Goal: Task Accomplishment & Management: Manage account settings

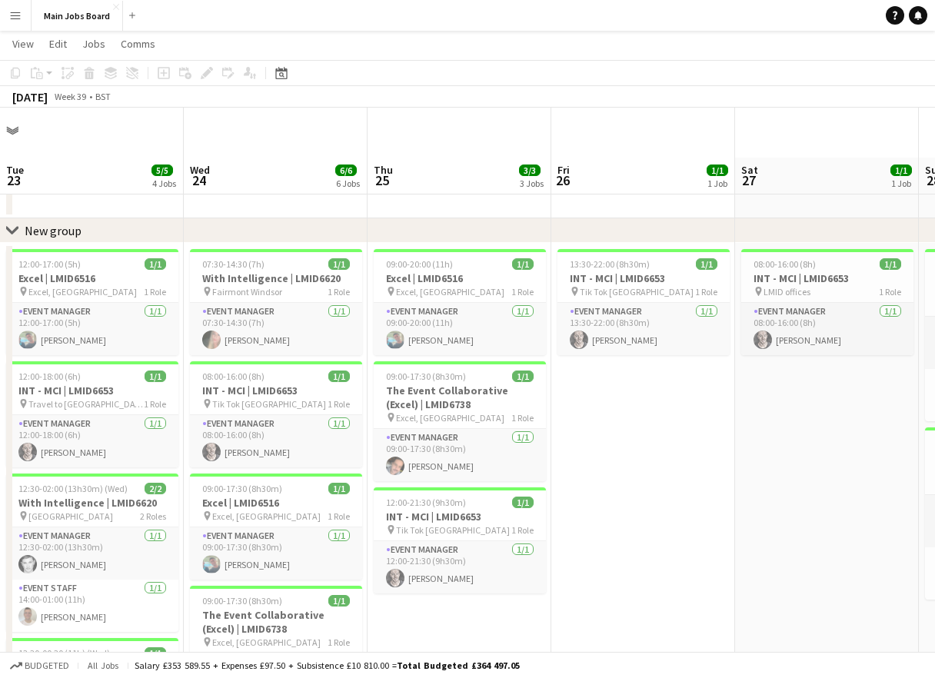
scroll to position [50, 0]
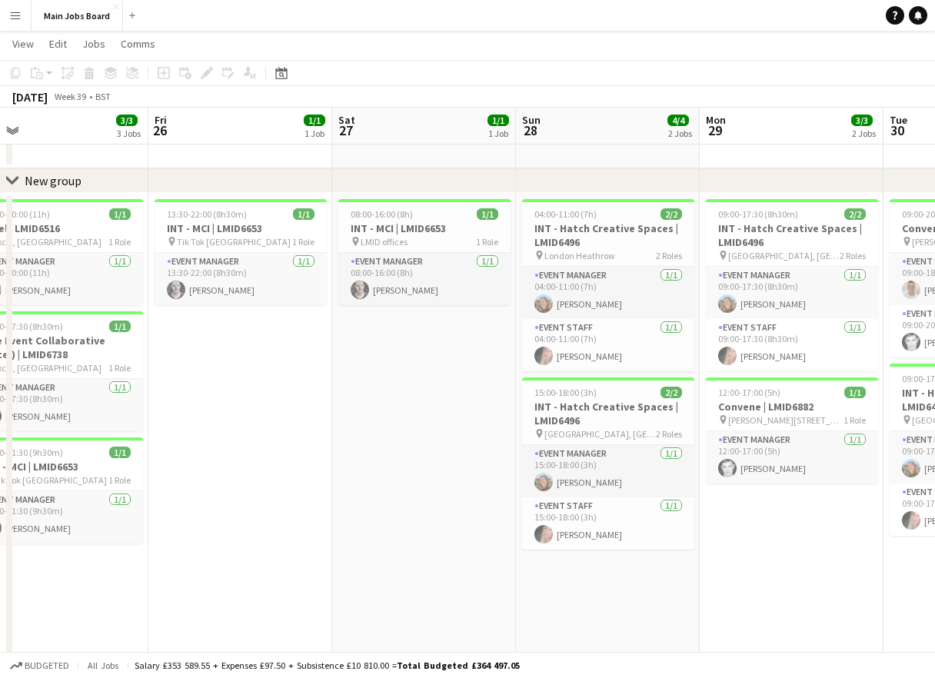
drag, startPoint x: 138, startPoint y: 360, endPoint x: 534, endPoint y: 360, distance: 396.0
click at [513, 360] on app-calendar-viewport "Tue 23 5/5 4 Jobs Wed 24 6/6 6 Jobs Thu 25 3/3 3 Jobs Fri 26 1/1 1 Job Sat 27 1…" at bounding box center [467, 678] width 935 height 1336
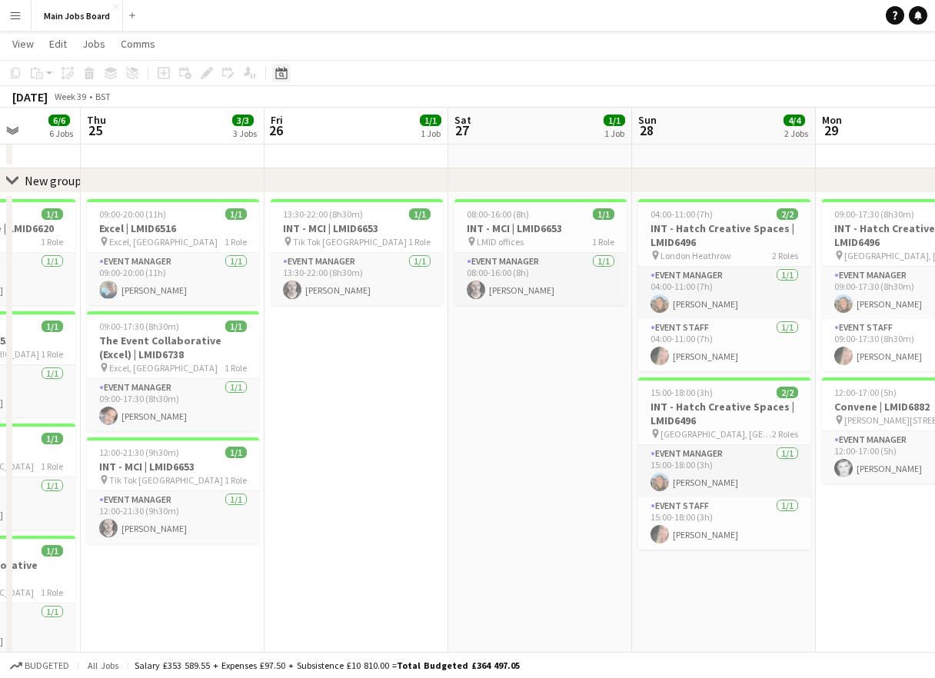
click at [275, 71] on icon "Date picker" at bounding box center [281, 73] width 12 height 12
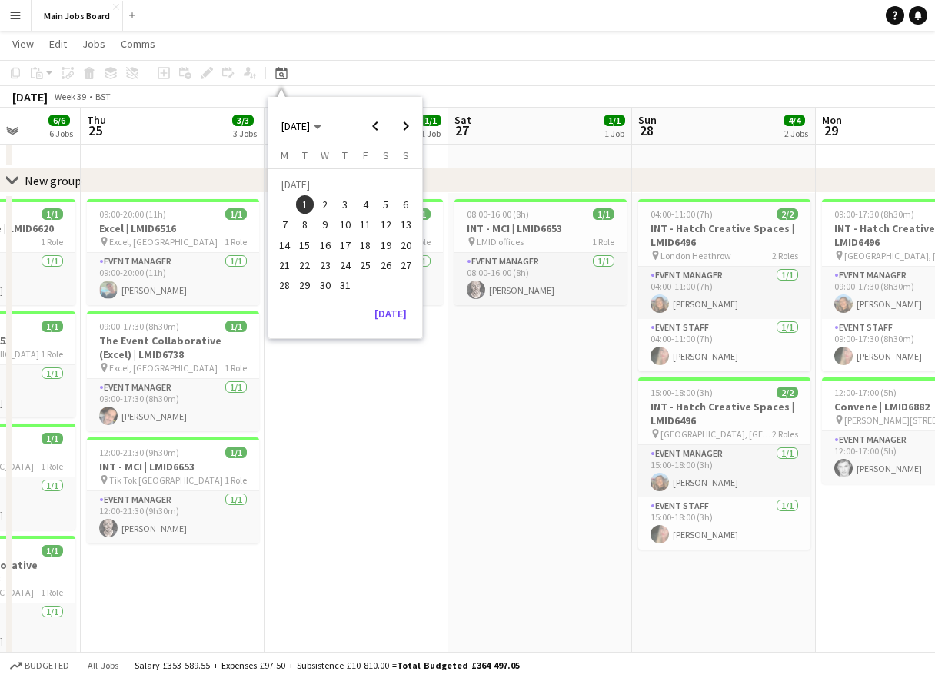
click at [308, 197] on span "1" at bounding box center [305, 204] width 18 height 18
click at [384, 308] on button "[DATE]" at bounding box center [390, 313] width 45 height 25
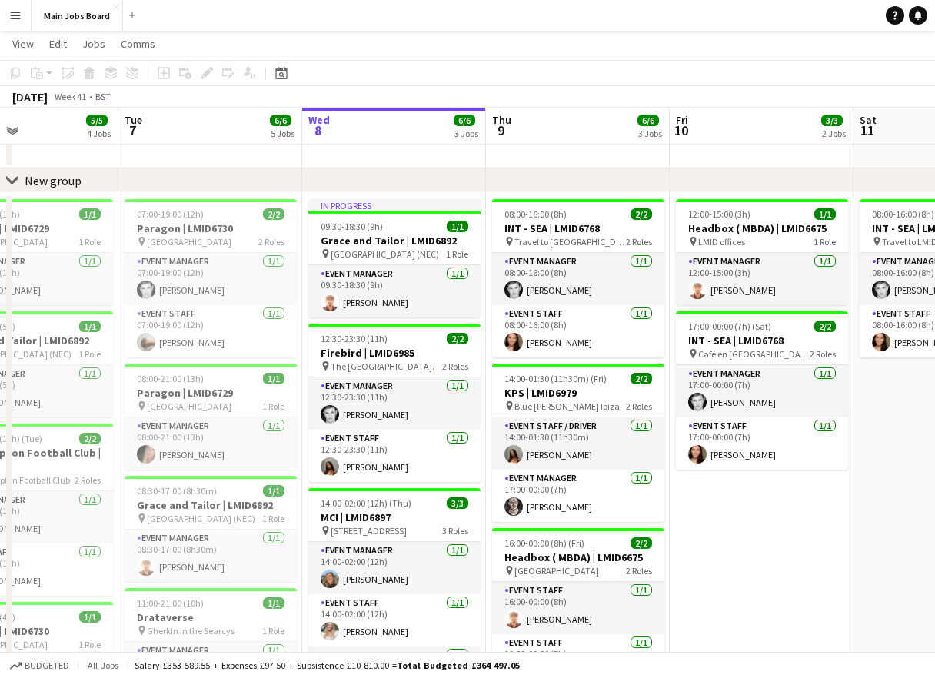
scroll to position [0, 430]
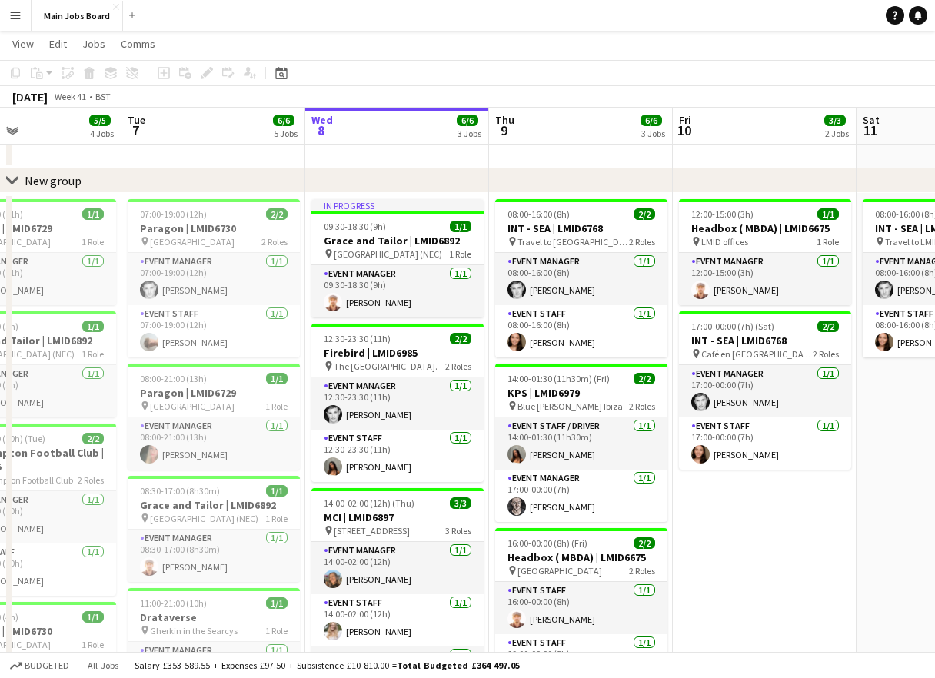
drag, startPoint x: 606, startPoint y: 500, endPoint x: 705, endPoint y: 504, distance: 99.3
click at [705, 504] on app-calendar-viewport "Sat 4 Sun 5 1/1 1 Job Mon 6 5/5 4 Jobs Tue 7 6/6 5 Jobs Wed 8 6/6 3 Jobs Thu 9 …" at bounding box center [467, 678] width 935 height 1336
click at [272, 76] on div "Date picker" at bounding box center [281, 73] width 18 height 18
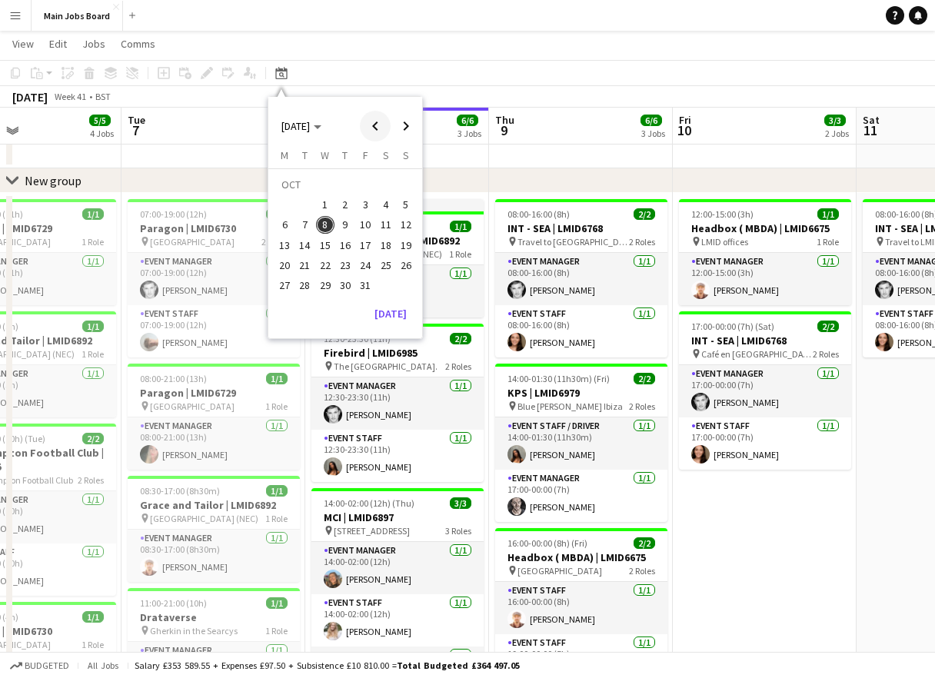
click at [385, 128] on span "Previous month" at bounding box center [375, 126] width 31 height 31
click at [384, 128] on span "Previous month" at bounding box center [375, 126] width 31 height 31
click at [308, 205] on span "1" at bounding box center [305, 204] width 18 height 18
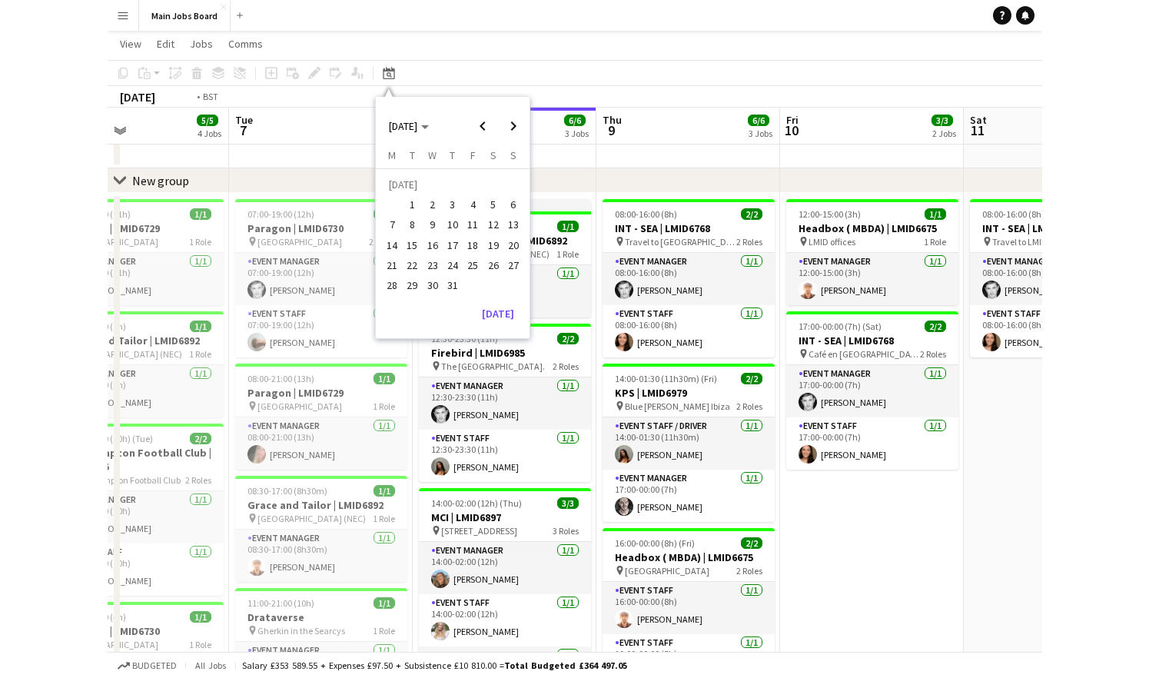
scroll to position [0, 529]
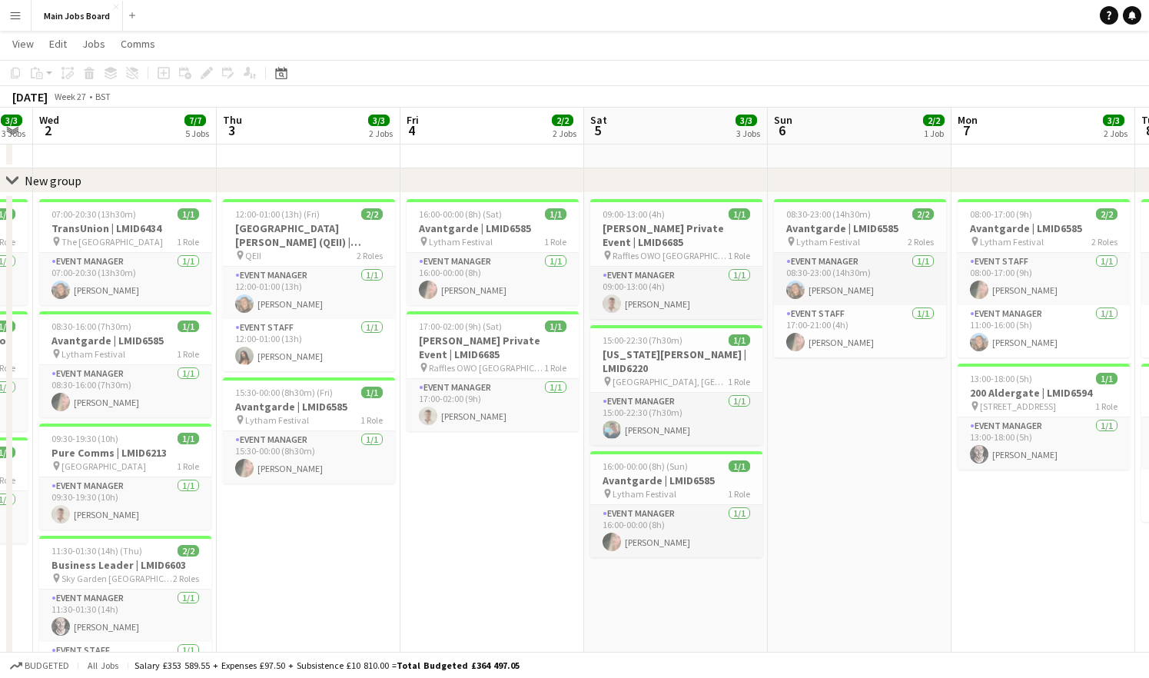
drag, startPoint x: 744, startPoint y: 534, endPoint x: 387, endPoint y: 534, distance: 356.8
click at [387, 534] on app-calendar-viewport "Sun 29 Mon 30 1/1 1 Job Tue 1 3/3 3 Jobs Wed 2 7/7 5 Jobs Thu 3 3/3 2 Jobs Fri …" at bounding box center [574, 678] width 1149 height 1336
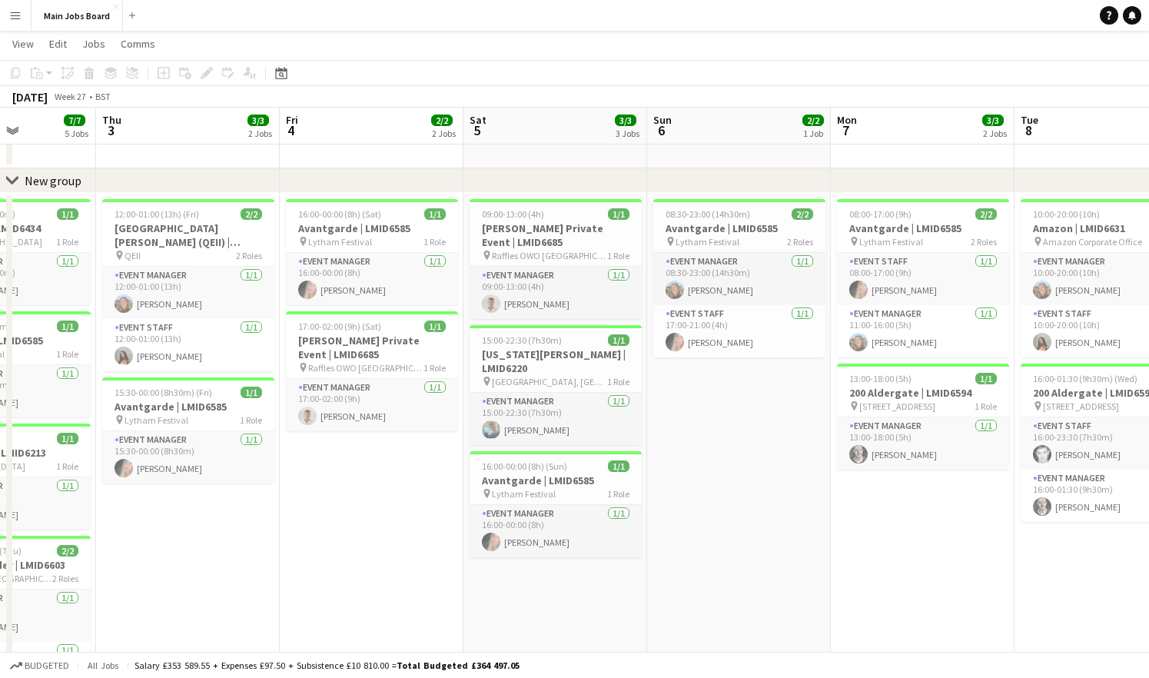
drag, startPoint x: 815, startPoint y: 504, endPoint x: 304, endPoint y: 504, distance: 510.5
click at [308, 504] on app-calendar-viewport "Sun 29 Mon 30 1/1 1 Job Tue 1 3/3 3 Jobs Wed 2 7/7 5 Jobs Thu 3 3/3 2 Jobs Fri …" at bounding box center [574, 678] width 1149 height 1336
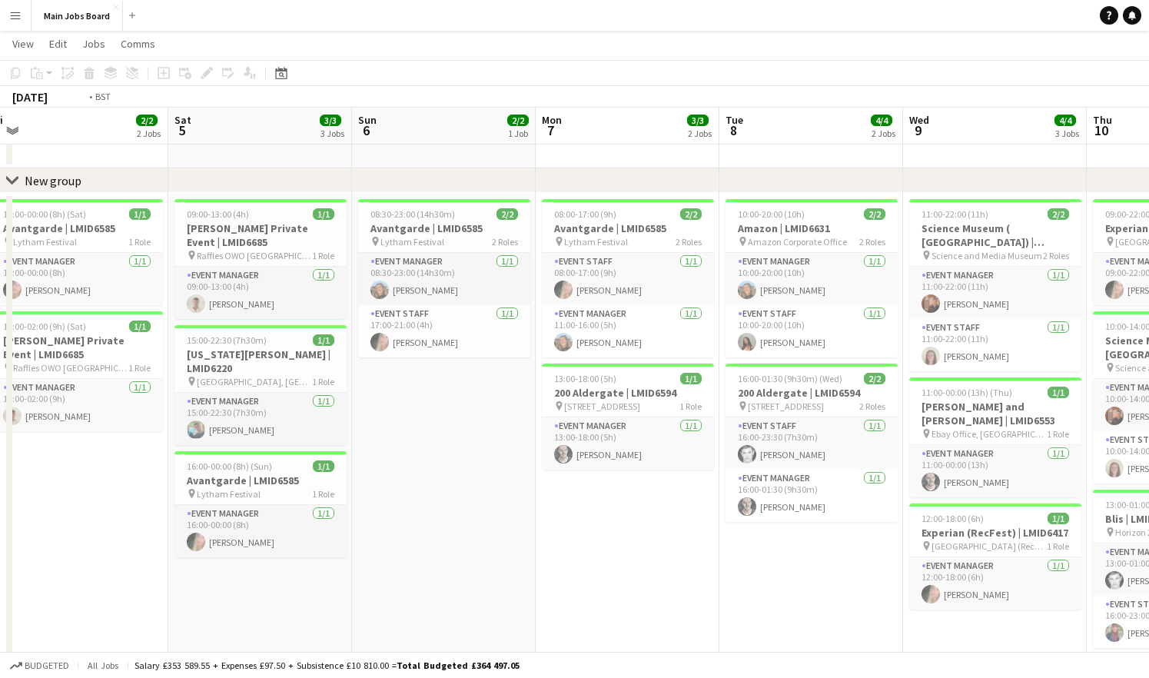
drag, startPoint x: 684, startPoint y: 470, endPoint x: 203, endPoint y: 470, distance: 481.3
click at [216, 470] on app-calendar-viewport "Tue 1 3/3 3 Jobs Wed 2 7/7 5 Jobs Thu 3 3/3 2 Jobs Fri 4 2/2 2 Jobs Sat 5 3/3 3…" at bounding box center [574, 678] width 1149 height 1336
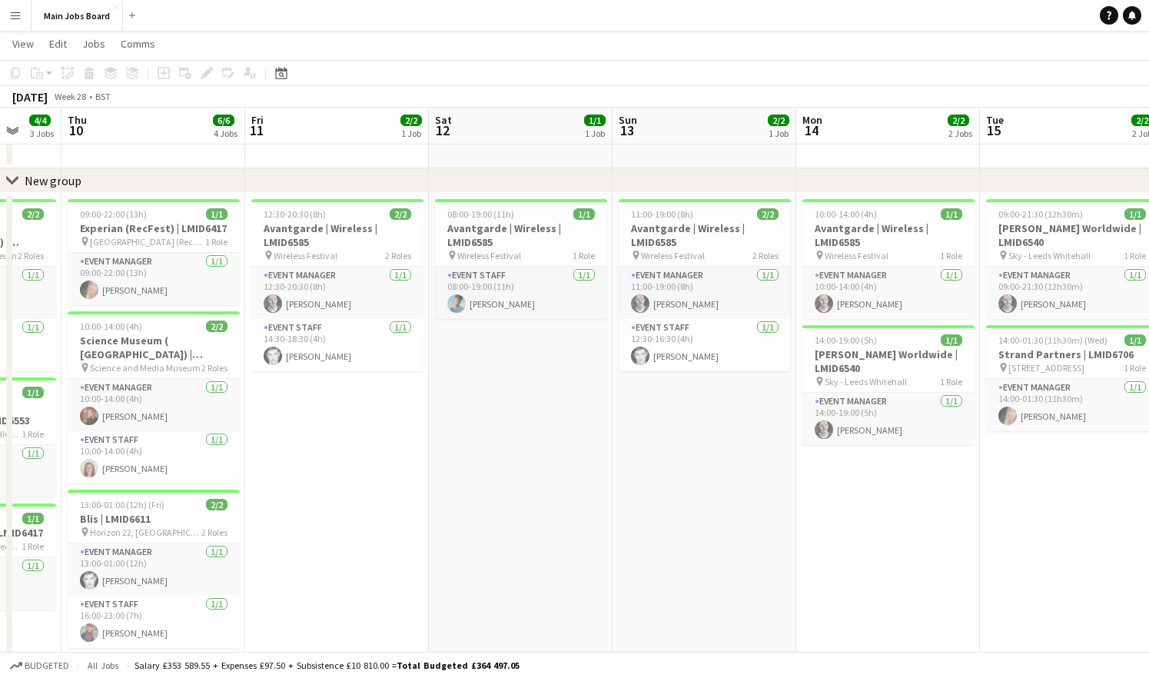
drag, startPoint x: 849, startPoint y: 384, endPoint x: 394, endPoint y: 384, distance: 454.4
click at [394, 384] on app-calendar-viewport "Sun 6 2/2 1 Job Mon 7 3/3 2 Jobs Tue 8 4/4 2 Jobs Wed 9 4/4 3 Jobs Thu 10 6/6 4…" at bounding box center [574, 678] width 1149 height 1336
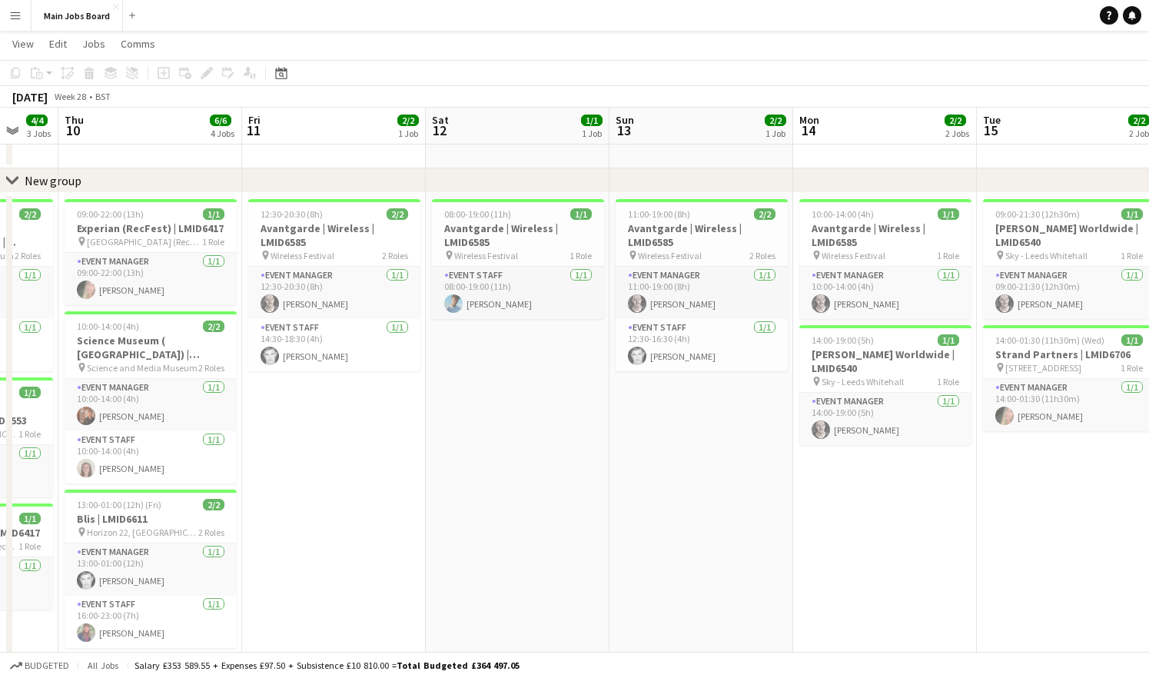
drag, startPoint x: 807, startPoint y: 472, endPoint x: 197, endPoint y: 472, distance: 609.7
click at [197, 472] on app-calendar-viewport "Sun 6 2/2 1 Job Mon 7 3/3 2 Jobs Tue 8 4/4 2 Jobs Wed 9 4/4 3 Jobs Thu 10 6/6 4…" at bounding box center [574, 678] width 1149 height 1336
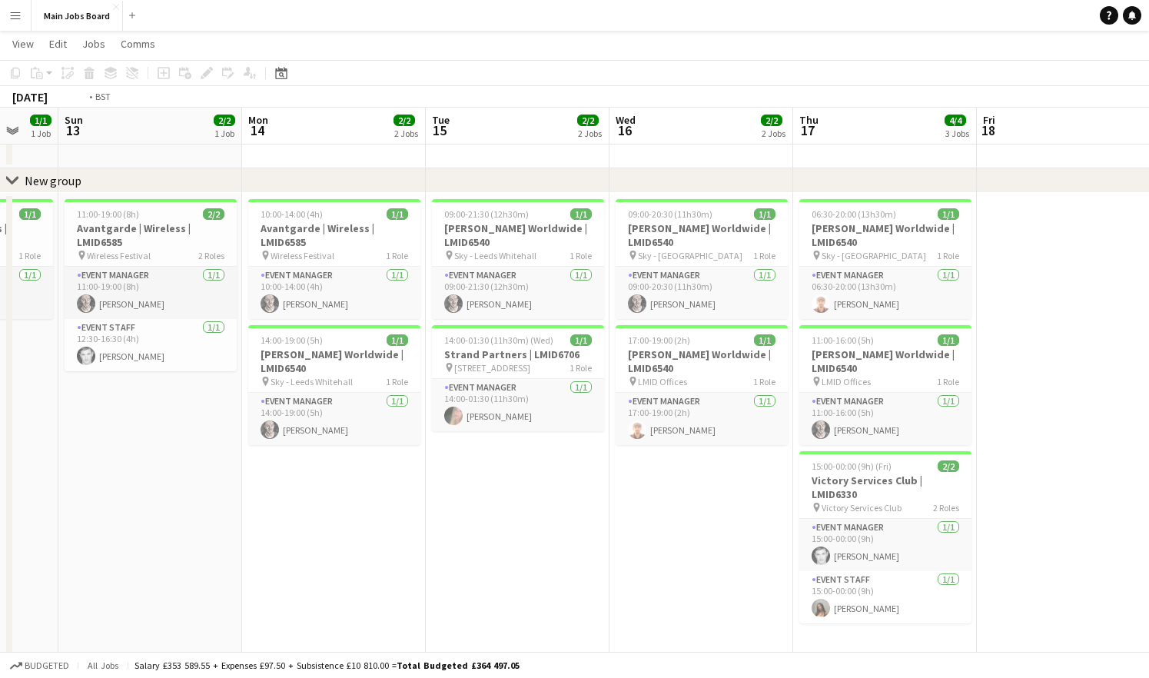
drag, startPoint x: 589, startPoint y: 472, endPoint x: 278, endPoint y: 472, distance: 311.4
click at [284, 472] on app-calendar-viewport "Wed 9 4/4 3 Jobs Thu 10 6/6 4 Jobs Fri 11 2/2 1 Job Sat 12 1/1 1 Job Sun 13 2/2…" at bounding box center [574, 678] width 1149 height 1336
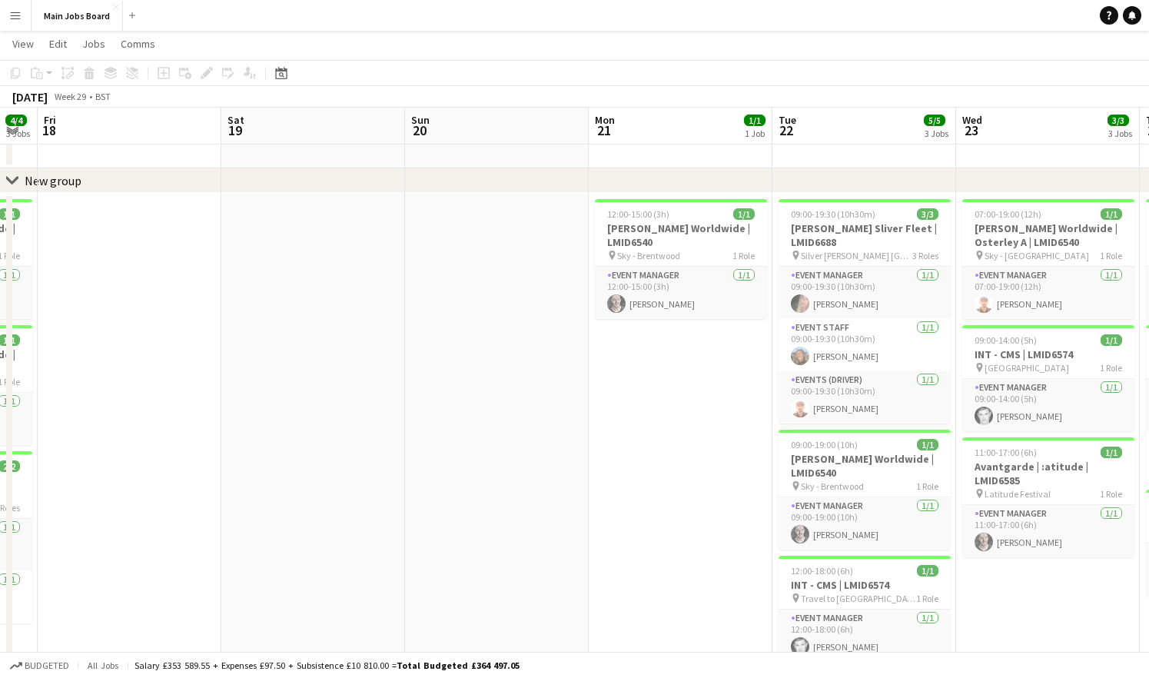
drag, startPoint x: 762, startPoint y: 425, endPoint x: 198, endPoint y: 424, distance: 563.6
click at [194, 427] on app-calendar-viewport "Tue 15 2/2 2 Jobs Wed 16 2/2 2 Jobs Thu 17 4/4 3 Jobs Fri 18 Sat 19 Sun 20 Mon …" at bounding box center [574, 678] width 1149 height 1336
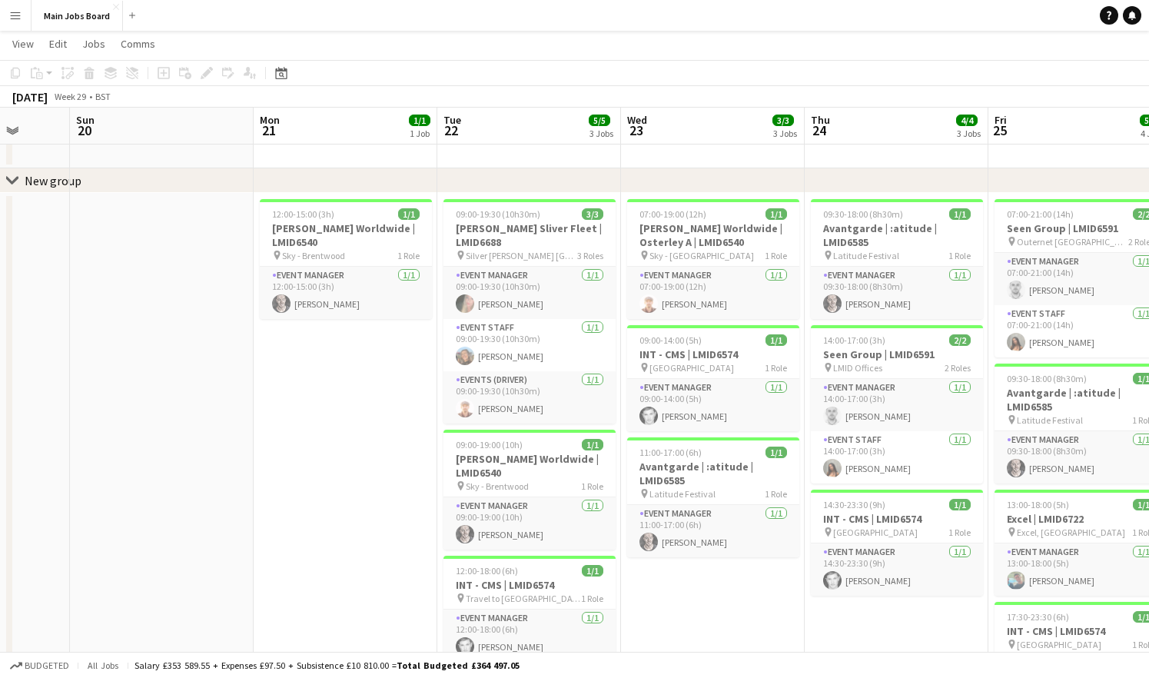
drag, startPoint x: 571, startPoint y: 382, endPoint x: 234, endPoint y: 381, distance: 336.8
click at [234, 382] on app-calendar-viewport "Thu 17 4/4 3 Jobs Fri 18 Sat 19 Sun 20 Mon 21 1/1 1 Job Tue 22 5/5 3 Jobs Wed 2…" at bounding box center [574, 678] width 1149 height 1336
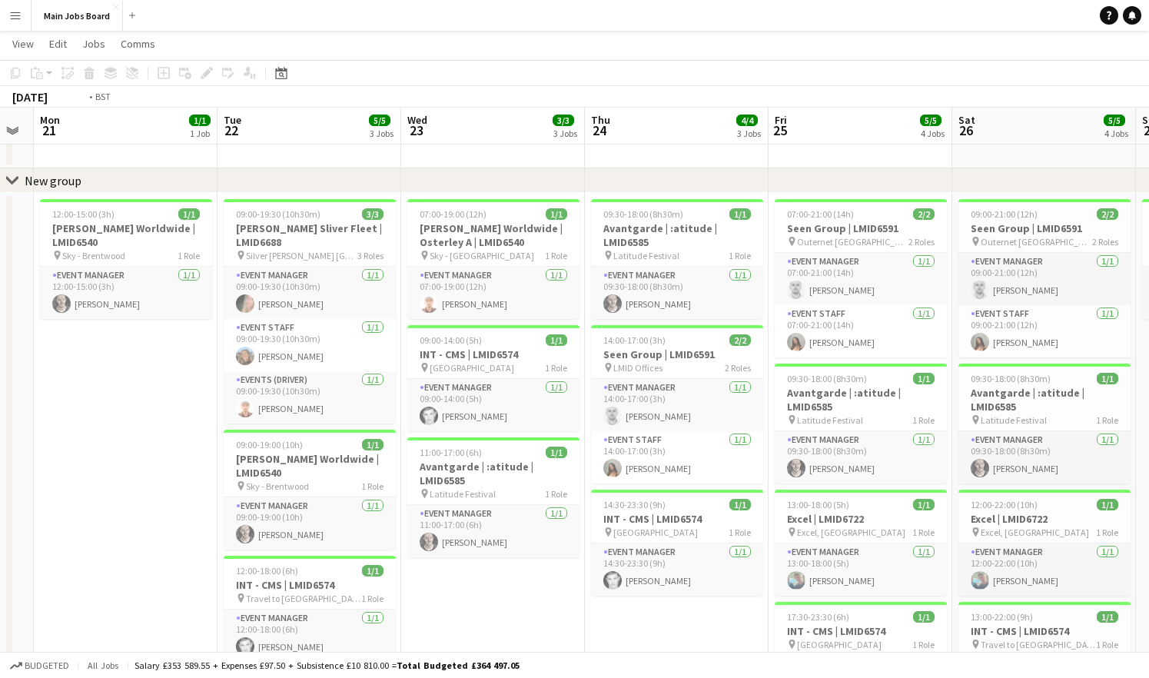
scroll to position [0, 743]
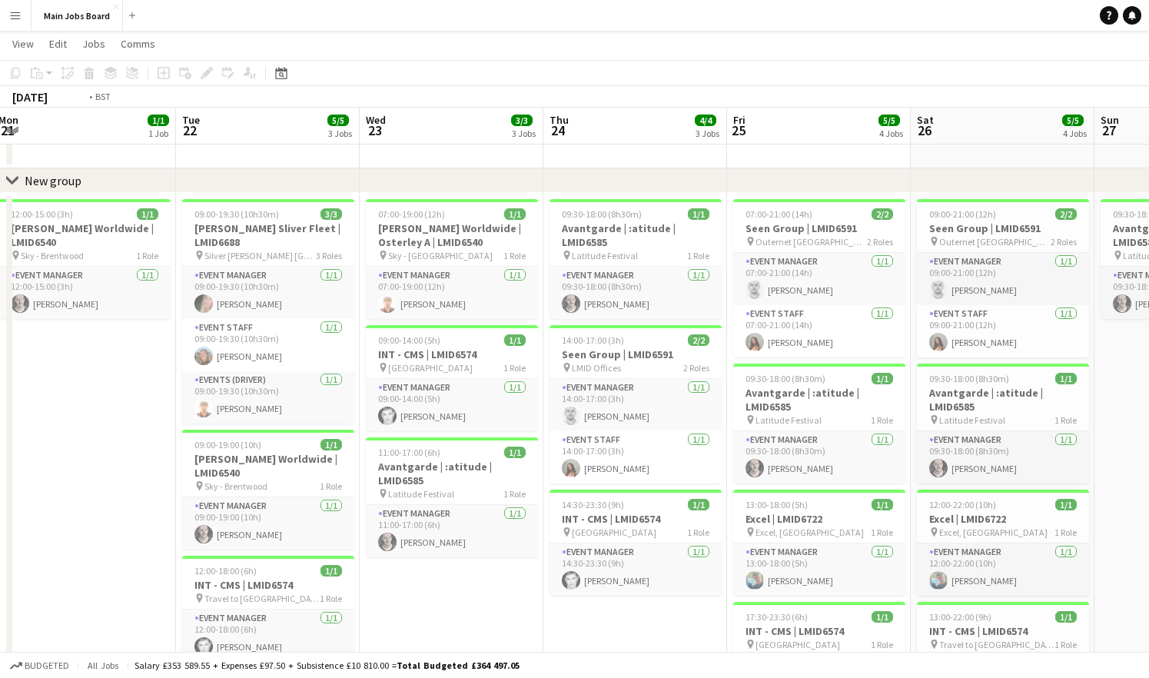
drag, startPoint x: 523, startPoint y: 394, endPoint x: 261, endPoint y: 394, distance: 261.4
click at [261, 394] on app-calendar-viewport "Thu 17 4/4 3 Jobs Fri 18 Sat 19 Sun 20 Mon 21 1/1 1 Job Tue 22 5/5 3 Jobs Wed 2…" at bounding box center [574, 678] width 1149 height 1336
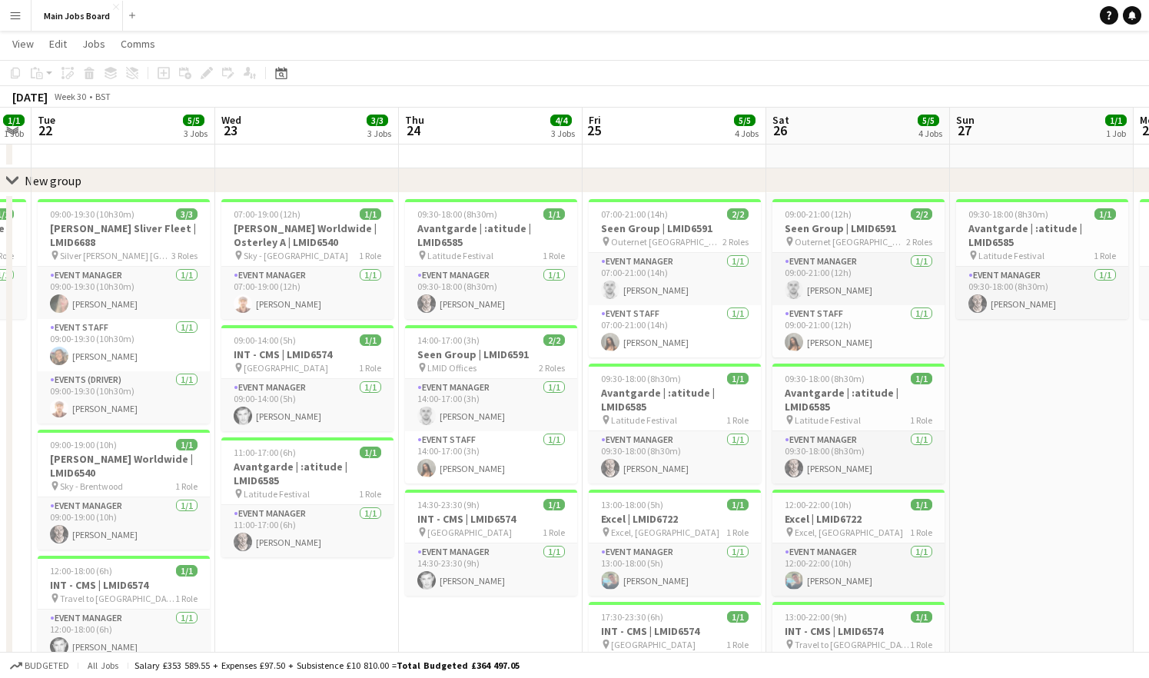
scroll to position [0, 518]
drag, startPoint x: 538, startPoint y: 431, endPoint x: 395, endPoint y: 435, distance: 143.1
click at [395, 435] on app-calendar-viewport "Sat 19 Sun 20 Mon 21 1/1 1 Job Tue 22 5/5 3 Jobs Wed 23 3/3 3 Jobs Thu 24 4/4 3…" at bounding box center [574, 678] width 1149 height 1336
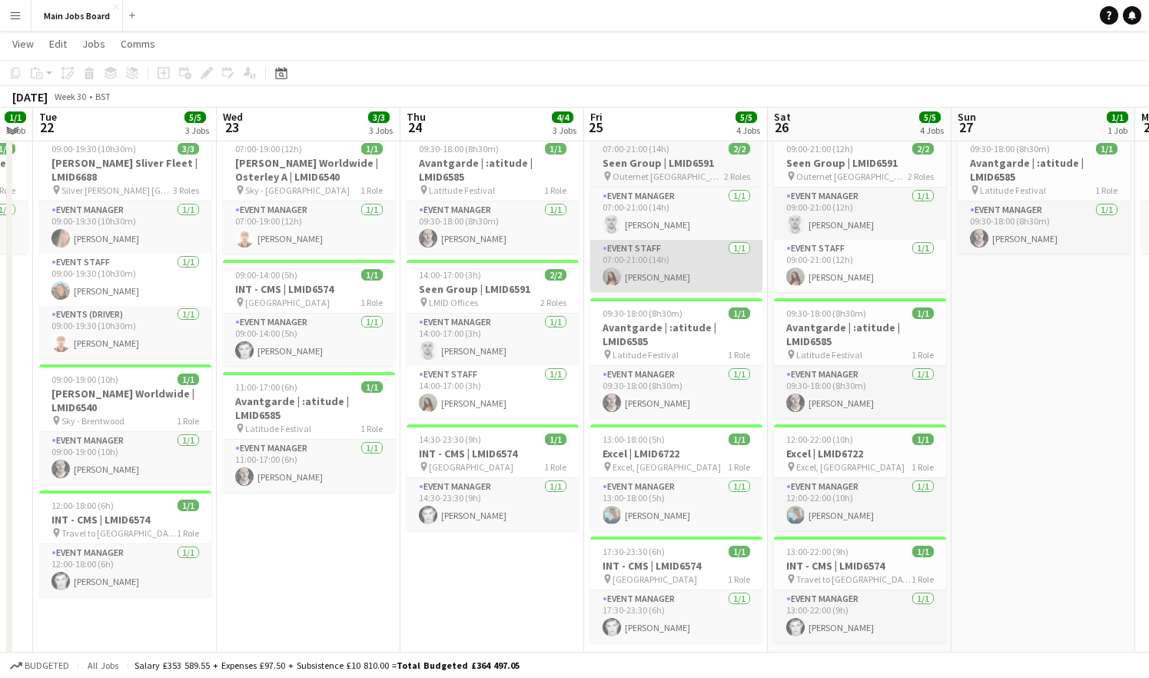
scroll to position [108, 0]
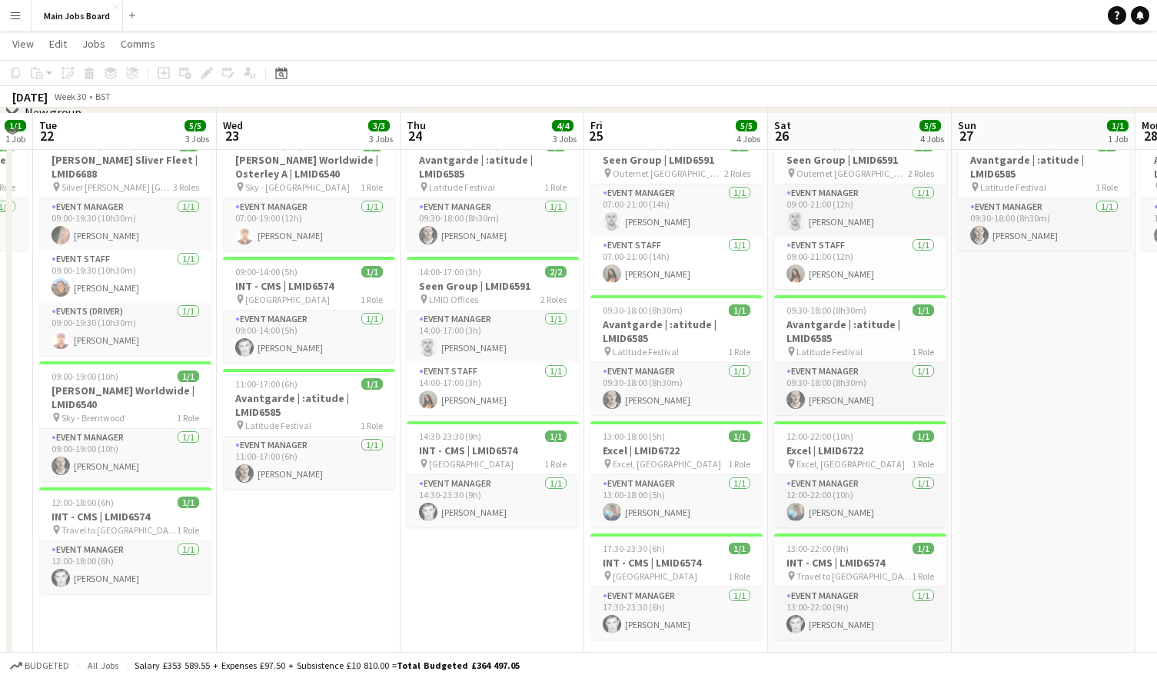
scroll to position [115, 0]
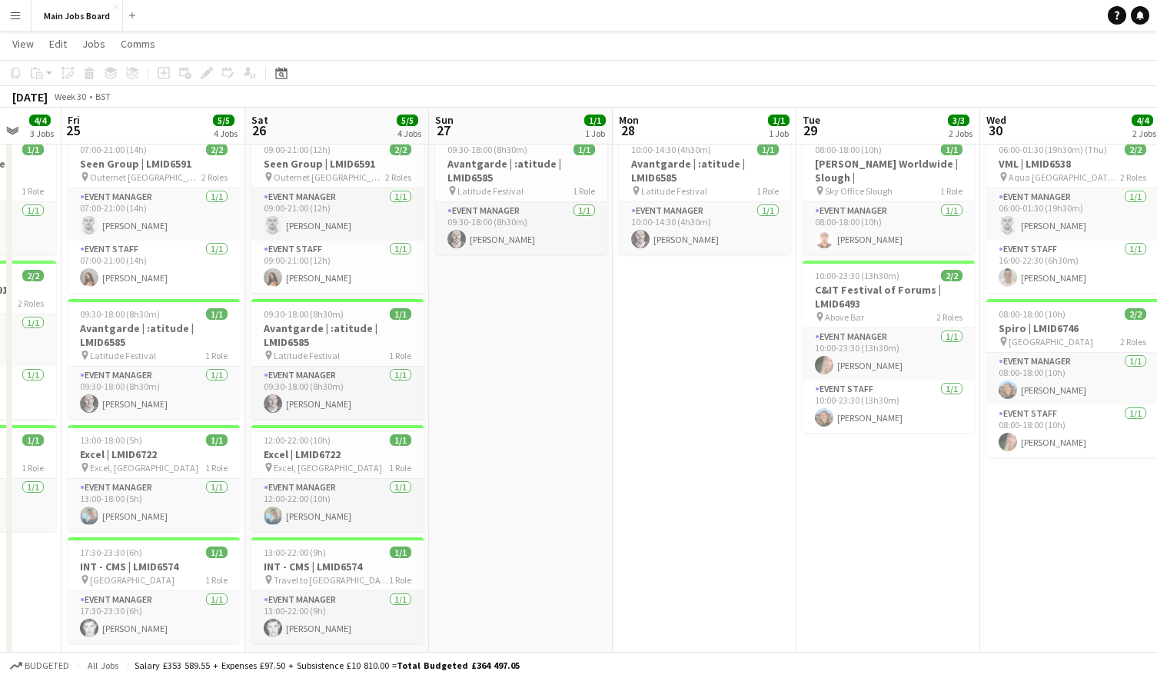
drag, startPoint x: 825, startPoint y: 484, endPoint x: 301, endPoint y: 504, distance: 524.0
click at [302, 504] on app-calendar-viewport "Mon 21 1/1 1 Job Tue 22 5/5 3 Jobs Wed 23 3/3 3 Jobs Thu 24 4/4 3 Jobs Fri 25 5…" at bounding box center [578, 613] width 1157 height 1336
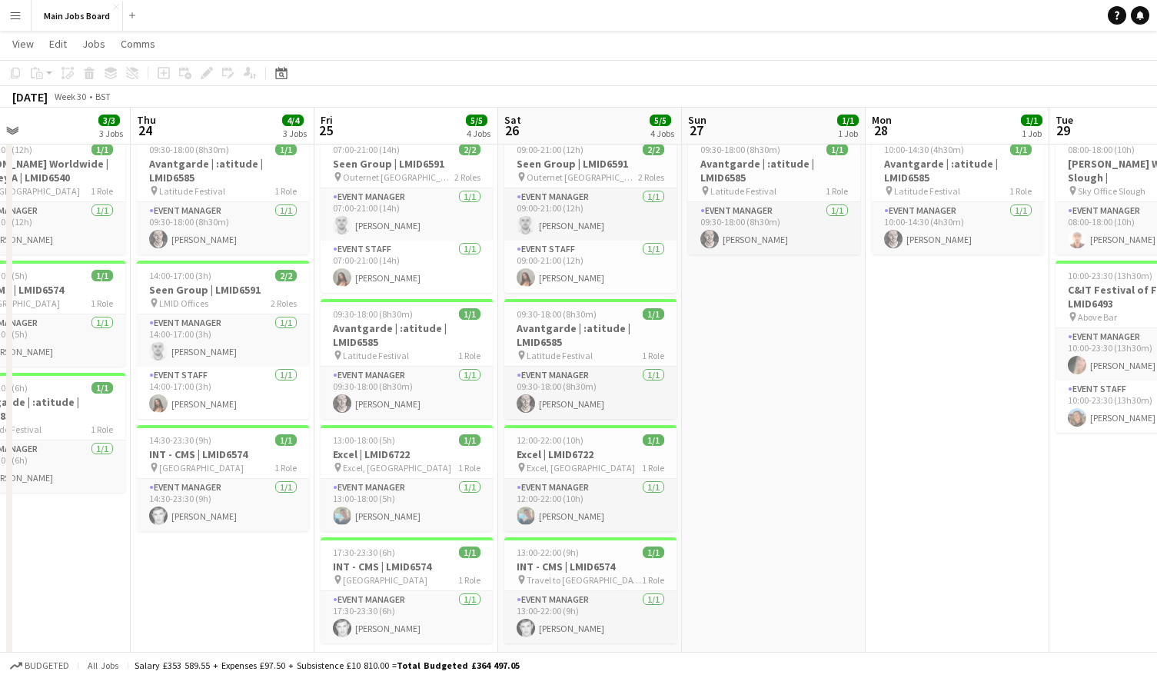
scroll to position [0, 564]
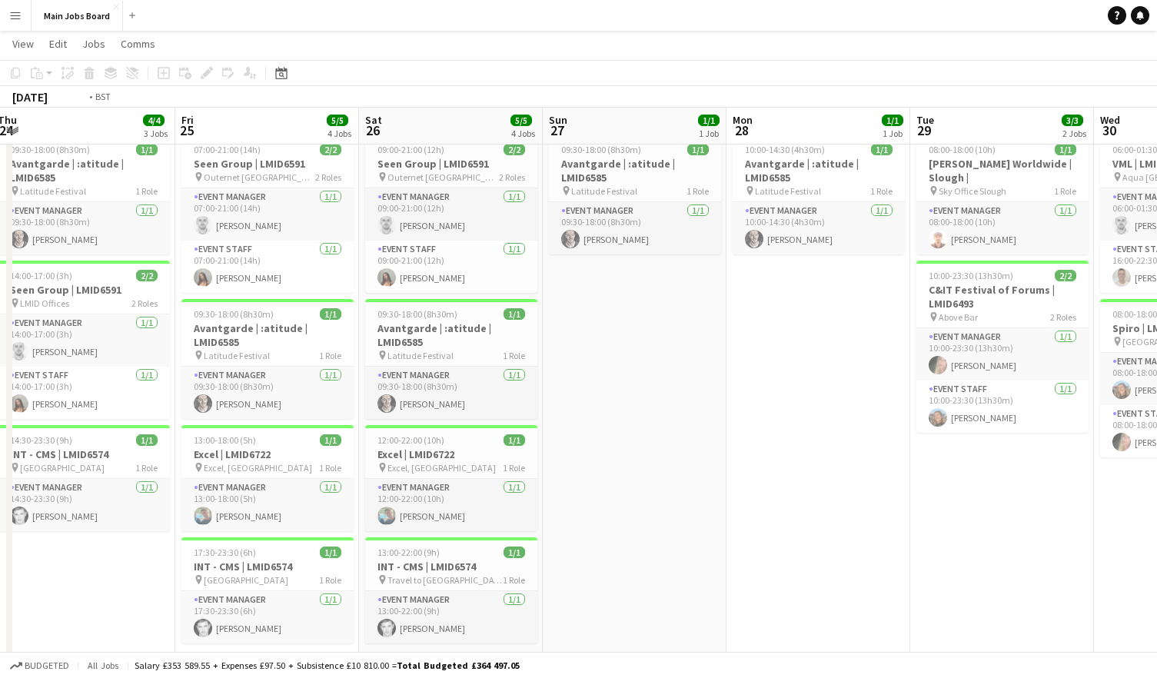
drag, startPoint x: 860, startPoint y: 376, endPoint x: 235, endPoint y: 454, distance: 630.0
click at [235, 454] on app-calendar-viewport "Mon 21 1/1 1 Job Tue 22 5/5 3 Jobs Wed 23 3/3 3 Jobs Thu 24 4/4 3 Jobs Fri 25 5…" at bounding box center [578, 613] width 1157 height 1336
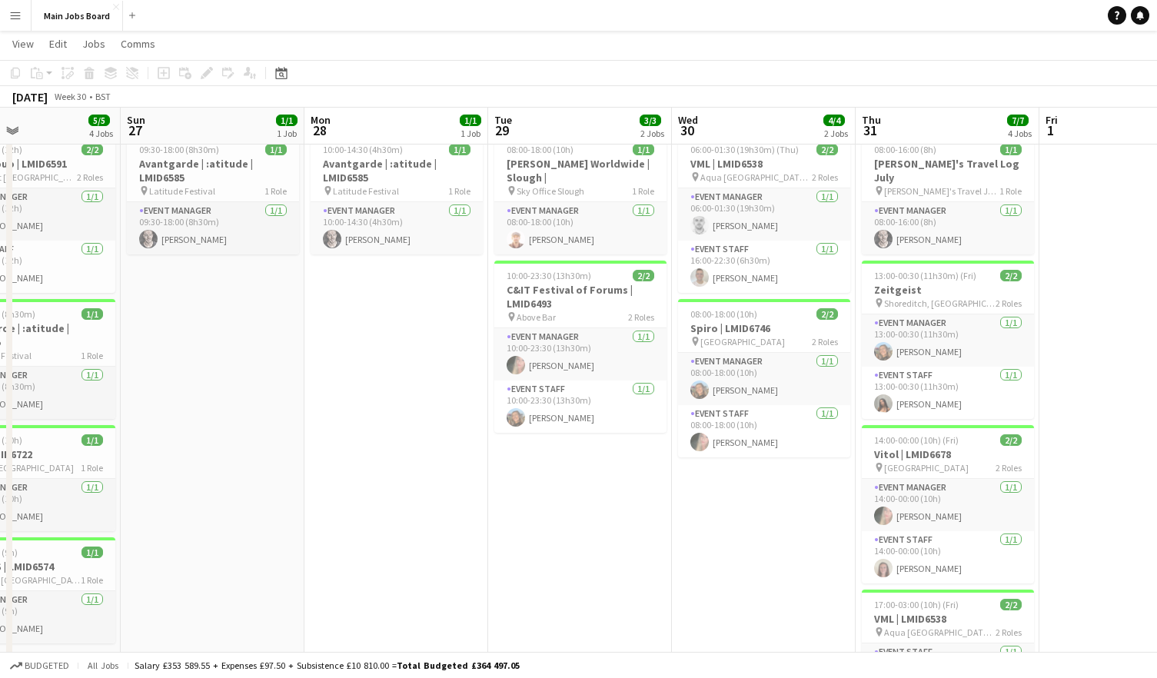
drag, startPoint x: 301, startPoint y: 449, endPoint x: 803, endPoint y: 444, distance: 502.9
click at [803, 444] on app-calendar-viewport "Thu 24 4/4 3 Jobs Fri 25 5/5 4 Jobs Sat 26 5/5 4 Jobs Sun 27 1/1 1 Job Mon 28 1…" at bounding box center [578, 613] width 1157 height 1336
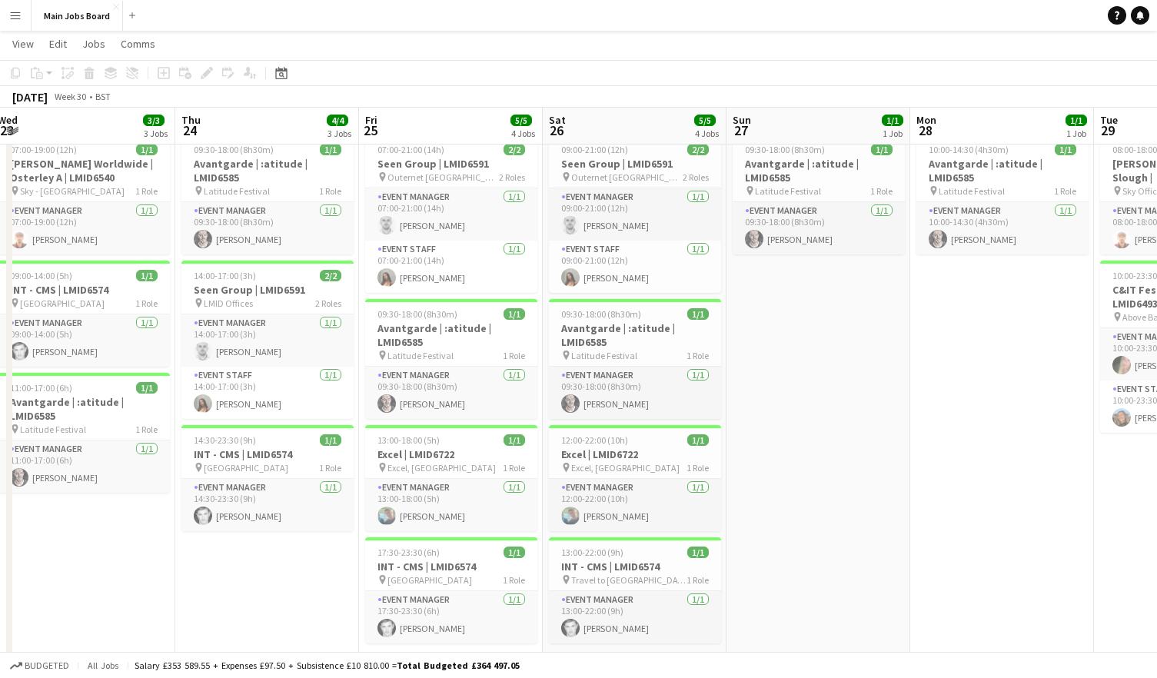
drag, startPoint x: 453, startPoint y: 432, endPoint x: 877, endPoint y: 428, distance: 424.4
click at [877, 428] on app-calendar-viewport "Mon 21 1/1 1 Job Tue 22 5/5 3 Jobs Wed 23 3/3 3 Jobs Thu 24 4/4 3 Jobs Fri 25 5…" at bounding box center [578, 613] width 1157 height 1336
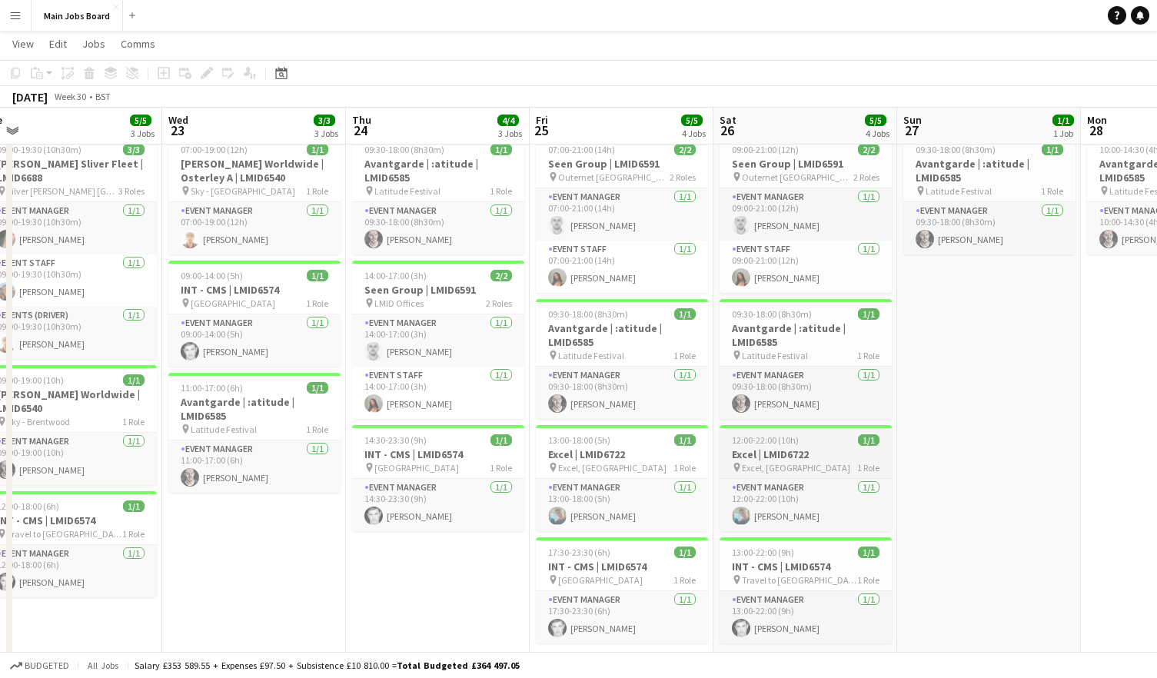
drag, startPoint x: 558, startPoint y: 444, endPoint x: 733, endPoint y: 444, distance: 174.5
click at [732, 444] on app-calendar-viewport "Sun 20 Mon 21 1/1 1 Job Tue 22 5/5 3 Jobs Wed 23 3/3 3 Jobs Thu 24 4/4 3 Jobs F…" at bounding box center [578, 613] width 1157 height 1336
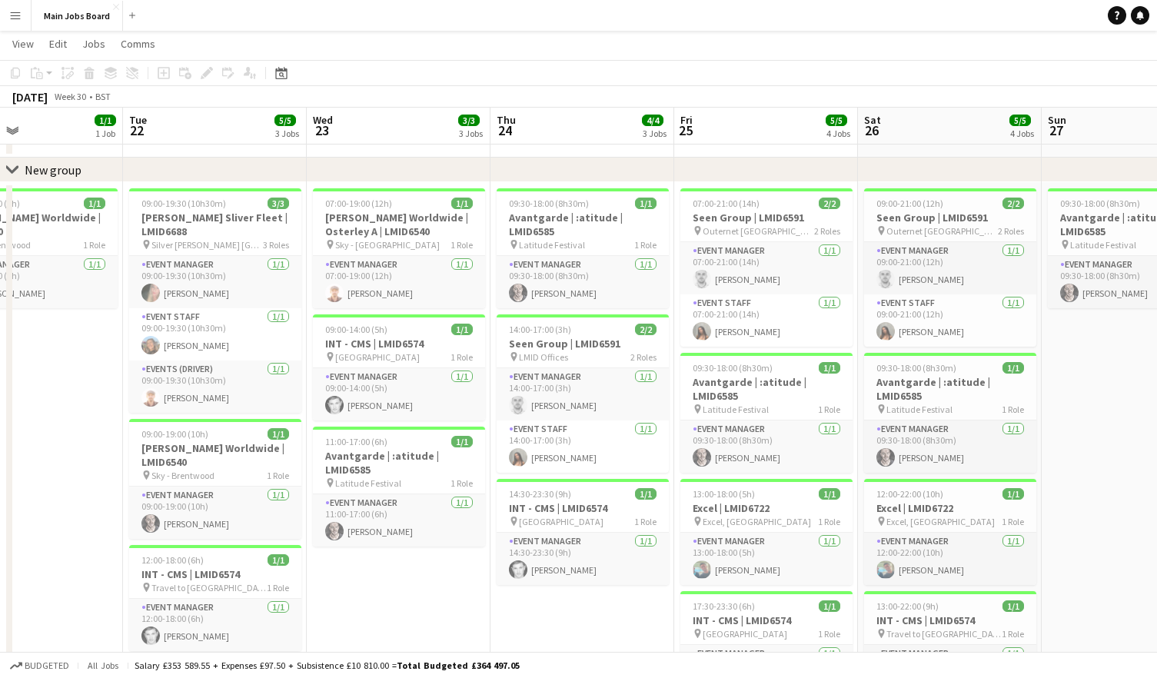
scroll to position [0, 429]
drag, startPoint x: 641, startPoint y: 438, endPoint x: 777, endPoint y: 413, distance: 138.4
click at [777, 413] on app-calendar-viewport "Sat 19 Sun 20 Mon 21 1/1 1 Job Tue 22 5/5 3 Jobs Wed 23 3/3 3 Jobs Thu 24 4/4 3…" at bounding box center [578, 667] width 1157 height 1336
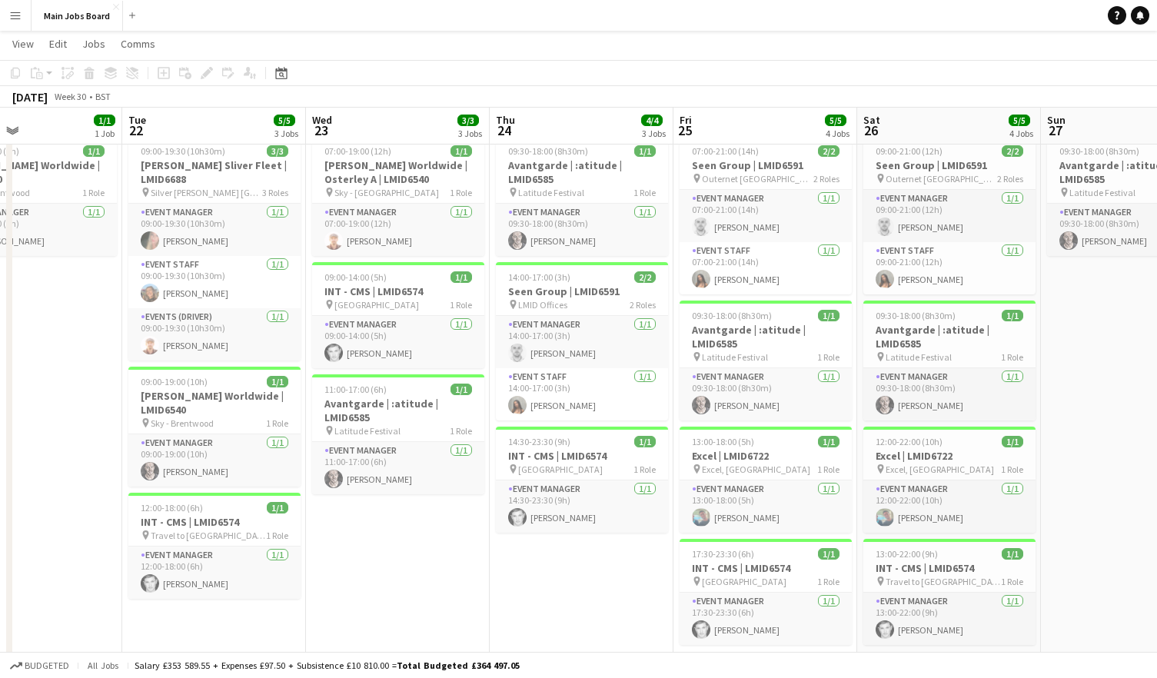
scroll to position [111, 0]
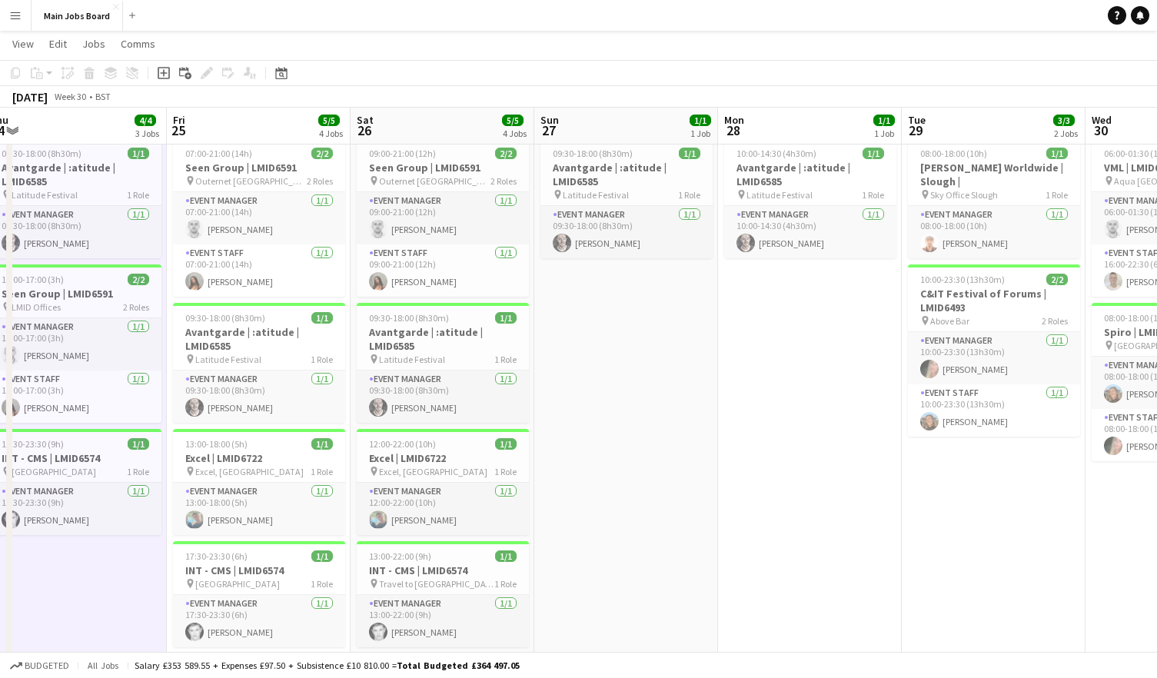
drag, startPoint x: 973, startPoint y: 517, endPoint x: 490, endPoint y: 517, distance: 483.6
click at [491, 517] on app-calendar-viewport "Mon 21 1/1 1 Job Tue 22 5/5 3 Jobs Wed 23 3/3 3 Jobs Thu 24 4/4 3 Jobs Fri 25 5…" at bounding box center [578, 617] width 1157 height 1336
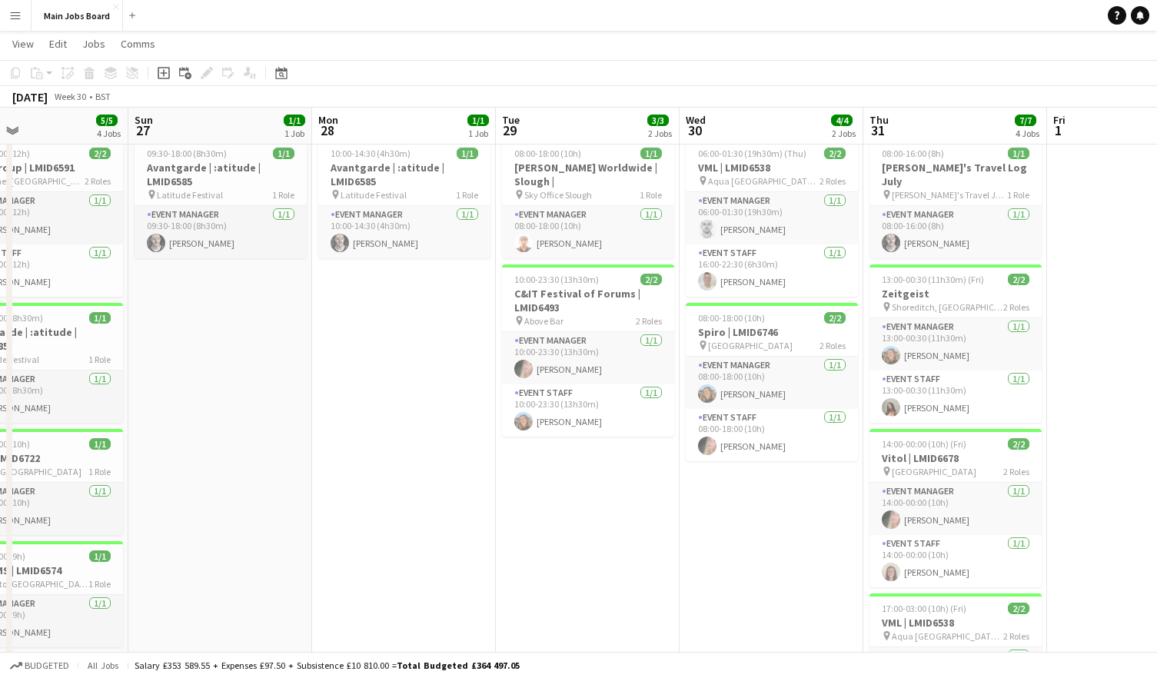
drag, startPoint x: 853, startPoint y: 507, endPoint x: 427, endPoint y: 517, distance: 426.1
click at [428, 517] on app-calendar-viewport "Wed 23 3/3 3 Jobs Thu 24 4/4 3 Jobs Fri 25 5/5 4 Jobs Sat 26 5/5 4 Jobs Sun 27 …" at bounding box center [578, 617] width 1157 height 1336
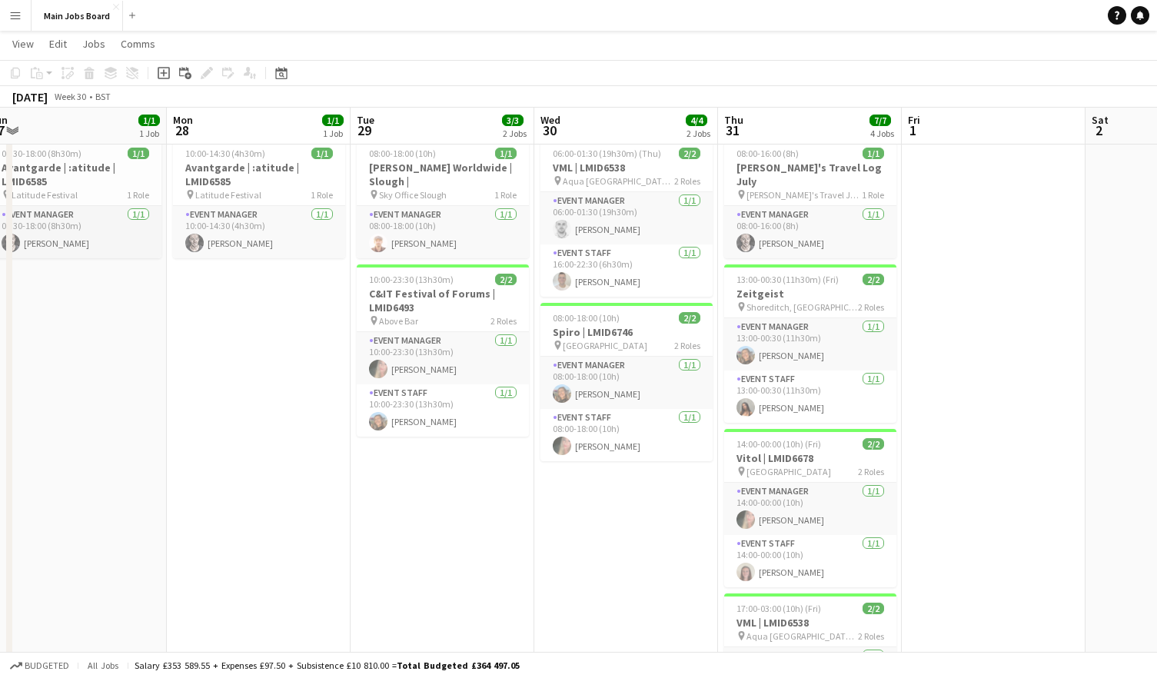
scroll to position [0, 496]
drag, startPoint x: 963, startPoint y: 462, endPoint x: 720, endPoint y: 465, distance: 243.0
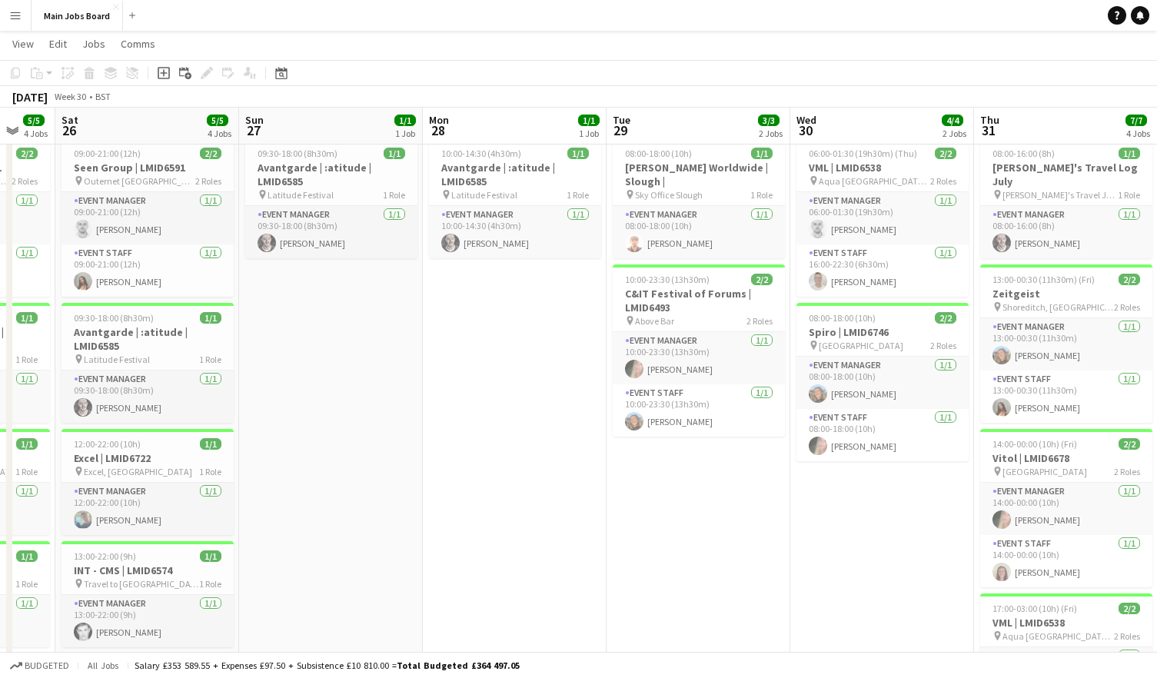
click at [730, 464] on app-calendar-viewport "Wed 23 3/3 3 Jobs Thu 24 4/4 3 Jobs Fri 25 5/5 4 Jobs Sat 26 5/5 4 Jobs Sun 27 …" at bounding box center [578, 617] width 1157 height 1336
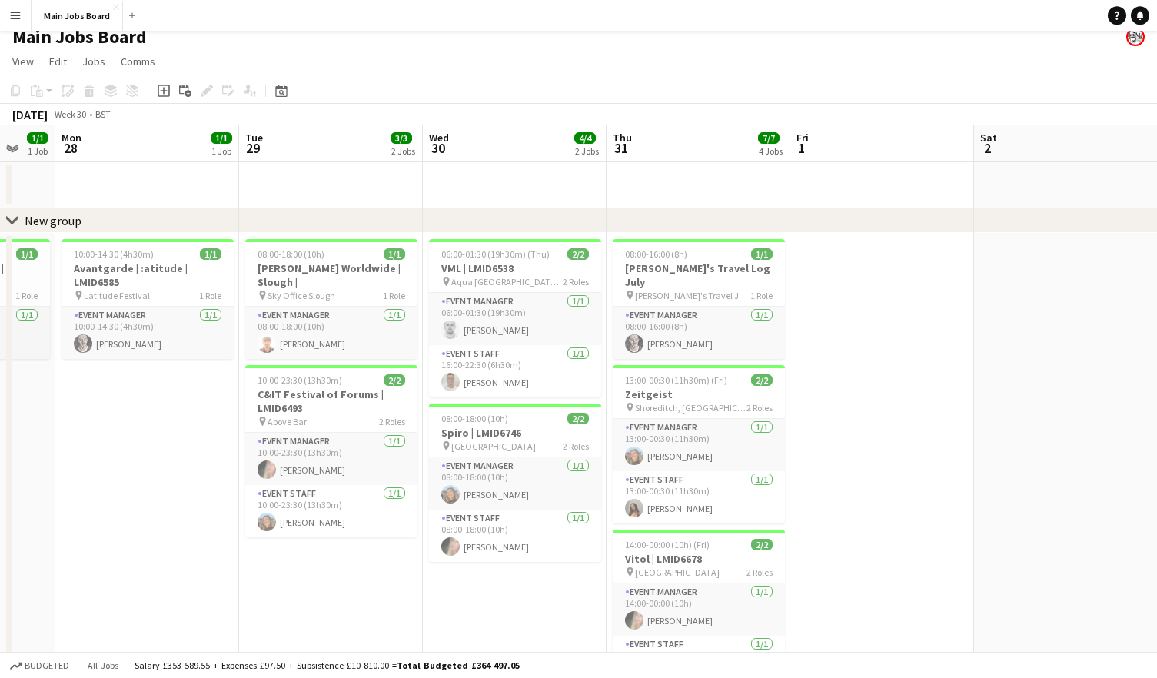
scroll to position [0, 0]
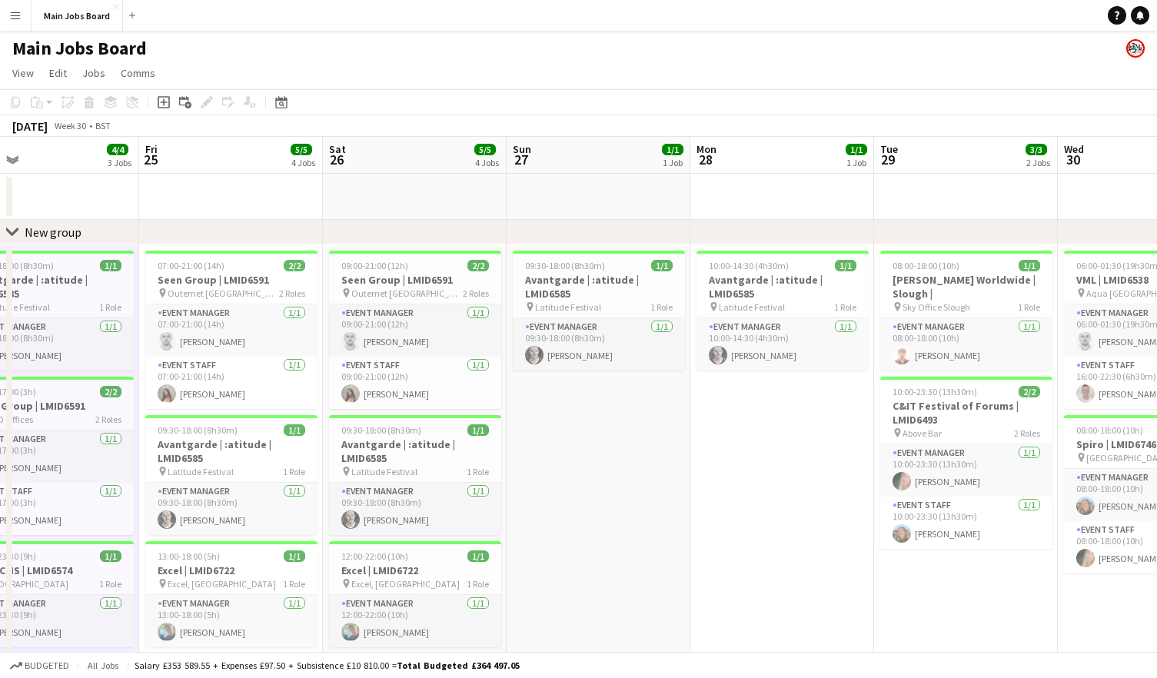
drag, startPoint x: 330, startPoint y: 484, endPoint x: 1013, endPoint y: 431, distance: 685.7
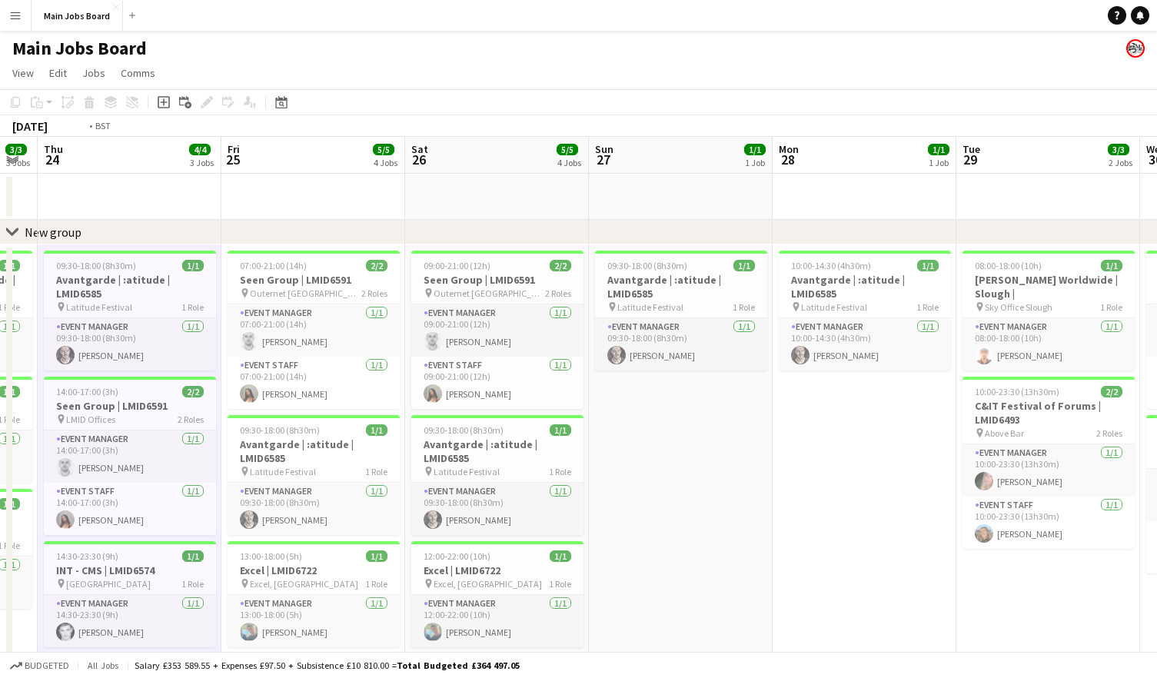
drag, startPoint x: 550, startPoint y: 453, endPoint x: 1163, endPoint y: 434, distance: 613.9
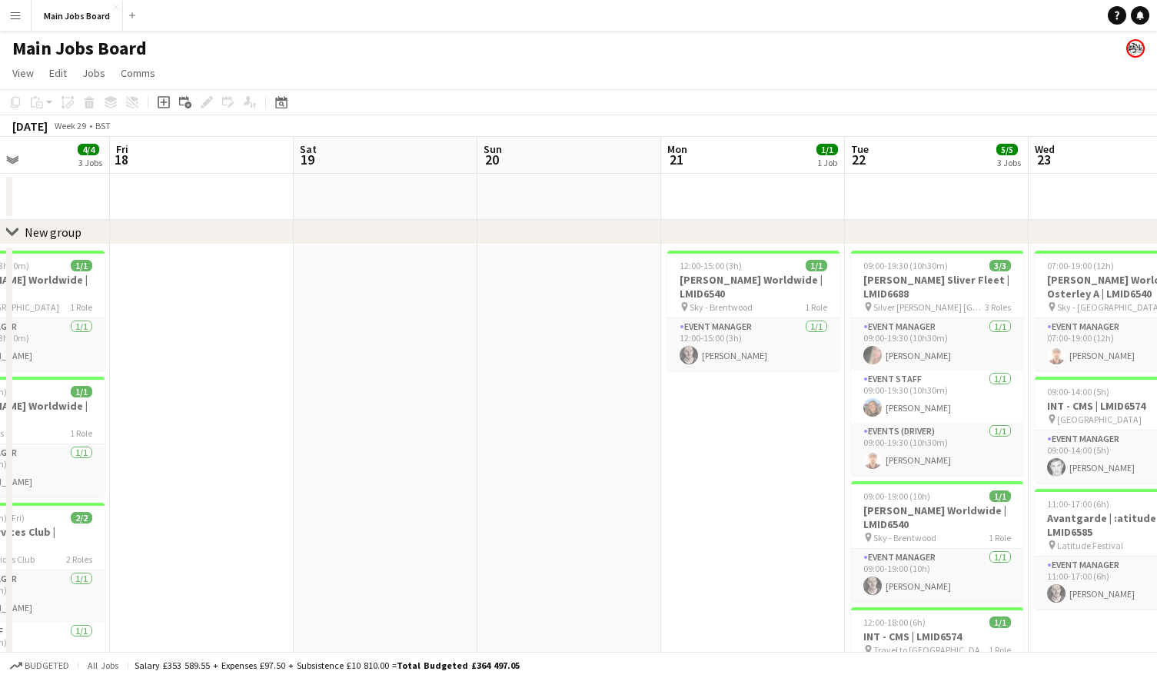
drag, startPoint x: 571, startPoint y: 474, endPoint x: 1075, endPoint y: 452, distance: 504.9
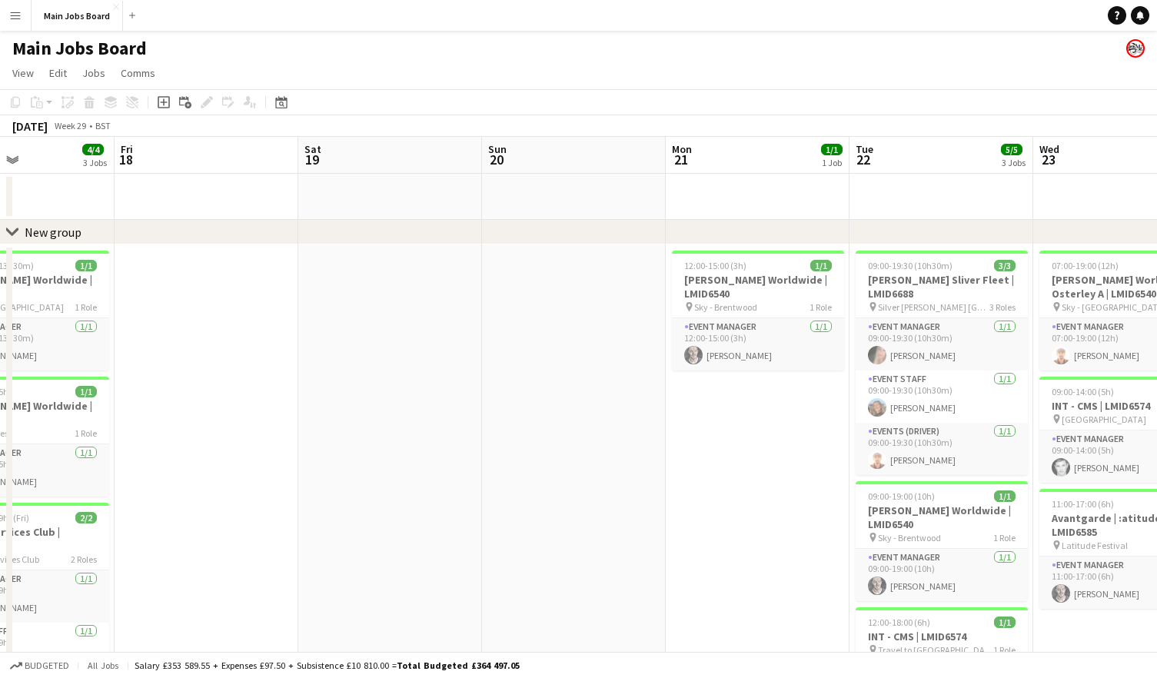
drag, startPoint x: 583, startPoint y: 494, endPoint x: 1086, endPoint y: 471, distance: 504.2
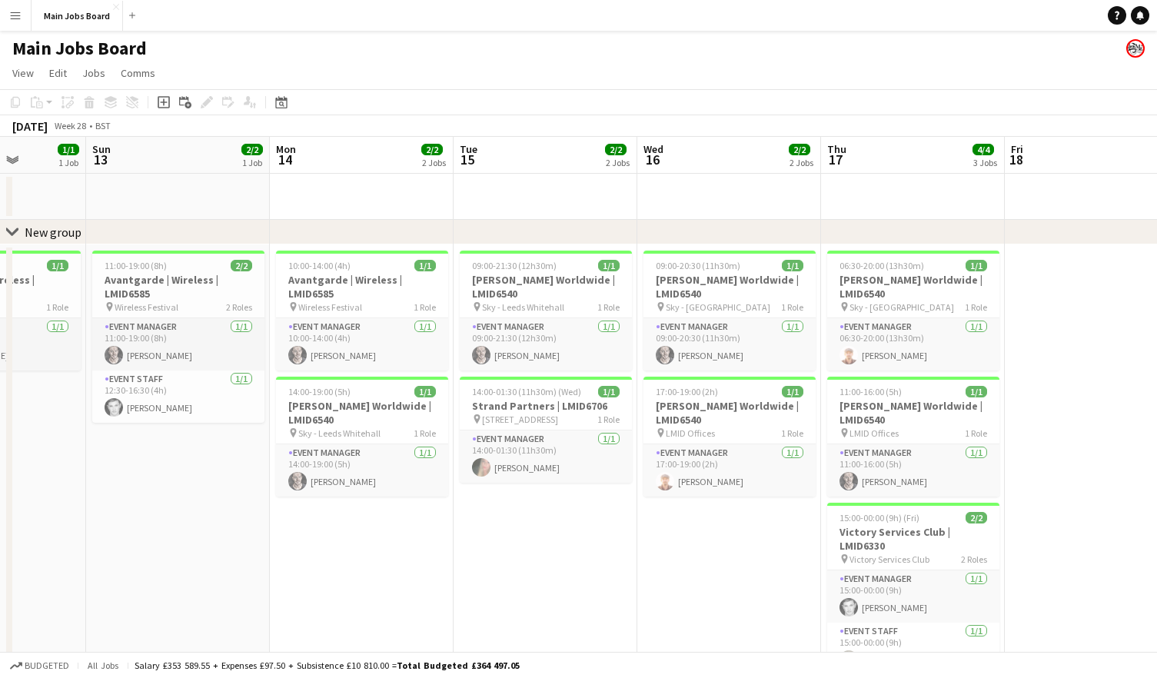
drag, startPoint x: 645, startPoint y: 511, endPoint x: 946, endPoint y: 511, distance: 300.6
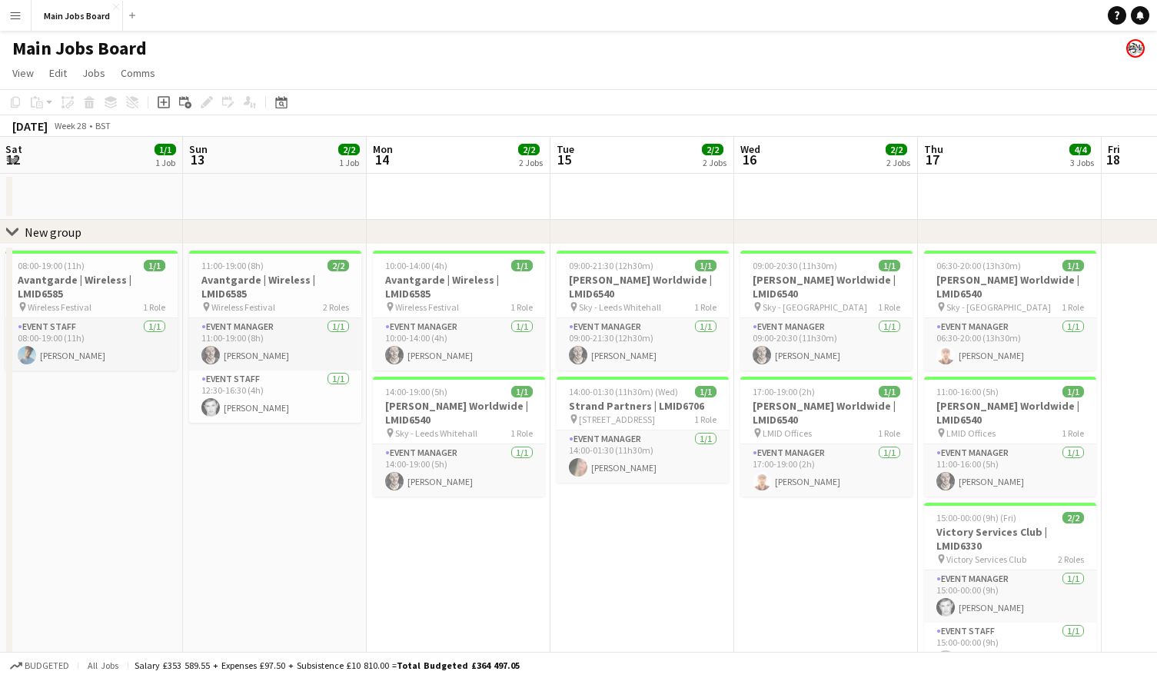
drag, startPoint x: 485, startPoint y: 540, endPoint x: 832, endPoint y: 537, distance: 346.8
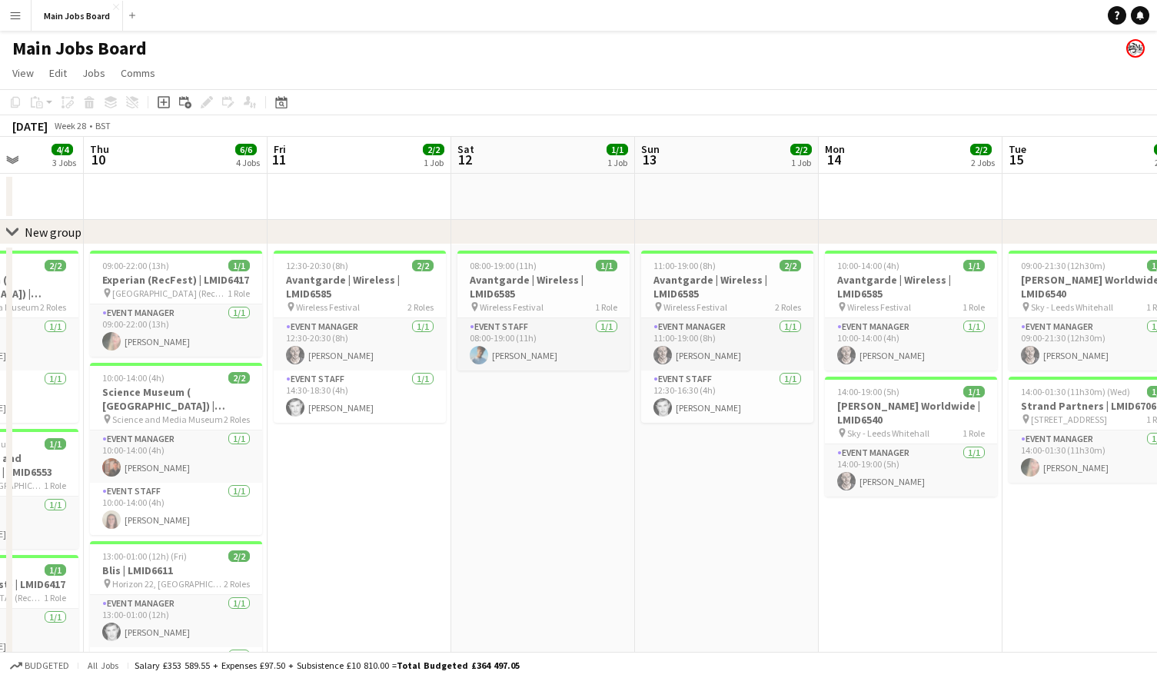
drag, startPoint x: 369, startPoint y: 537, endPoint x: 782, endPoint y: 518, distance: 413.3
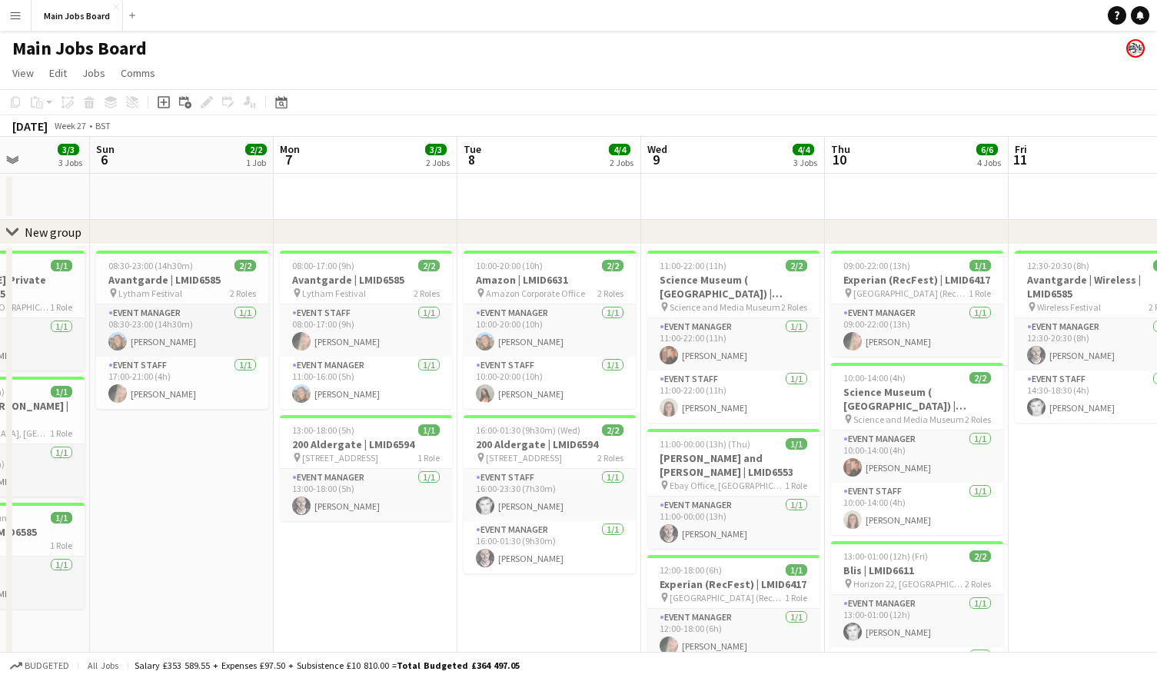
drag, startPoint x: 341, startPoint y: 554, endPoint x: 851, endPoint y: 535, distance: 510.1
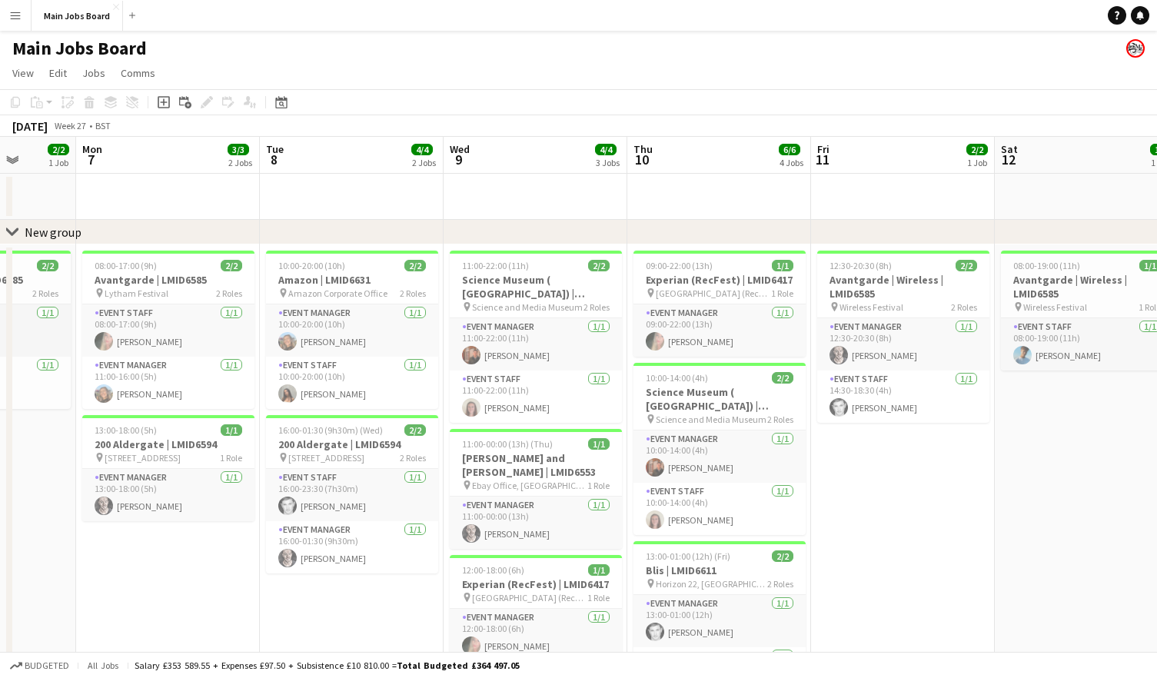
drag, startPoint x: 832, startPoint y: 534, endPoint x: 633, endPoint y: 536, distance: 199.1
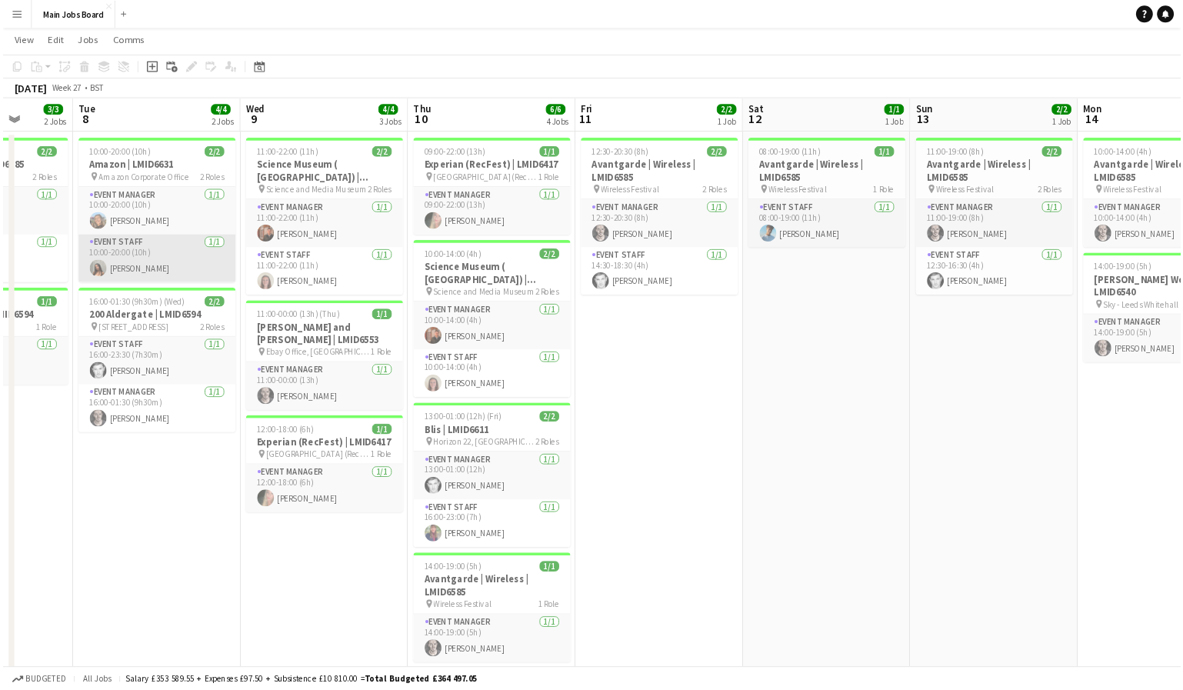
scroll to position [99, 0]
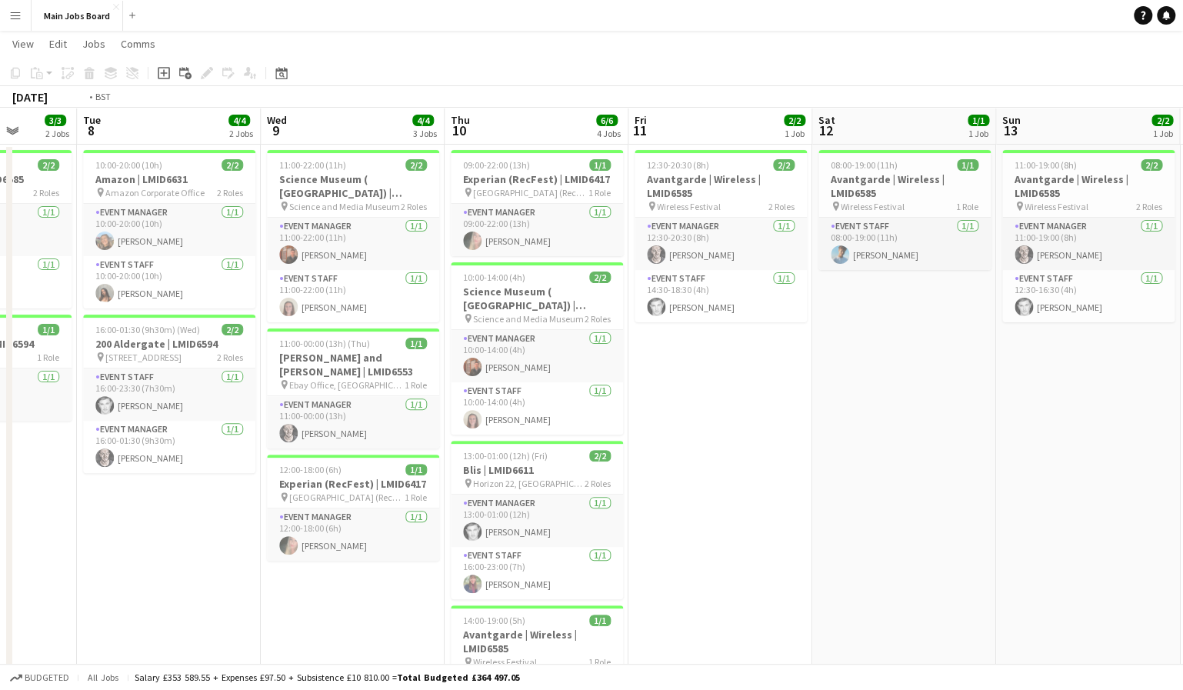
click at [821, 461] on app-calendar-viewport "Fri 4 2/2 2 Jobs Sat 5 3/3 3 Jobs Sun 6 2/2 1 Job Mon 7 3/3 2 Jobs Tue 8 4/4 2 …" at bounding box center [591, 629] width 1183 height 1336
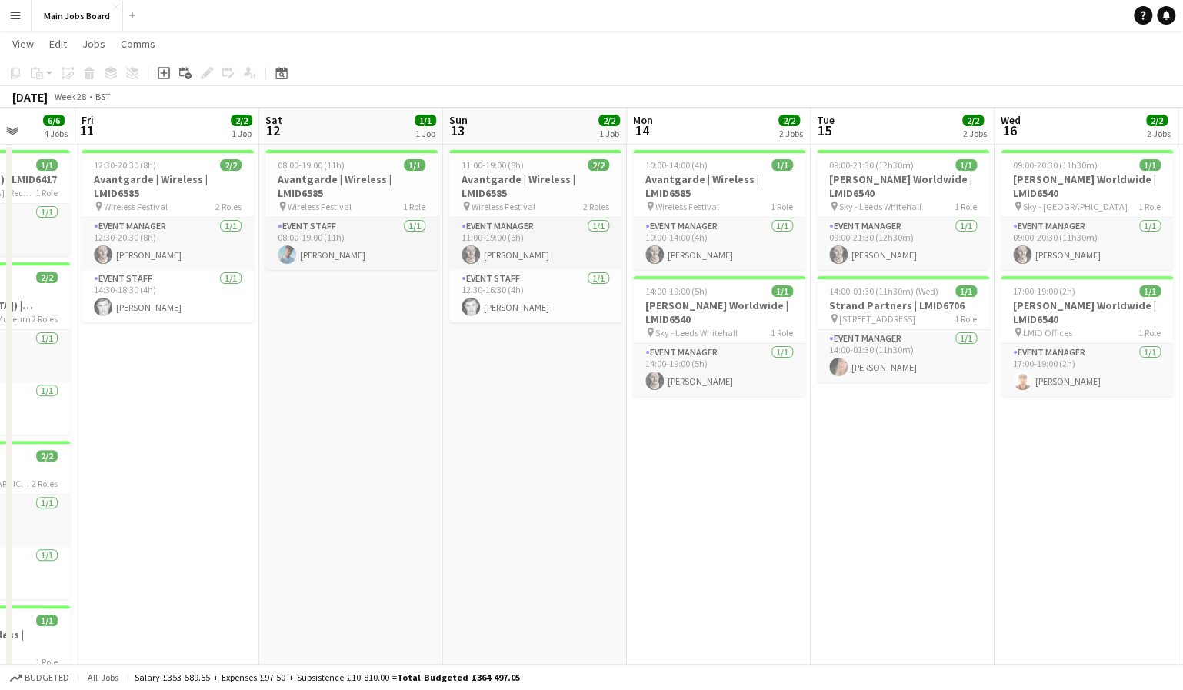
drag, startPoint x: 970, startPoint y: 411, endPoint x: 405, endPoint y: 411, distance: 565.1
click at [415, 411] on app-calendar-viewport "Tue 8 4/4 2 Jobs Wed 9 4/4 3 Jobs Thu 10 6/6 4 Jobs Fri 11 2/2 1 Job Sat 12 1/1…" at bounding box center [591, 629] width 1183 height 1336
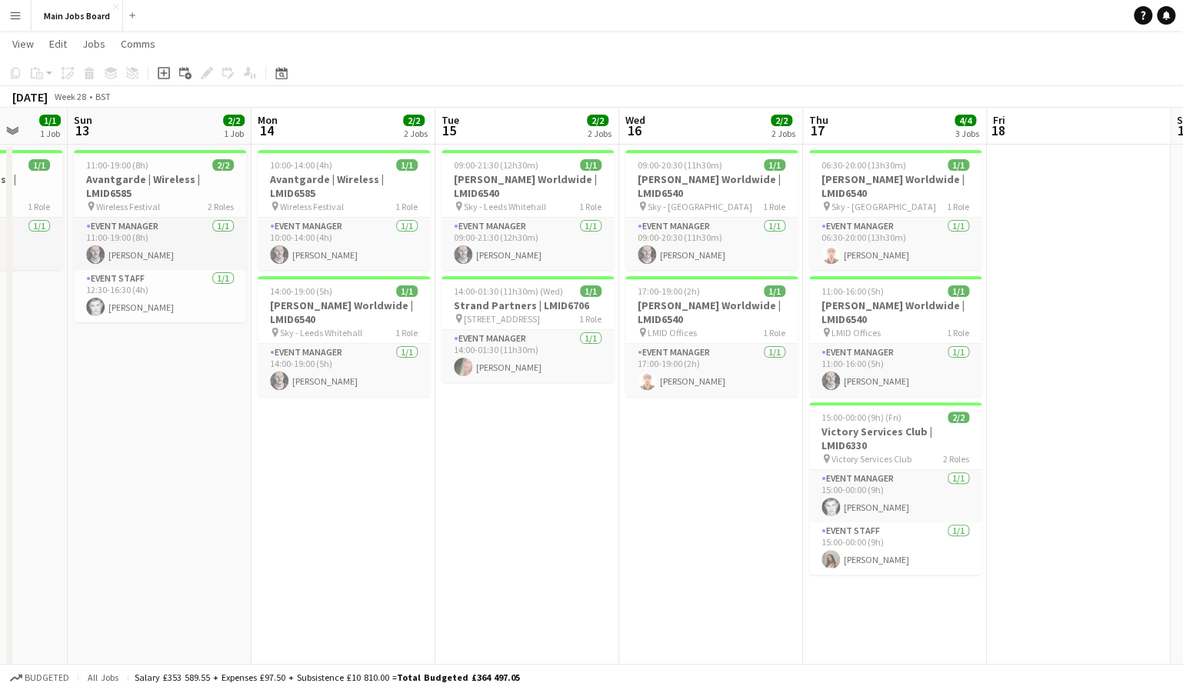
drag, startPoint x: 621, startPoint y: 412, endPoint x: 428, endPoint y: 412, distance: 193.0
click at [433, 412] on app-calendar-viewport "Thu 10 6/6 4 Jobs Fri 11 2/2 1 Job Sat 12 1/1 1 Job Sun 13 2/2 1 Job Mon 14 2/2…" at bounding box center [591, 629] width 1183 height 1336
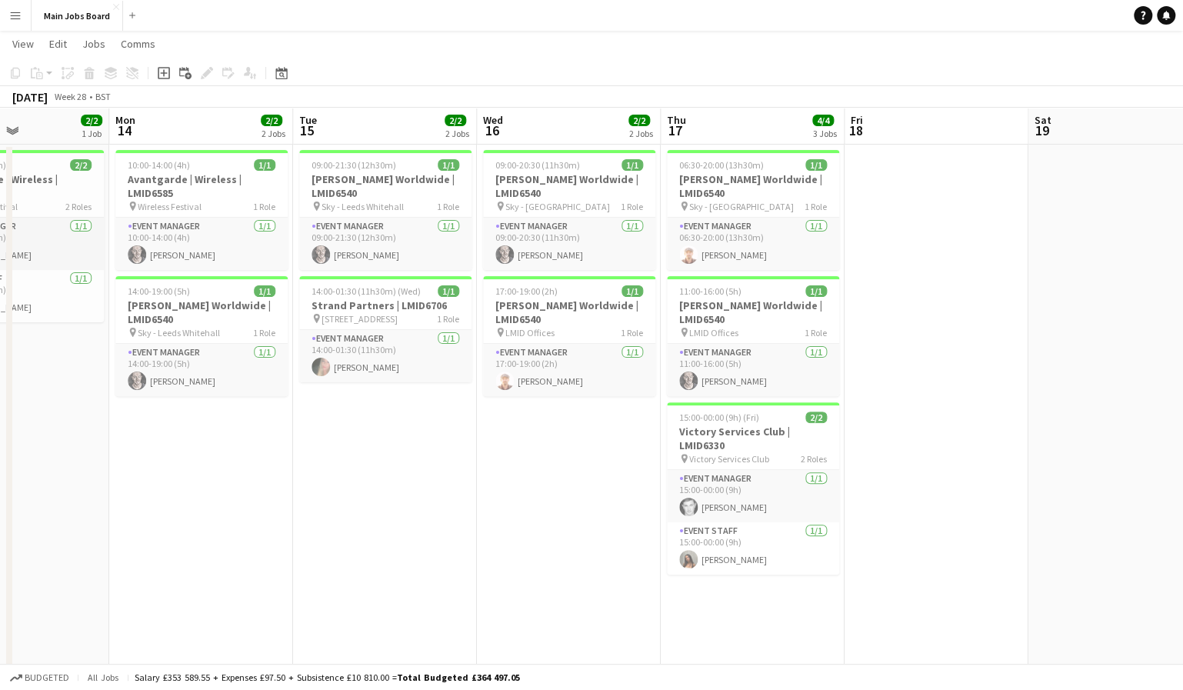
drag, startPoint x: 847, startPoint y: 412, endPoint x: 598, endPoint y: 412, distance: 248.4
click at [614, 412] on app-calendar-viewport "Thu 10 6/6 4 Jobs Fri 11 2/2 1 Job Sat 12 1/1 1 Job Sun 13 2/2 1 Job Mon 14 2/2…" at bounding box center [591, 629] width 1183 height 1336
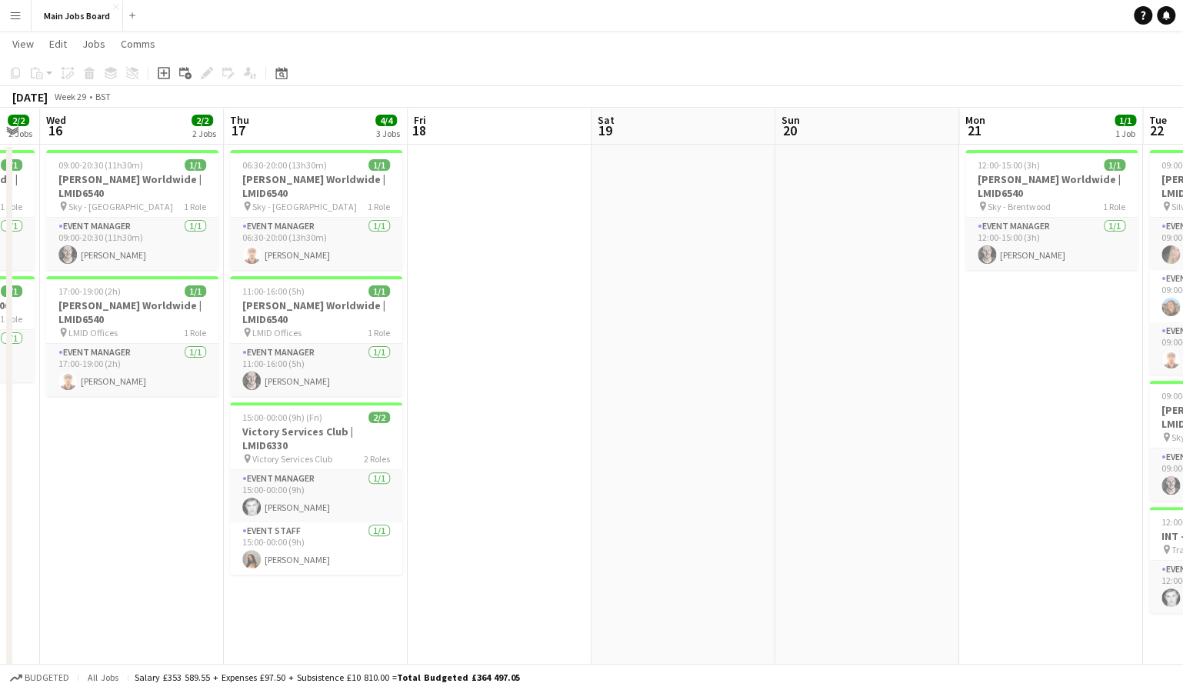
drag, startPoint x: 830, startPoint y: 402, endPoint x: 469, endPoint y: 402, distance: 361.4
click at [471, 402] on app-calendar-viewport "Sun 13 2/2 1 Job Mon 14 2/2 2 Jobs Tue 15 2/2 2 Jobs Wed 16 2/2 2 Jobs Thu 17 4…" at bounding box center [591, 629] width 1183 height 1336
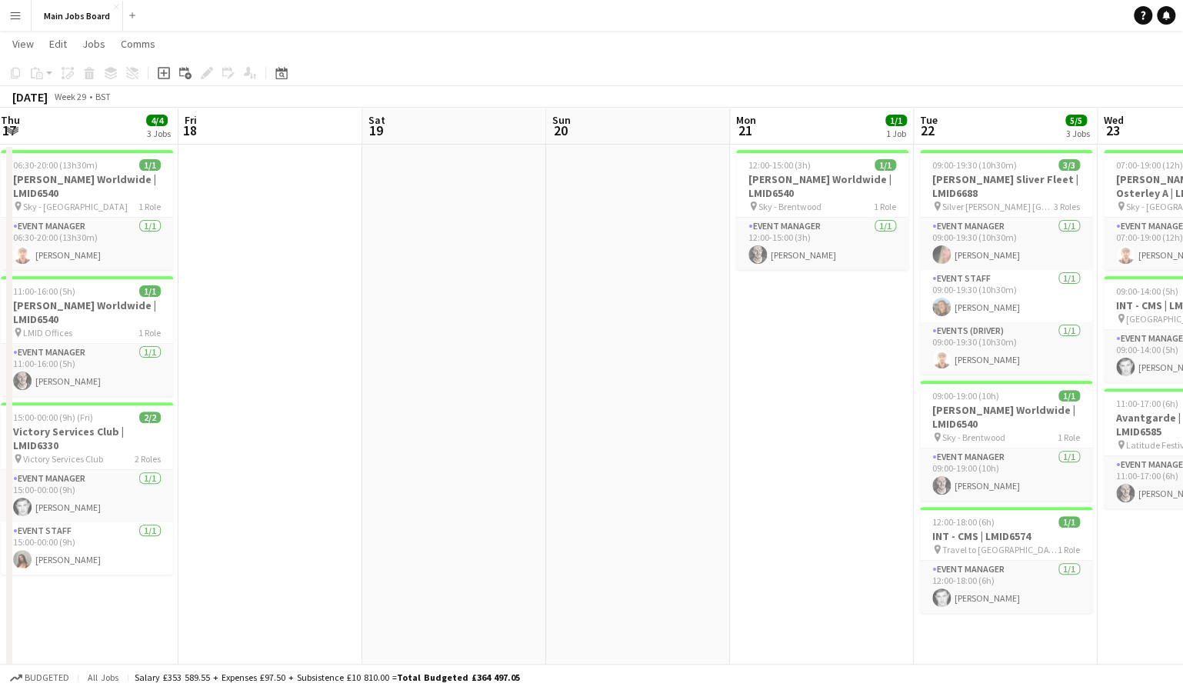
drag, startPoint x: 763, startPoint y: 393, endPoint x: 367, endPoint y: 411, distance: 396.4
click at [395, 408] on app-calendar-viewport "Tue 15 2/2 2 Jobs Wed 16 2/2 2 Jobs Thu 17 4/4 3 Jobs Fri 18 Sat 19 Sun 20 Mon …" at bounding box center [591, 629] width 1183 height 1336
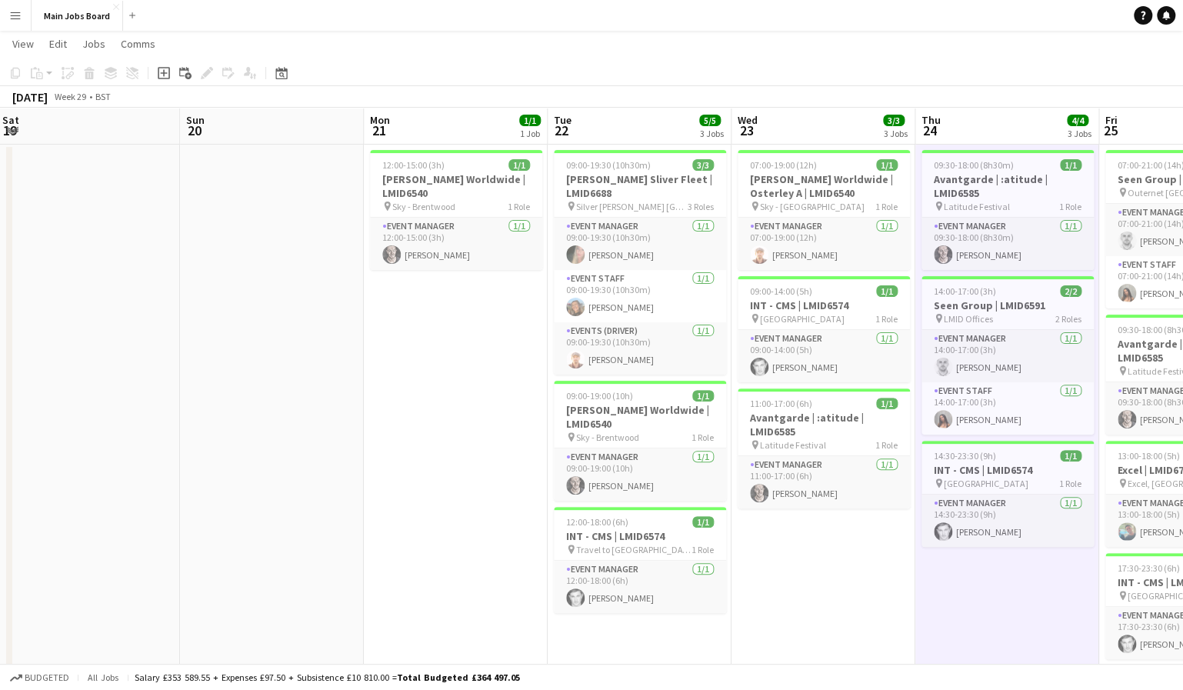
drag, startPoint x: 690, startPoint y: 394, endPoint x: 384, endPoint y: 394, distance: 305.2
click at [402, 394] on app-calendar-viewport "Wed 16 2/2 2 Jobs Thu 17 4/4 3 Jobs Fri 18 Sat 19 Sun 20 Mon 21 1/1 1 Job Tue 2…" at bounding box center [591, 629] width 1183 height 1336
drag, startPoint x: 704, startPoint y: 388, endPoint x: 411, endPoint y: 389, distance: 293.0
click at [418, 388] on app-calendar-viewport "Thu 17 4/4 3 Jobs Fri 18 Sat 19 Sun 20 Mon 21 1/1 1 Job Tue 22 5/5 3 Jobs Wed 2…" at bounding box center [591, 629] width 1183 height 1336
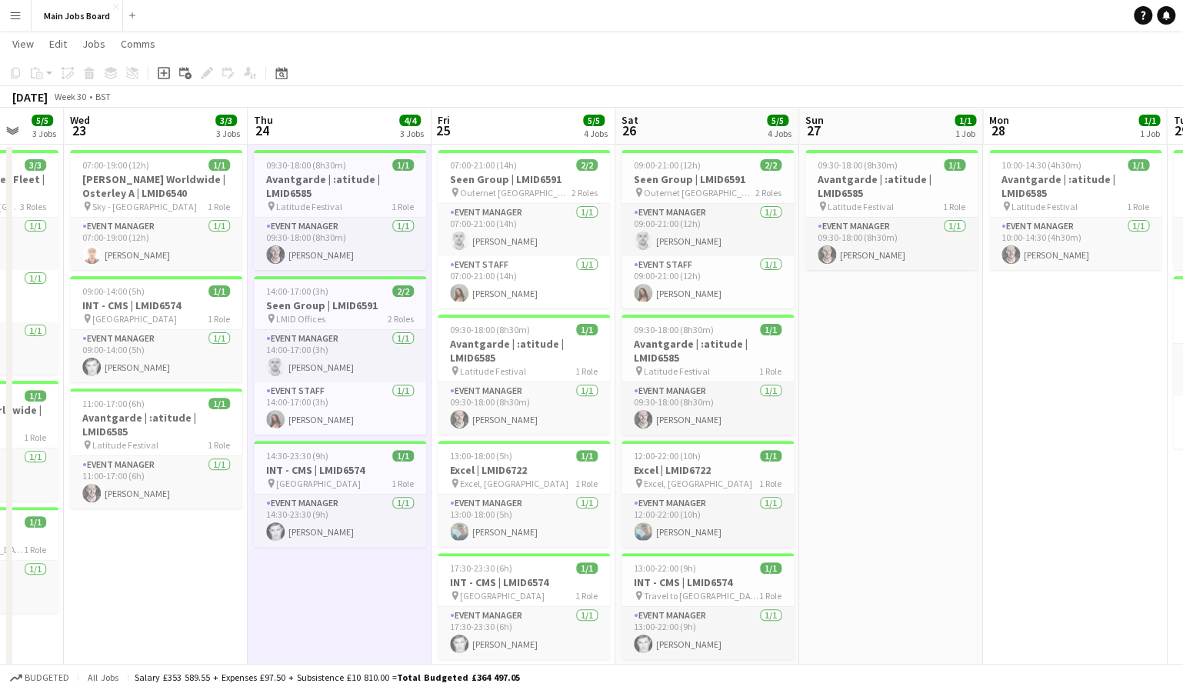
drag, startPoint x: 797, startPoint y: 375, endPoint x: 628, endPoint y: 375, distance: 168.4
click at [628, 375] on app-calendar-viewport "Sat 19 Sun 20 Mon 21 1/1 1 Job Tue 22 5/5 3 Jobs Wed 23 3/3 3 Jobs Thu 24 4/4 3…" at bounding box center [591, 629] width 1183 height 1336
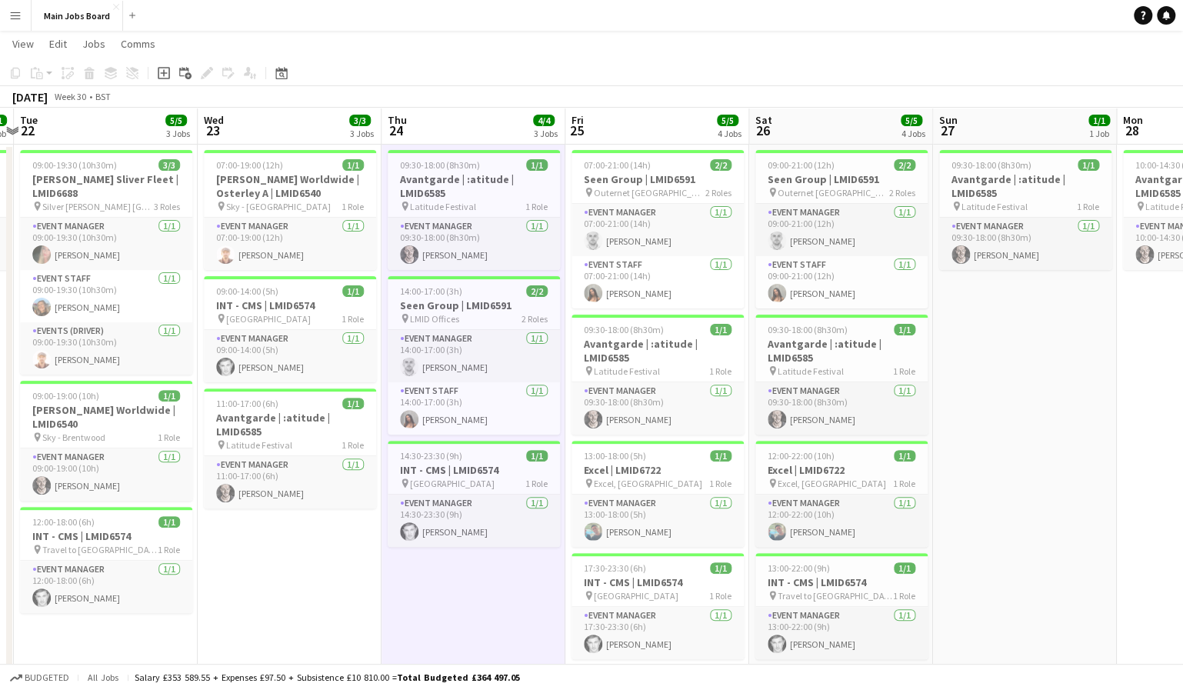
drag, startPoint x: 873, startPoint y: 391, endPoint x: 324, endPoint y: 398, distance: 549.8
click at [344, 397] on app-calendar-viewport "Sat 19 Sun 20 Mon 21 1/1 1 Job Tue 22 5/5 3 Jobs Wed 23 3/3 3 Jobs Thu 24 4/4 3…" at bounding box center [591, 629] width 1183 height 1336
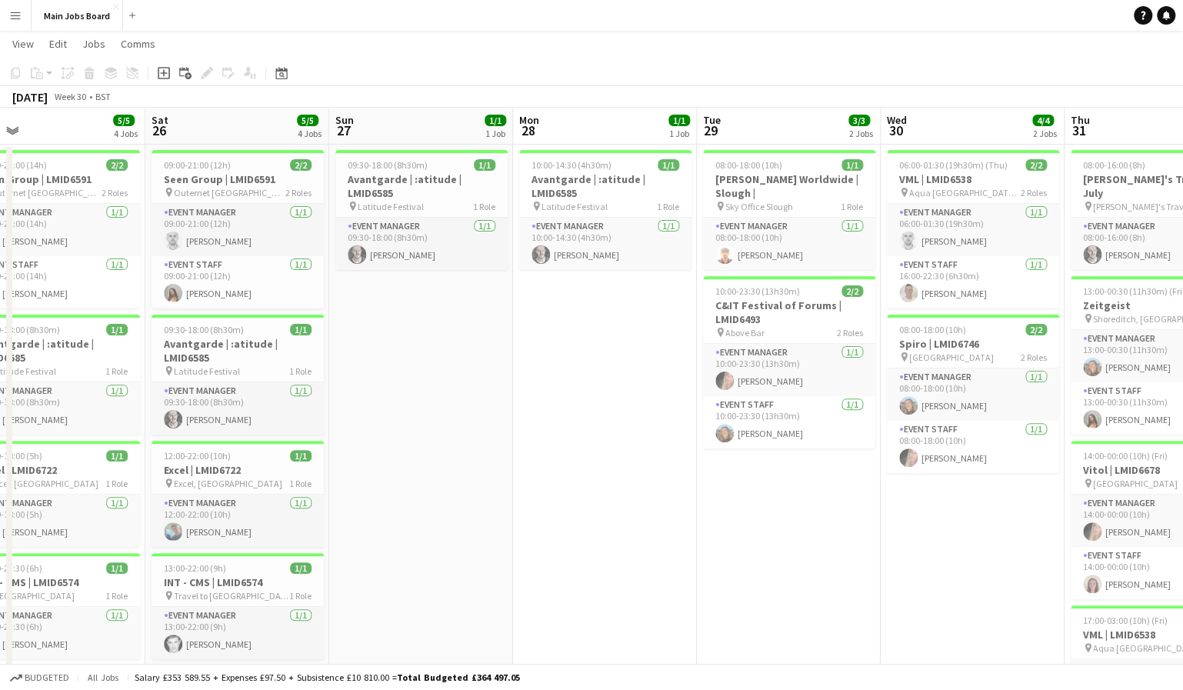
drag, startPoint x: 645, startPoint y: 387, endPoint x: 282, endPoint y: 387, distance: 362.9
click at [290, 387] on app-calendar-viewport "Tue 22 5/5 3 Jobs Wed 23 3/3 3 Jobs Thu 24 4/4 3 Jobs Fri 25 5/5 4 Jobs Sat 26 …" at bounding box center [591, 629] width 1183 height 1336
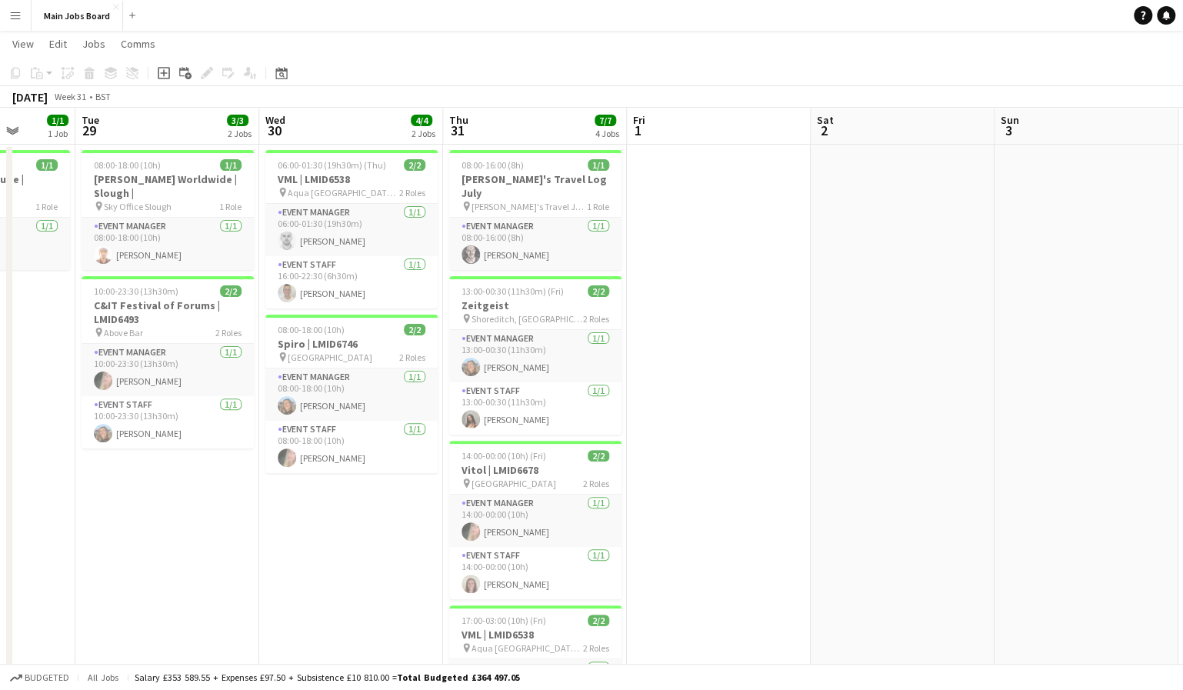
drag, startPoint x: 661, startPoint y: 376, endPoint x: 387, endPoint y: 377, distance: 274.5
click at [431, 376] on app-calendar-viewport "Sat 26 5/5 4 Jobs Sun 27 1/1 1 Job Mon 28 1/1 1 Job Tue 29 3/3 2 Jobs Wed 30 4/…" at bounding box center [591, 629] width 1183 height 1336
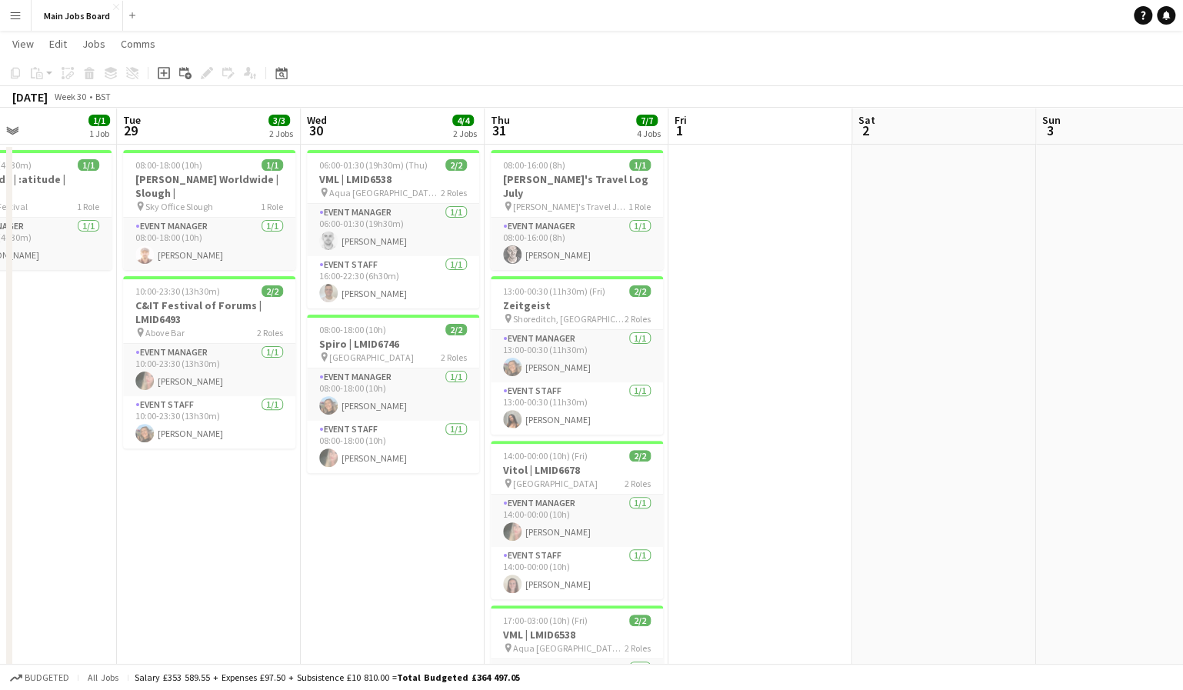
drag, startPoint x: 525, startPoint y: 362, endPoint x: 328, endPoint y: 363, distance: 196.8
click at [336, 363] on app-calendar-viewport "Sat 26 5/5 4 Jobs Sun 27 1/1 1 Job Mon 28 1/1 1 Job Tue 29 3/3 2 Jobs Wed 30 4/…" at bounding box center [591, 629] width 1183 height 1336
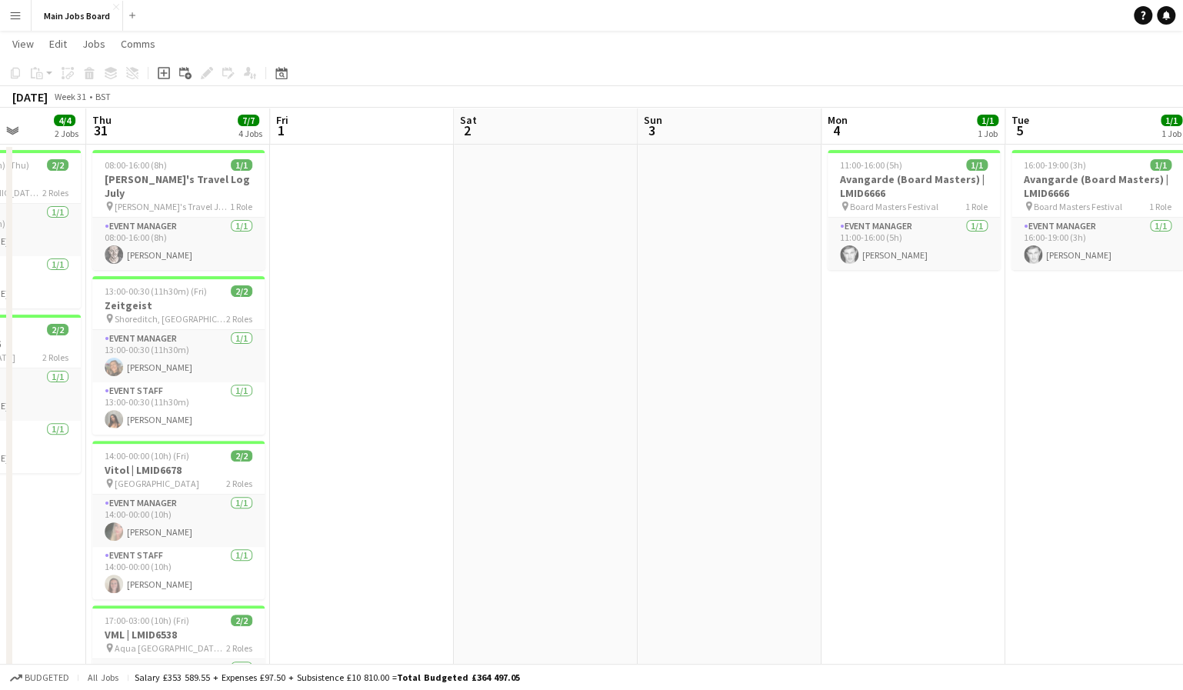
drag, startPoint x: 533, startPoint y: 361, endPoint x: 228, endPoint y: 361, distance: 304.5
click at [235, 361] on app-calendar-viewport "Mon 28 1/1 1 Job Tue 29 3/3 2 Jobs Wed 30 4/4 2 Jobs Thu 31 7/7 4 Jobs Fri 1 Sa…" at bounding box center [591, 629] width 1183 height 1336
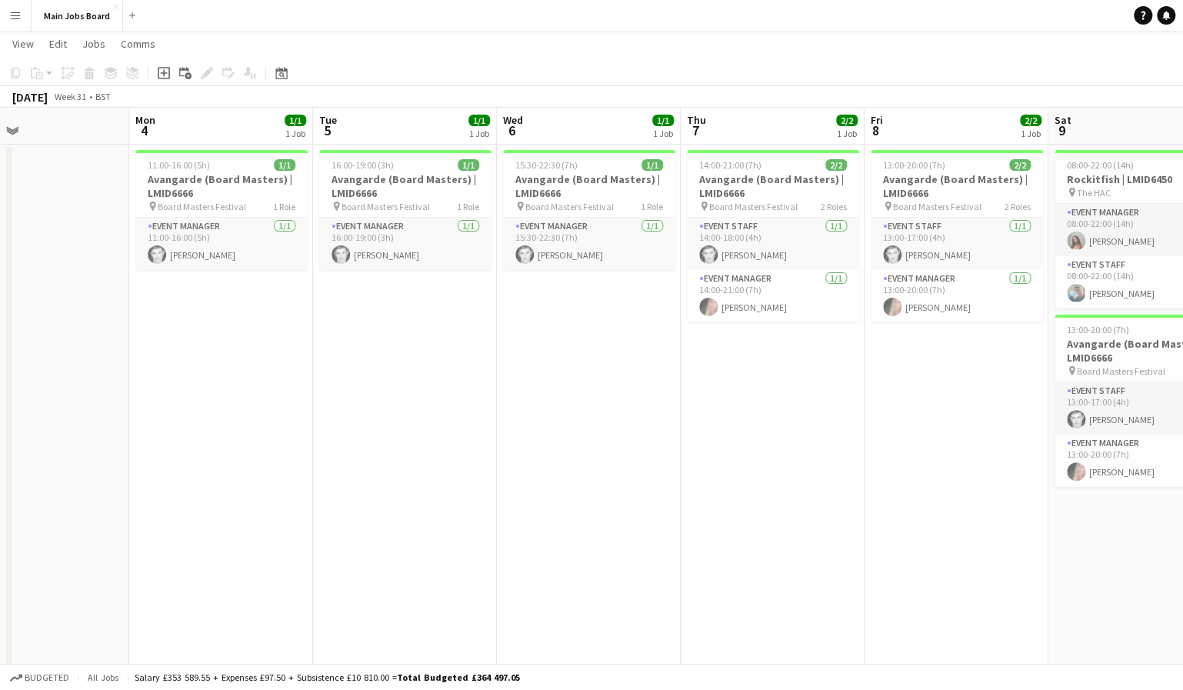
drag, startPoint x: 778, startPoint y: 329, endPoint x: 88, endPoint y: 344, distance: 689.9
click at [137, 344] on app-calendar-viewport "Fri 1 Sat 2 Sun 3 Mon 4 1/1 1 Job Tue 5 1/1 1 Job Wed 6 1/1 1 Job Thu 7 2/2 1 J…" at bounding box center [591, 629] width 1183 height 1336
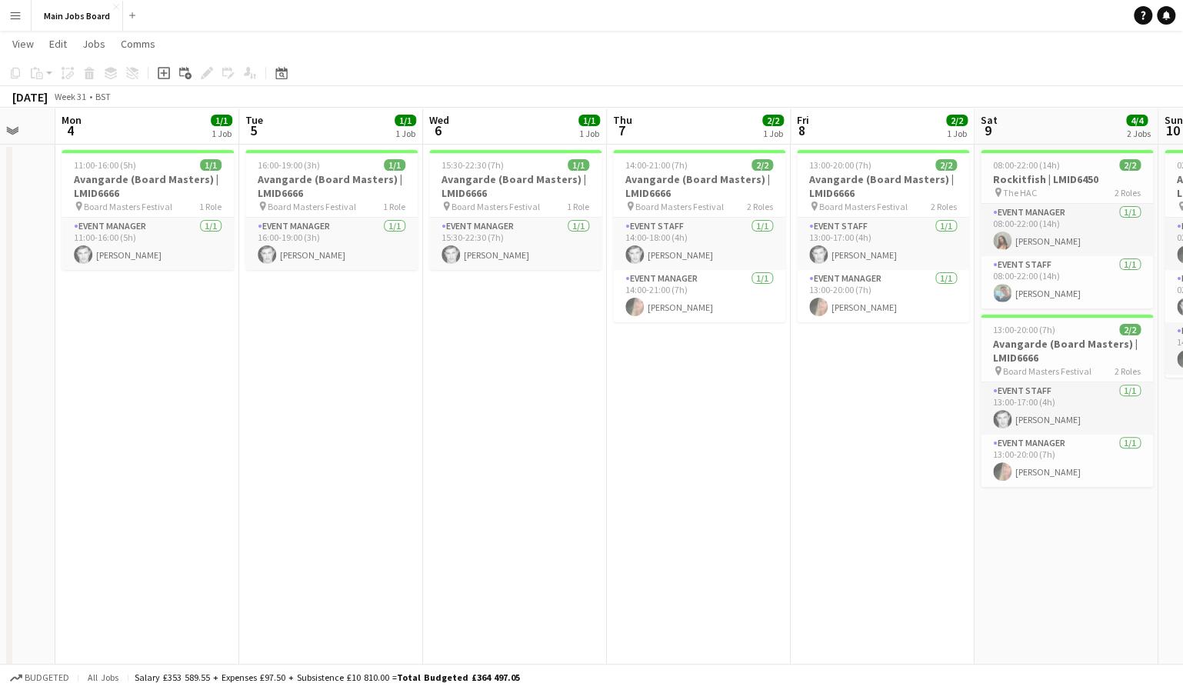
drag, startPoint x: 487, startPoint y: 323, endPoint x: 28, endPoint y: 323, distance: 458.3
click at [44, 323] on app-calendar-viewport "Fri 1 Sat 2 Sun 3 Mon 4 1/1 1 Job Tue 5 1/1 1 Job Wed 6 1/1 1 Job Thu 7 2/2 1 J…" at bounding box center [591, 629] width 1183 height 1336
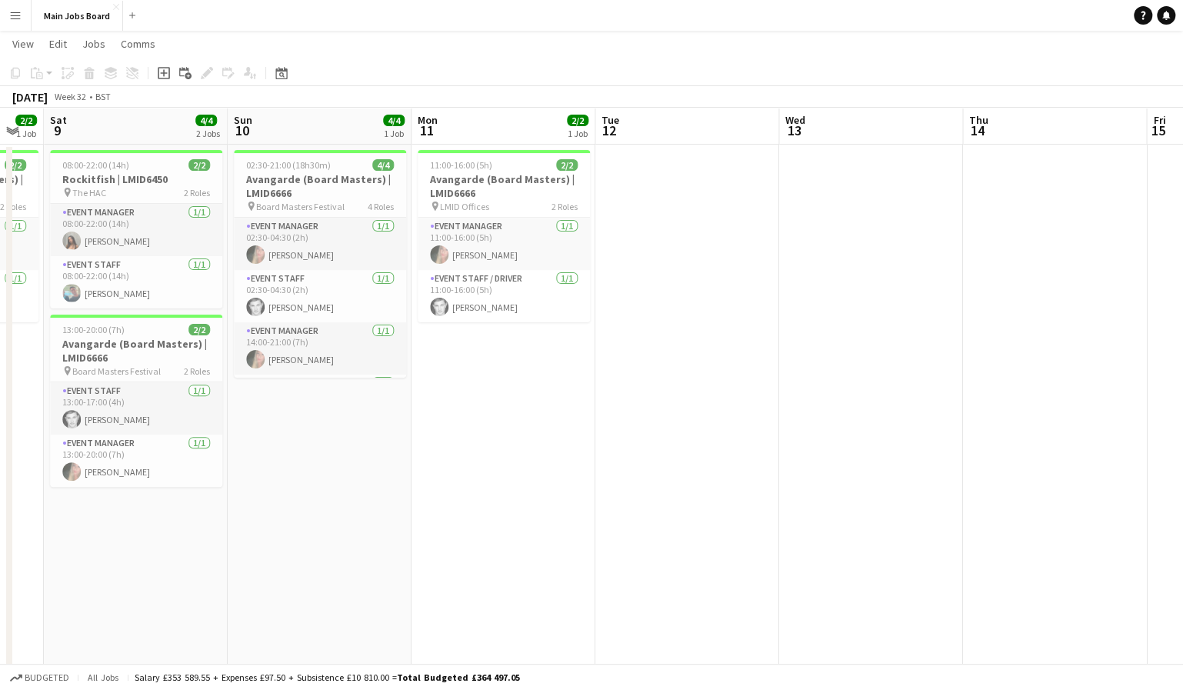
drag, startPoint x: 404, startPoint y: 272, endPoint x: 384, endPoint y: 272, distance: 20.0
click at [388, 272] on app-calendar-viewport "Tue 5 1/1 1 Job Wed 6 1/1 1 Job Thu 7 2/2 1 Job Fri 8 2/2 1 Job Sat 9 4/4 2 Job…" at bounding box center [591, 629] width 1183 height 1336
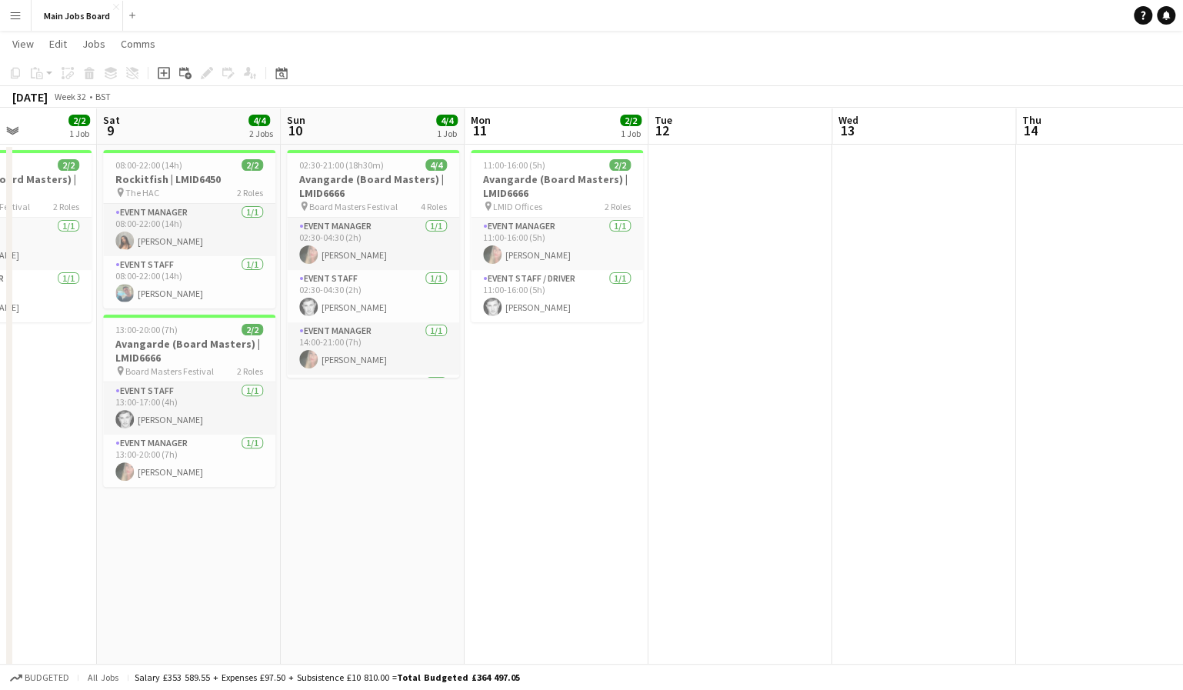
drag, startPoint x: 665, startPoint y: 272, endPoint x: 286, endPoint y: 272, distance: 379.1
click at [303, 272] on app-calendar-viewport "Tue 5 1/1 1 Job Wed 6 1/1 1 Job Thu 7 2/2 1 Job Fri 8 2/2 1 Job Sat 9 4/4 2 Job…" at bounding box center [591, 629] width 1183 height 1336
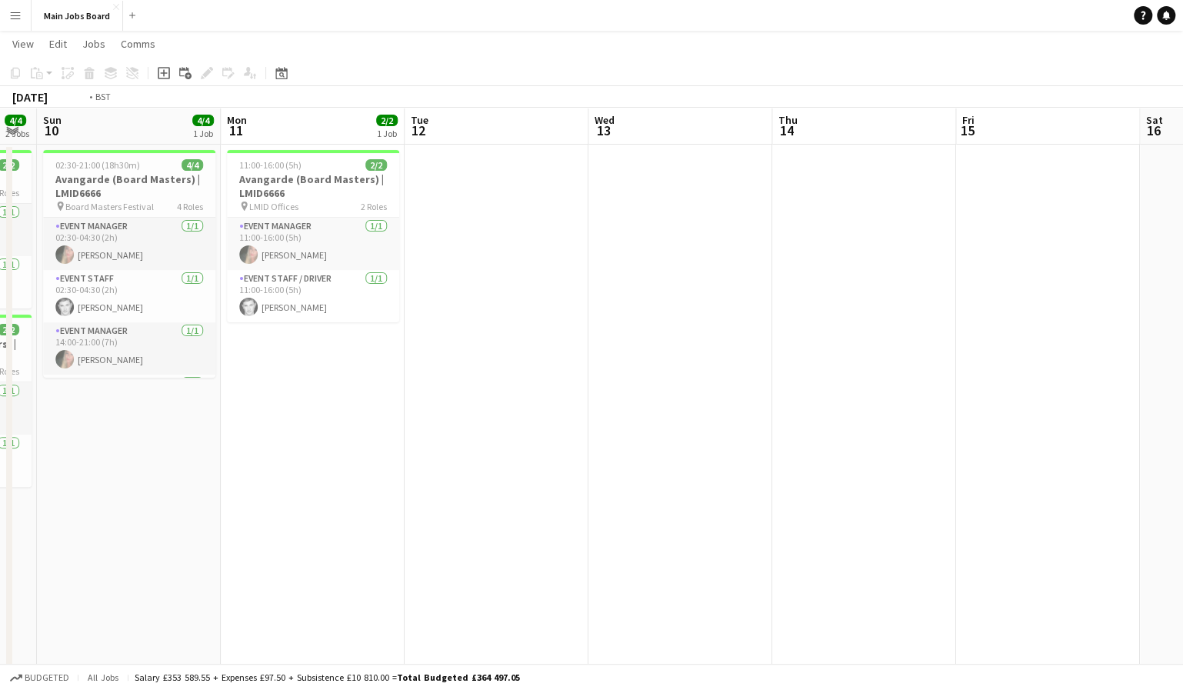
drag, startPoint x: 654, startPoint y: 268, endPoint x: 161, endPoint y: 270, distance: 492.1
click at [179, 270] on app-calendar-viewport "Thu 7 2/2 1 Job Fri 8 2/2 1 Job Sat 9 4/4 2 Jobs Sun 10 4/4 1 Job Mon 11 2/2 1 …" at bounding box center [591, 629] width 1183 height 1336
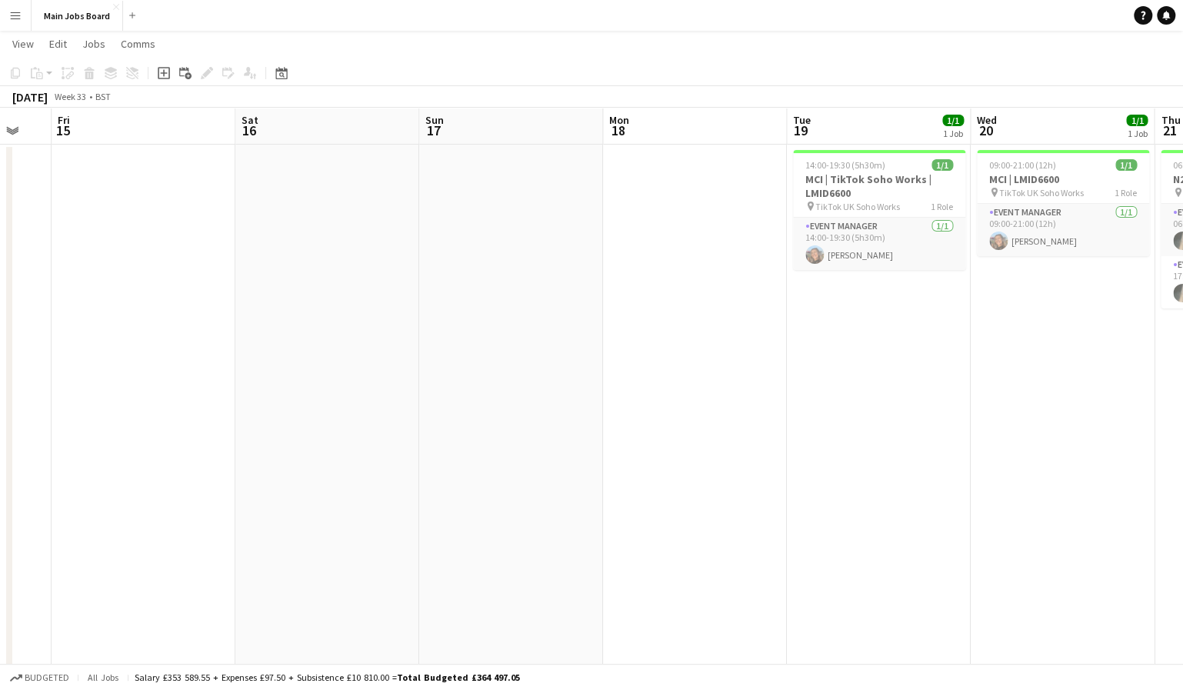
drag, startPoint x: 630, startPoint y: 249, endPoint x: 58, endPoint y: 273, distance: 571.8
click at [72, 273] on app-calendar-viewport "Mon 11 2/2 1 Job Tue 12 Wed 13 Thu 14 Fri 15 Sat 16 Sun 17 Mon 18 Tue 19 1/1 1 …" at bounding box center [591, 629] width 1183 height 1336
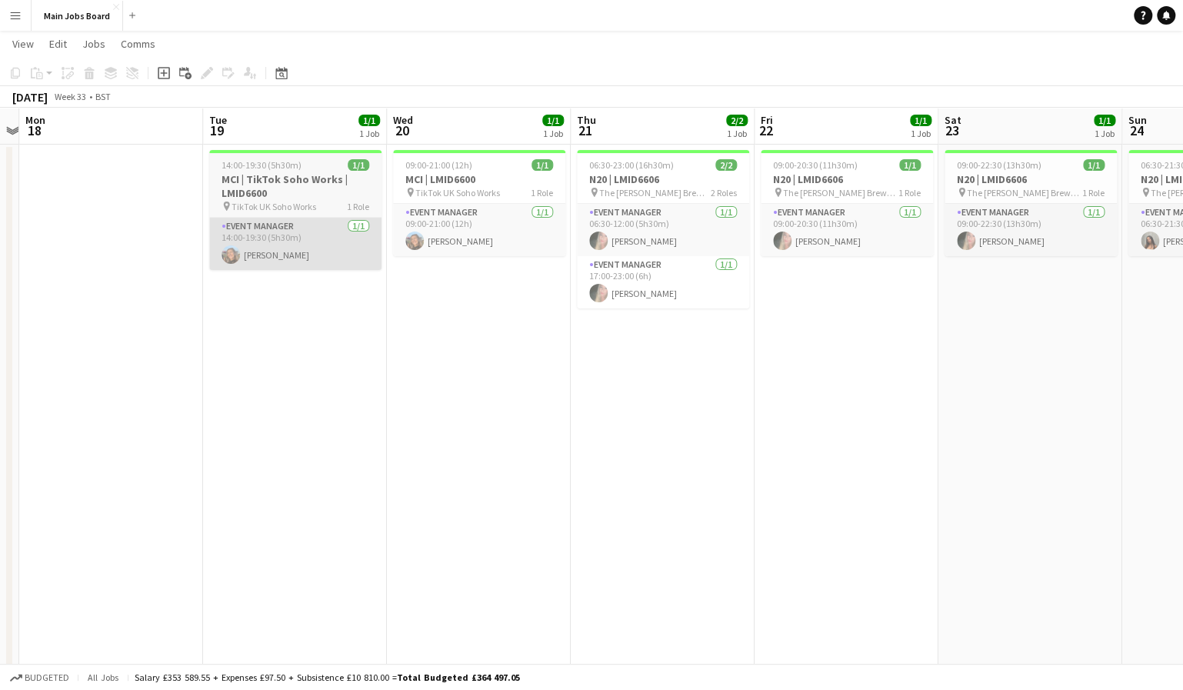
drag, startPoint x: 596, startPoint y: 248, endPoint x: -102, endPoint y: 295, distance: 699.8
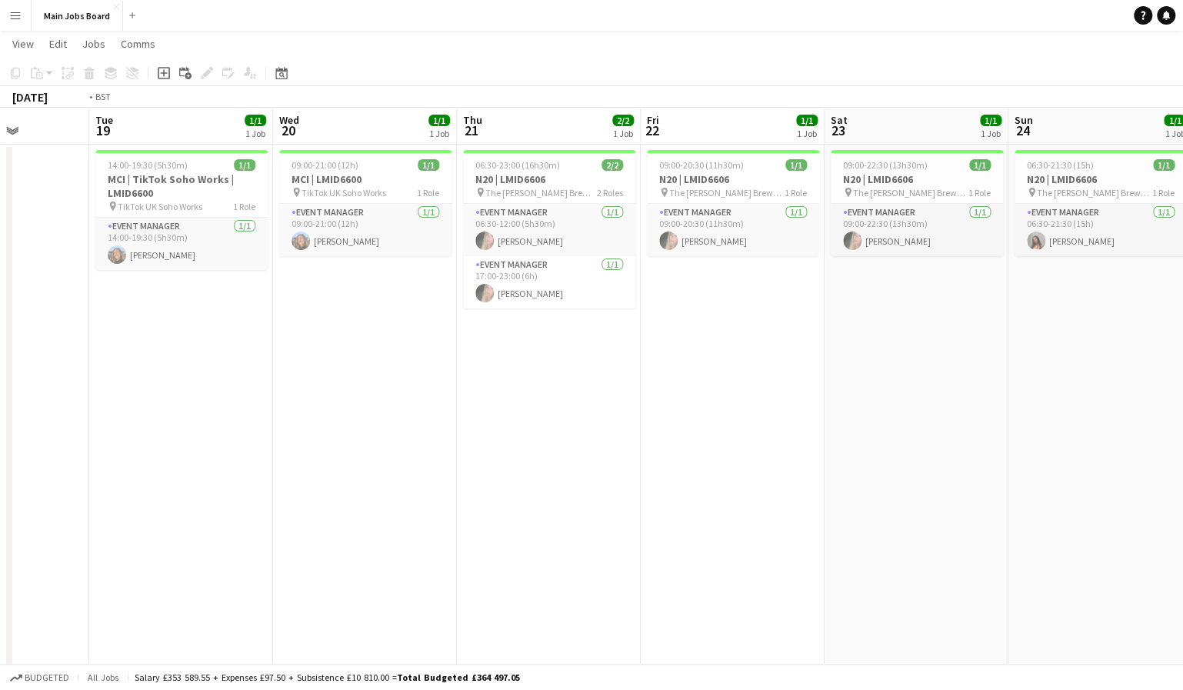
drag, startPoint x: 324, startPoint y: 334, endPoint x: 154, endPoint y: 334, distance: 170.7
click at [157, 334] on app-calendar-viewport "Fri 15 Sat 16 Sun 17 Mon 18 Tue 19 1/1 1 Job Wed 20 1/1 1 Job Thu 21 2/2 1 Job …" at bounding box center [591, 629] width 1183 height 1336
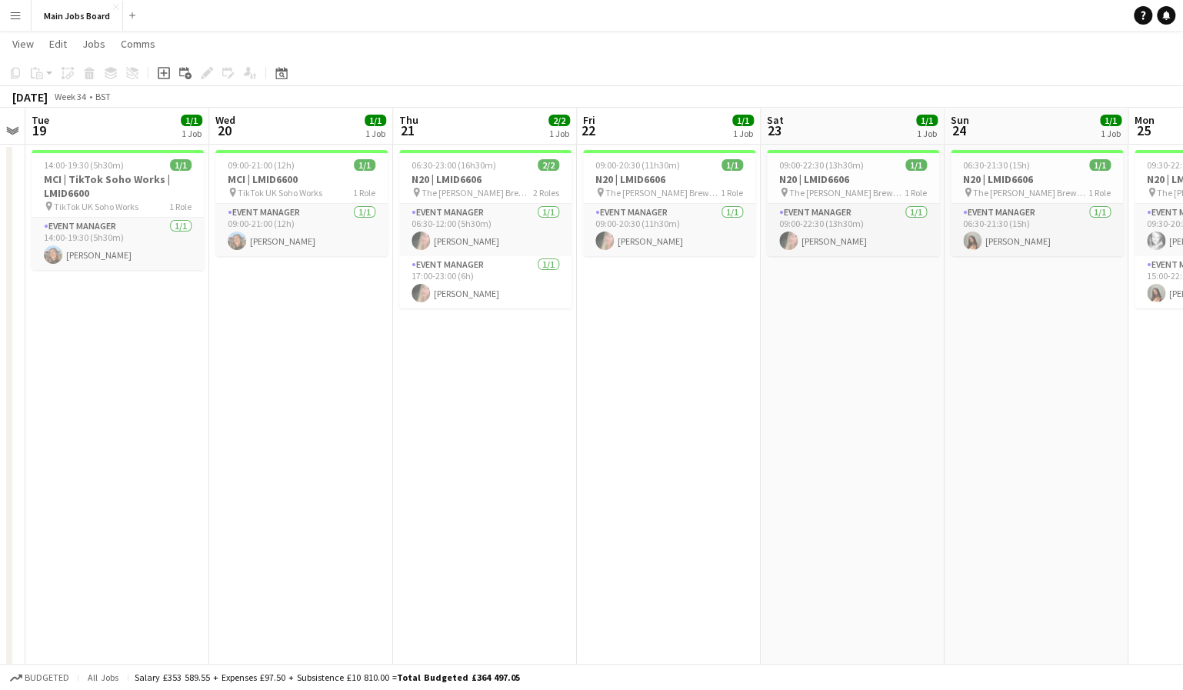
scroll to position [0, 527]
drag, startPoint x: 686, startPoint y: 331, endPoint x: 675, endPoint y: 329, distance: 10.9
click at [675, 329] on app-calendar-viewport "Sat 16 Sun 17 Mon 18 Tue 19 1/1 1 Job Wed 20 1/1 1 Job Thu 21 2/2 1 Job Fri 22 …" at bounding box center [591, 629] width 1183 height 1336
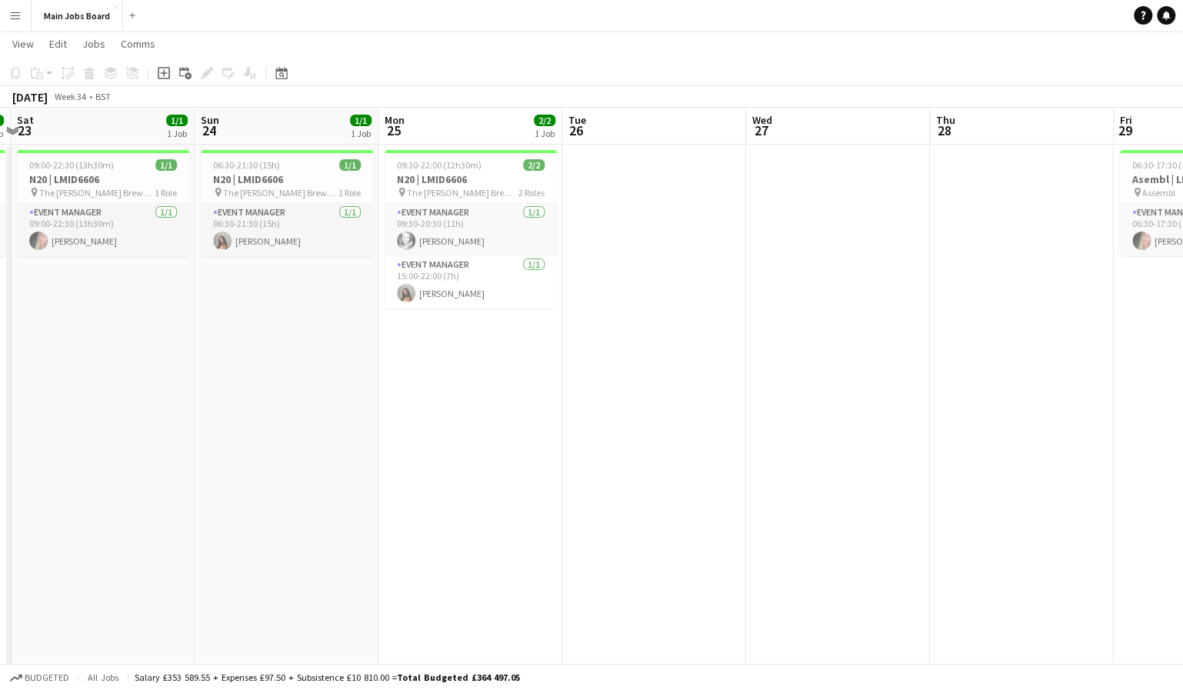
scroll to position [0, 406]
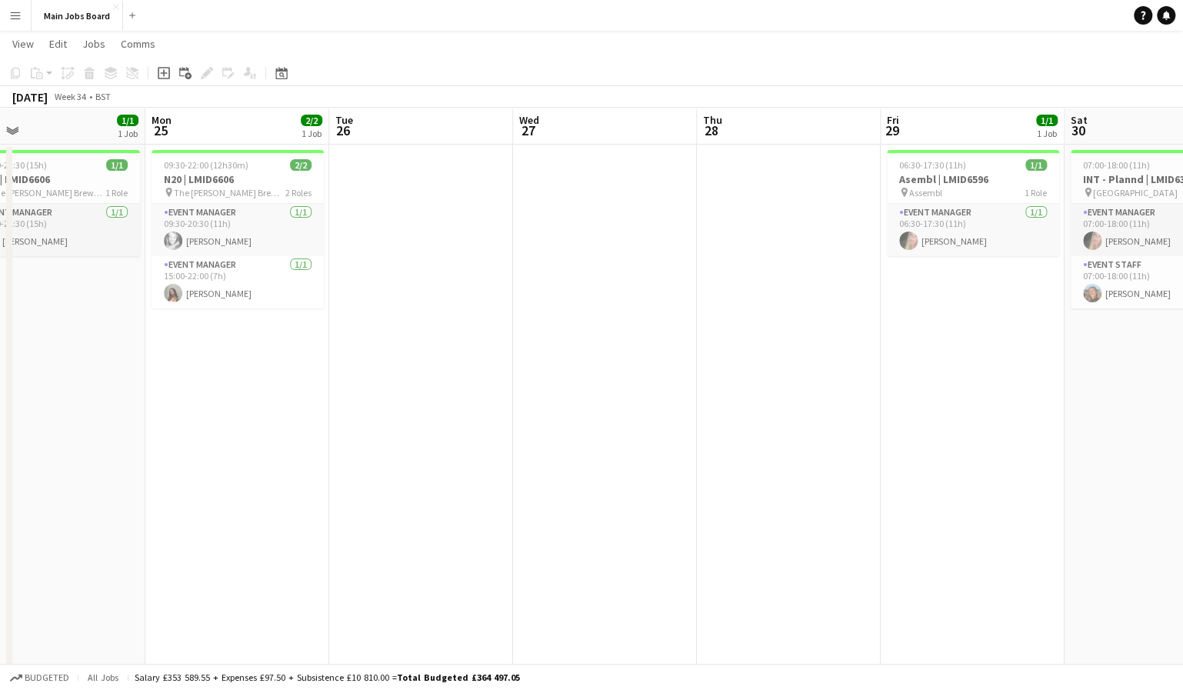
drag, startPoint x: 983, startPoint y: 426, endPoint x: 117, endPoint y: 420, distance: 866.6
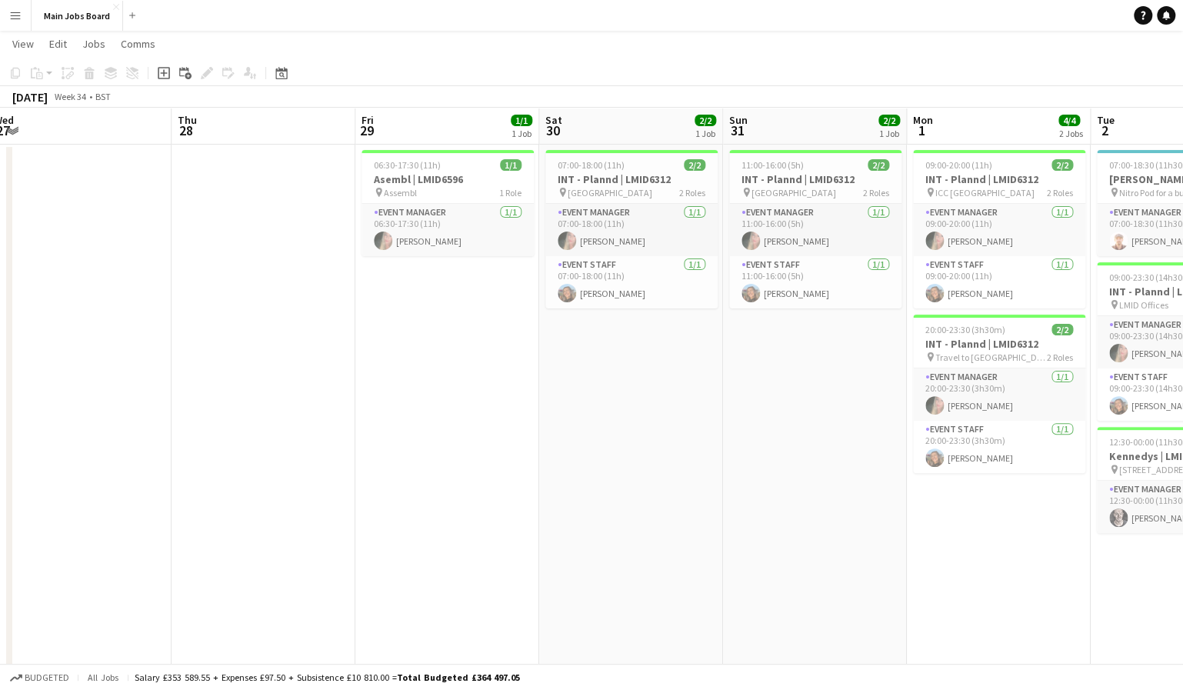
scroll to position [0, 622]
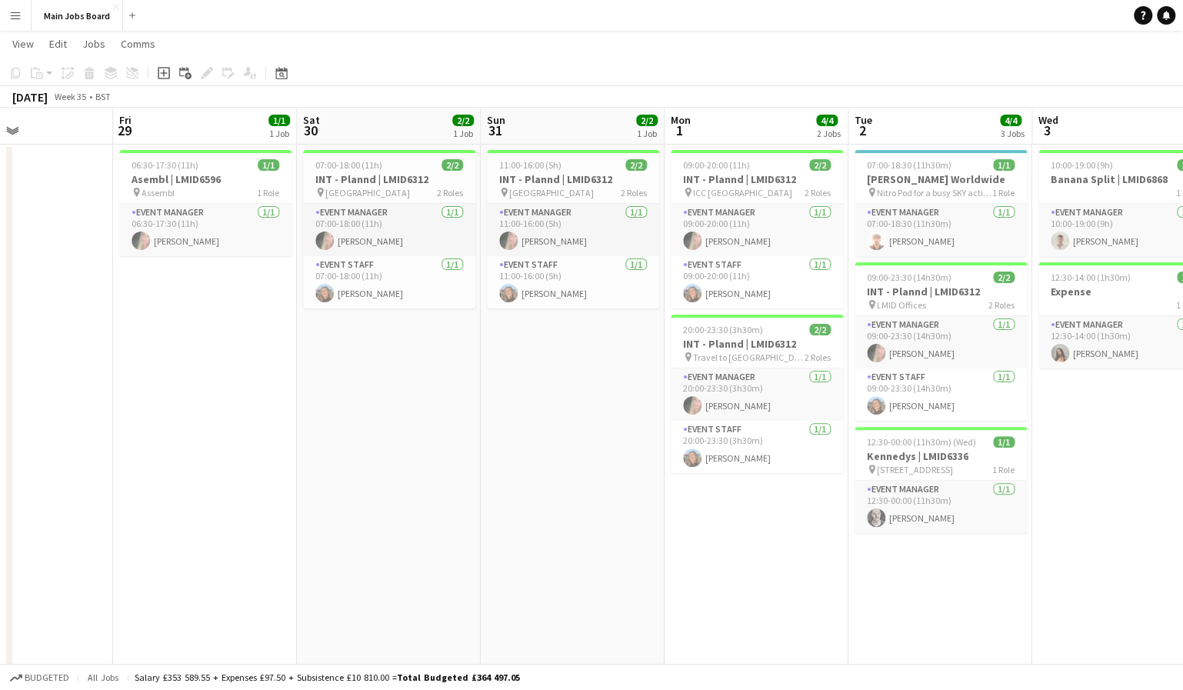
drag, startPoint x: 910, startPoint y: 403, endPoint x: 142, endPoint y: 491, distance: 772.3
click at [142, 491] on app-calendar-viewport "Mon 25 2/2 1 Job Tue 26 Wed 27 Thu 28 Fri 29 1/1 1 Job Sat 30 2/2 1 Job Sun 31 …" at bounding box center [591, 629] width 1183 height 1336
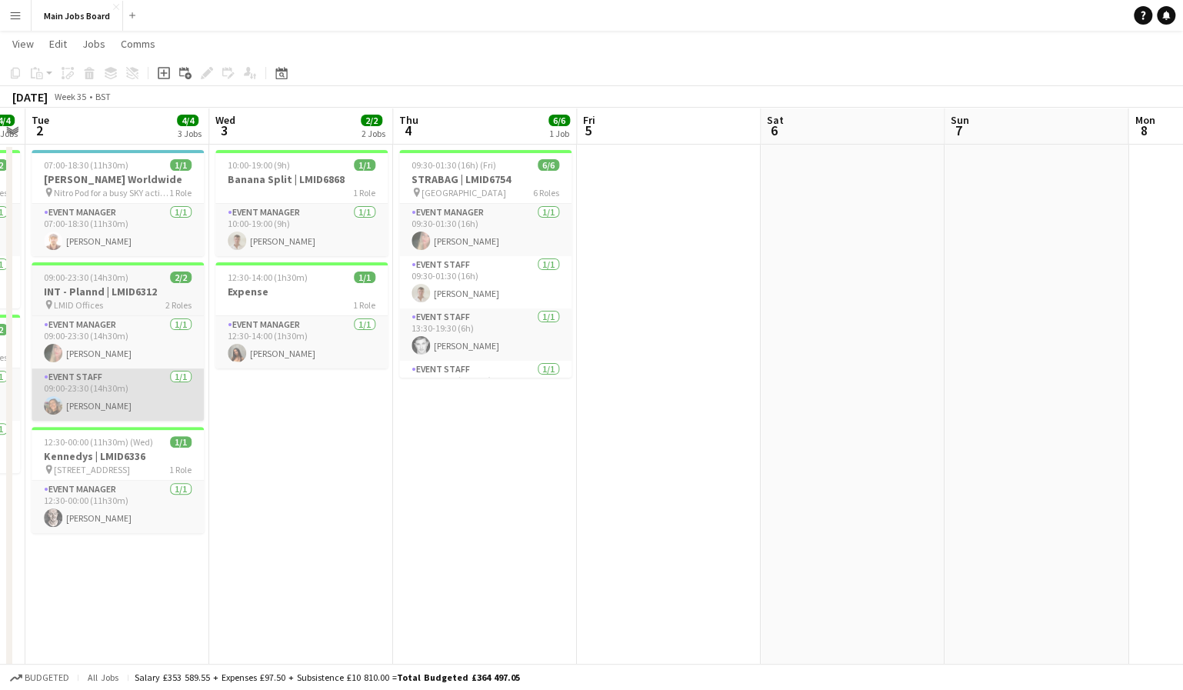
scroll to position [0, 383]
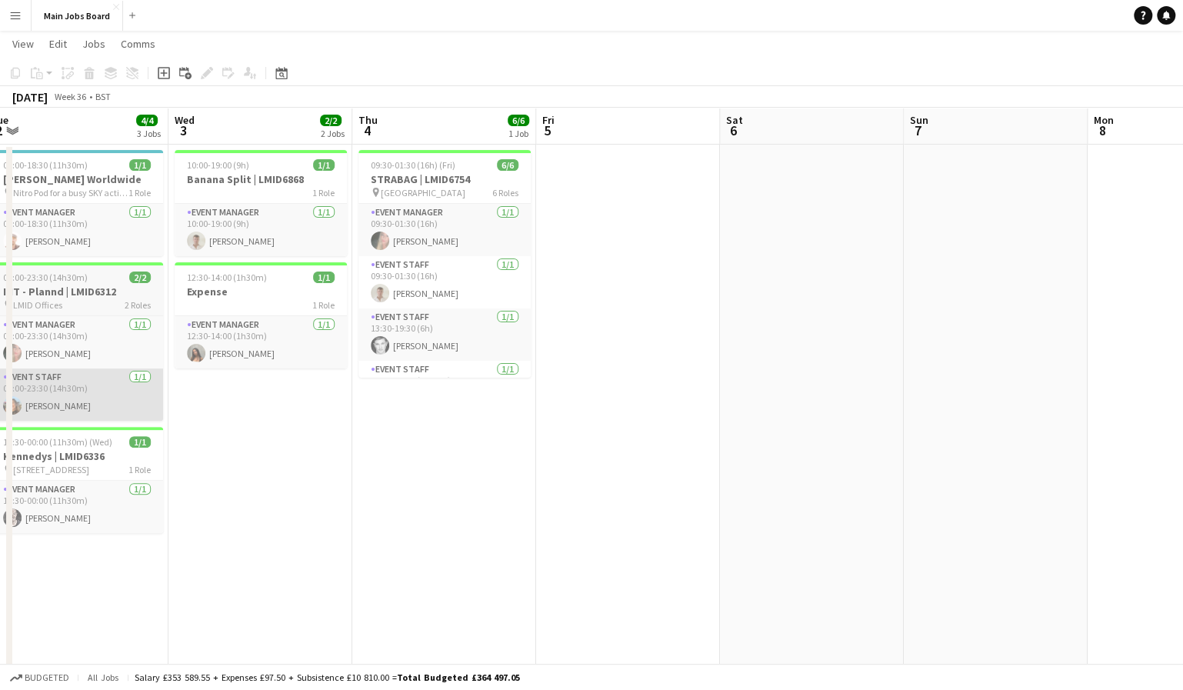
drag, startPoint x: 890, startPoint y: 414, endPoint x: -296, endPoint y: 620, distance: 1204.3
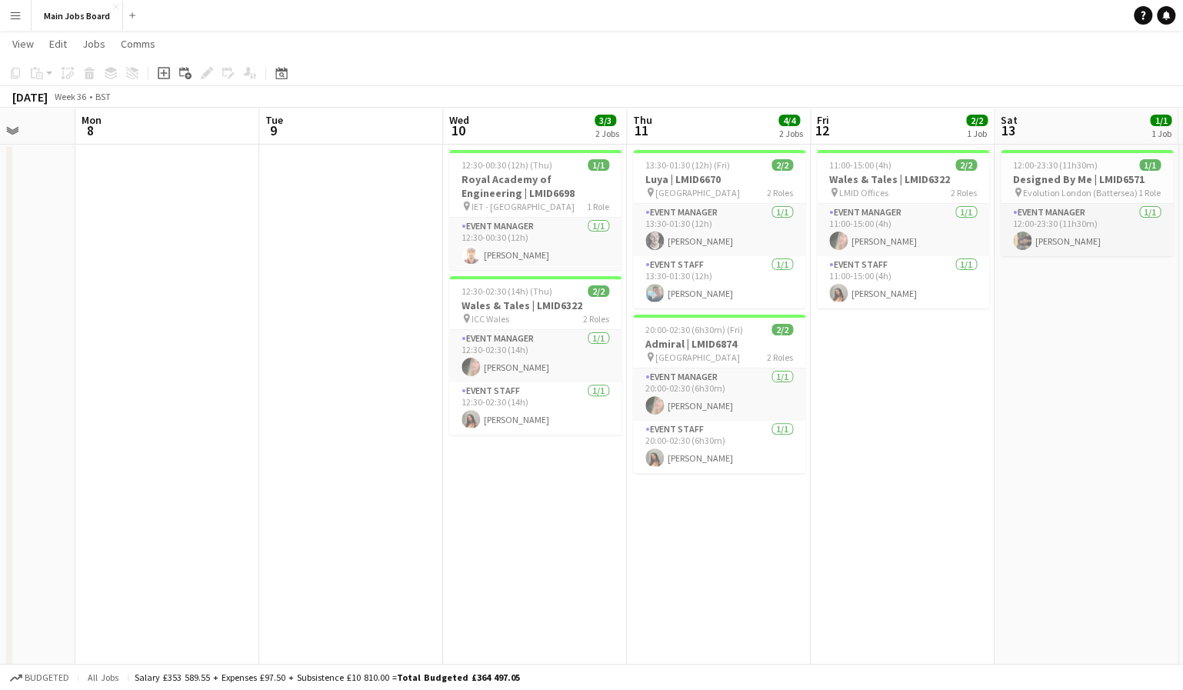
scroll to position [0, 471]
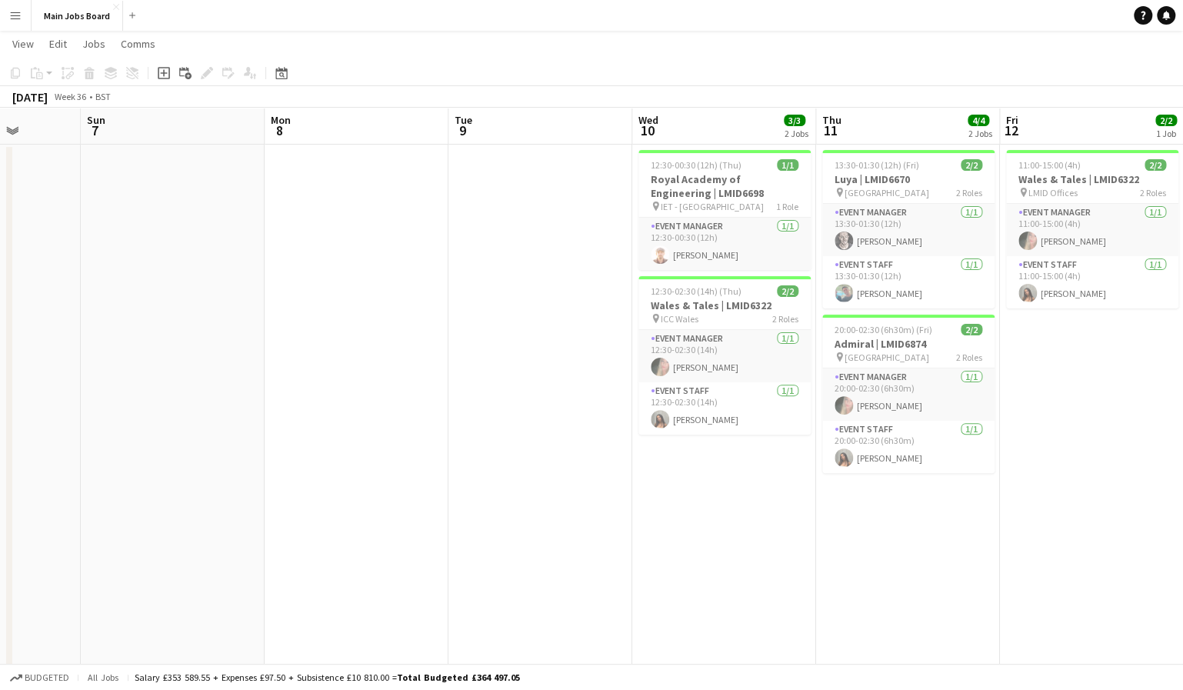
drag, startPoint x: 845, startPoint y: 471, endPoint x: -324, endPoint y: 624, distance: 1179.6
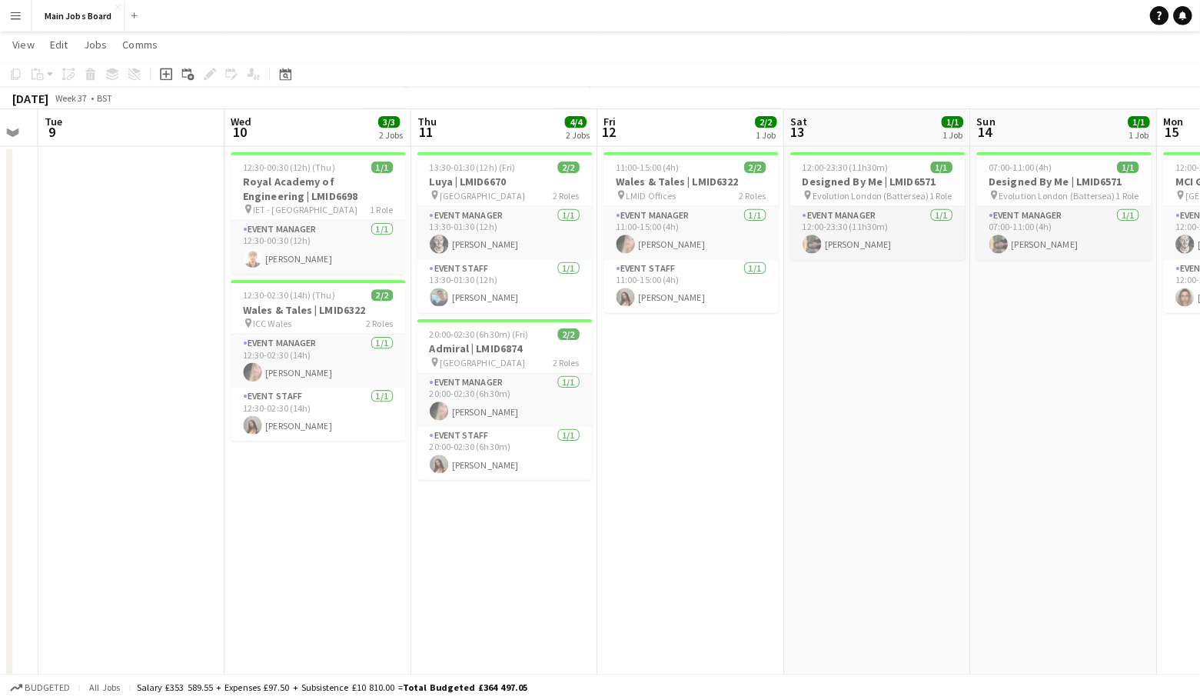
scroll to position [0, 639]
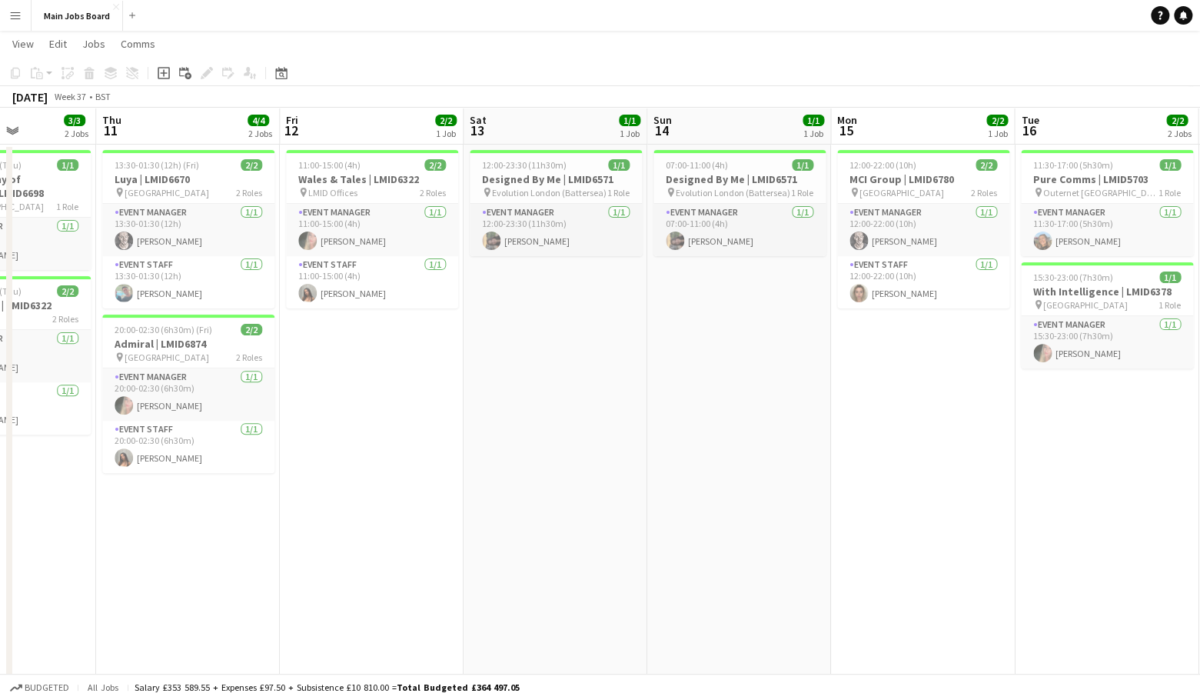
click at [466, 448] on app-calendar-viewport "Sun 7 Mon 8 Tue 9 Wed 10 3/3 2 Jobs Thu 11 4/4 2 Jobs Fri 12 2/2 1 Job Sat 13 1…" at bounding box center [600, 629] width 1200 height 1336
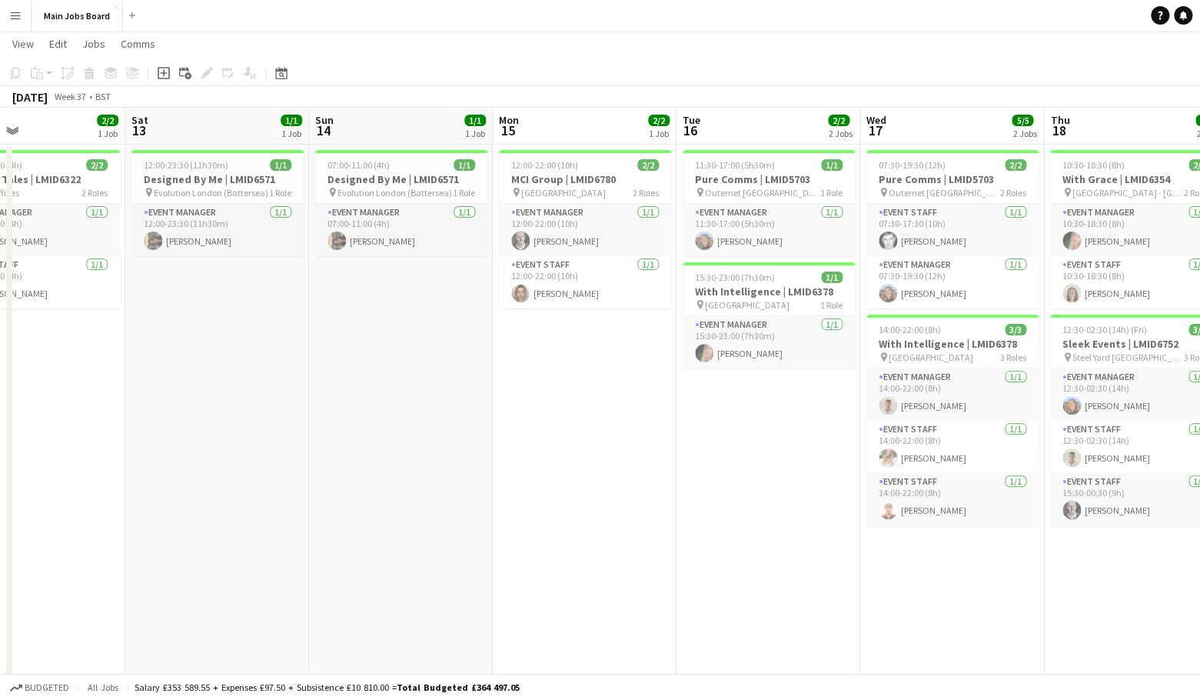
drag, startPoint x: 945, startPoint y: 411, endPoint x: 495, endPoint y: 411, distance: 449.8
click at [495, 411] on app-calendar-viewport "Tue 9 Wed 10 3/3 2 Jobs Thu 11 4/4 2 Jobs Fri 12 2/2 1 Job Sat 13 1/1 1 Job Sun…" at bounding box center [600, 629] width 1200 height 1336
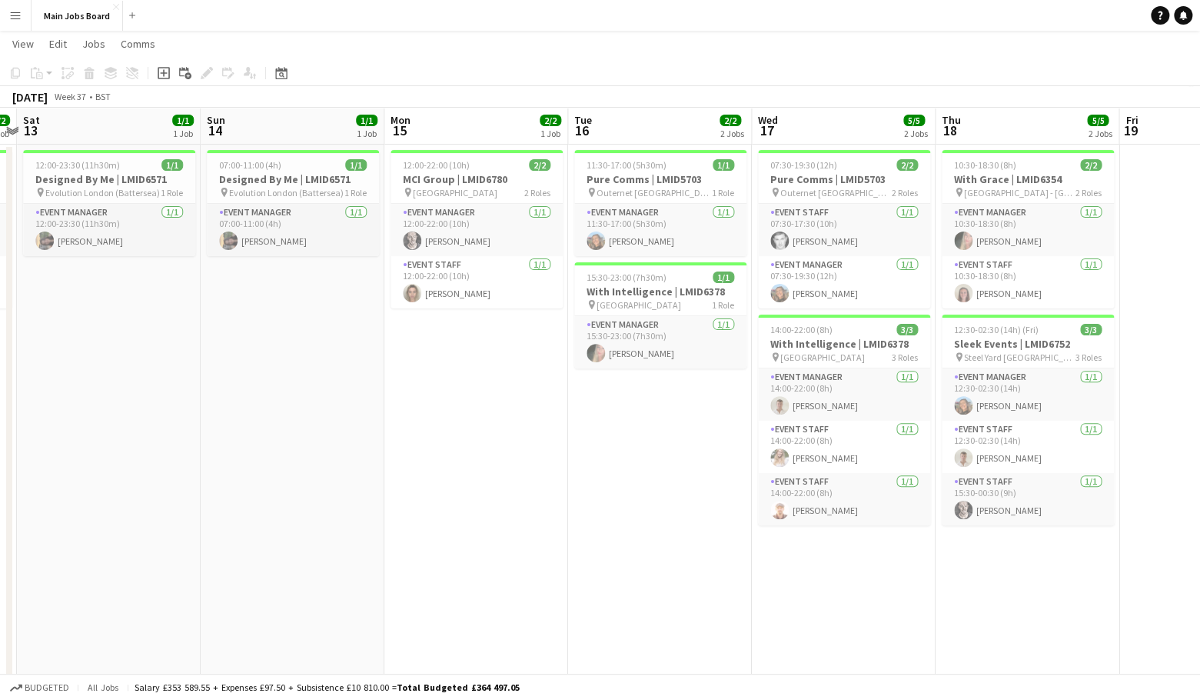
drag, startPoint x: 495, startPoint y: 411, endPoint x: 378, endPoint y: 420, distance: 117.2
click at [379, 420] on app-calendar-viewport "Wed 10 3/3 2 Jobs Thu 11 4/4 2 Jobs Fri 12 2/2 1 Job Sat 13 1/1 1 Job Sun 14 1/…" at bounding box center [600, 629] width 1200 height 1336
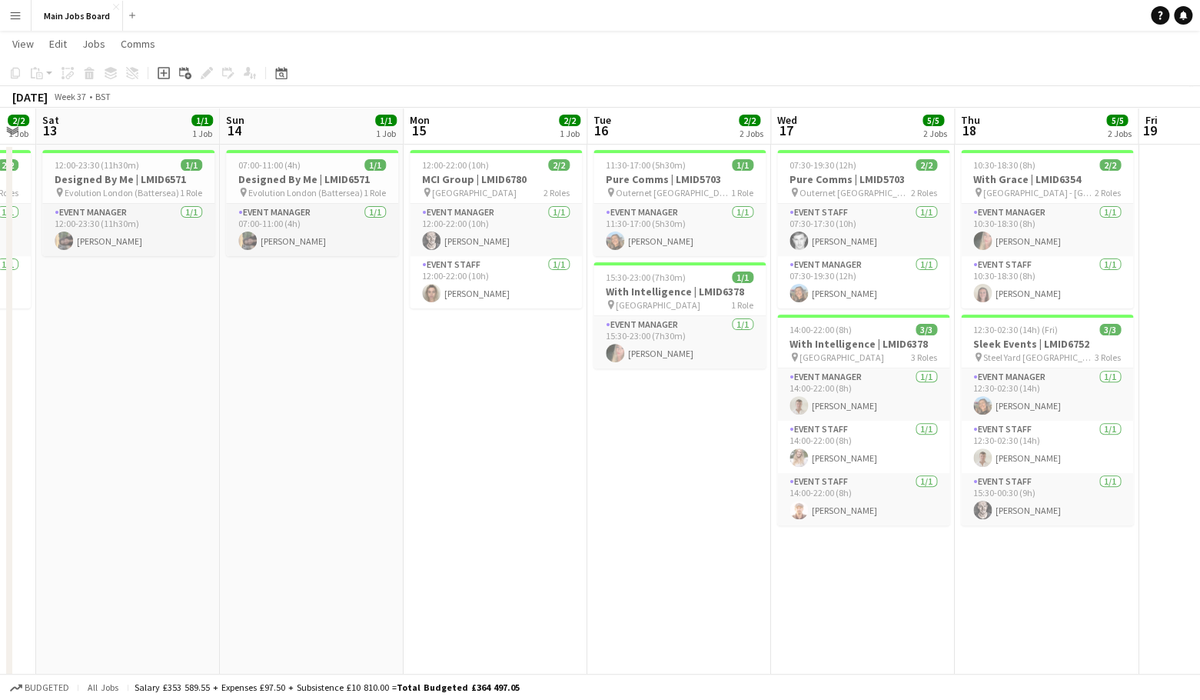
scroll to position [0, 497]
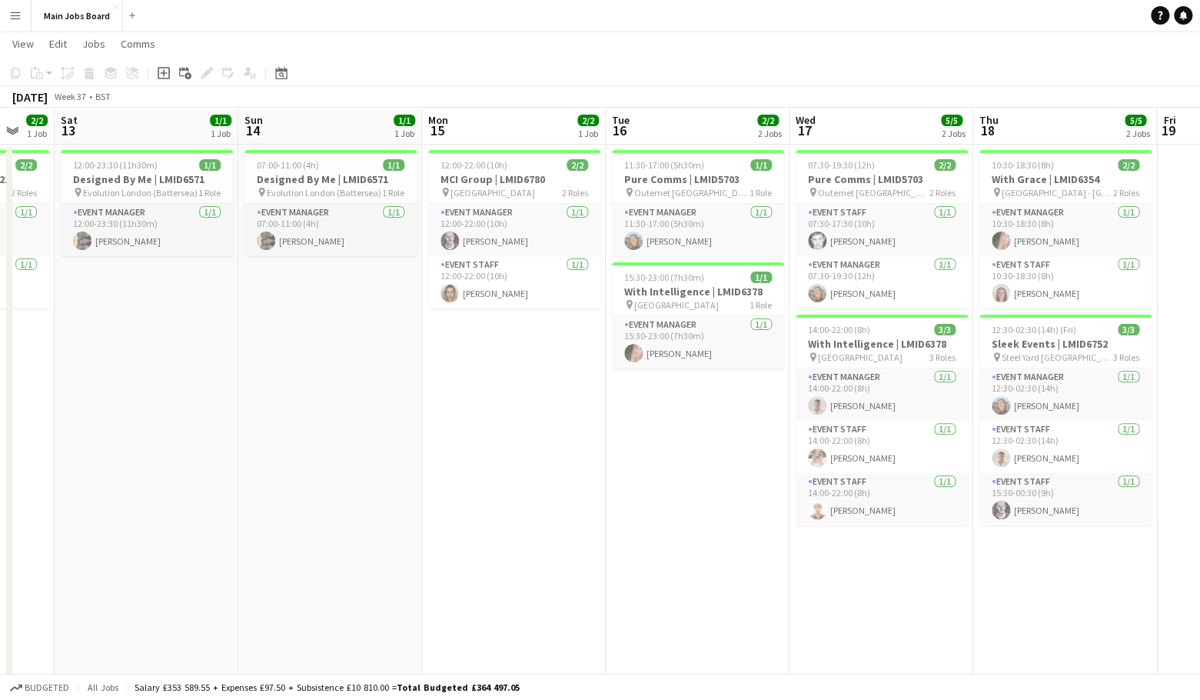
drag, startPoint x: 522, startPoint y: 495, endPoint x: 567, endPoint y: 495, distance: 44.6
click at [567, 495] on app-calendar-viewport "Wed 10 3/3 2 Jobs Thu 11 4/4 2 Jobs Fri 12 2/2 1 Job Sat 13 1/1 1 Job Sun 14 1/…" at bounding box center [600, 629] width 1200 height 1336
drag, startPoint x: 932, startPoint y: 538, endPoint x: 305, endPoint y: 554, distance: 626.8
click at [321, 553] on app-calendar-viewport "Wed 10 3/3 2 Jobs Thu 11 4/4 2 Jobs Fri 12 2/2 1 Job Sat 13 1/1 1 Job Sun 14 1/…" at bounding box center [600, 629] width 1200 height 1336
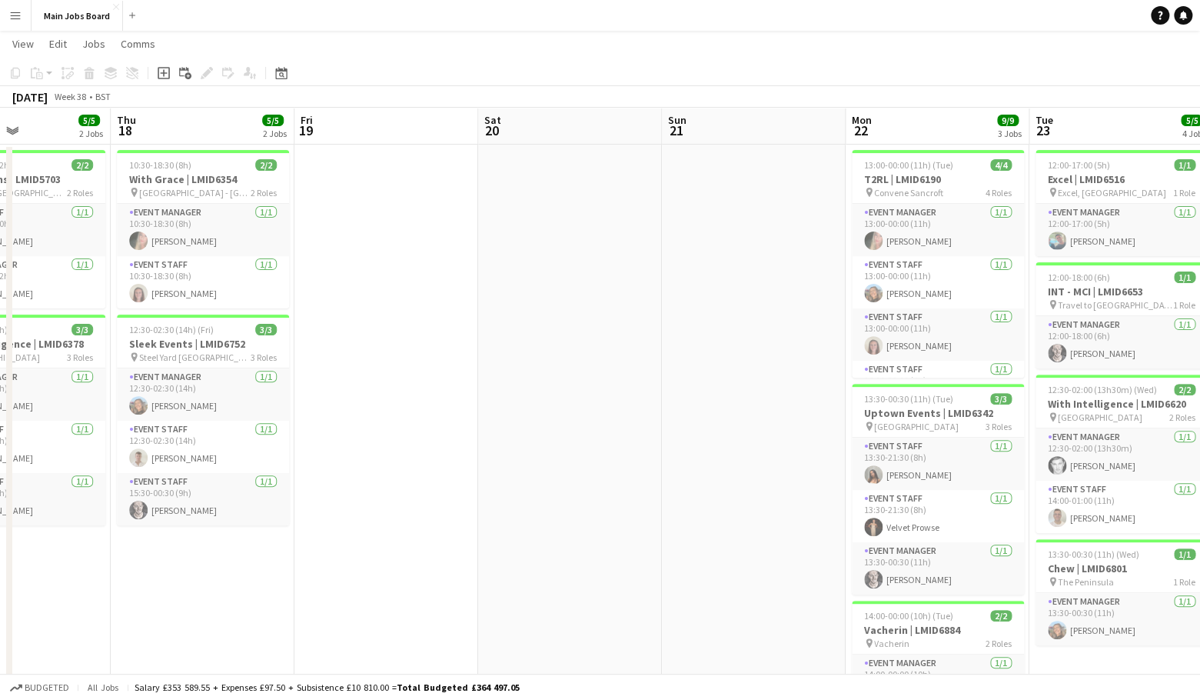
scroll to position [0, 604]
drag, startPoint x: 610, startPoint y: 488, endPoint x: 255, endPoint y: 493, distance: 354.5
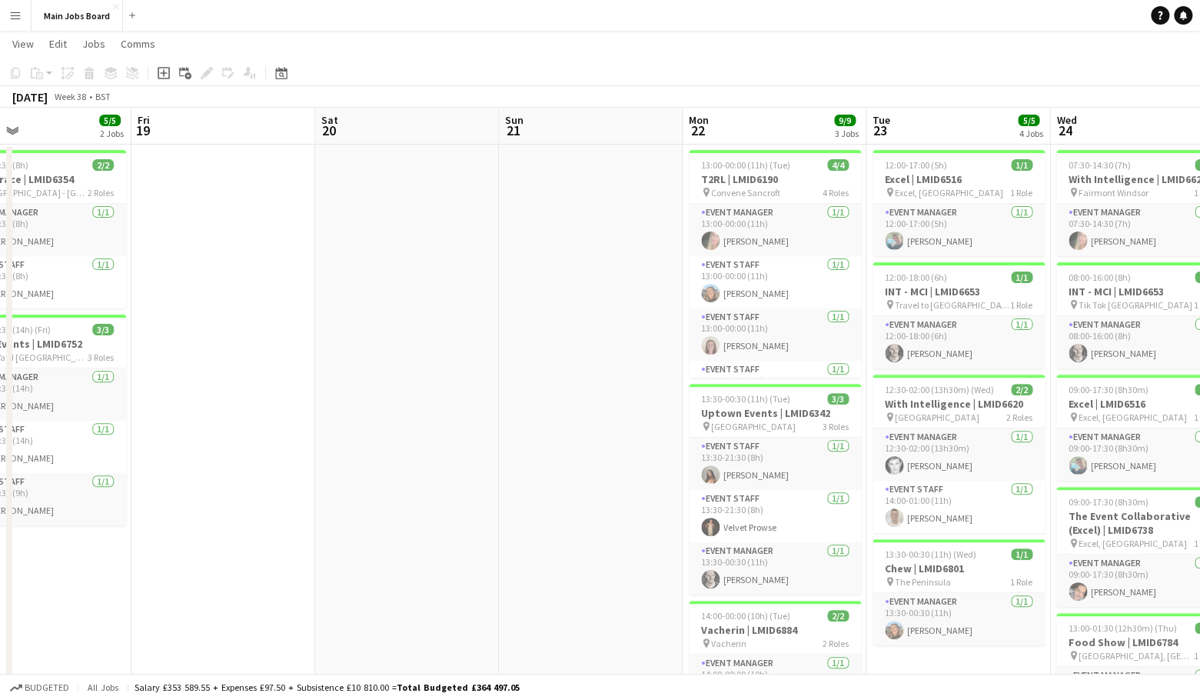
click at [264, 493] on app-calendar-viewport "Mon 15 2/2 1 Job Tue 16 2/2 2 Jobs Wed 17 5/5 2 Jobs Thu 18 5/5 2 Jobs Fri 19 S…" at bounding box center [600, 629] width 1200 height 1336
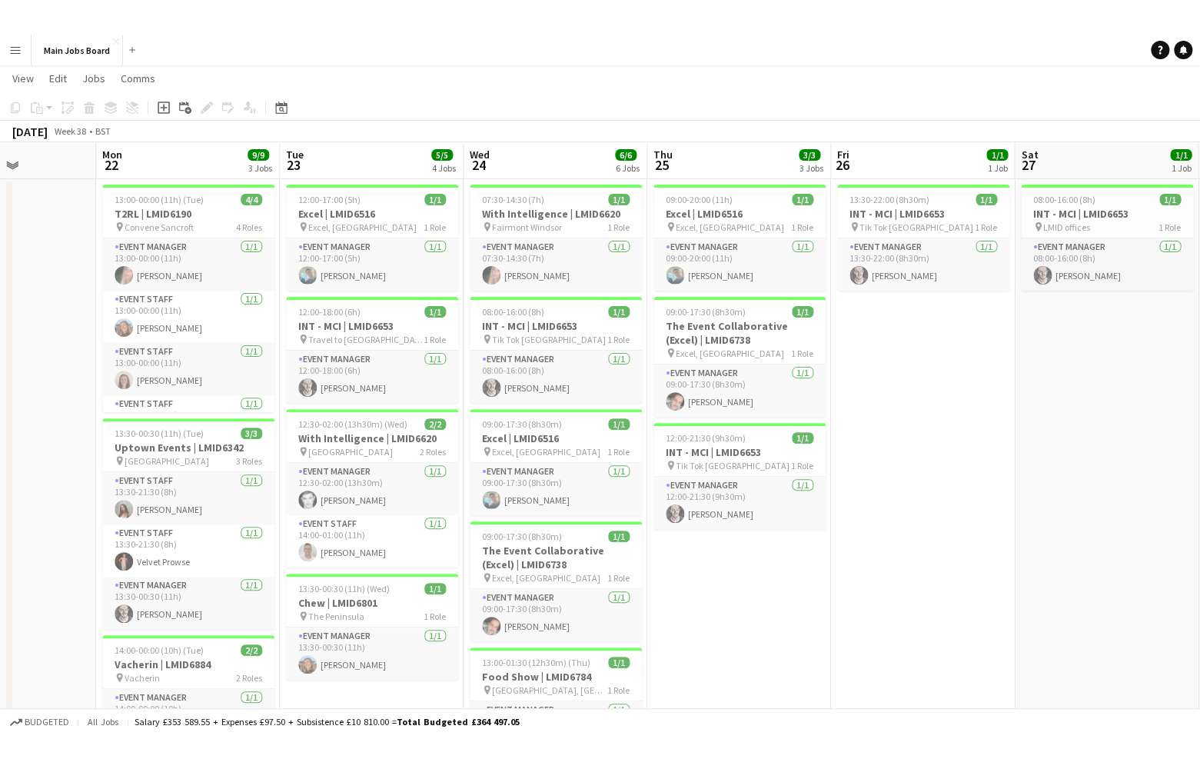
scroll to position [0, 640]
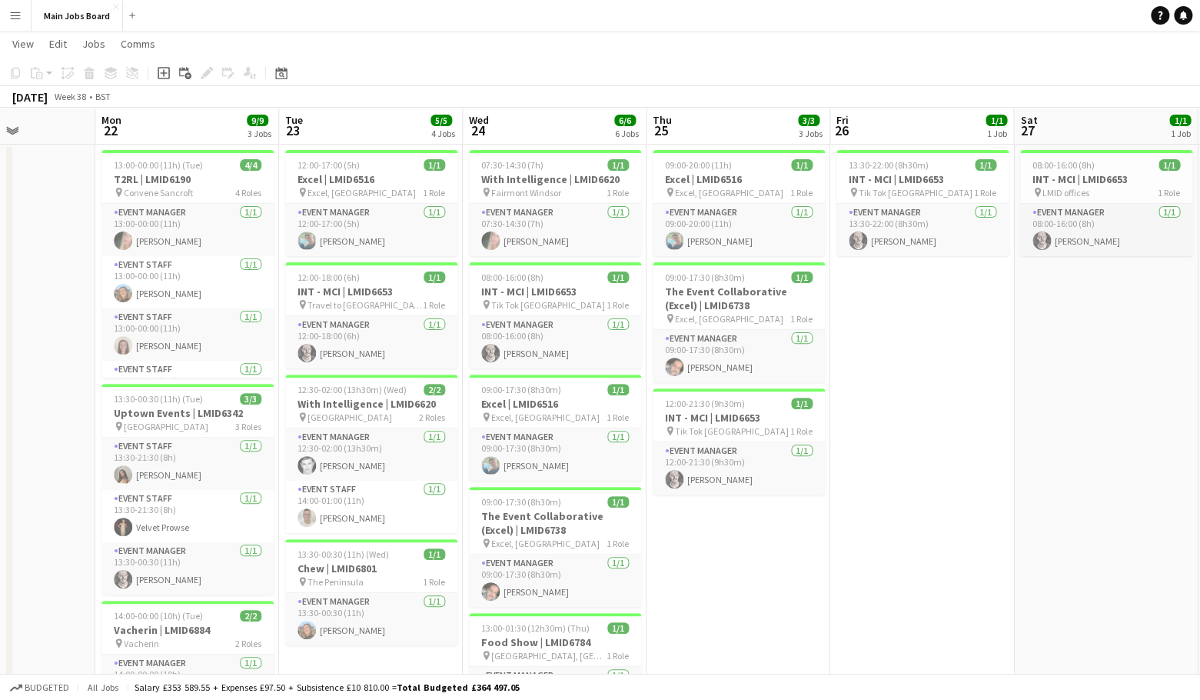
drag, startPoint x: 1012, startPoint y: 438, endPoint x: 608, endPoint y: 442, distance: 403.7
click at [608, 442] on app-calendar-viewport "Thu 18 5/5 2 Jobs Fri 19 Sat 20 Sun 21 Mon 22 9/9 3 Jobs Tue 23 5/5 4 Jobs Wed …" at bounding box center [600, 629] width 1200 height 1336
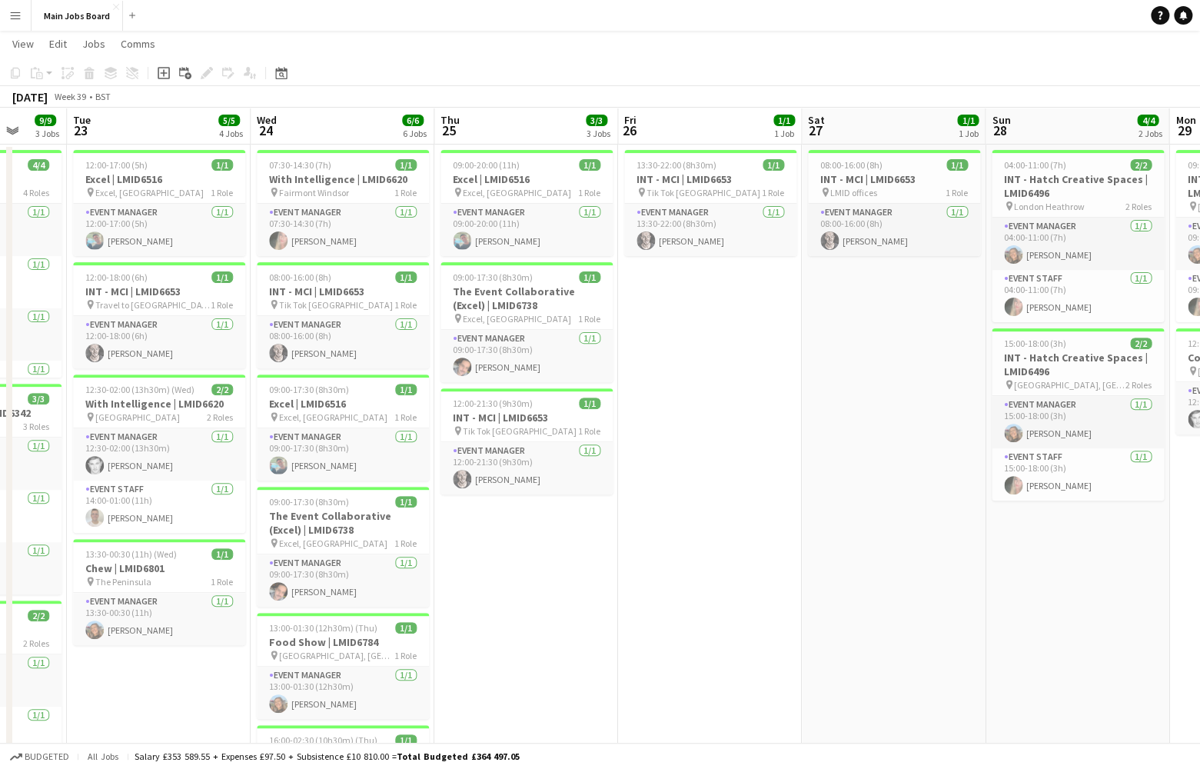
scroll to position [0, 681]
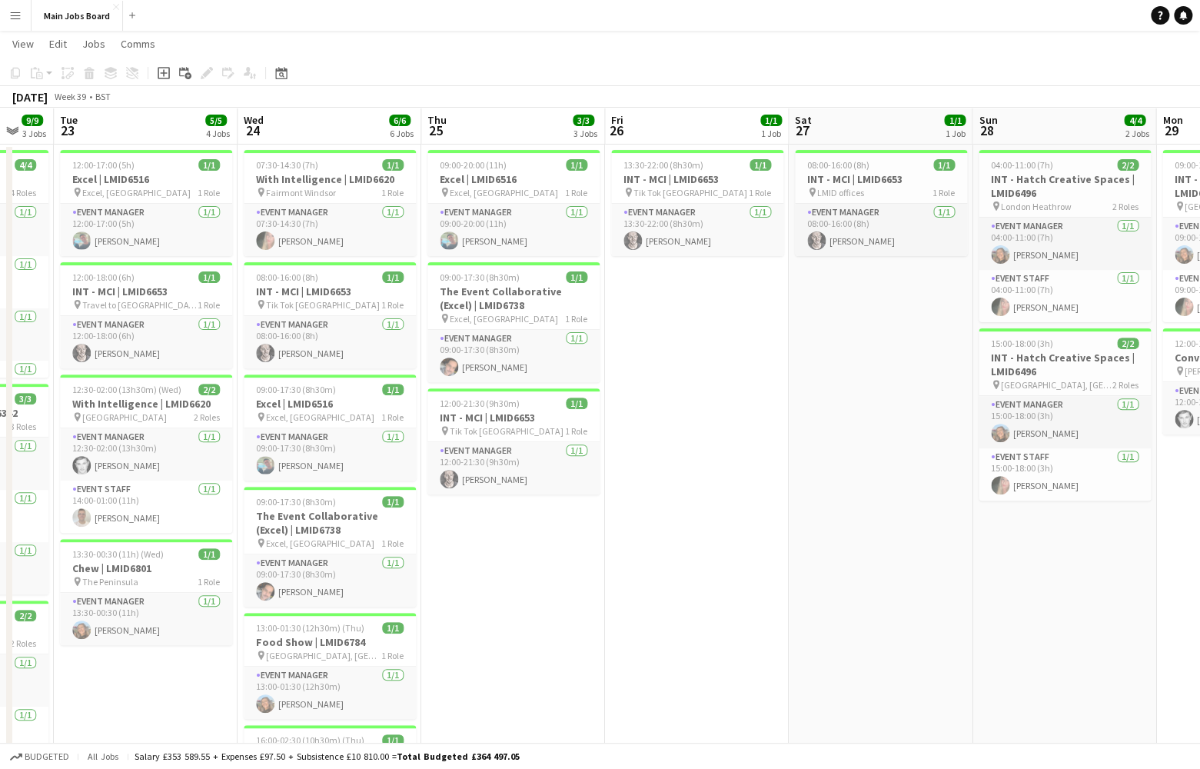
drag, startPoint x: 673, startPoint y: 596, endPoint x: 633, endPoint y: 599, distance: 40.1
click at [632, 599] on app-calendar-viewport "Fri 19 Sat 20 Sun 21 Mon 22 9/9 3 Jobs Tue 23 5/5 4 Jobs Wed 24 6/6 6 Jobs Thu …" at bounding box center [600, 629] width 1200 height 1336
drag, startPoint x: 581, startPoint y: 527, endPoint x: 211, endPoint y: 527, distance: 370.6
click at [211, 527] on app-calendar-viewport "Fri 19 Sat 20 Sun 21 Mon 22 9/9 3 Jobs Tue 23 5/5 4 Jobs Wed 24 6/6 6 Jobs Thu …" at bounding box center [600, 629] width 1200 height 1336
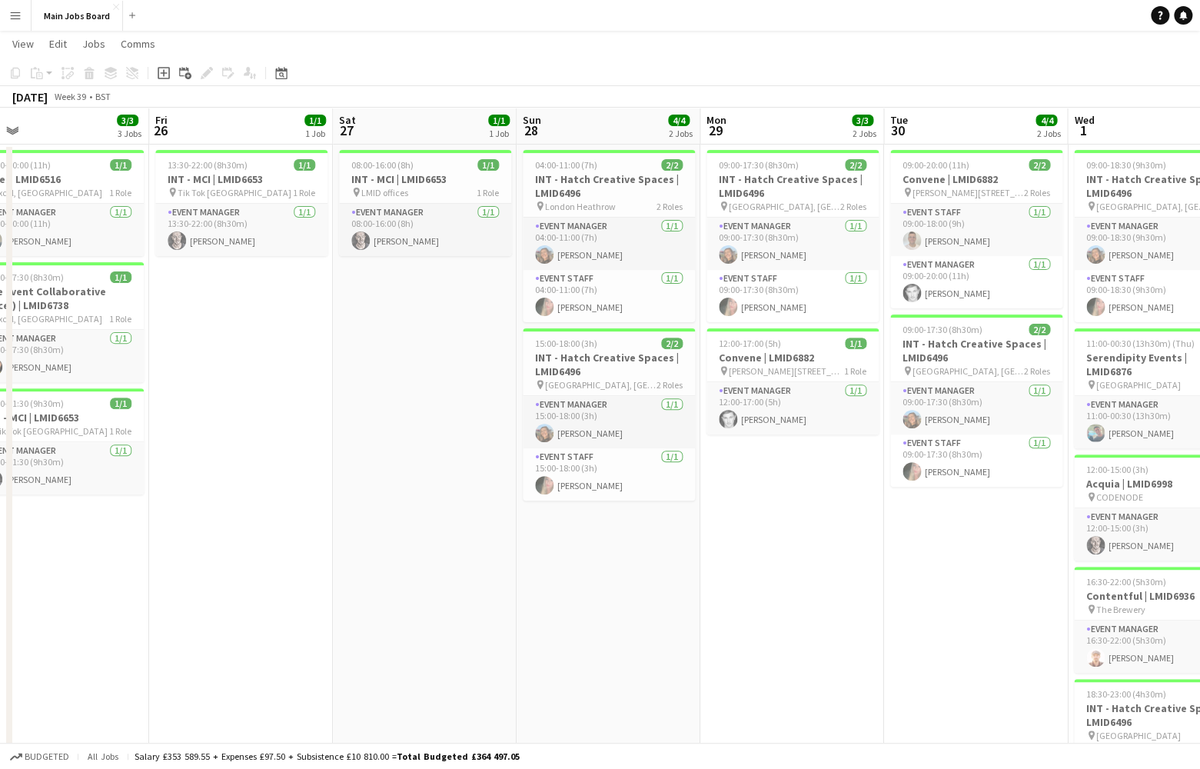
drag, startPoint x: 465, startPoint y: 557, endPoint x: -63, endPoint y: 557, distance: 528.2
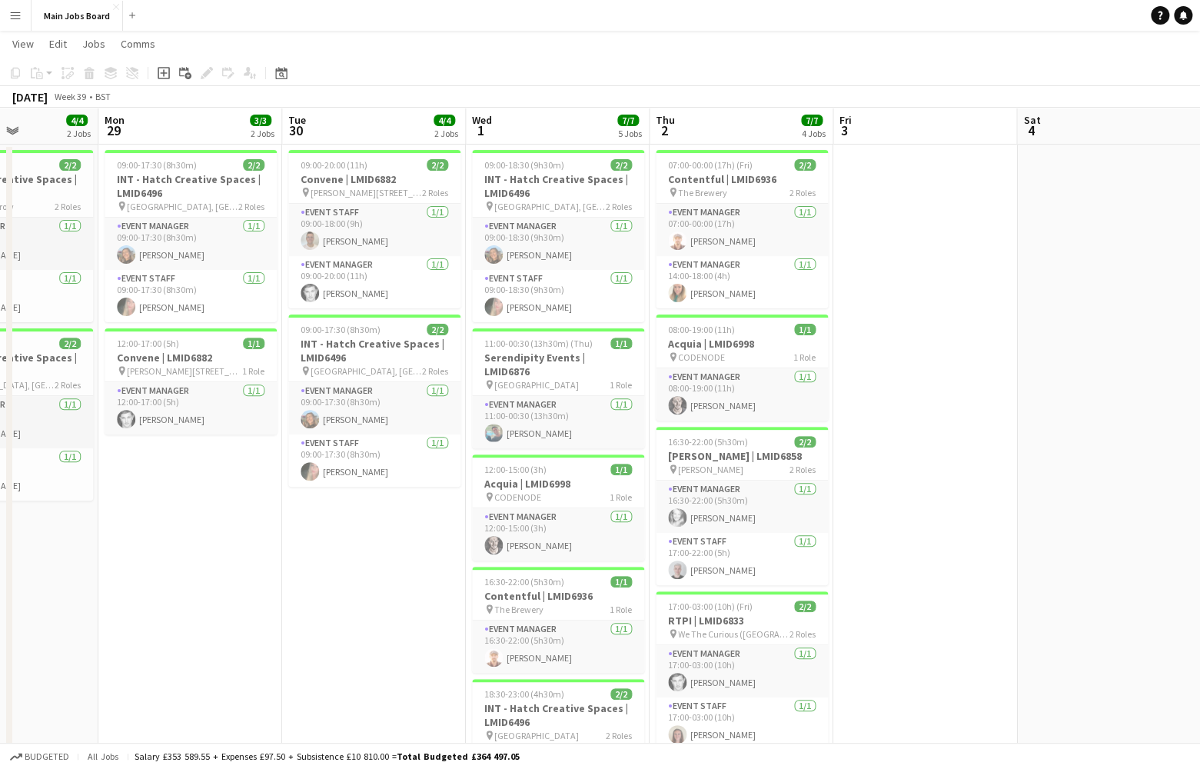
scroll to position [0, 637]
drag, startPoint x: 326, startPoint y: 571, endPoint x: 91, endPoint y: 587, distance: 235.9
click at [91, 587] on app-calendar-viewport "Thu 25 3/3 3 Jobs Fri 26 1/1 1 Job Sat 27 1/1 1 Job Sun 28 4/4 2 Jobs Mon 29 3/…" at bounding box center [600, 629] width 1200 height 1336
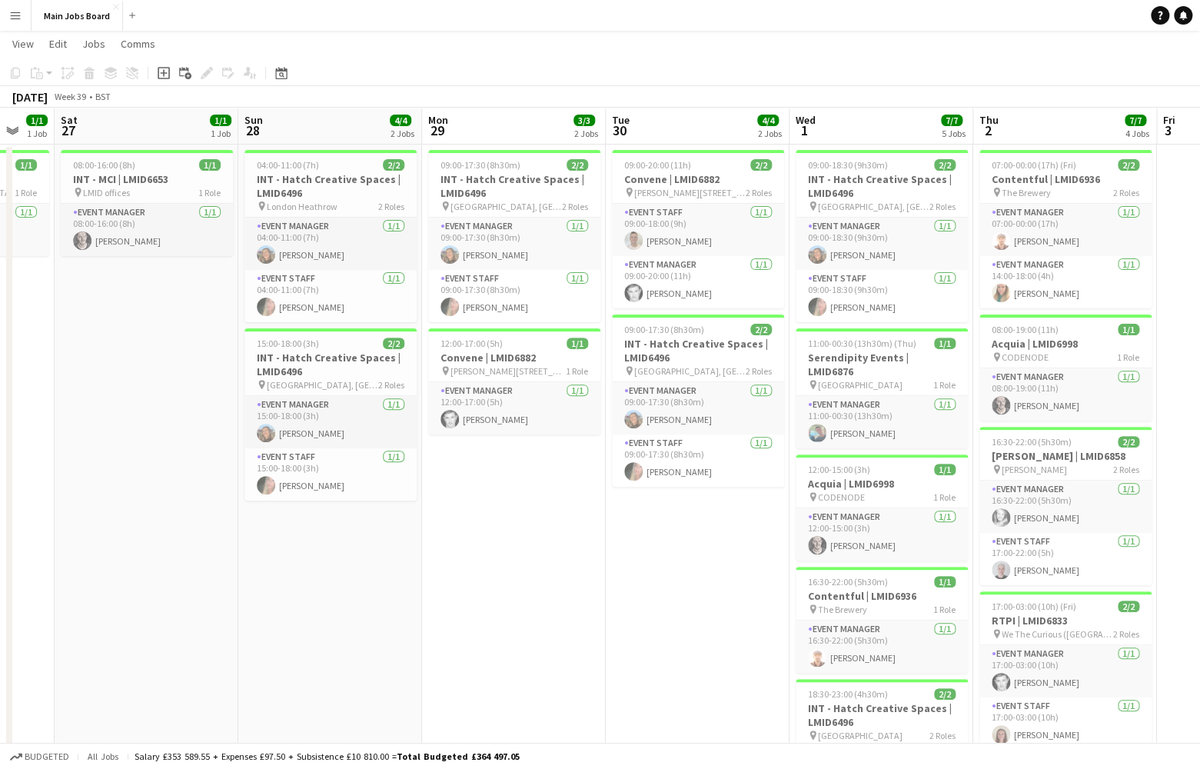
drag, startPoint x: 340, startPoint y: 588, endPoint x: 664, endPoint y: 580, distance: 324.6
click at [664, 581] on app-calendar-viewport "Thu 25 3/3 3 Jobs Fri 26 1/1 1 Job Sat 27 1/1 1 Job Sun 28 4/4 2 Jobs Mon 29 3/…" at bounding box center [600, 629] width 1200 height 1336
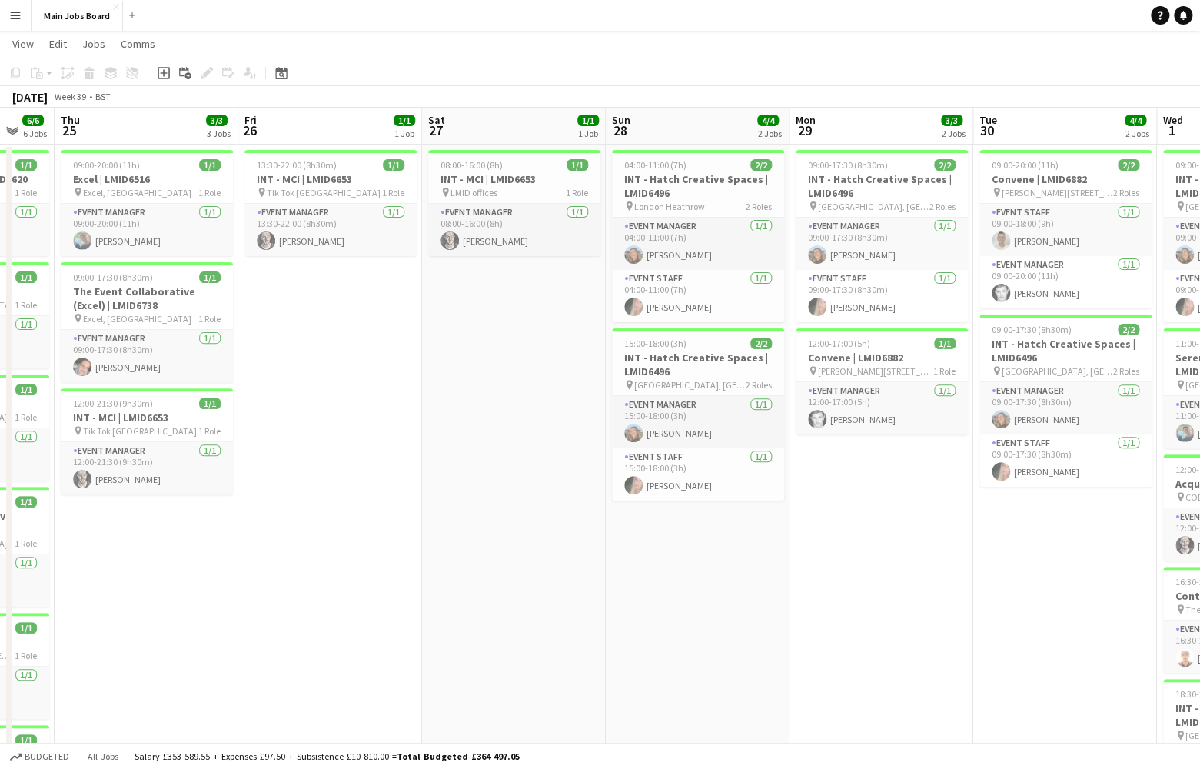
drag, startPoint x: 226, startPoint y: 563, endPoint x: 646, endPoint y: 563, distance: 419.8
click at [646, 563] on app-calendar-viewport "Tue 23 5/5 4 Jobs Wed 24 6/6 6 Jobs Thu 25 3/3 3 Jobs Fri 26 1/1 1 Job Sat 27 1…" at bounding box center [600, 629] width 1200 height 1336
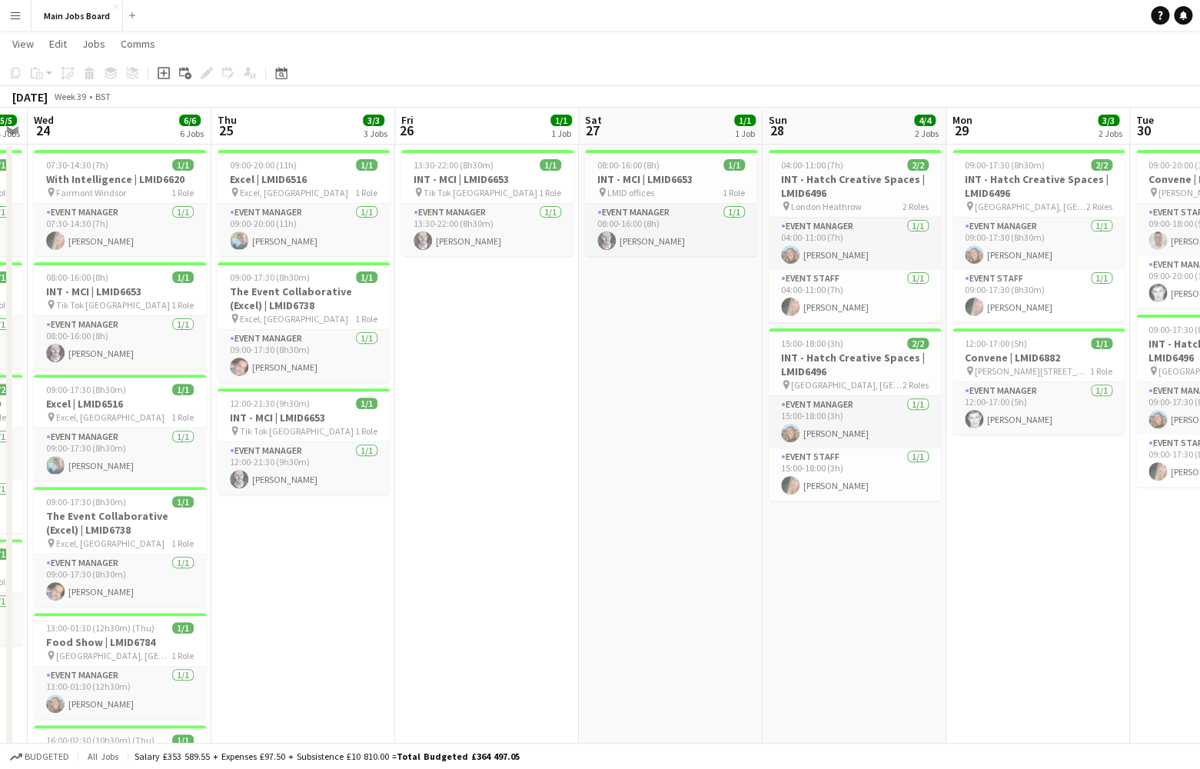
drag, startPoint x: 358, startPoint y: 567, endPoint x: 664, endPoint y: 555, distance: 307.0
click at [664, 555] on app-calendar-viewport "Mon 22 9/9 3 Jobs Tue 23 5/5 4 Jobs Wed 24 6/6 6 Jobs Thu 25 3/3 3 Jobs Fri 26 …" at bounding box center [600, 629] width 1200 height 1336
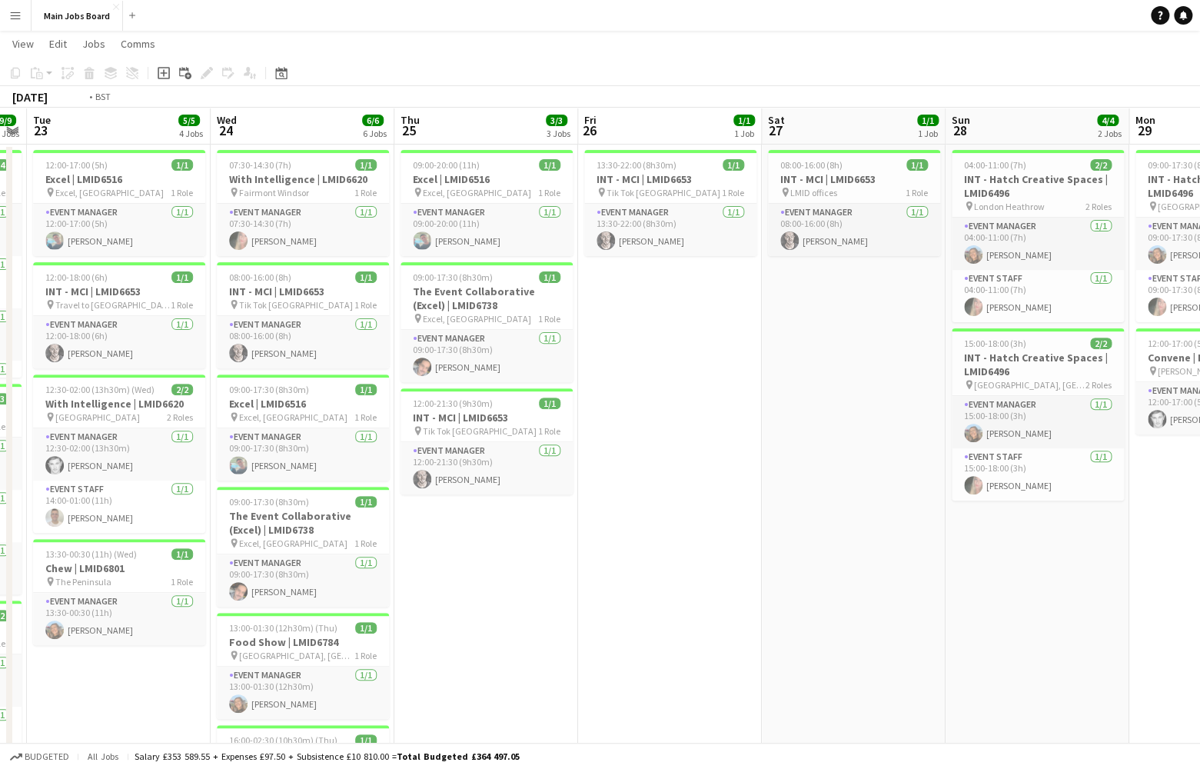
drag, startPoint x: 30, startPoint y: 584, endPoint x: 414, endPoint y: 584, distance: 384.4
click at [392, 584] on app-calendar-viewport "Sun 21 Mon 22 9/9 3 Jobs Tue 23 5/5 4 Jobs Wed 24 6/6 6 Jobs Thu 25 3/3 3 Jobs …" at bounding box center [600, 629] width 1200 height 1336
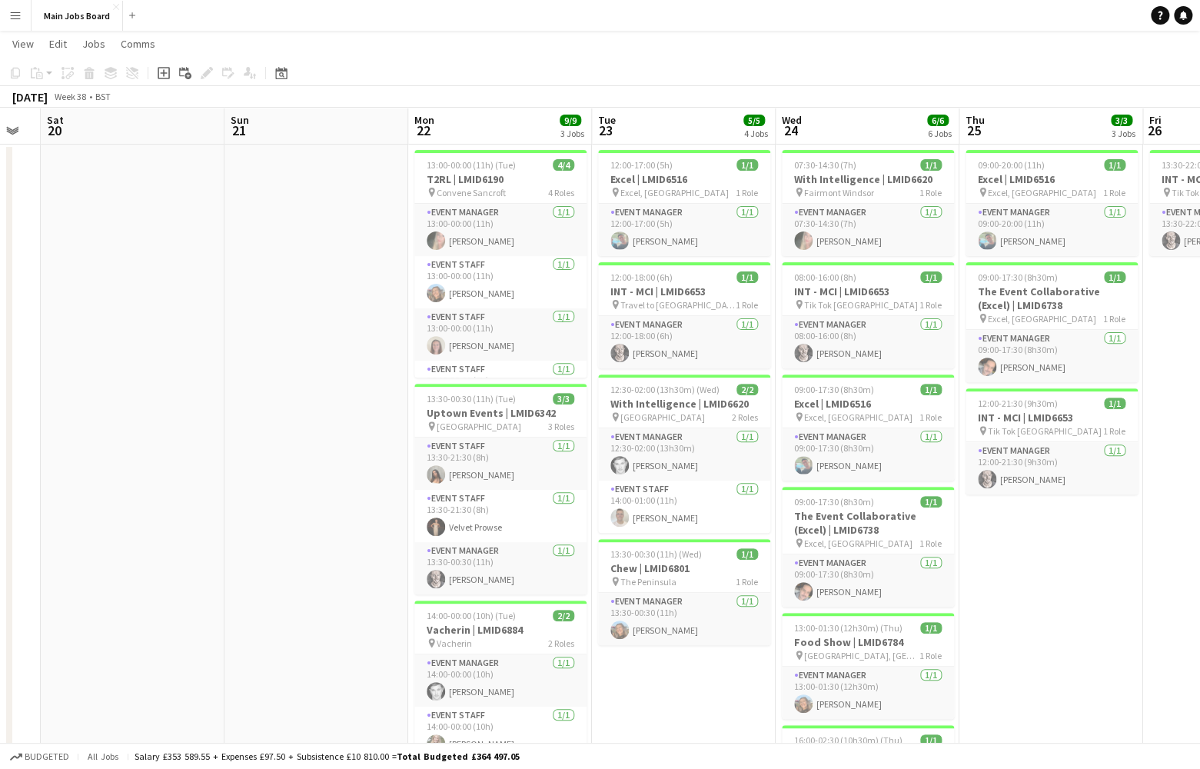
drag, startPoint x: 391, startPoint y: 556, endPoint x: 650, endPoint y: 556, distance: 258.3
click at [641, 556] on app-calendar-viewport "Thu 18 5/5 2 Jobs Fri 19 Sat 20 Sun 21 Mon 22 9/9 3 Jobs Tue 23 5/5 4 Jobs Wed …" at bounding box center [600, 629] width 1200 height 1336
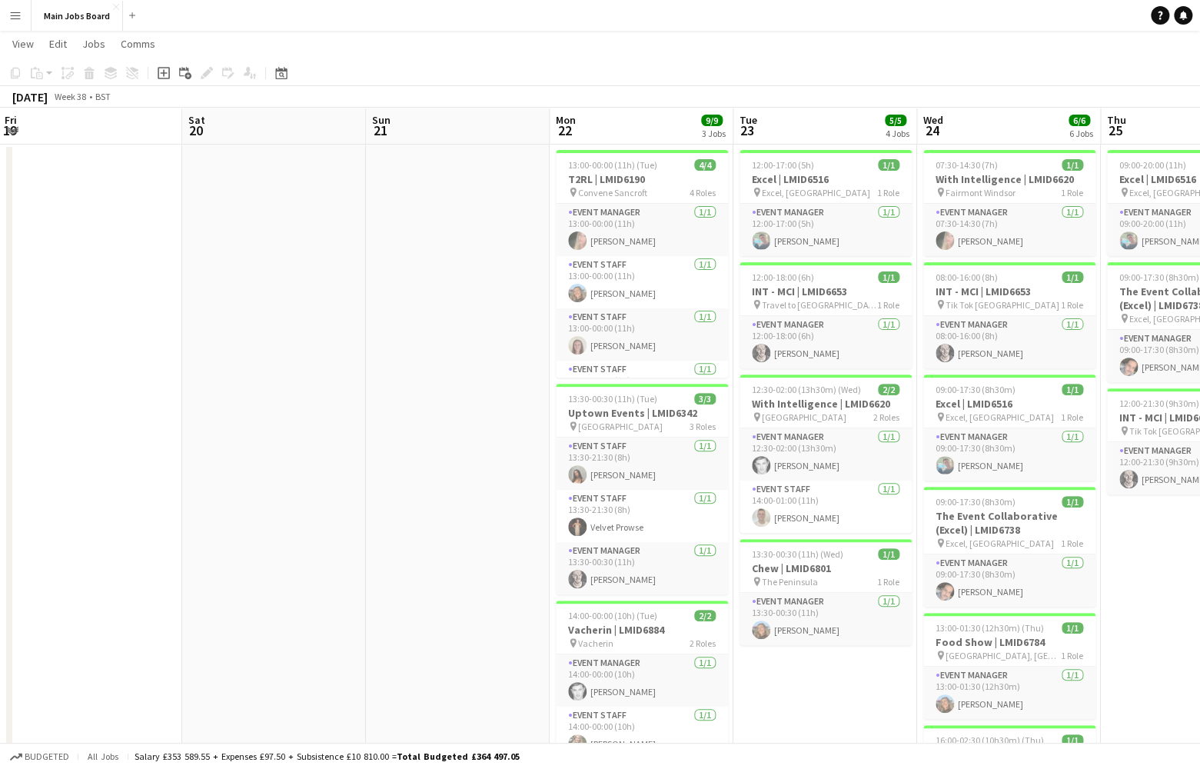
drag, startPoint x: 78, startPoint y: 560, endPoint x: 413, endPoint y: 560, distance: 335.2
click at [407, 560] on app-calendar-viewport "Wed 17 5/5 2 Jobs Thu 18 5/5 2 Jobs Fri 19 Sat 20 Sun 21 Mon 22 9/9 3 Jobs Tue …" at bounding box center [600, 629] width 1200 height 1336
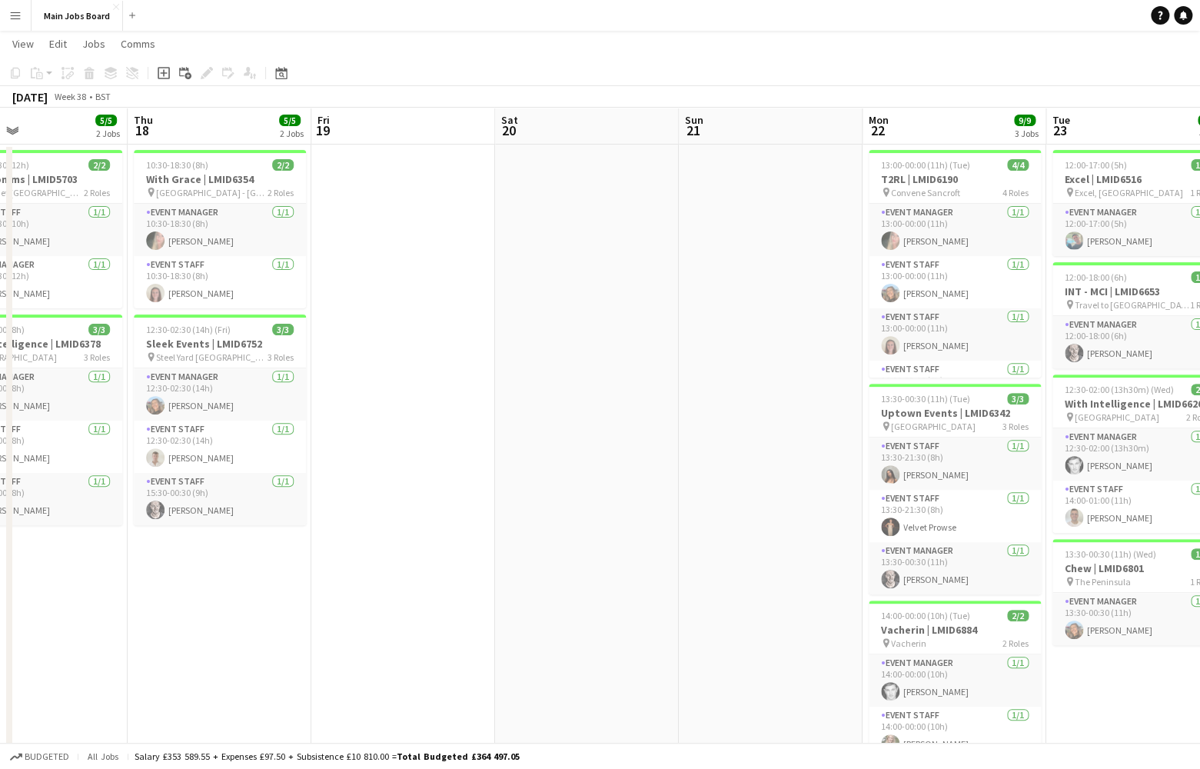
scroll to position [0, 392]
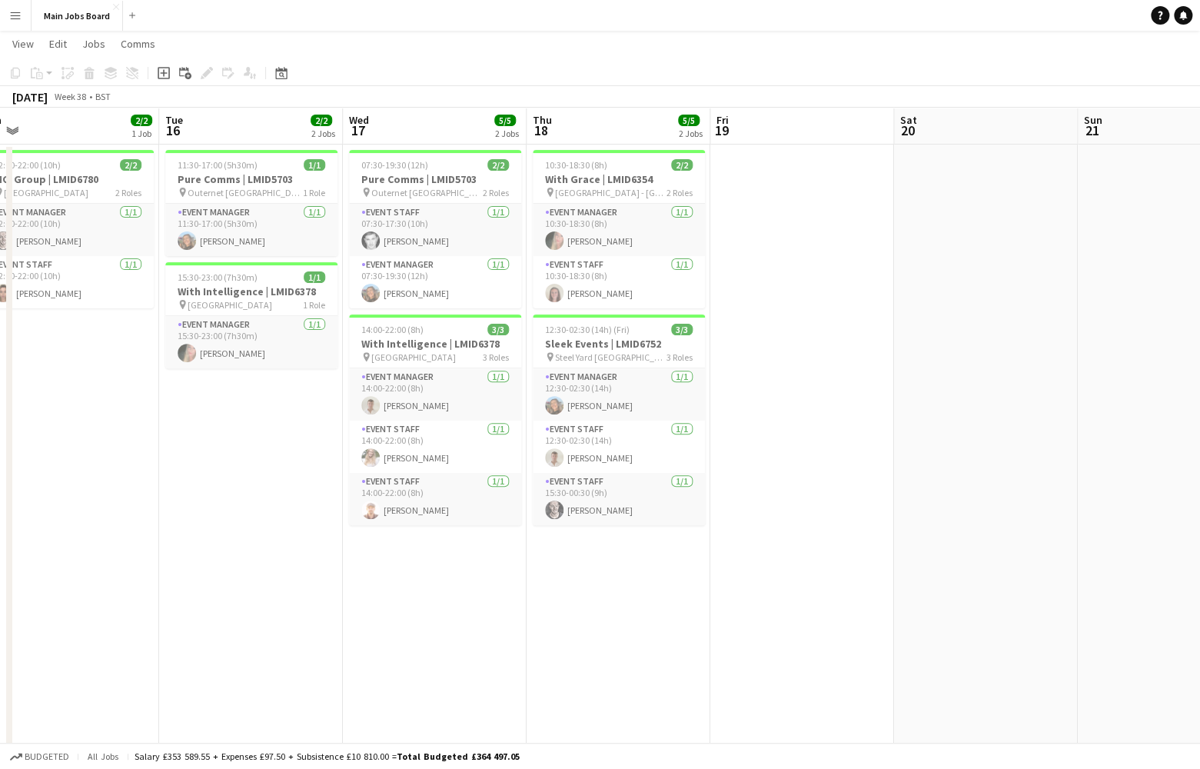
drag, startPoint x: 136, startPoint y: 551, endPoint x: 462, endPoint y: 551, distance: 326.0
click at [462, 551] on app-calendar-viewport "Sat 13 1/1 1 Job Sun 14 1/1 1 Job Mon 15 2/2 1 Job Tue 16 2/2 2 Jobs Wed 17 5/5…" at bounding box center [600, 629] width 1200 height 1336
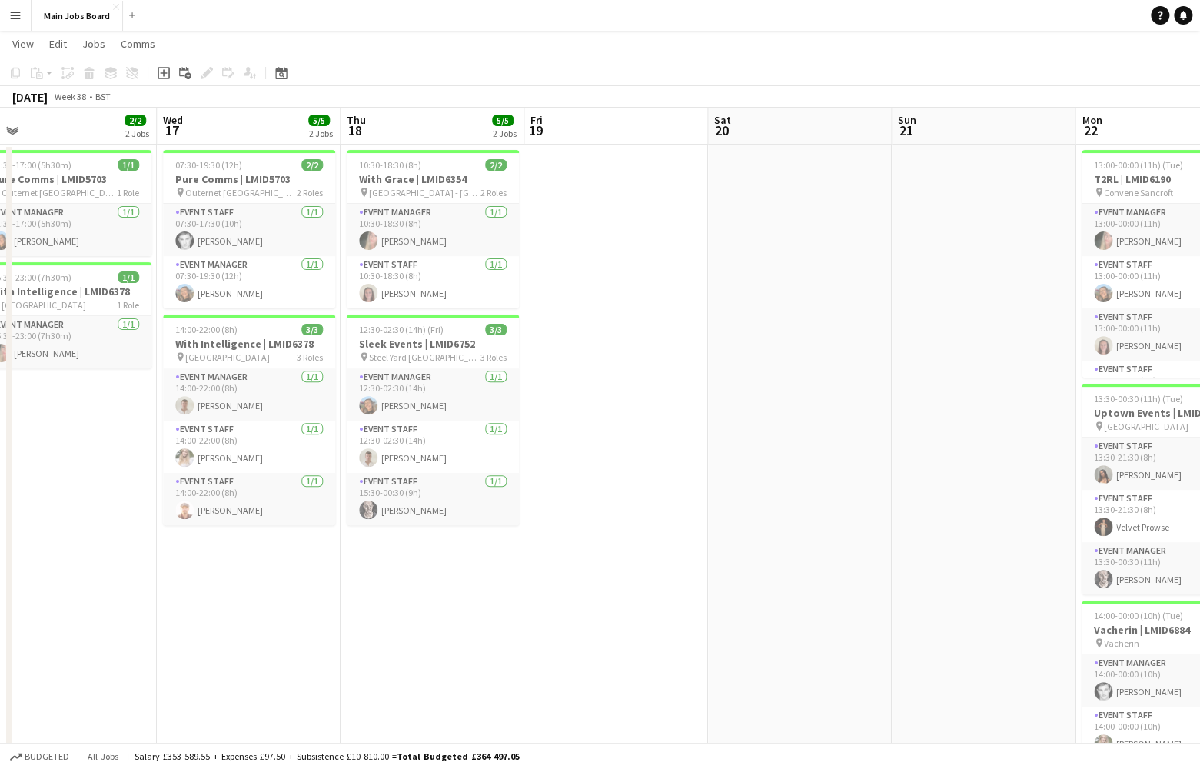
scroll to position [0, 580]
drag, startPoint x: 339, startPoint y: 571, endPoint x: 151, endPoint y: 573, distance: 187.6
click at [151, 573] on app-calendar-viewport "Sat 13 1/1 1 Job Sun 14 1/1 1 Job Mon 15 2/2 1 Job Tue 16 2/2 2 Jobs Wed 17 5/5…" at bounding box center [600, 629] width 1200 height 1336
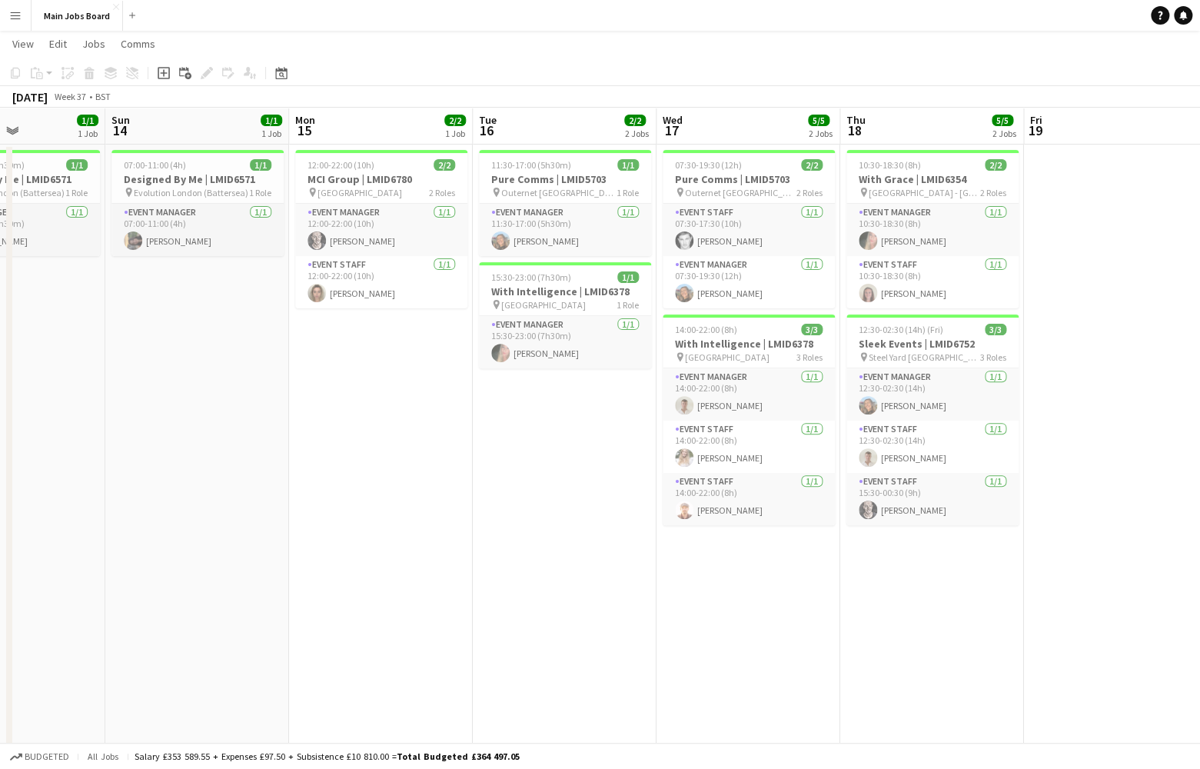
drag, startPoint x: 404, startPoint y: 584, endPoint x: 664, endPoint y: 584, distance: 259.9
click at [664, 584] on app-calendar-viewport "Thu 11 4/4 2 Jobs Fri 12 2/2 1 Job Sat 13 1/1 1 Job Sun 14 1/1 1 Job Mon 15 2/2…" at bounding box center [600, 629] width 1200 height 1336
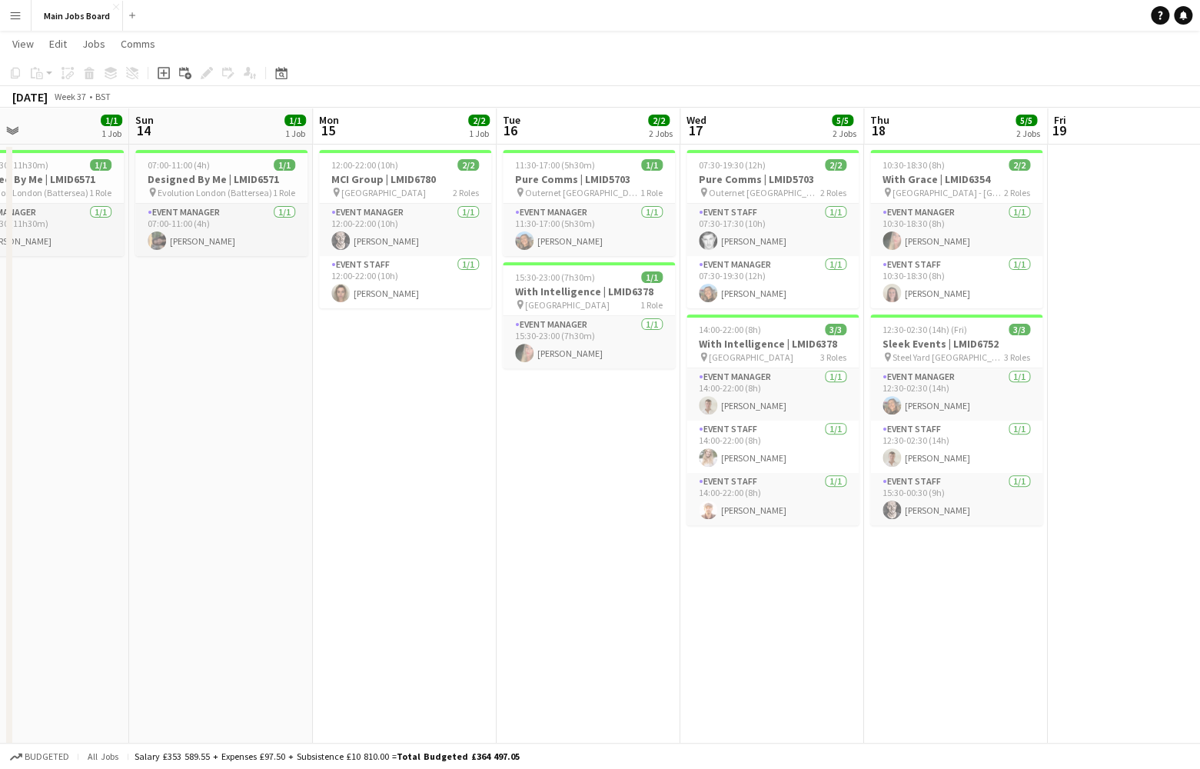
drag, startPoint x: 107, startPoint y: 584, endPoint x: 527, endPoint y: 584, distance: 419.8
click at [521, 584] on app-calendar-viewport "Thu 11 4/4 2 Jobs Fri 12 2/2 1 Job Sat 13 1/1 1 Job Sun 14 1/1 1 Job Mon 15 2/2…" at bounding box center [600, 629] width 1200 height 1336
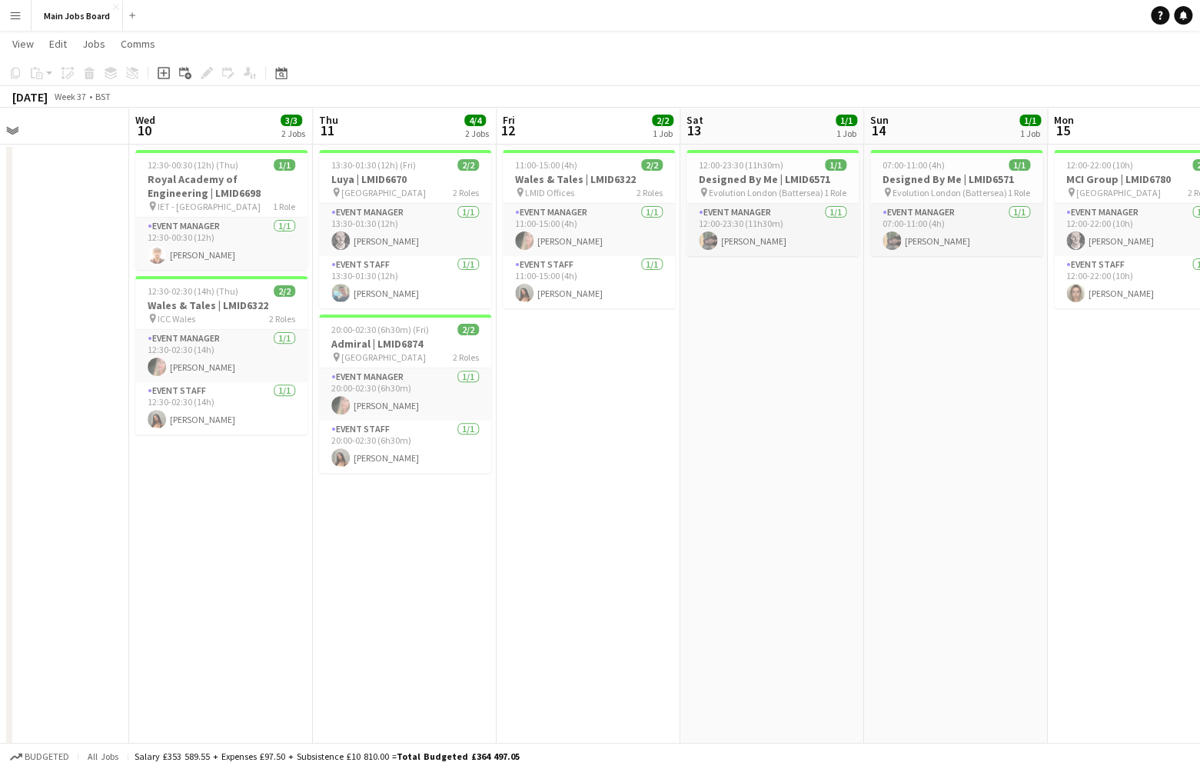
drag, startPoint x: 261, startPoint y: 548, endPoint x: 517, endPoint y: 548, distance: 256.0
click at [511, 548] on app-calendar-viewport "Sun 7 Mon 8 Tue 9 Wed 10 3/3 2 Jobs Thu 11 4/4 2 Jobs Fri 12 2/2 1 Job Sat 13 1…" at bounding box center [600, 629] width 1200 height 1336
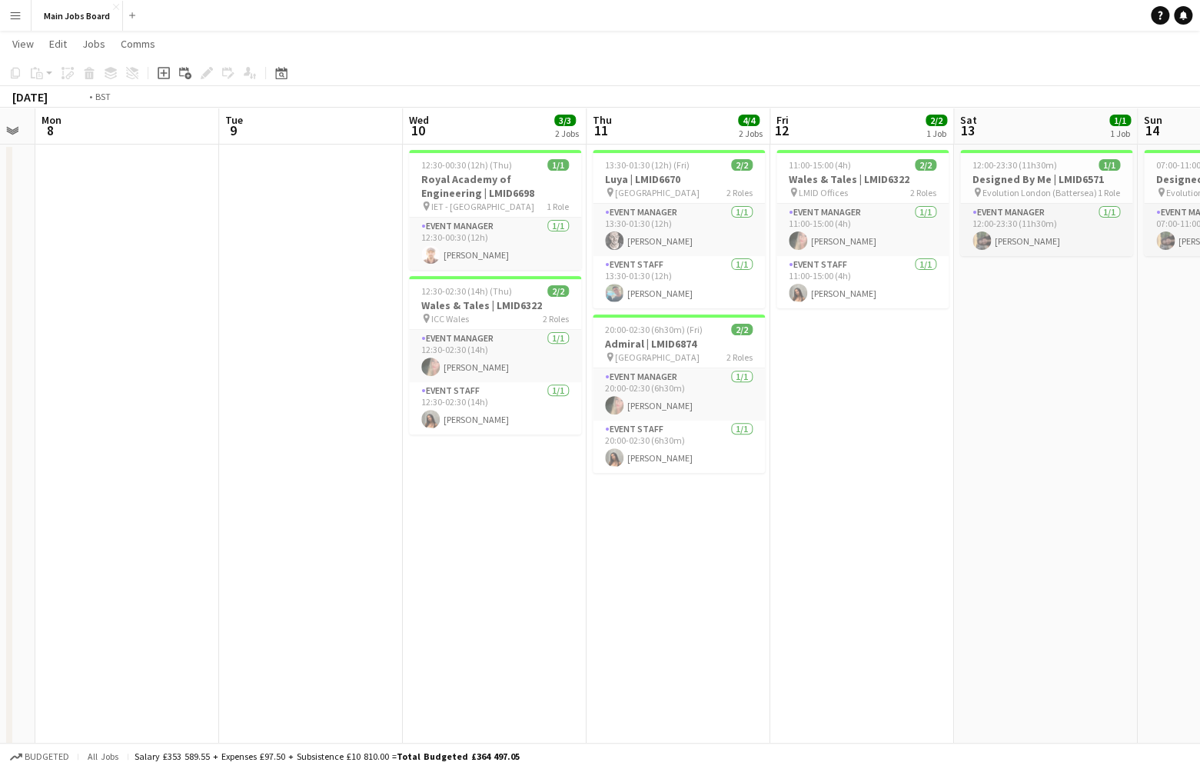
drag, startPoint x: 190, startPoint y: 555, endPoint x: 510, endPoint y: 555, distance: 319.9
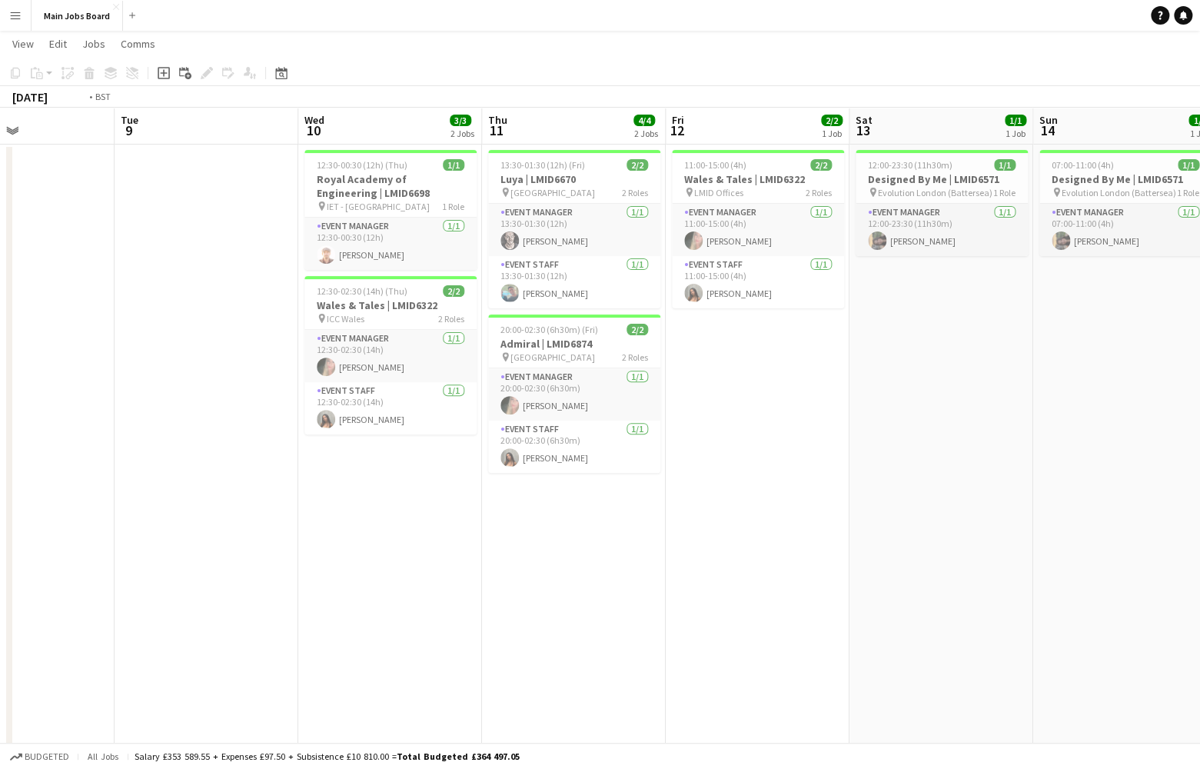
click at [512, 555] on app-calendar-viewport "Sat 6 Sun 7 Mon 8 Tue 9 Wed 10 3/3 2 Jobs Thu 11 4/4 2 Jobs Fri 12 2/2 1 Job Sa…" at bounding box center [600, 629] width 1200 height 1336
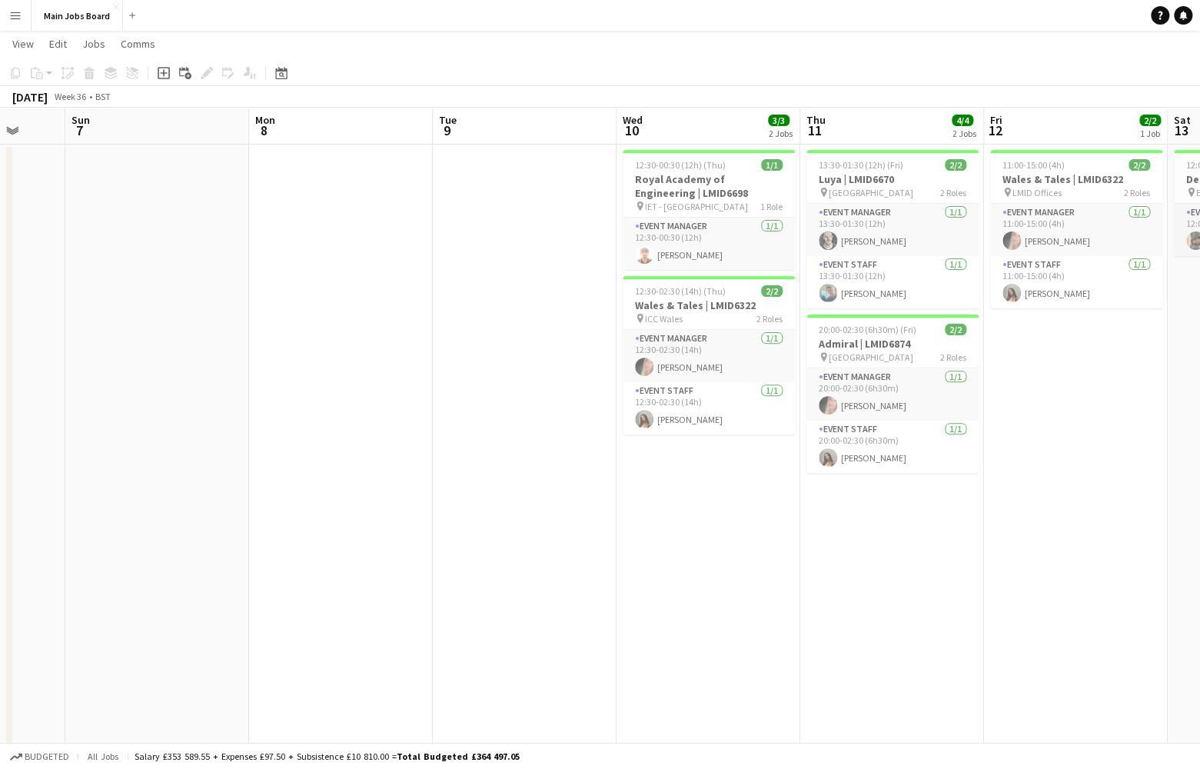
drag, startPoint x: 148, startPoint y: 555, endPoint x: 458, endPoint y: 555, distance: 309.9
click at [451, 555] on app-calendar-viewport "Fri 5 Sat 6 Sun 7 Mon 8 Tue 9 Wed 10 3/3 2 Jobs Thu 11 4/4 2 Jobs Fri 12 2/2 1 …" at bounding box center [600, 629] width 1200 height 1336
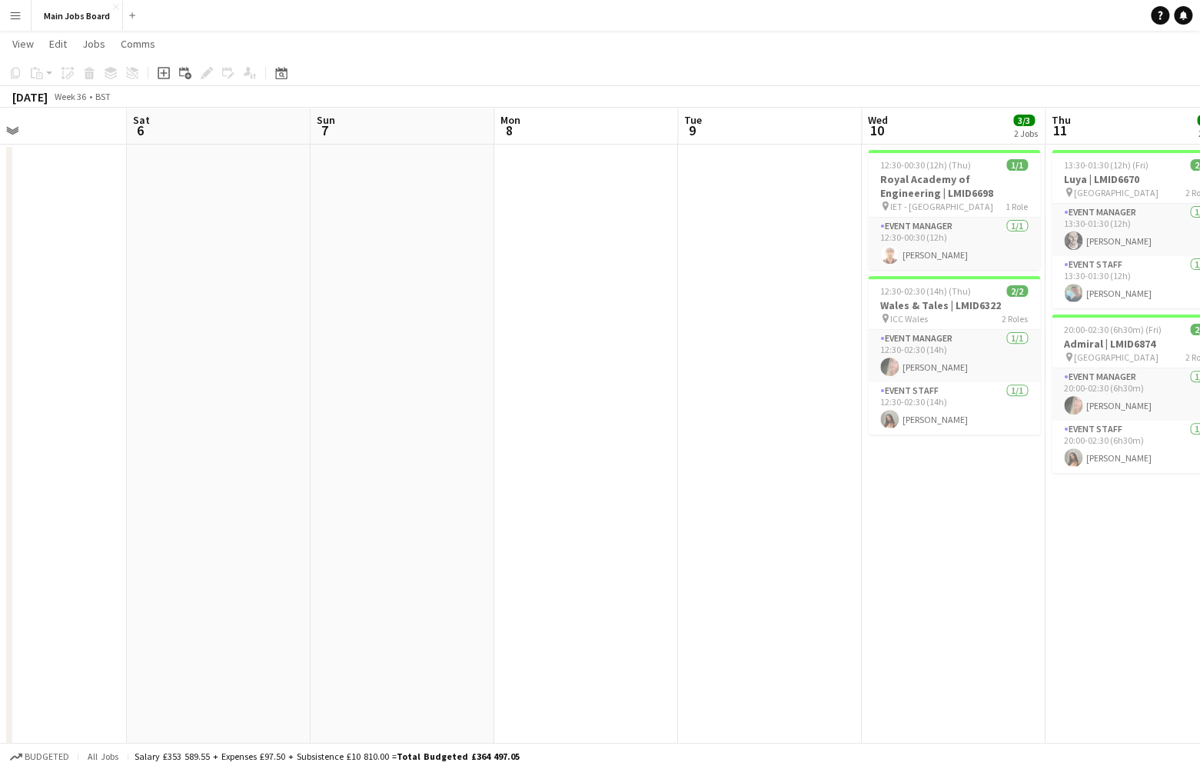
drag, startPoint x: 234, startPoint y: 547, endPoint x: 614, endPoint y: 547, distance: 380.6
click at [609, 547] on app-calendar-viewport "Wed 3 2/2 2 Jobs Thu 4 6/6 1 Job Fri 5 Sat 6 Sun 7 Mon 8 Tue 9 Wed 10 3/3 2 Job…" at bounding box center [600, 629] width 1200 height 1336
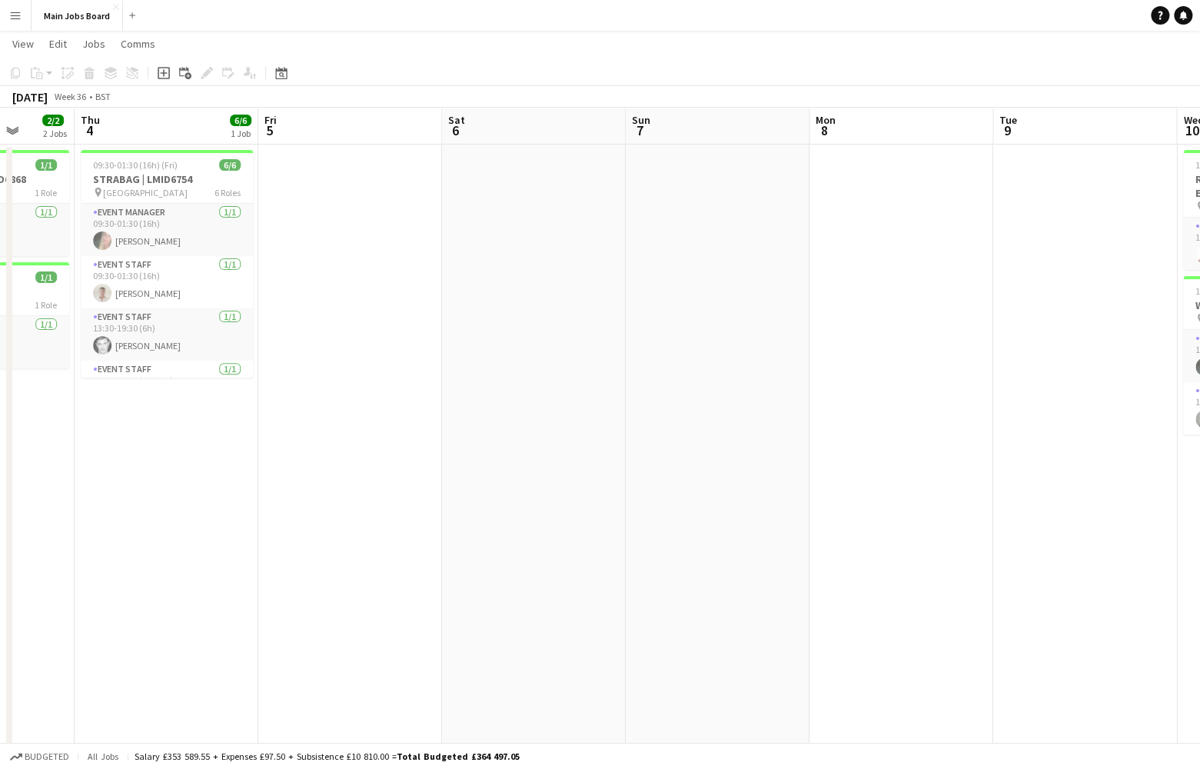
scroll to position [0, 419]
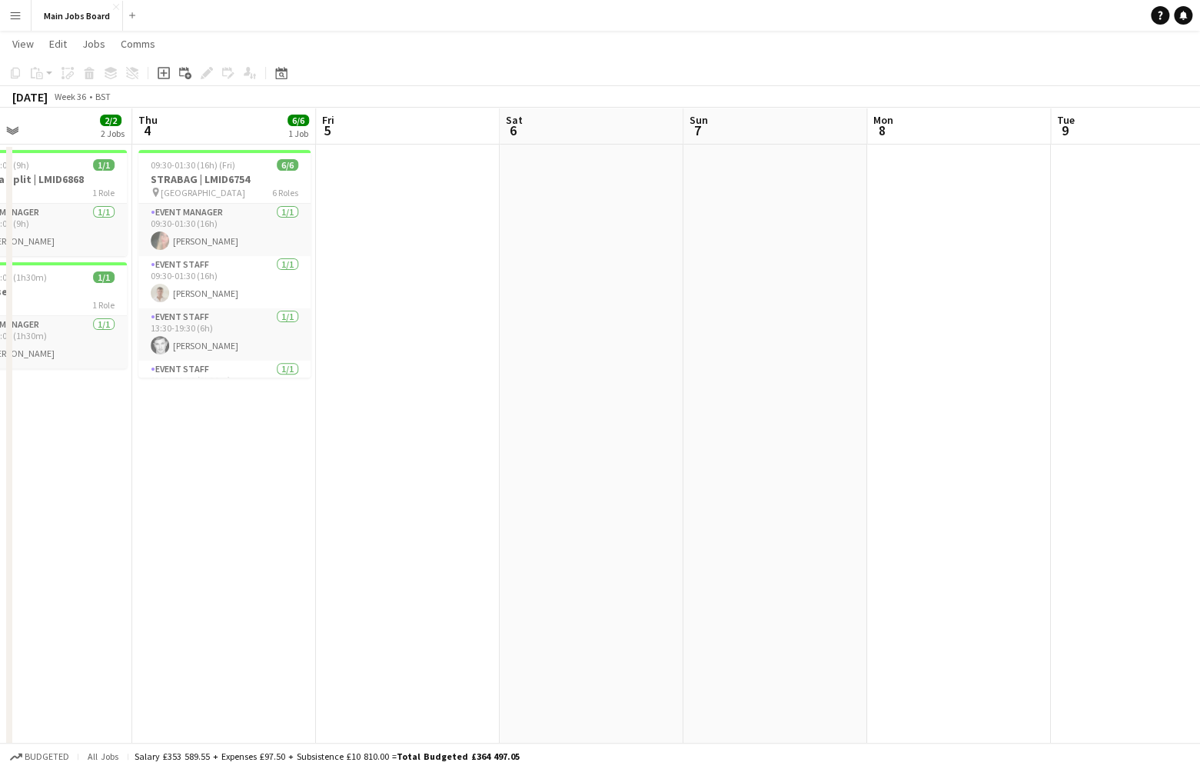
click at [664, 547] on app-calendar-viewport "Mon 1 4/4 2 Jobs Tue 2 4/4 3 Jobs Wed 3 2/2 2 Jobs Thu 4 6/6 1 Job Fri 5 Sat 6 …" at bounding box center [600, 629] width 1200 height 1336
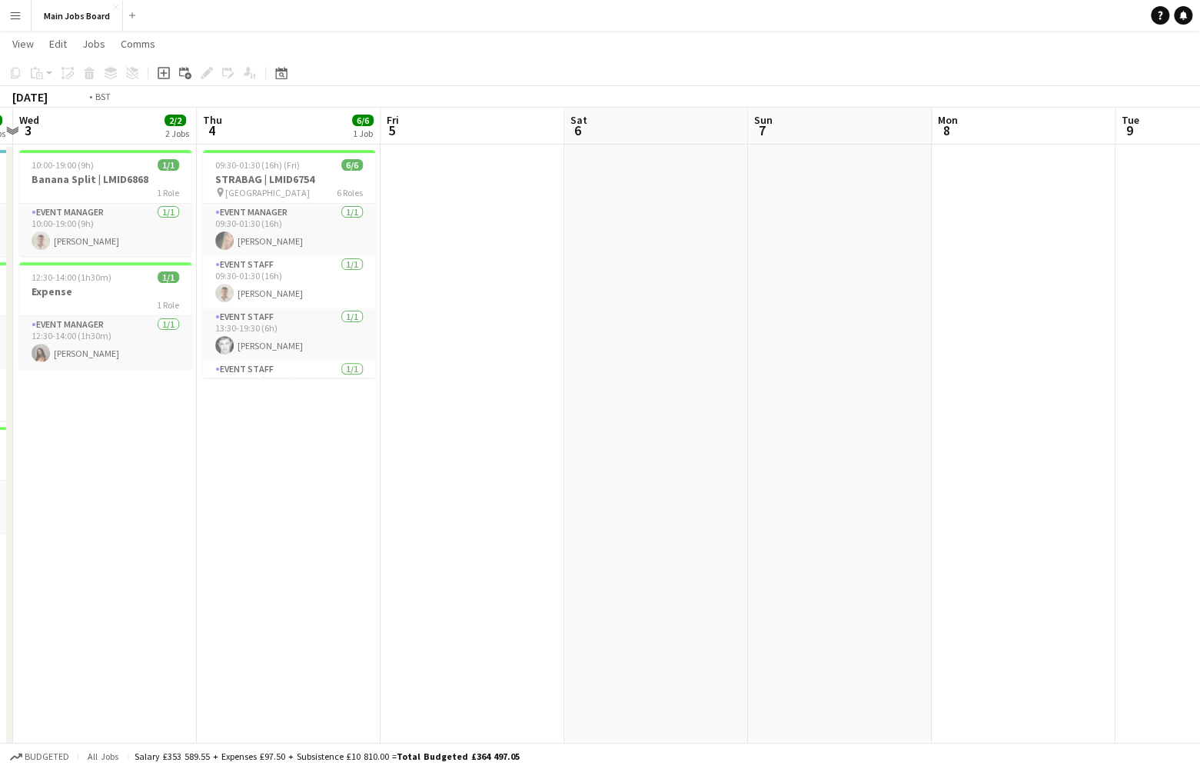
drag, startPoint x: 159, startPoint y: 562, endPoint x: 610, endPoint y: 562, distance: 451.3
click at [610, 562] on app-calendar-viewport "Mon 1 4/4 2 Jobs Tue 2 4/4 3 Jobs Wed 3 2/2 2 Jobs Thu 4 6/6 1 Job Fri 5 Sat 6 …" at bounding box center [600, 629] width 1200 height 1336
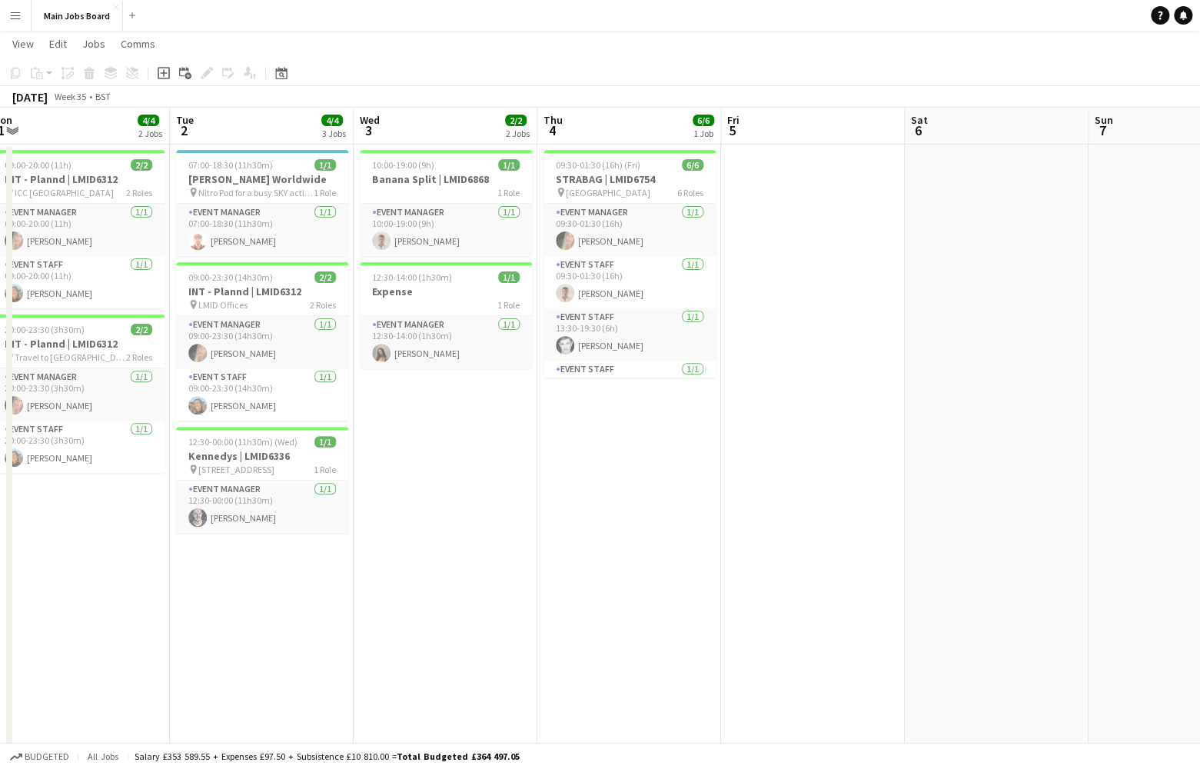
drag, startPoint x: 214, startPoint y: 571, endPoint x: 605, endPoint y: 571, distance: 391.4
click at [588, 571] on app-calendar-viewport "Sat 30 2/2 1 Job Sun 31 2/2 1 Job Mon 1 4/4 2 Jobs Tue 2 4/4 3 Jobs Wed 3 2/2 2…" at bounding box center [600, 629] width 1200 height 1336
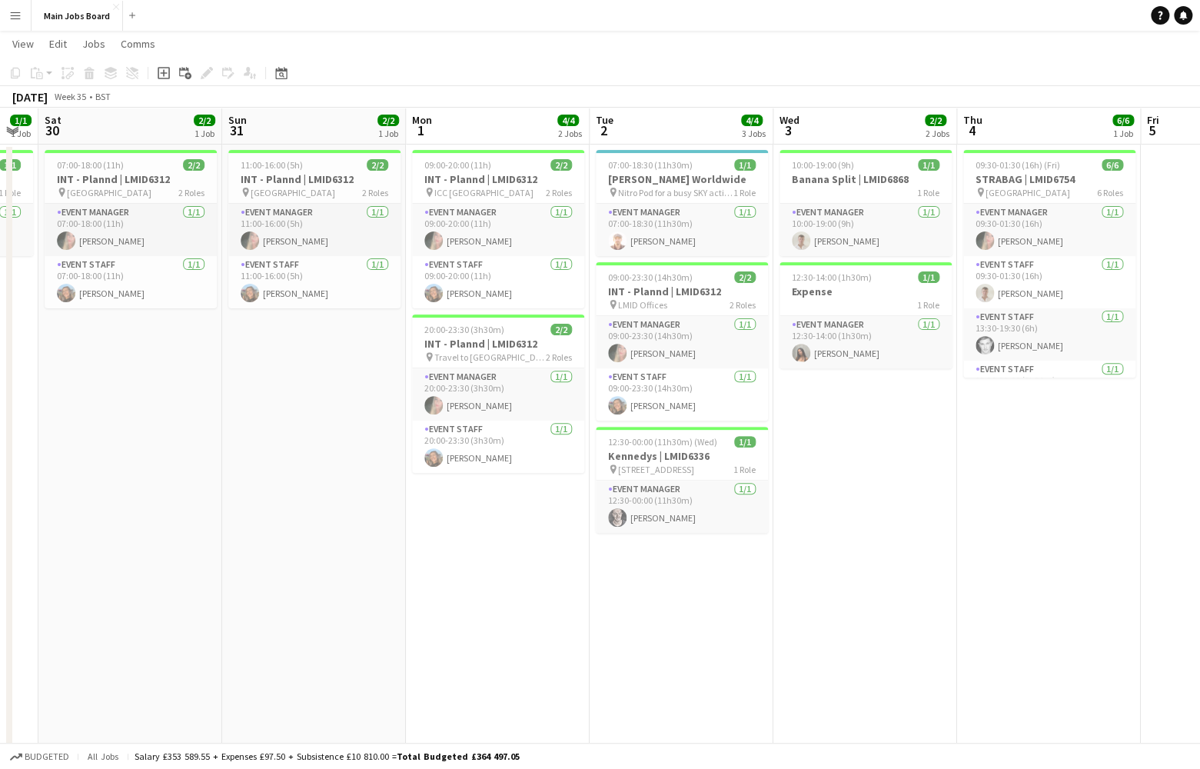
drag, startPoint x: 141, startPoint y: 557, endPoint x: 547, endPoint y: 557, distance: 405.2
click at [508, 557] on app-calendar-viewport "Thu 28 Fri 29 1/1 1 Job Sat 30 2/2 1 Job Sun 31 2/2 1 Job Mon 1 4/4 2 Jobs Tue …" at bounding box center [600, 629] width 1200 height 1336
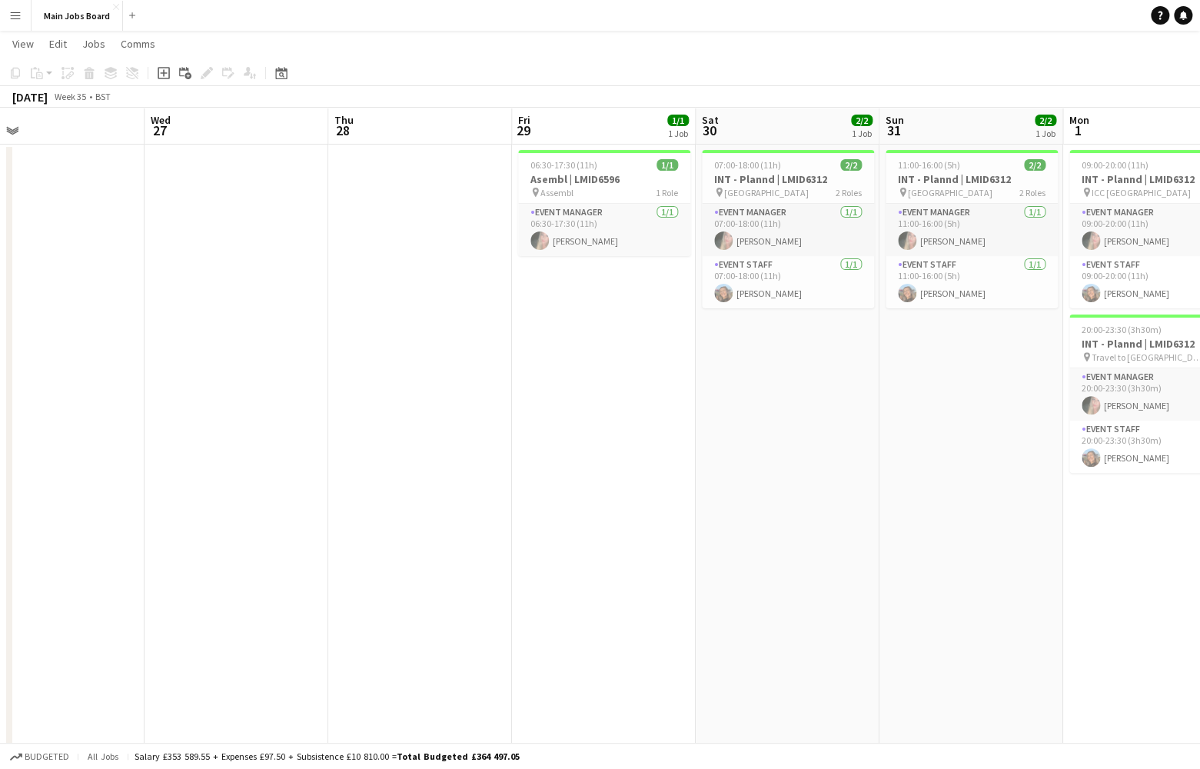
drag, startPoint x: 177, startPoint y: 553, endPoint x: 471, endPoint y: 553, distance: 293.7
click at [470, 553] on app-calendar-viewport "Sun 24 1/1 1 Job Mon 25 2/2 1 Job Tue 26 Wed 27 Thu 28 Fri 29 1/1 1 Job Sat 30 …" at bounding box center [600, 629] width 1200 height 1336
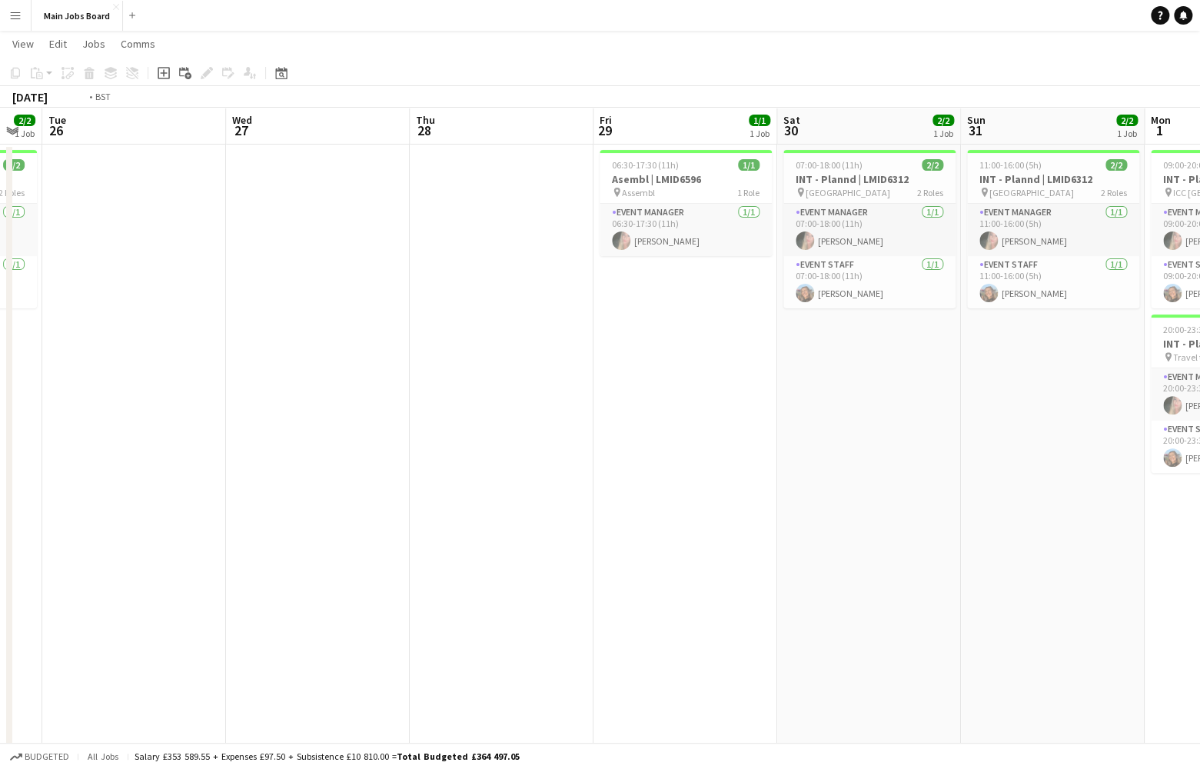
drag, startPoint x: 51, startPoint y: 553, endPoint x: 314, endPoint y: 553, distance: 263.0
click at [313, 553] on app-calendar-viewport "Sun 24 1/1 1 Job Mon 25 2/2 1 Job Tue 26 Wed 27 Thu 28 Fri 29 1/1 1 Job Sat 30 …" at bounding box center [600, 629] width 1200 height 1336
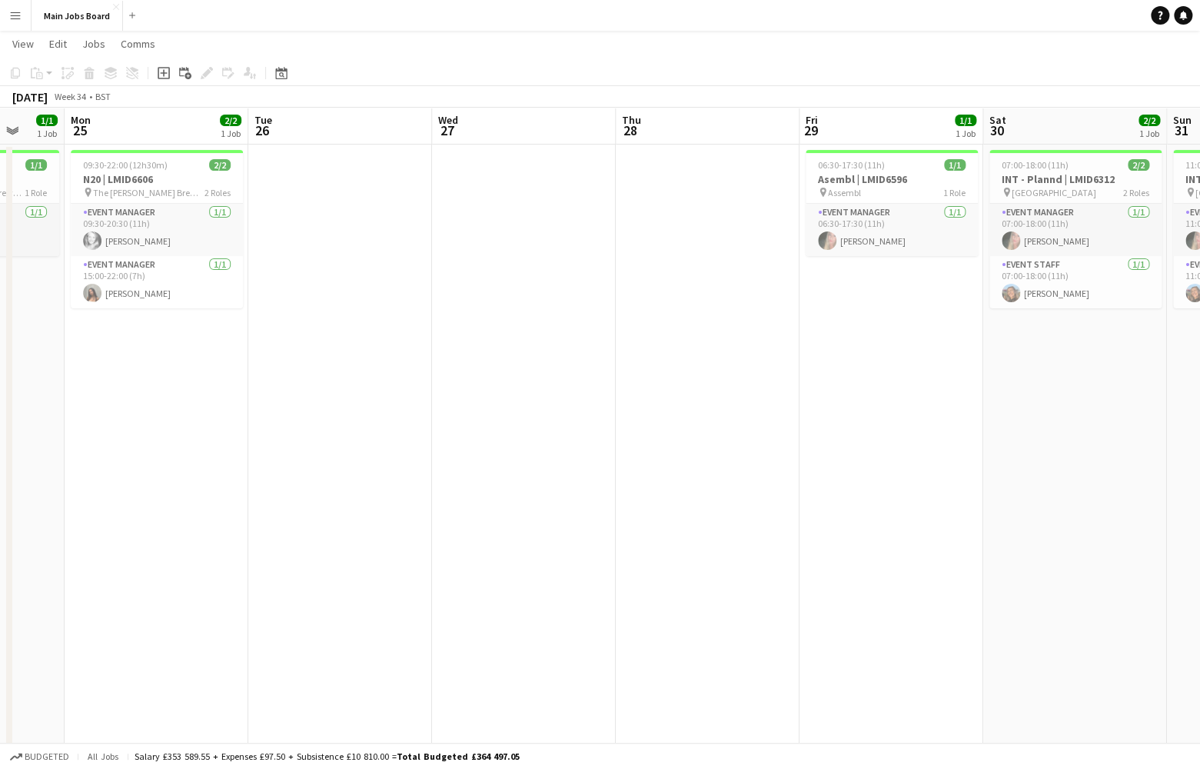
drag, startPoint x: 114, startPoint y: 553, endPoint x: 507, endPoint y: 553, distance: 393.7
click at [503, 553] on app-calendar-viewport "Sat 23 1/1 1 Job Sun 24 1/1 1 Job Mon 25 2/2 1 Job Tue 26 Wed 27 Thu 28 Fri 29 …" at bounding box center [600, 629] width 1200 height 1336
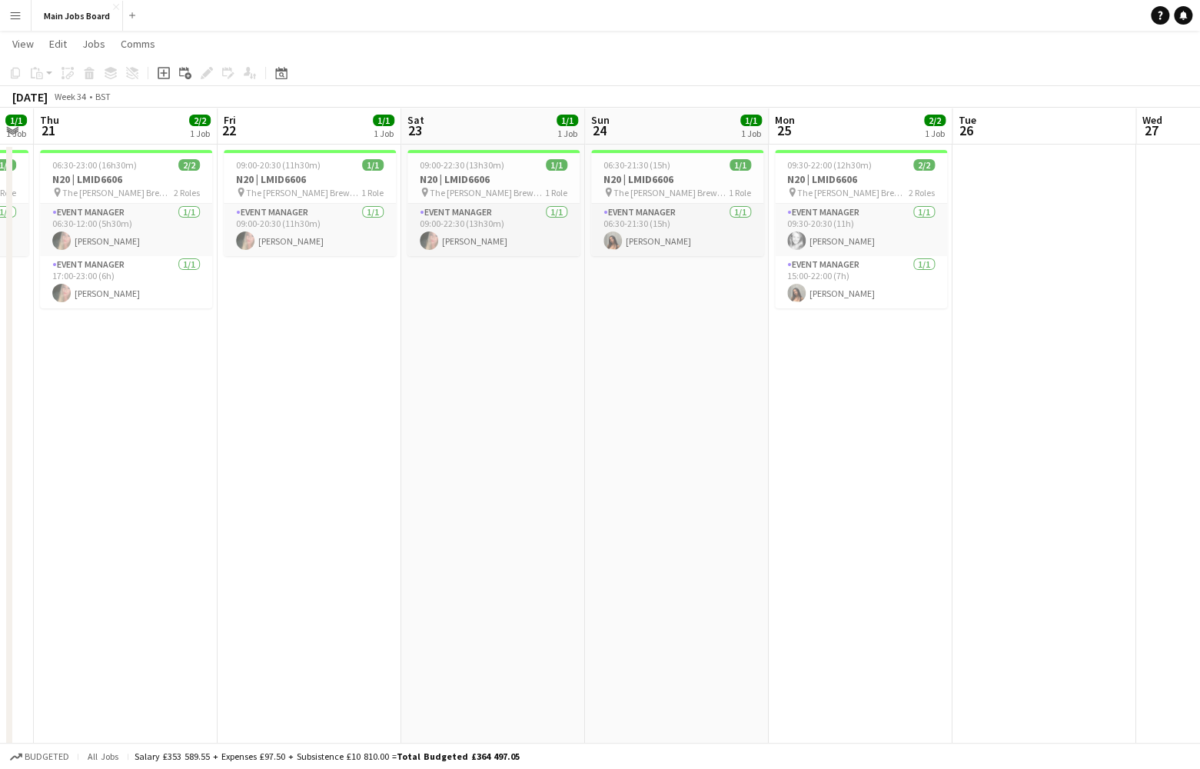
drag, startPoint x: 150, startPoint y: 553, endPoint x: 524, endPoint y: 553, distance: 374.4
click at [517, 553] on app-calendar-viewport "Tue 19 1/1 1 Job Wed 20 1/1 1 Job Thu 21 2/2 1 Job Fri 22 1/1 1 Job Sat 23 1/1 …" at bounding box center [600, 629] width 1200 height 1336
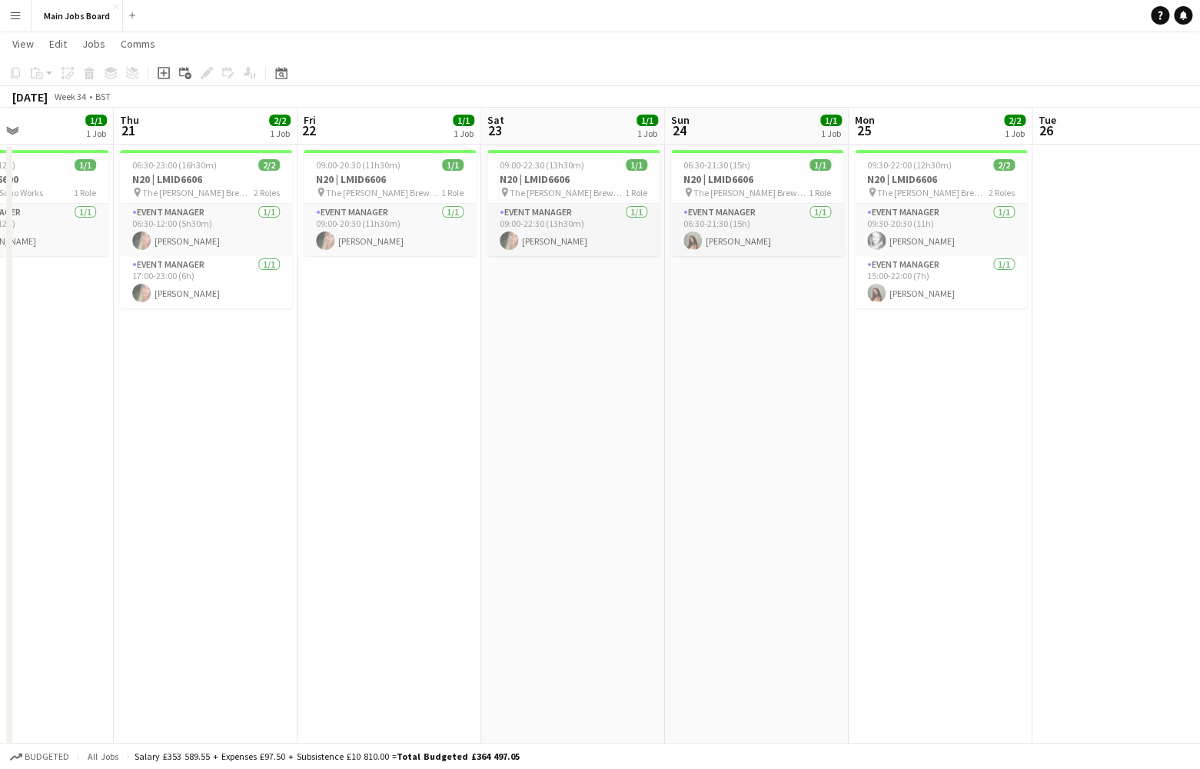
drag, startPoint x: 246, startPoint y: 548, endPoint x: 538, endPoint y: 548, distance: 292.2
click at [524, 548] on app-calendar-viewport "Mon 18 Tue 19 1/1 1 Job Wed 20 1/1 1 Job Thu 21 2/2 1 Job Fri 22 1/1 1 Job Sat …" at bounding box center [600, 629] width 1200 height 1336
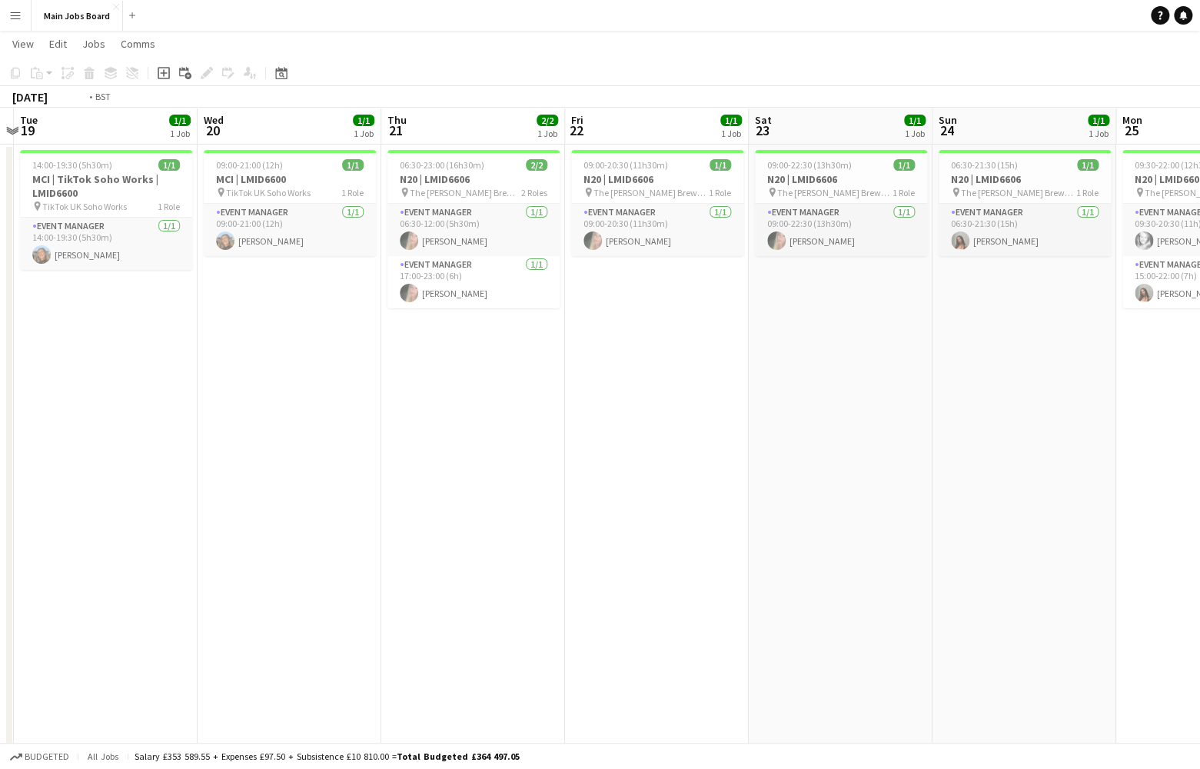
drag, startPoint x: 224, startPoint y: 549, endPoint x: 531, endPoint y: 549, distance: 307.6
click at [509, 549] on app-calendar-viewport "Sun 17 Mon 18 Tue 19 1/1 1 Job Wed 20 1/1 1 Job Thu 21 2/2 1 Job Fri 22 1/1 1 J…" at bounding box center [600, 629] width 1200 height 1336
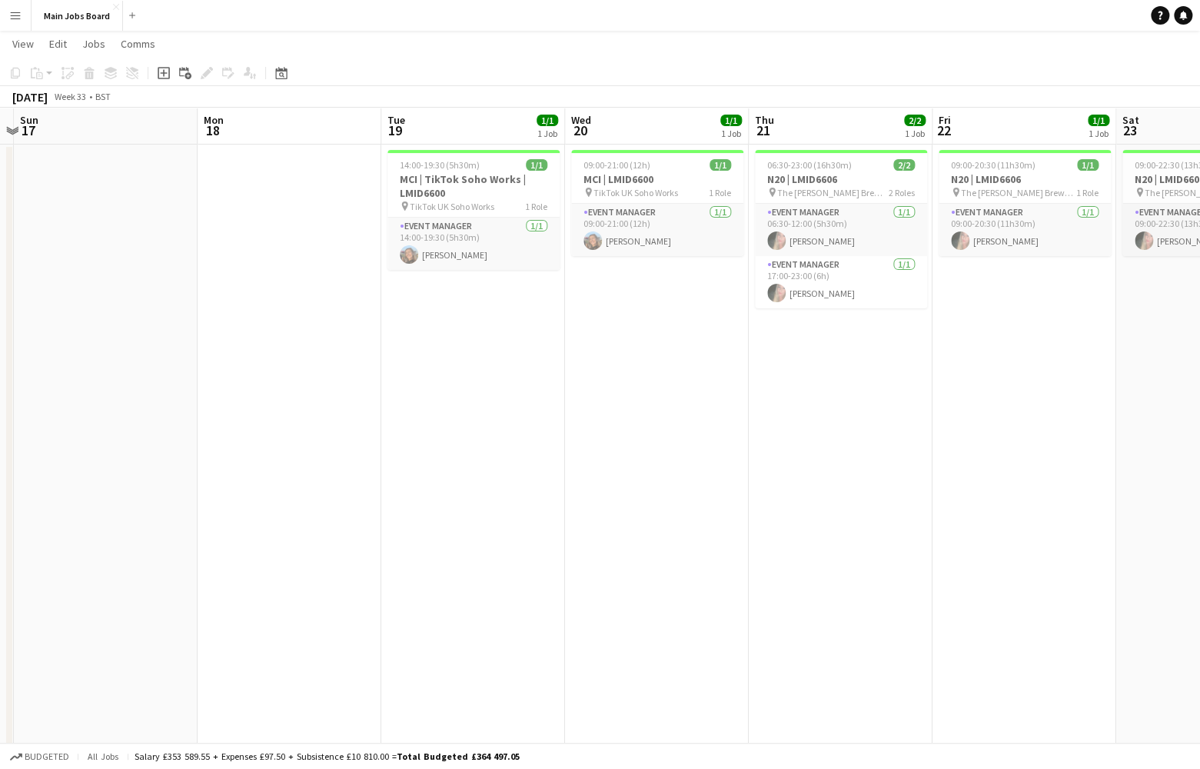
scroll to position [0, 471]
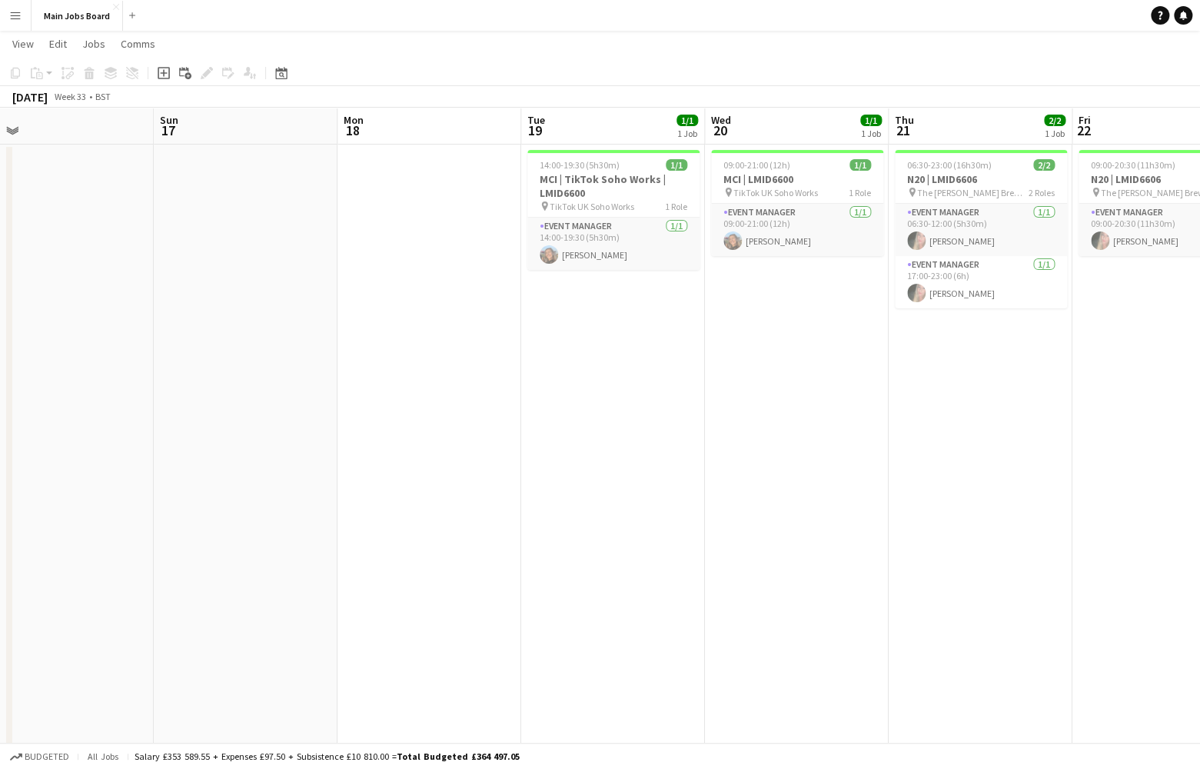
drag, startPoint x: 118, startPoint y: 464, endPoint x: 436, endPoint y: 468, distance: 318.4
click at [391, 466] on app-calendar-viewport "Thu 14 Fri 15 Sat 16 Sun 17 Mon 18 Tue 19 1/1 1 Job Wed 20 1/1 1 Job Thu 21 2/2…" at bounding box center [600, 629] width 1200 height 1336
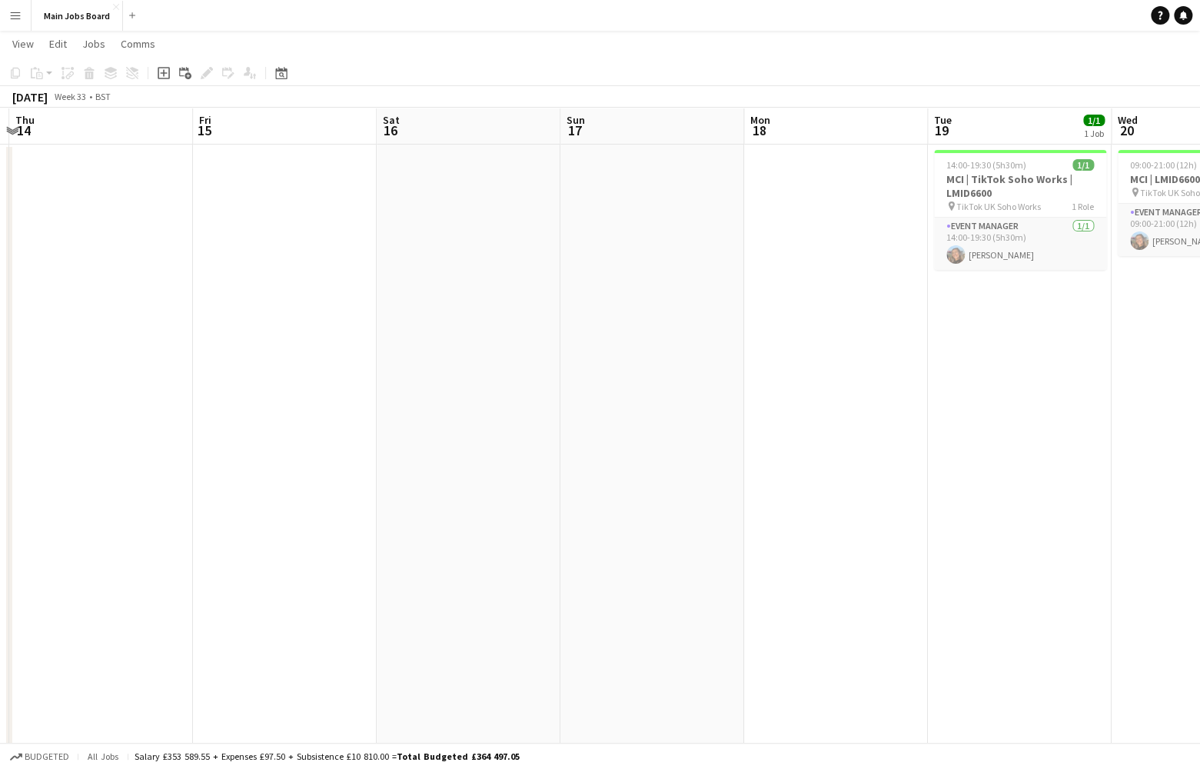
scroll to position [0, 388]
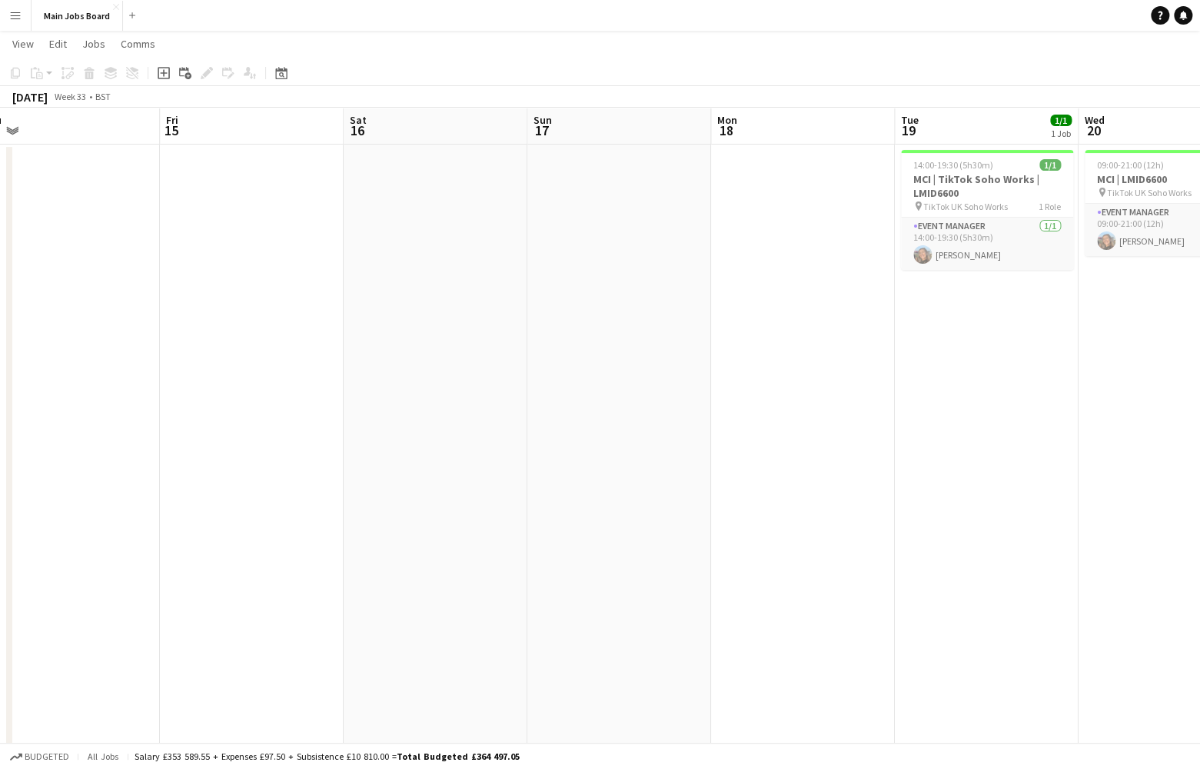
drag, startPoint x: 191, startPoint y: 453, endPoint x: 558, endPoint y: 453, distance: 367.5
click at [551, 453] on app-calendar-viewport "Tue 12 Wed 13 Thu 14 Fri 15 Sat 16 Sun 17 Mon 18 Tue 19 1/1 1 Job Wed 20 1/1 1 …" at bounding box center [600, 629] width 1200 height 1336
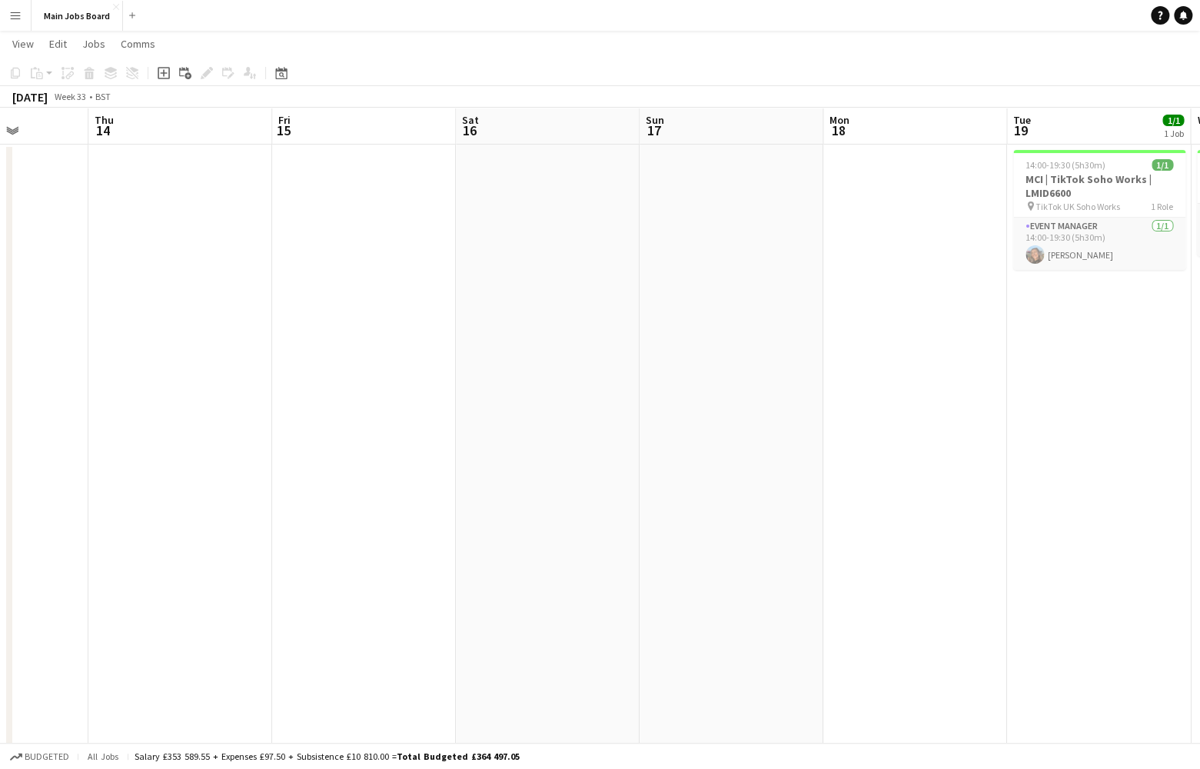
drag, startPoint x: 89, startPoint y: 451, endPoint x: 462, endPoint y: 451, distance: 372.9
click at [452, 451] on app-calendar-viewport "Mon 11 2/2 1 Job Tue 12 Wed 13 Thu 14 Fri 15 Sat 16 Sun 17 Mon 18 Tue 19 1/1 1 …" at bounding box center [600, 629] width 1200 height 1336
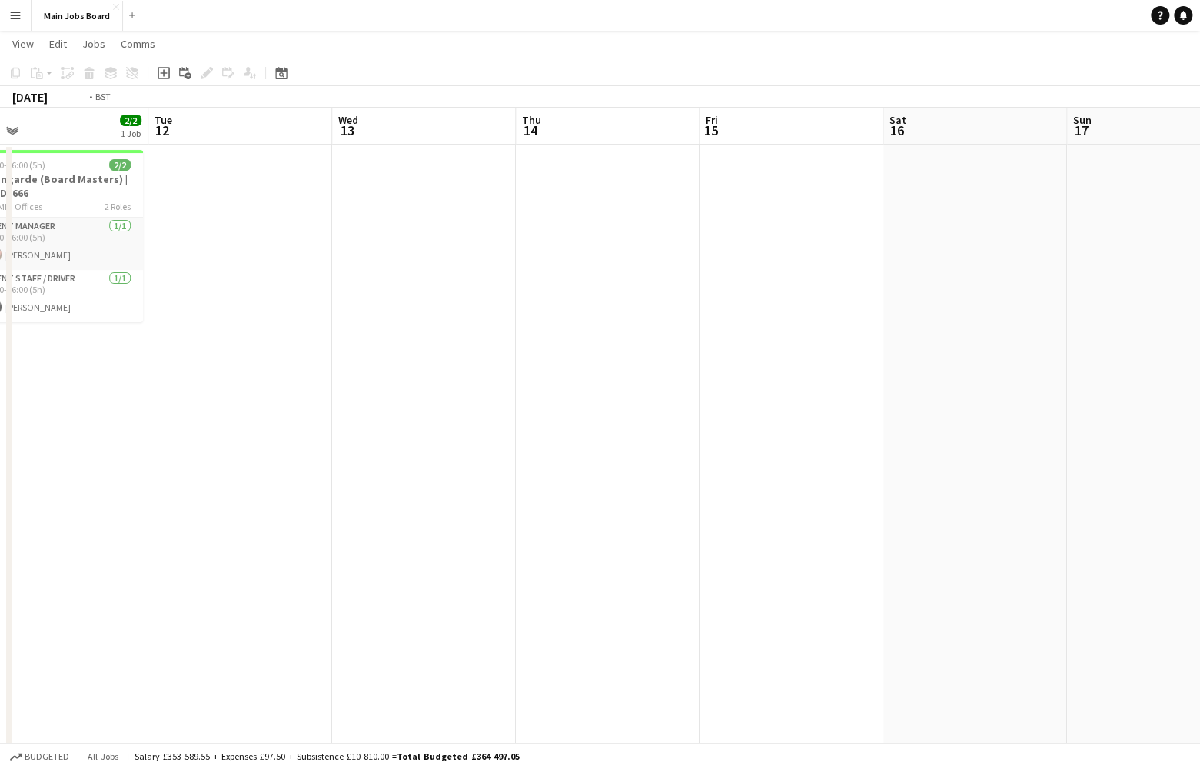
drag, startPoint x: 137, startPoint y: 435, endPoint x: 564, endPoint y: 435, distance: 426.7
click at [557, 435] on app-calendar-viewport "Sat 9 4/4 2 Jobs Sun 10 4/4 1 Job Mon 11 2/2 1 Job Tue 12 Wed 13 Thu 14 Fri 15 …" at bounding box center [600, 629] width 1200 height 1336
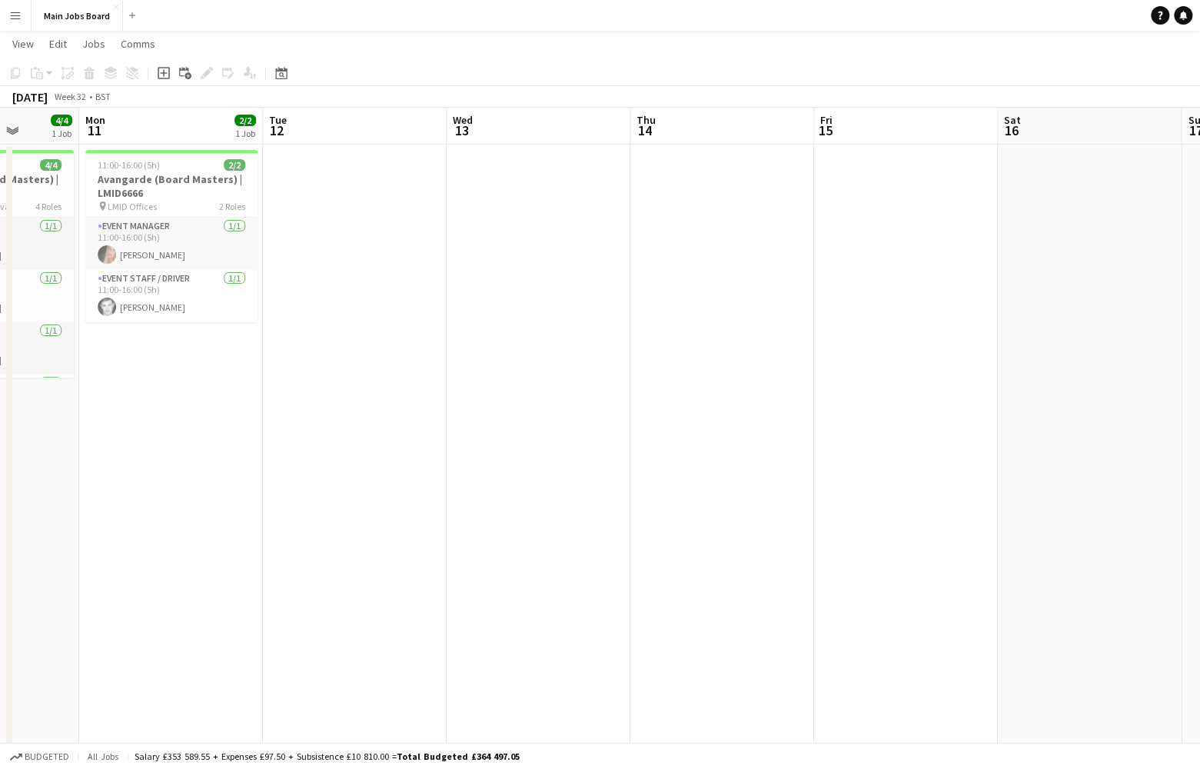
drag
click at [607, 387] on app-calendar-viewport "Fri 8 2/2 1 Job Sat 9 4/4 2 Jobs Sun 10 4/4 1 Job Mon 11 2/2 1 Job Tue 12 Wed 1…" at bounding box center [600, 629] width 1200 height 1336
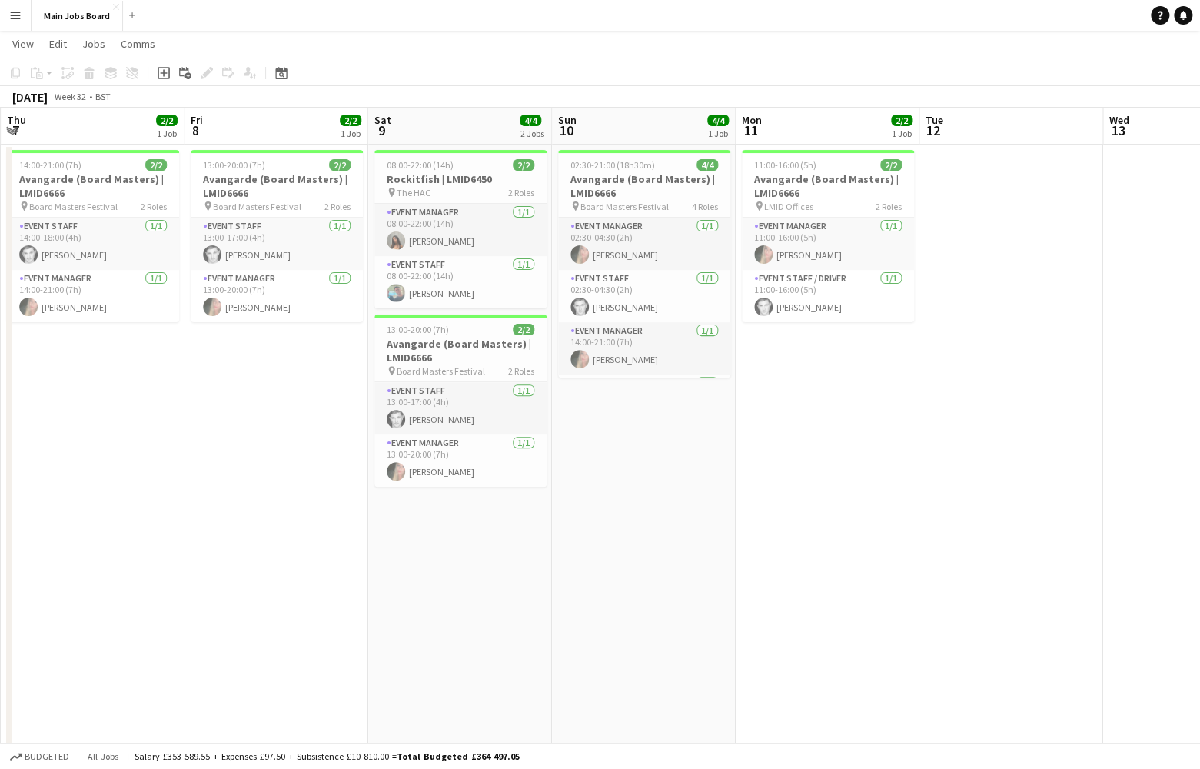
click at [579, 471] on app-calendar-viewport "Tue 5 1/1 1 Job Wed 6 1/1 1 Job Thu 7 2/2 1 Job Fri 8 2/2 1 Job Sat 9 4/4 2 Job…" at bounding box center [600, 629] width 1200 height 1336
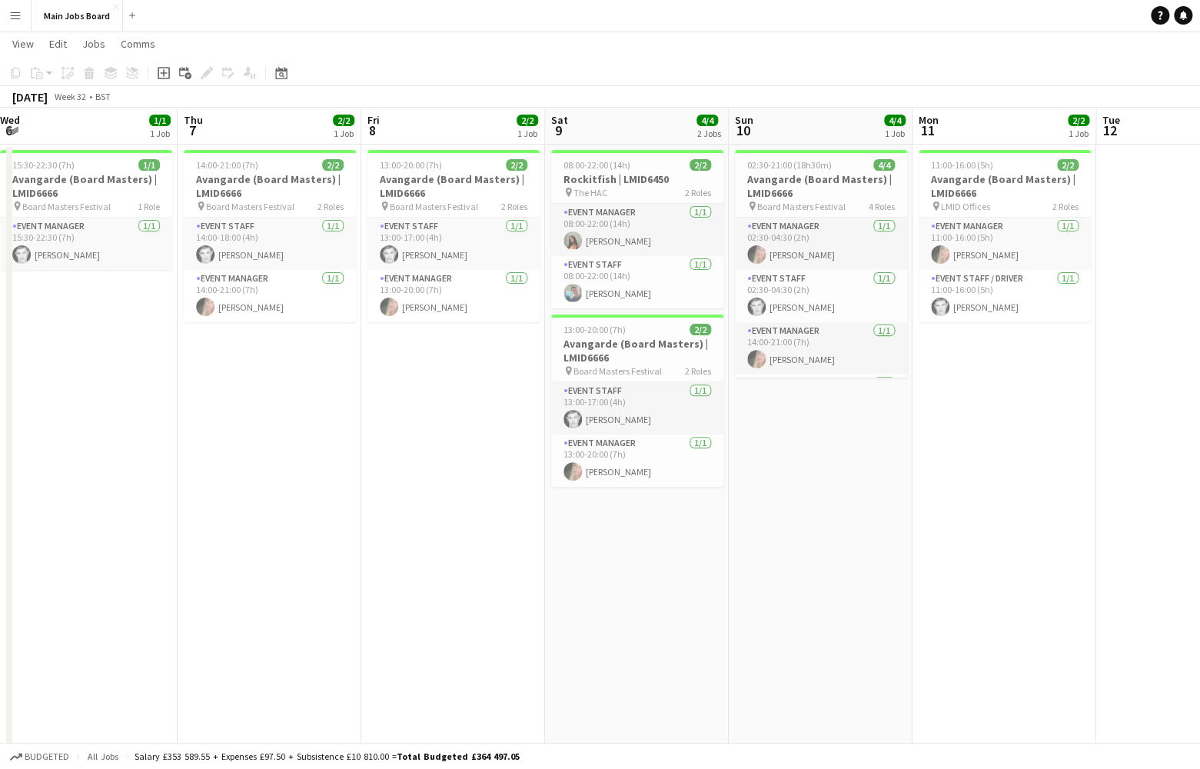
click at [377, 463] on app-calendar-viewport "Mon 4 1/1 1 Job Tue 5 1/1 1 Job Wed 6 1/1 1 Job Thu 7 2/2 1 Job Fri 8 2/2 1 Job…" at bounding box center [600, 629] width 1200 height 1336
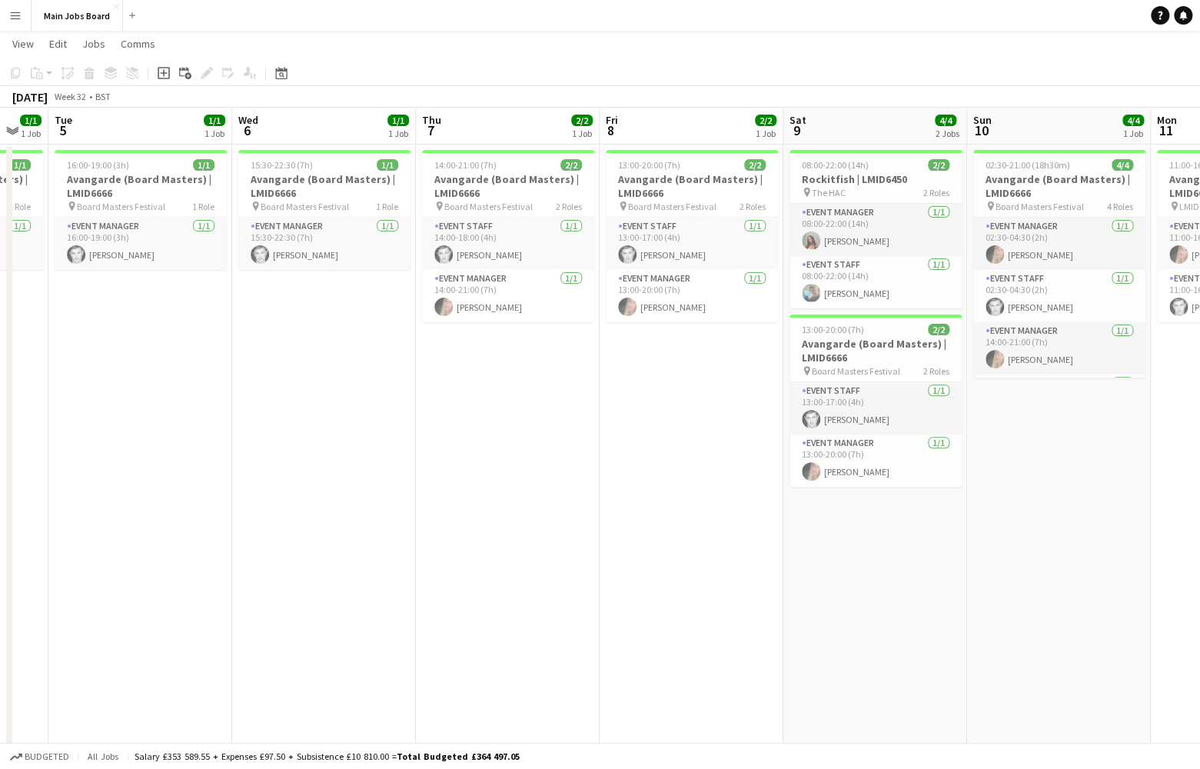
click at [368, 440] on app-calendar-viewport "Sun 3 Mon 4 1/1 1 Job Tue 5 1/1 1 Job Wed 6 1/1 1 Job Thu 7 2/2 1 Job Fri 8 2/2…" at bounding box center [600, 629] width 1200 height 1336
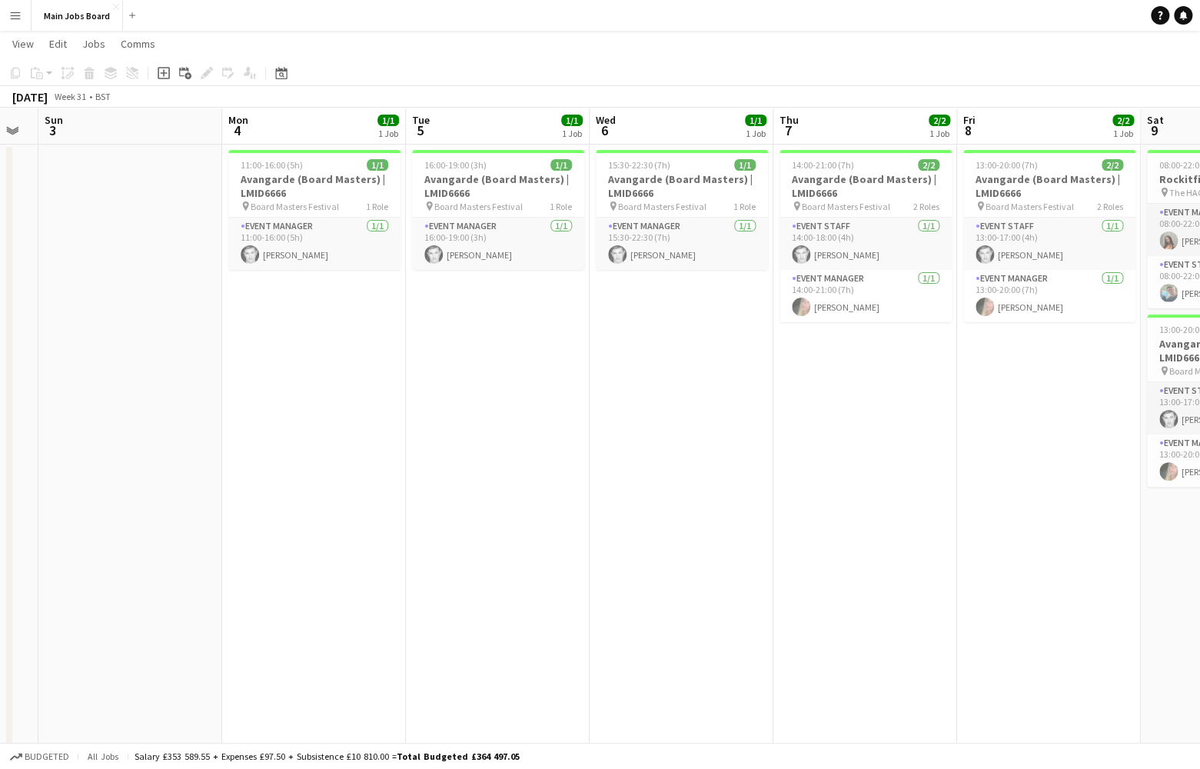
click at [457, 431] on app-calendar-viewport "Fri 1 Sat 2 Sun 3 Mon 4 1/1 1 Job Tue 5 1/1 1 Job Wed 6 1/1 1 Job Thu 7 2/2 1 J…" at bounding box center [600, 629] width 1200 height 1336
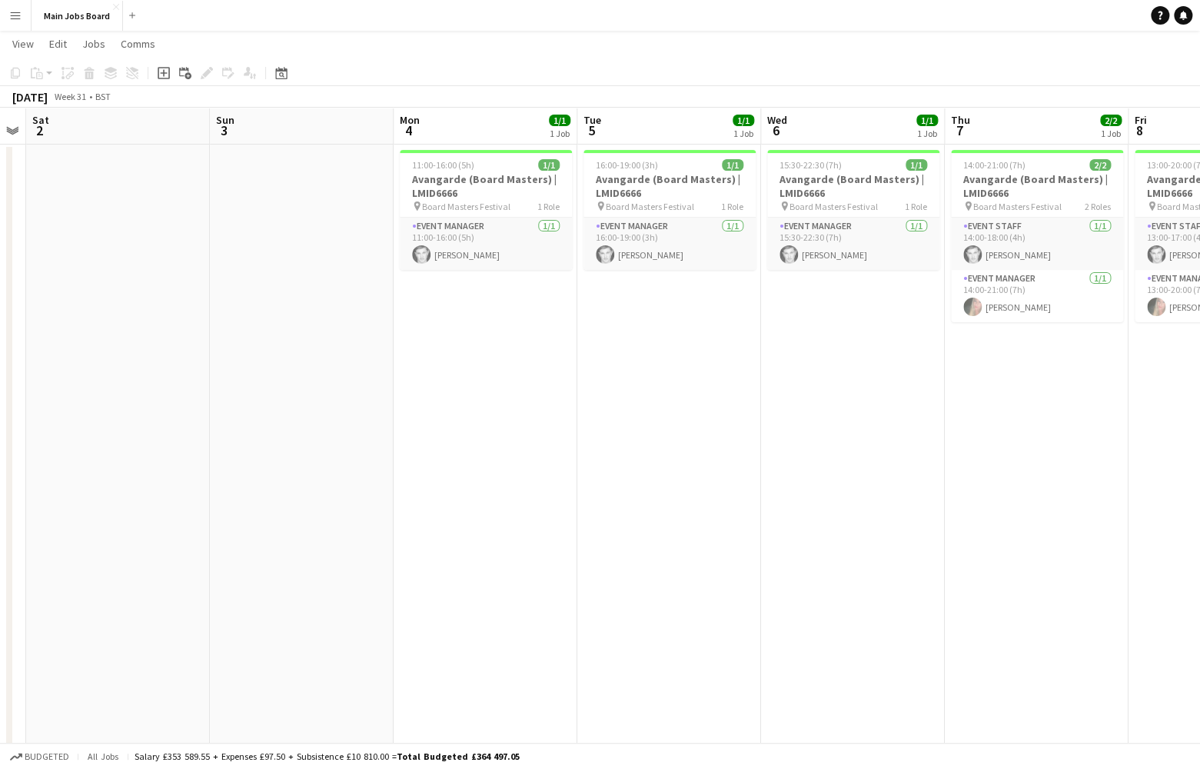
click at [558, 422] on app-calendar-viewport "Thu 31 7/7 4 Jobs Fri 1 Sat 2 Sun 3 Mon 4 1/1 1 Job Tue 5 1/1 1 Job Wed 6 1/1 1…" at bounding box center [600, 629] width 1200 height 1336
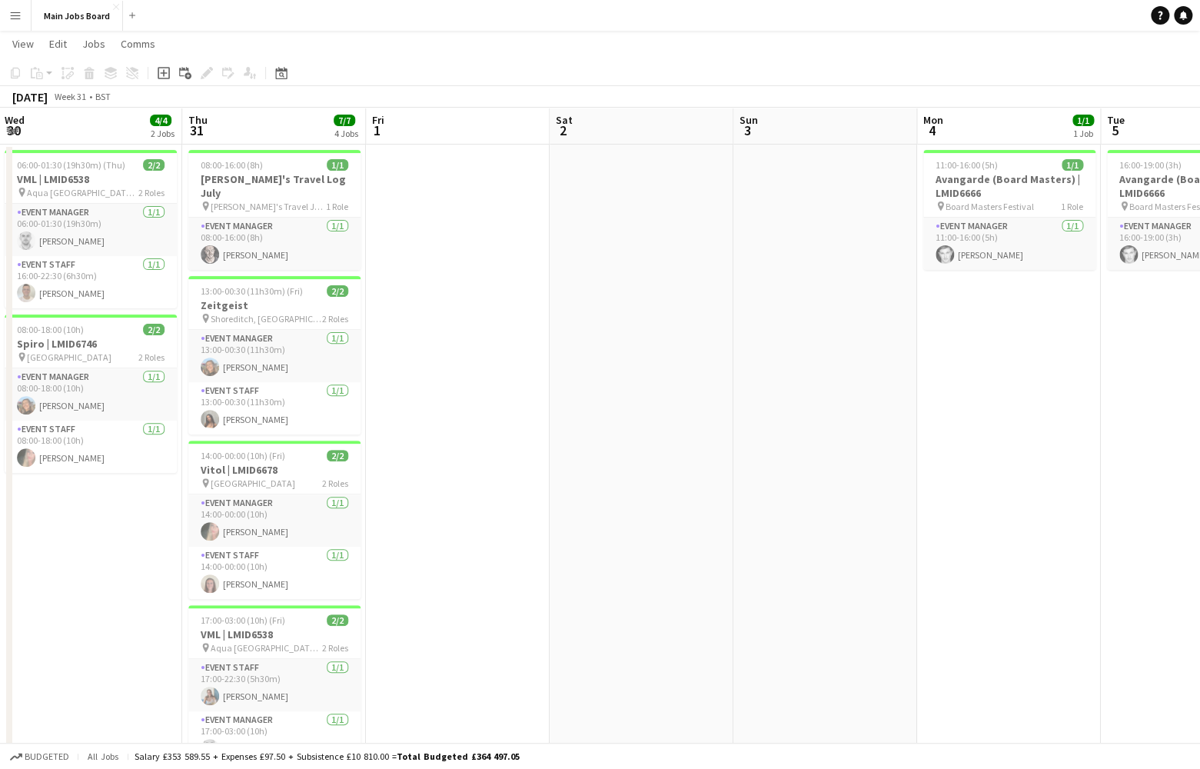
click at [481, 436] on app-calendar-viewport "Mon 28 1/1 1 Job Tue 29 3/3 2 Jobs Wed 30 4/4 2 Jobs Thu 31 7/7 4 Jobs Fri 1 Sa…" at bounding box center [600, 629] width 1200 height 1336
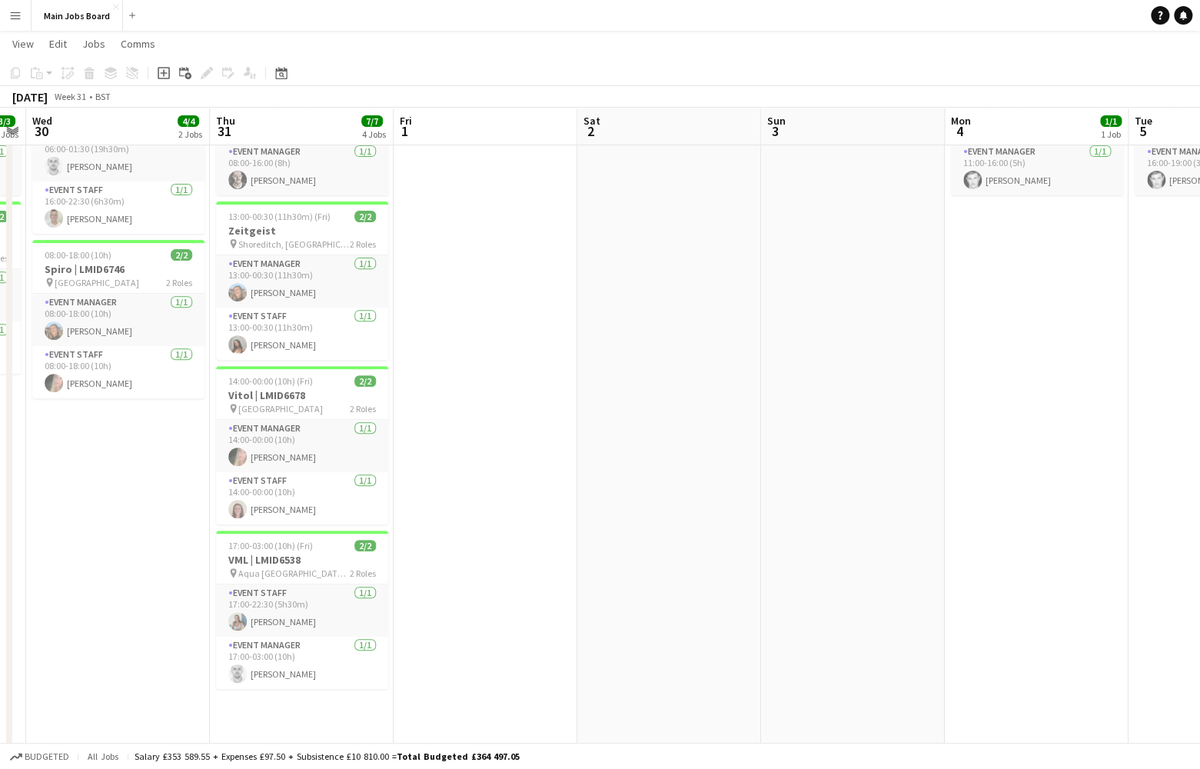
scroll to position [0, 338]
click at [514, 436] on app-calendar-viewport "Mon 28 1/1 1 Job Tue 29 3/3 2 Jobs Wed 30 4/4 2 Jobs Thu 31 7/7 4 Jobs Fri 1 Sa…" at bounding box center [600, 554] width 1200 height 1336
click at [78, 19] on button "Main Jobs Board Close" at bounding box center [77, 16] width 91 height 30
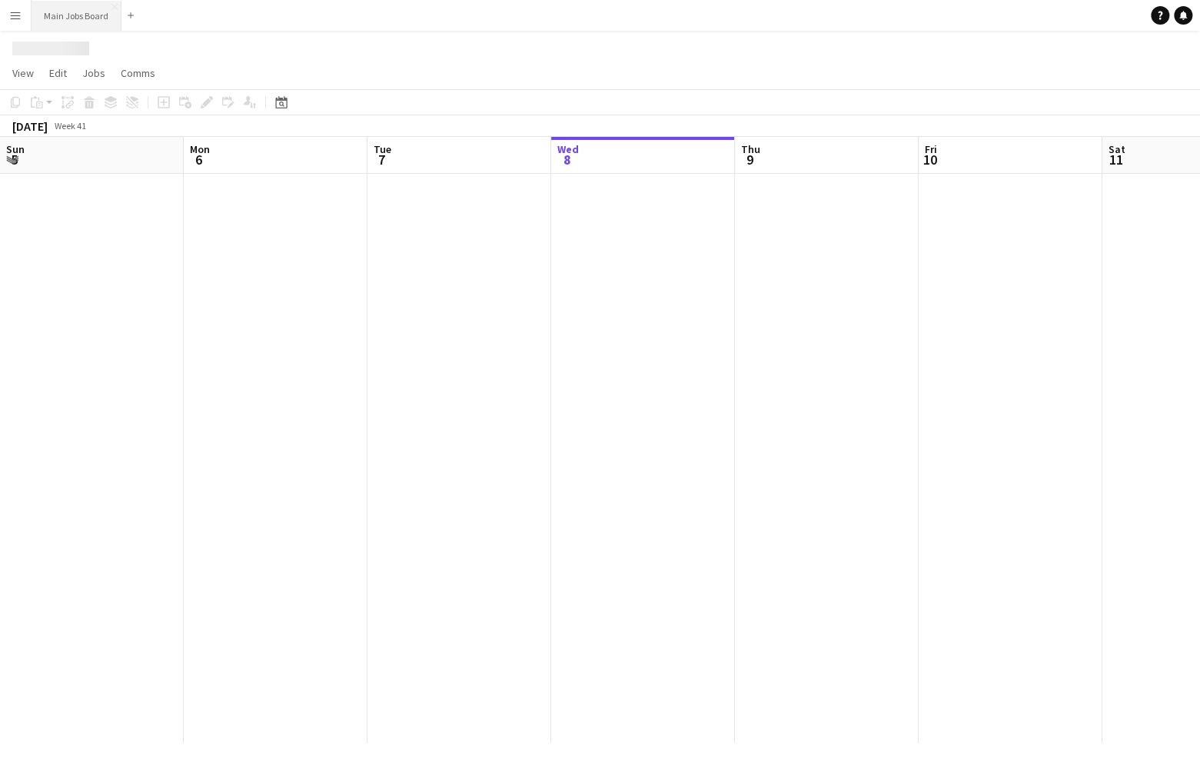
scroll to position [0, 368]
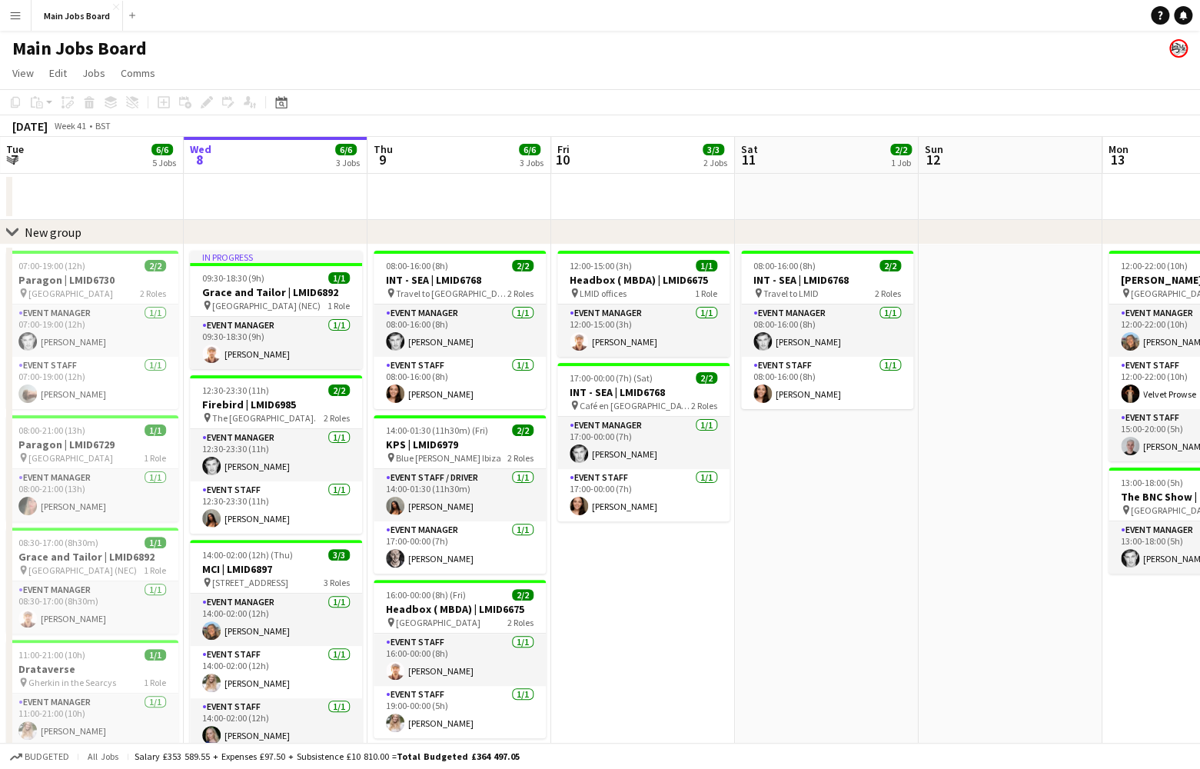
click at [276, 112] on app-toolbar "Copy Paste Paste Command V Paste with crew Command Shift V Paste linked Job [GE…" at bounding box center [600, 102] width 1200 height 26
click at [277, 108] on icon at bounding box center [281, 102] width 12 height 12
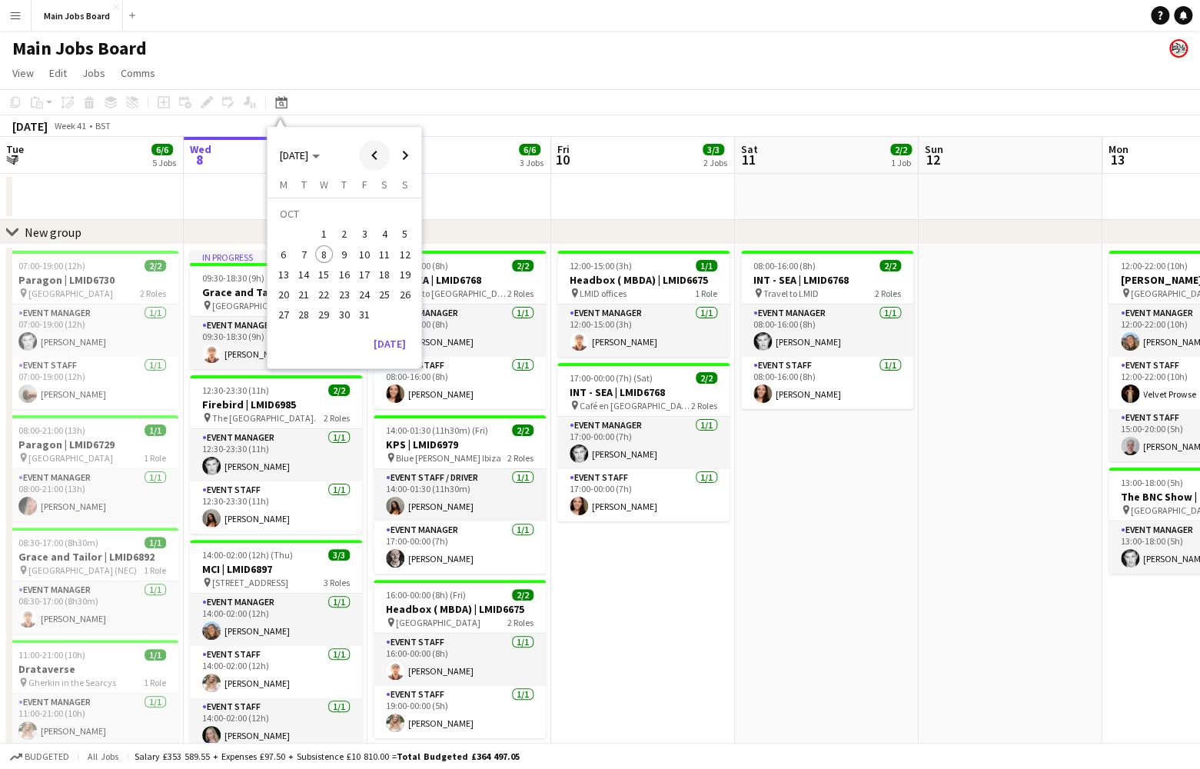
click at [370, 155] on span "Previous month" at bounding box center [374, 155] width 31 height 31
click at [308, 240] on span "1" at bounding box center [303, 234] width 18 height 18
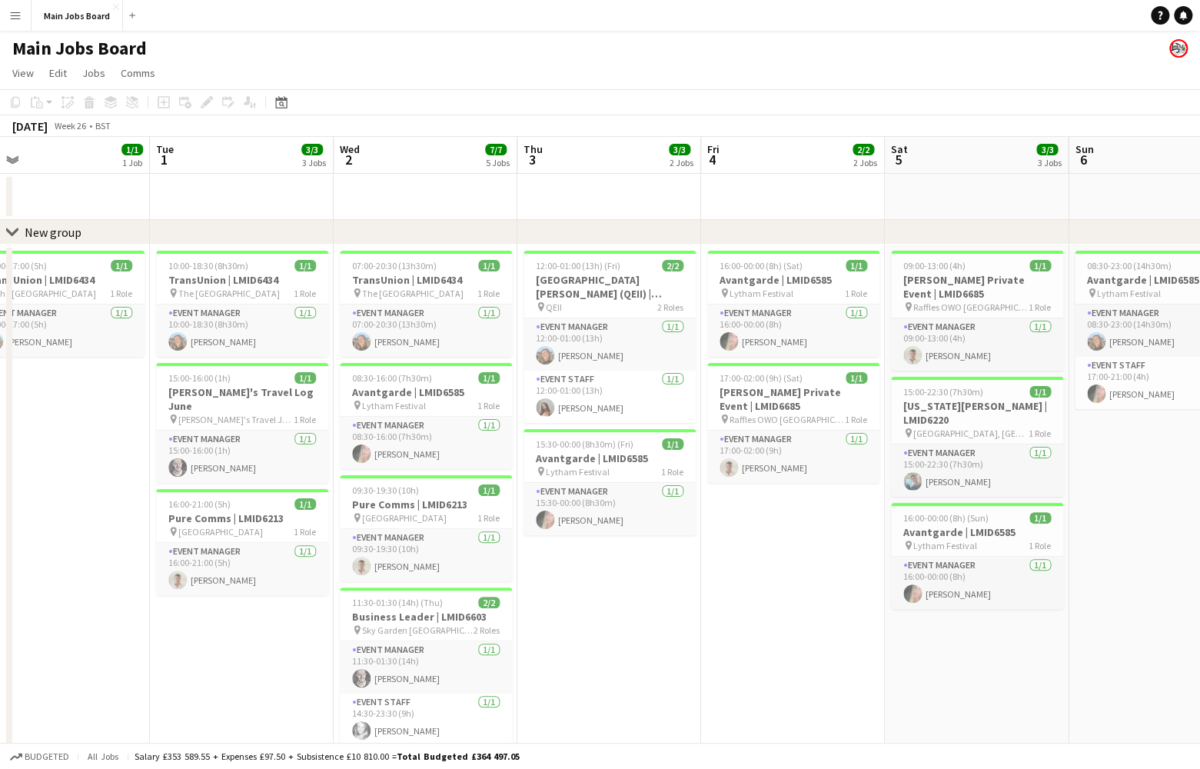
scroll to position [0, 588]
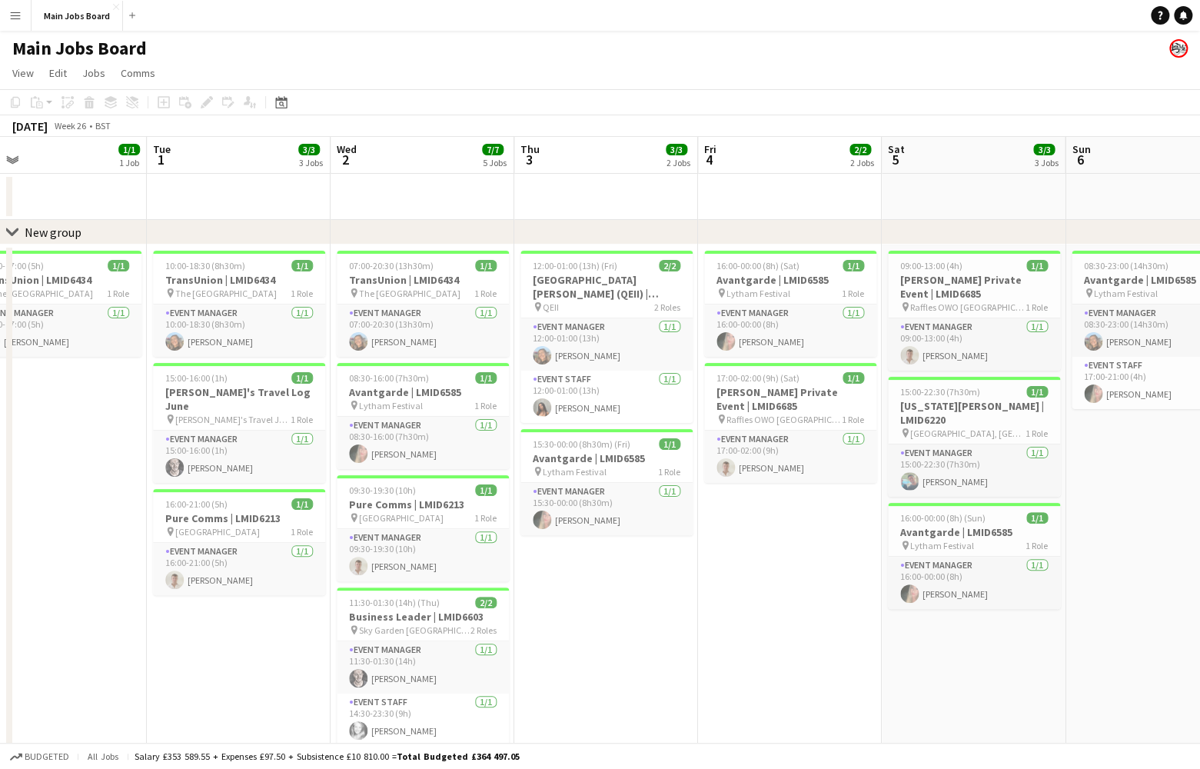
drag, startPoint x: 897, startPoint y: 647, endPoint x: 653, endPoint y: 649, distance: 244.5
click at [654, 649] on app-calendar-viewport "Fri 27 5/9 7 Jobs Sat 28 2/2 2 Jobs Sun 29 Mon 30 1/1 1 Job Tue 1 3/3 3 Jobs We…" at bounding box center [600, 767] width 1200 height 1260
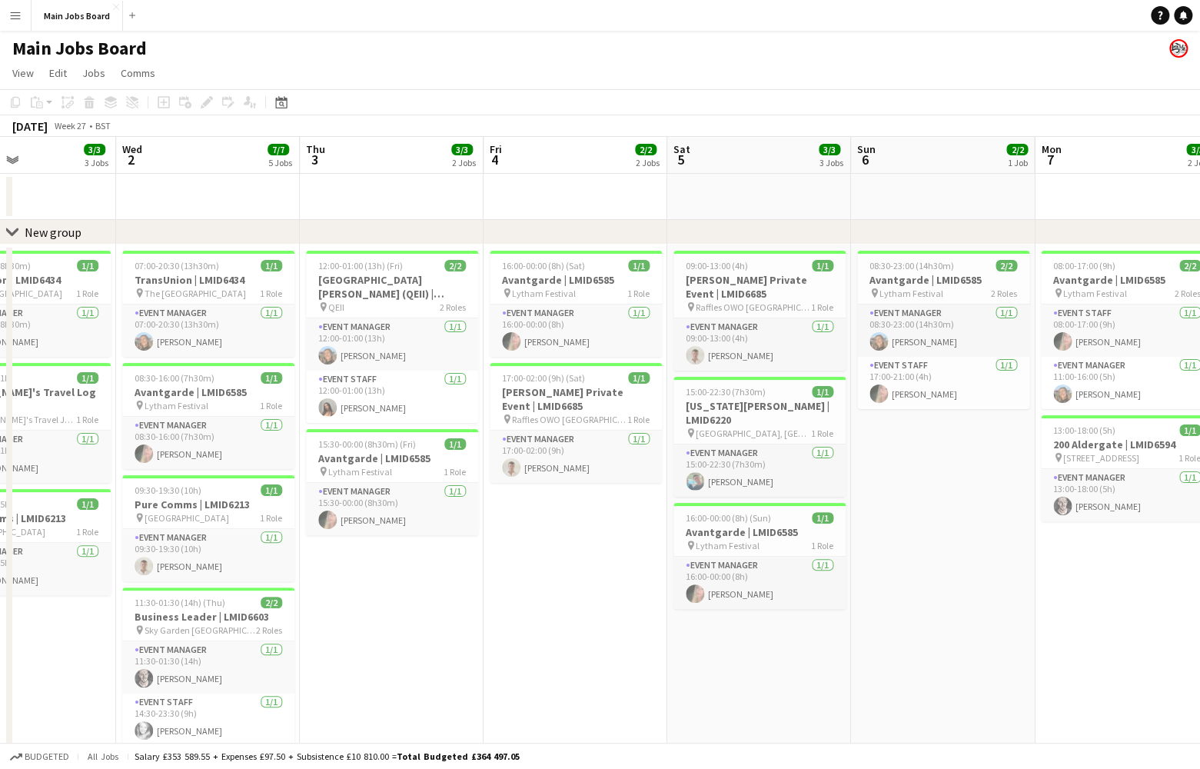
drag, startPoint x: 770, startPoint y: 643, endPoint x: 557, endPoint y: 645, distance: 213.8
click at [557, 645] on app-calendar-viewport "Sat 28 2/2 2 Jobs Sun 29 Mon 30 1/1 1 Job Tue 1 3/3 3 Jobs Wed 2 7/7 5 Jobs Thu…" at bounding box center [600, 767] width 1200 height 1260
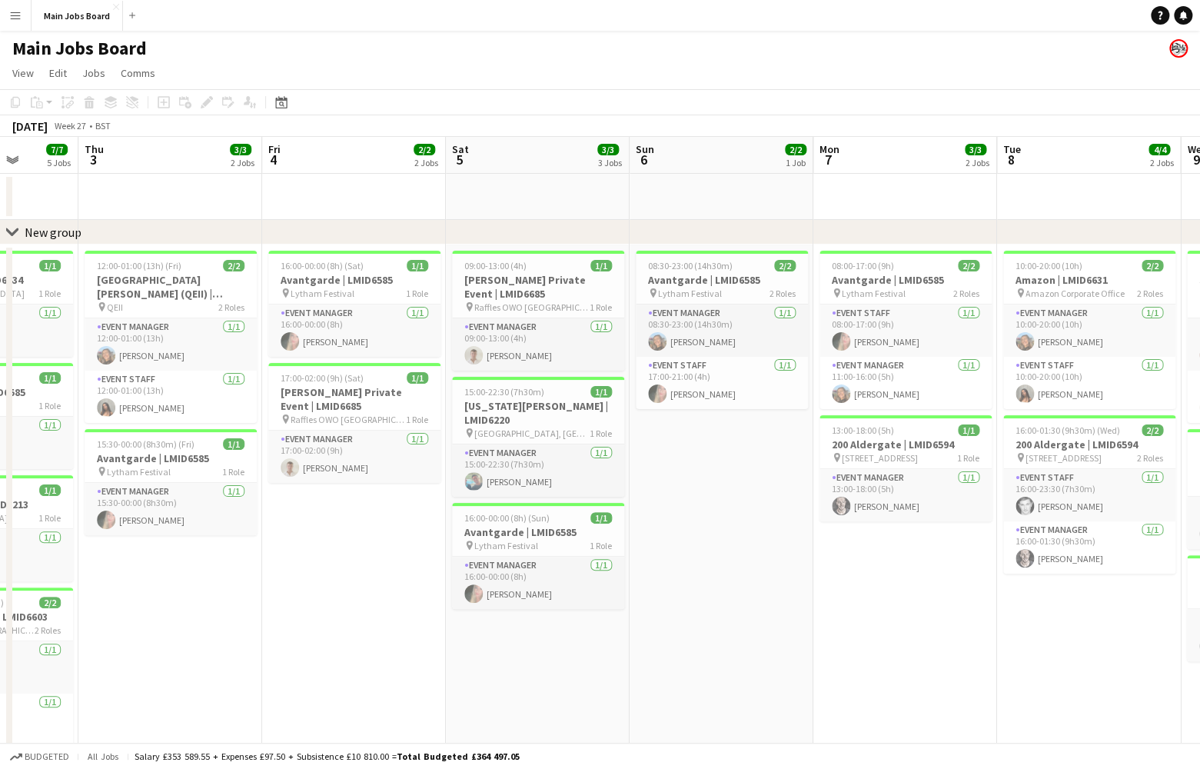
scroll to position [0, 474]
drag, startPoint x: 700, startPoint y: 646, endPoint x: 478, endPoint y: 652, distance: 222.3
click at [478, 652] on app-calendar-viewport "Mon 30 1/1 1 Job Tue 1 3/3 3 Jobs Wed 2 7/7 5 Jobs Thu 3 3/3 2 Jobs Fri 4 2/2 2…" at bounding box center [600, 767] width 1200 height 1260
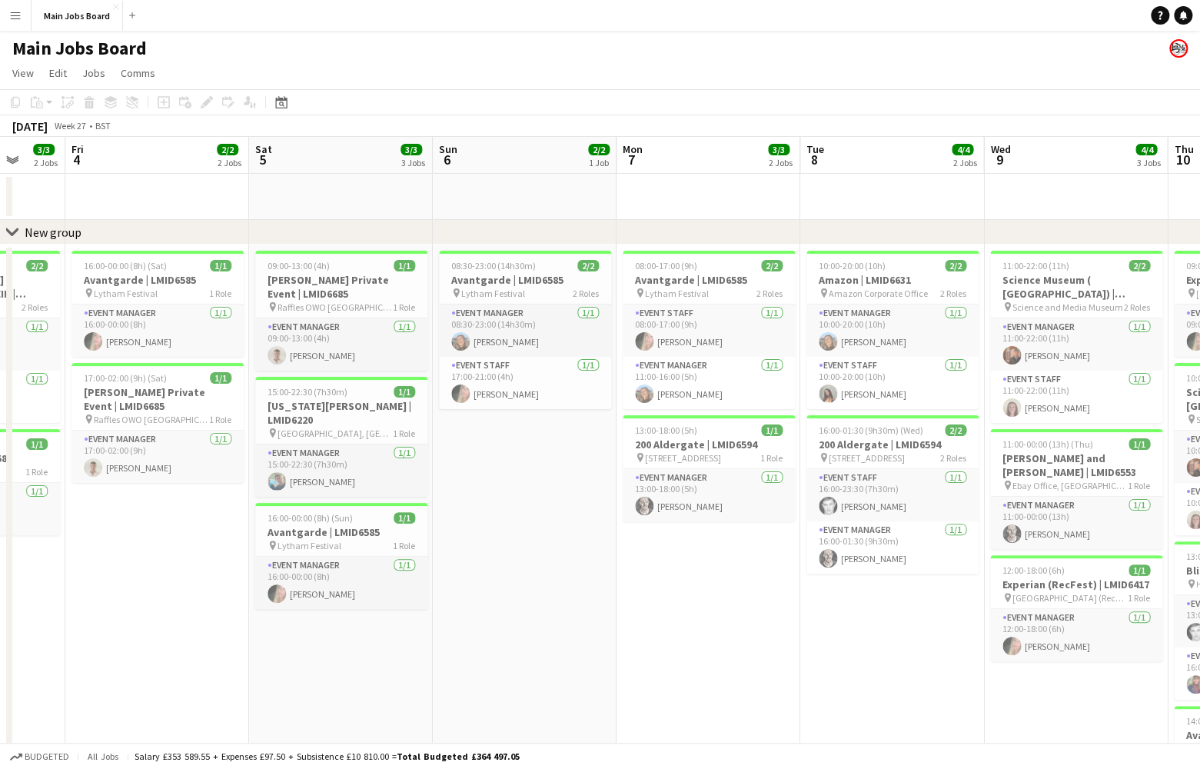
scroll to position [0, 671]
drag, startPoint x: 720, startPoint y: 629, endPoint x: 523, endPoint y: 612, distance: 198.3
click at [523, 612] on app-calendar-viewport "Mon 30 1/1 1 Job Tue 1 3/3 3 Jobs Wed 2 7/7 5 Jobs Thu 3 3/3 2 Jobs Fri 4 2/2 2…" at bounding box center [600, 767] width 1200 height 1260
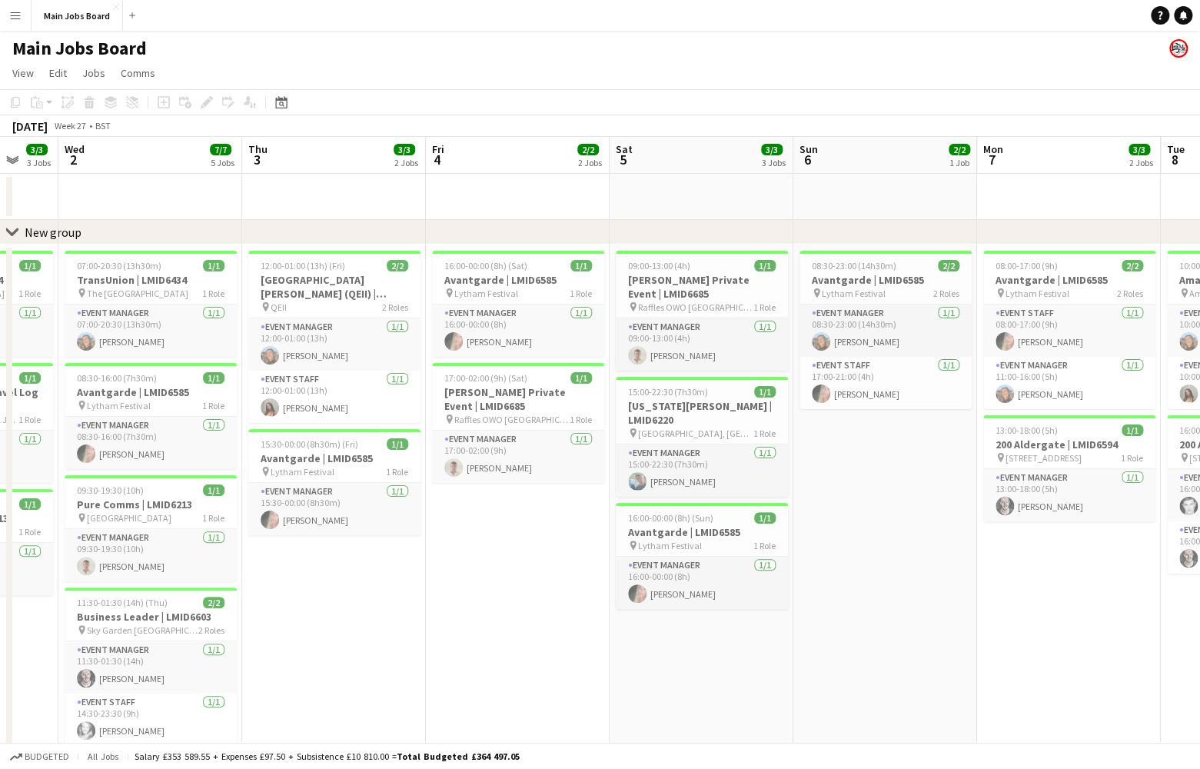
drag, startPoint x: 388, startPoint y: 619, endPoint x: 746, endPoint y: 608, distance: 358.5
click at [747, 608] on app-calendar-viewport "Mon 30 1/1 1 Job Tue 1 3/3 3 Jobs Wed 2 7/7 5 Jobs Thu 3 3/3 2 Jobs Fri 4 2/2 2…" at bounding box center [600, 767] width 1200 height 1260
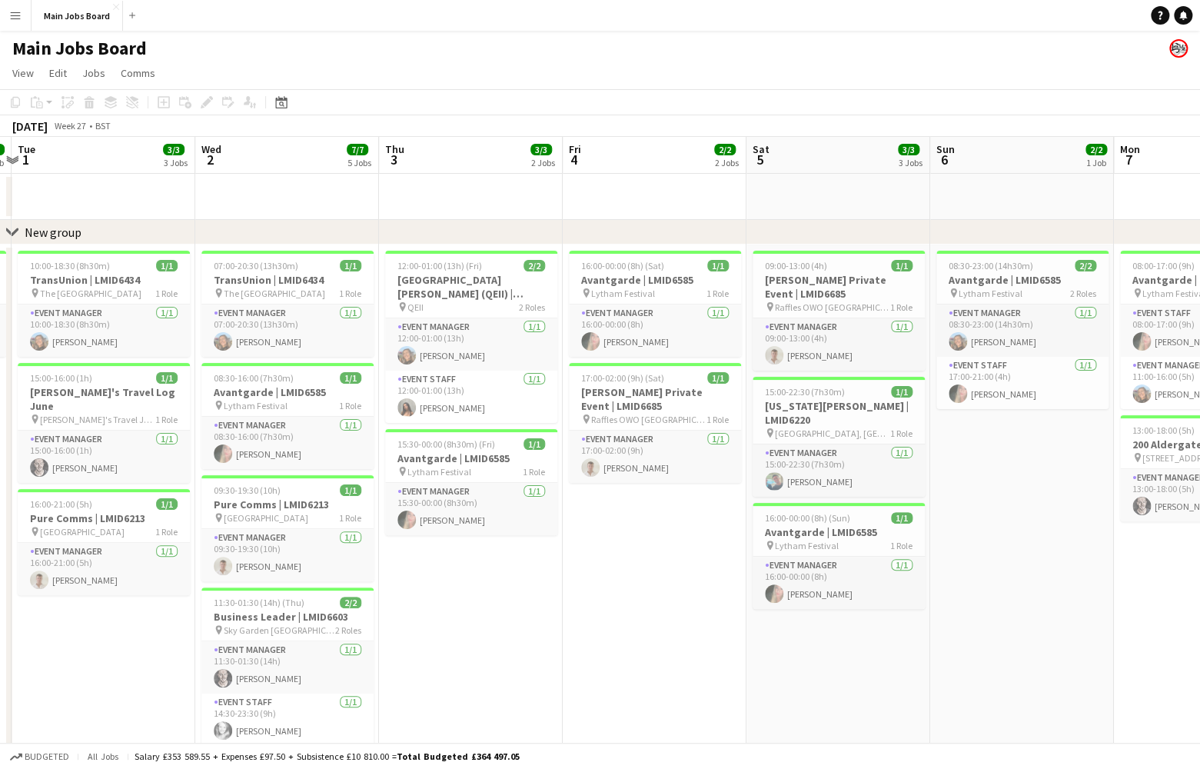
drag, startPoint x: 316, startPoint y: 681, endPoint x: 454, endPoint y: 651, distance: 140.9
click at [454, 651] on app-calendar-viewport "Sun 29 Mon 30 1/1 1 Job Tue 1 3/3 3 Jobs Wed 2 7/7 5 Jobs Thu 3 3/3 2 Jobs Fri …" at bounding box center [600, 767] width 1200 height 1260
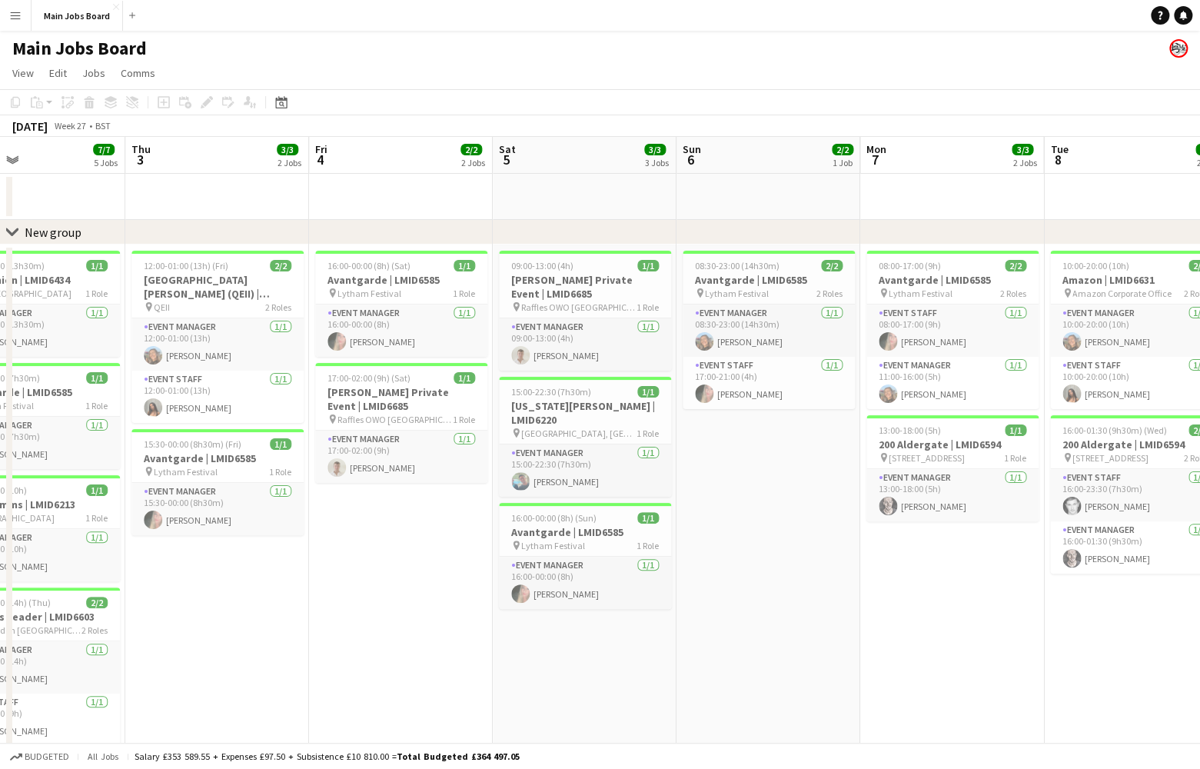
drag, startPoint x: 769, startPoint y: 560, endPoint x: 135, endPoint y: 587, distance: 634.9
click at [135, 587] on app-calendar-viewport "Sun 29 Mon 30 1/1 1 Job Tue 1 3/3 3 Jobs Wed 2 7/7 5 Jobs Thu 3 3/3 2 Jobs Fri …" at bounding box center [600, 767] width 1200 height 1260
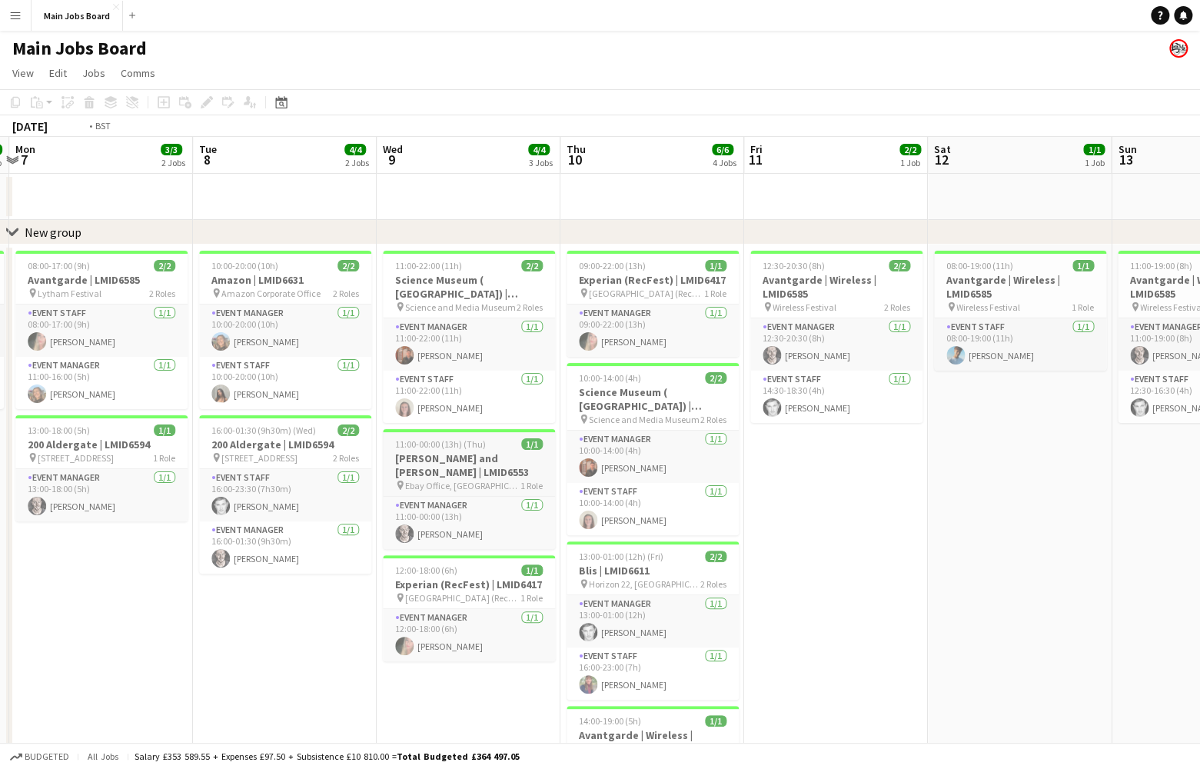
drag, startPoint x: 711, startPoint y: 470, endPoint x: 411, endPoint y: 470, distance: 299.9
click at [419, 470] on app-calendar-viewport "Fri 4 2/2 2 Jobs Sat 5 3/3 3 Jobs Sun 6 2/2 1 Job Mon 7 3/3 2 Jobs Tue 8 4/4 2 …" at bounding box center [600, 767] width 1200 height 1260
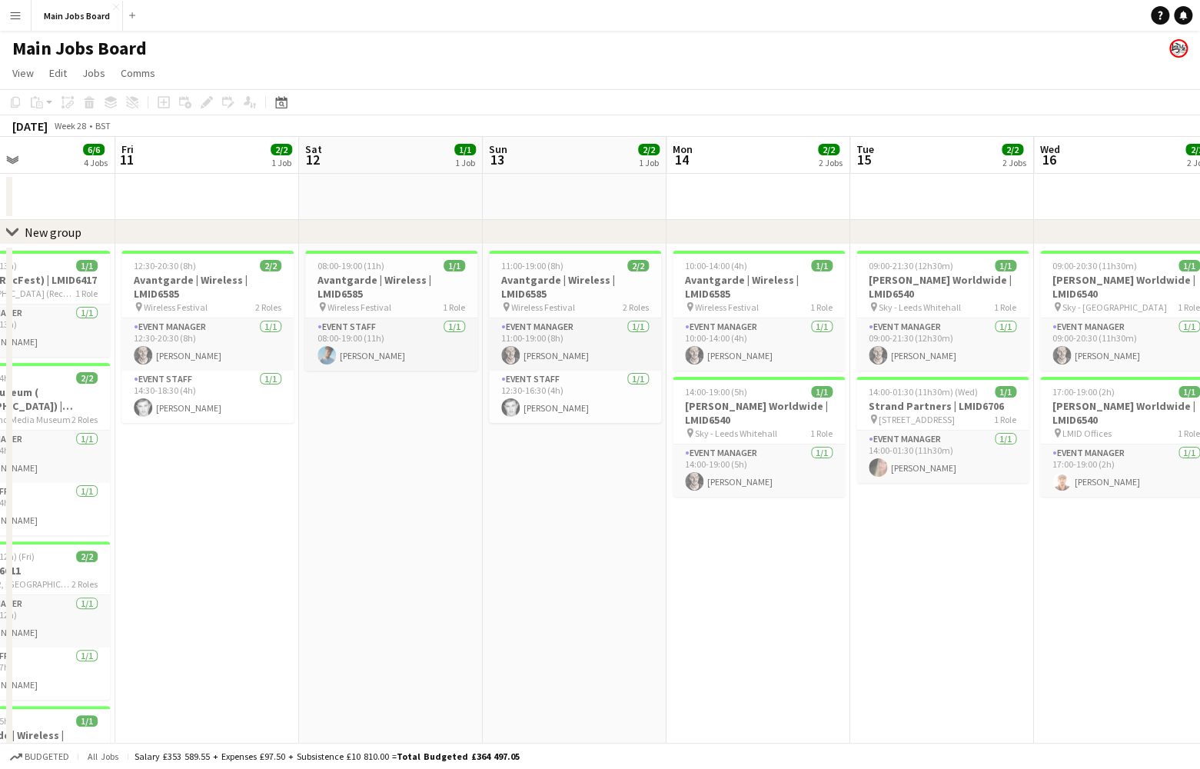
drag, startPoint x: 718, startPoint y: 465, endPoint x: 158, endPoint y: 465, distance: 559.8
click at [164, 465] on app-calendar-viewport "Tue 8 4/4 2 Jobs Wed 9 4/4 3 Jobs Thu 10 6/6 4 Jobs Fri 11 2/2 1 Job Sat 12 1/1…" at bounding box center [600, 767] width 1200 height 1260
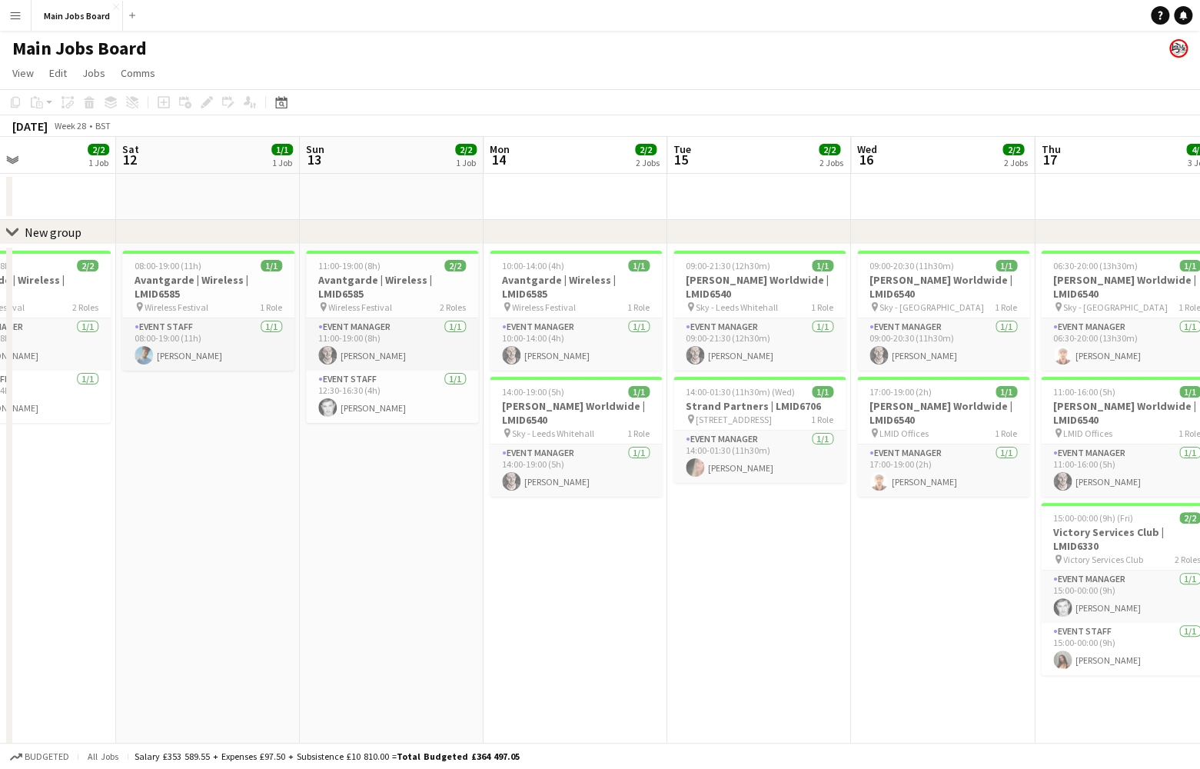
scroll to position [0, 650]
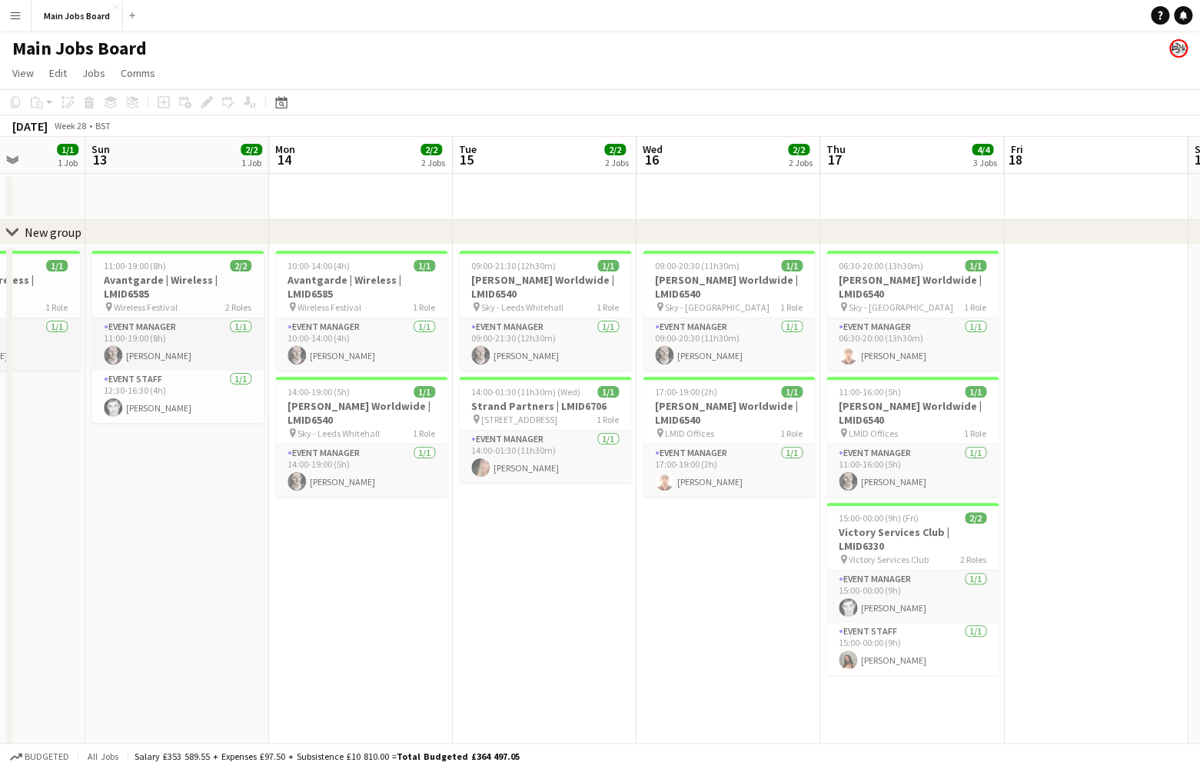
drag, startPoint x: 730, startPoint y: 531, endPoint x: 371, endPoint y: 538, distance: 359.2
click at [371, 541] on app-calendar-viewport "Wed 9 4/4 3 Jobs Thu 10 6/6 4 Jobs Fri 11 2/2 1 Job Sat 12 1/1 1 Job Sun 13 2/2…" at bounding box center [600, 767] width 1200 height 1260
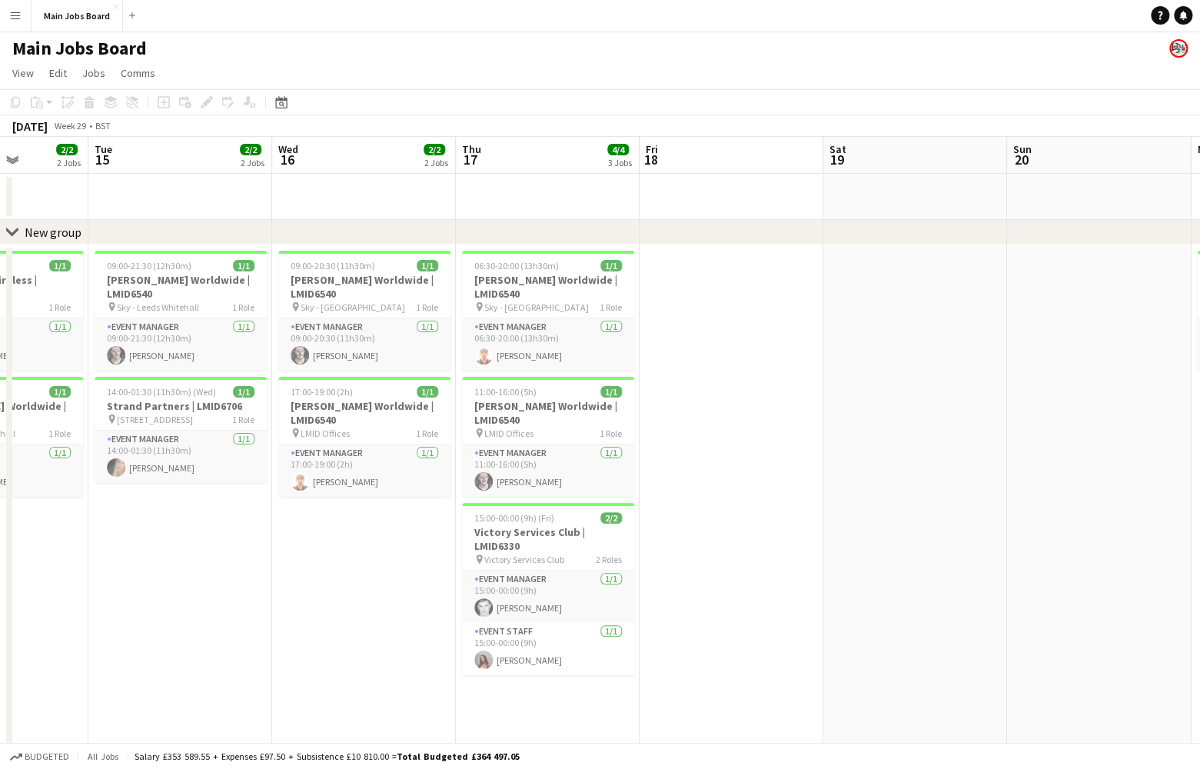
drag, startPoint x: 584, startPoint y: 561, endPoint x: 220, endPoint y: 603, distance: 366.9
click at [220, 606] on app-calendar-viewport "Sat 12 1/1 1 Job Sun 13 2/2 1 Job Mon 14 2/2 2 Jobs Tue 15 2/2 2 Jobs Wed 16 2/…" at bounding box center [600, 767] width 1200 height 1260
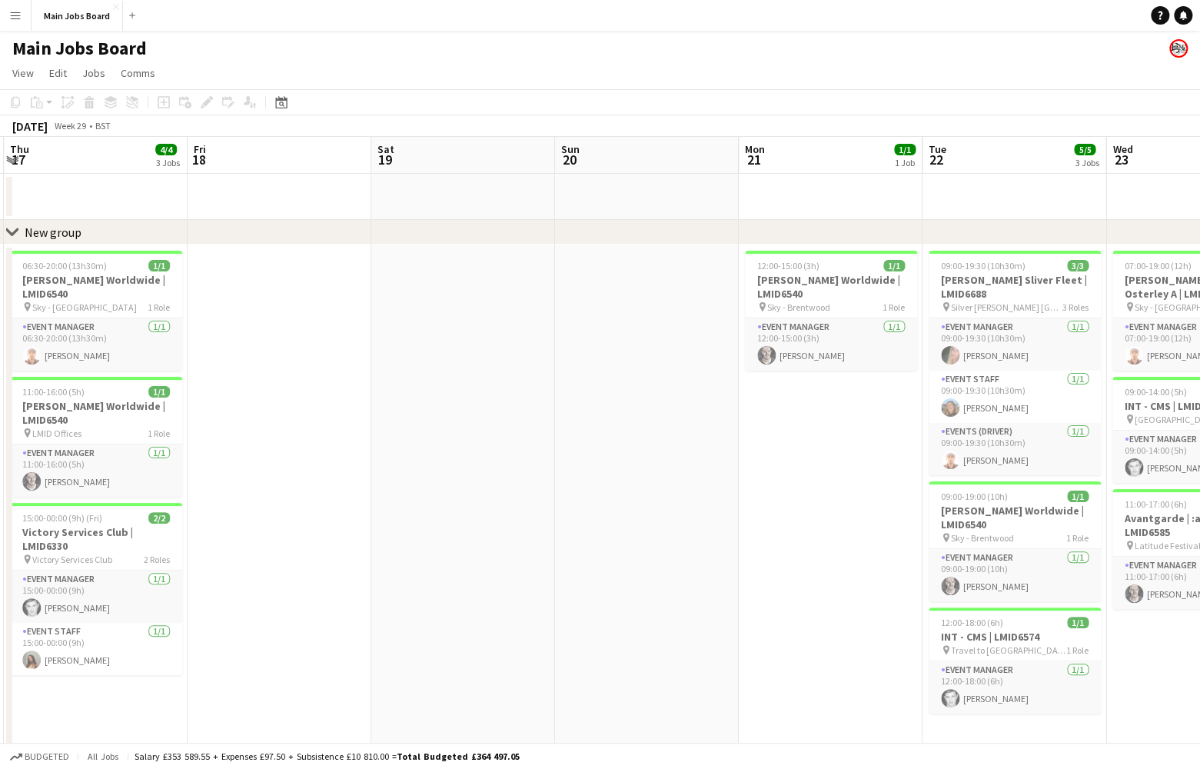
drag, startPoint x: 778, startPoint y: 548, endPoint x: 142, endPoint y: 550, distance: 635.9
click at [142, 551] on app-calendar-viewport "Mon 14 2/2 2 Jobs Tue 15 2/2 2 Jobs Wed 16 2/2 2 Jobs Thu 17 4/4 3 Jobs Fri 18 …" at bounding box center [600, 767] width 1200 height 1260
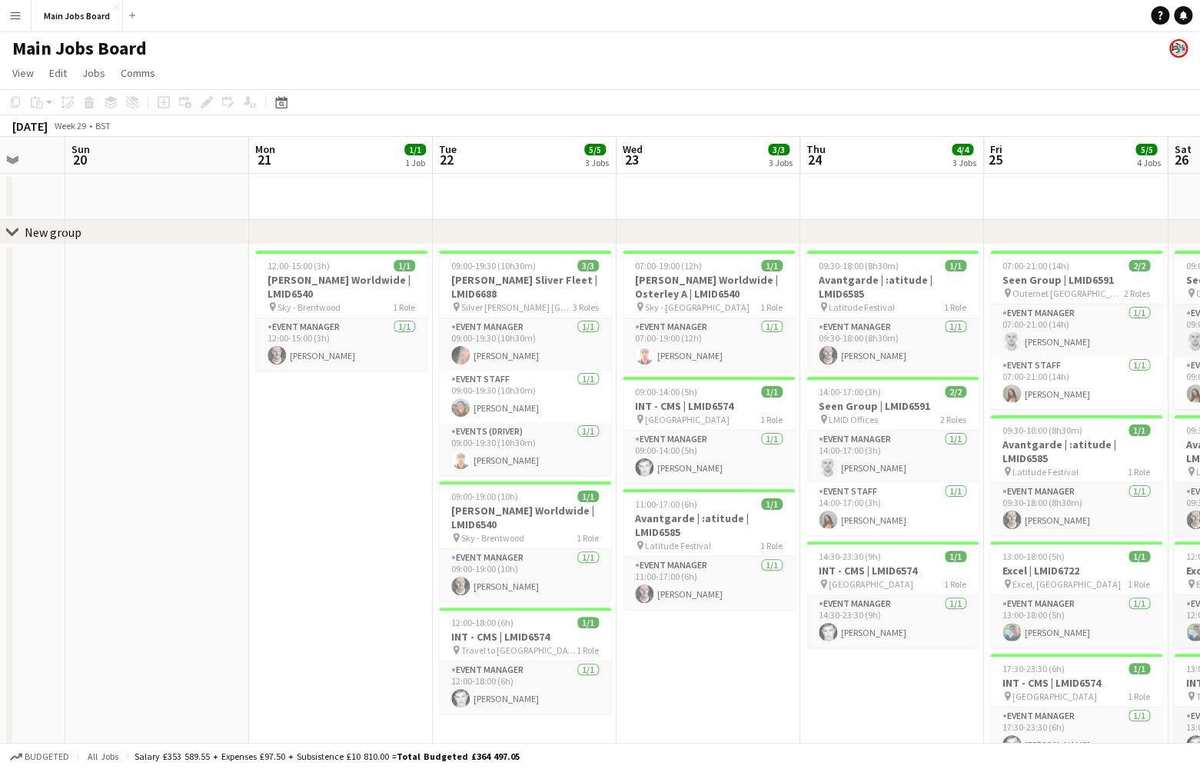
drag, startPoint x: 524, startPoint y: 527, endPoint x: 221, endPoint y: 527, distance: 302.9
click at [221, 527] on app-calendar-viewport "Thu 17 4/4 3 Jobs Fri 18 Sat 19 Sun 20 Mon 21 1/1 1 Job Tue 22 5/5 3 Jobs Wed 2…" at bounding box center [600, 767] width 1200 height 1260
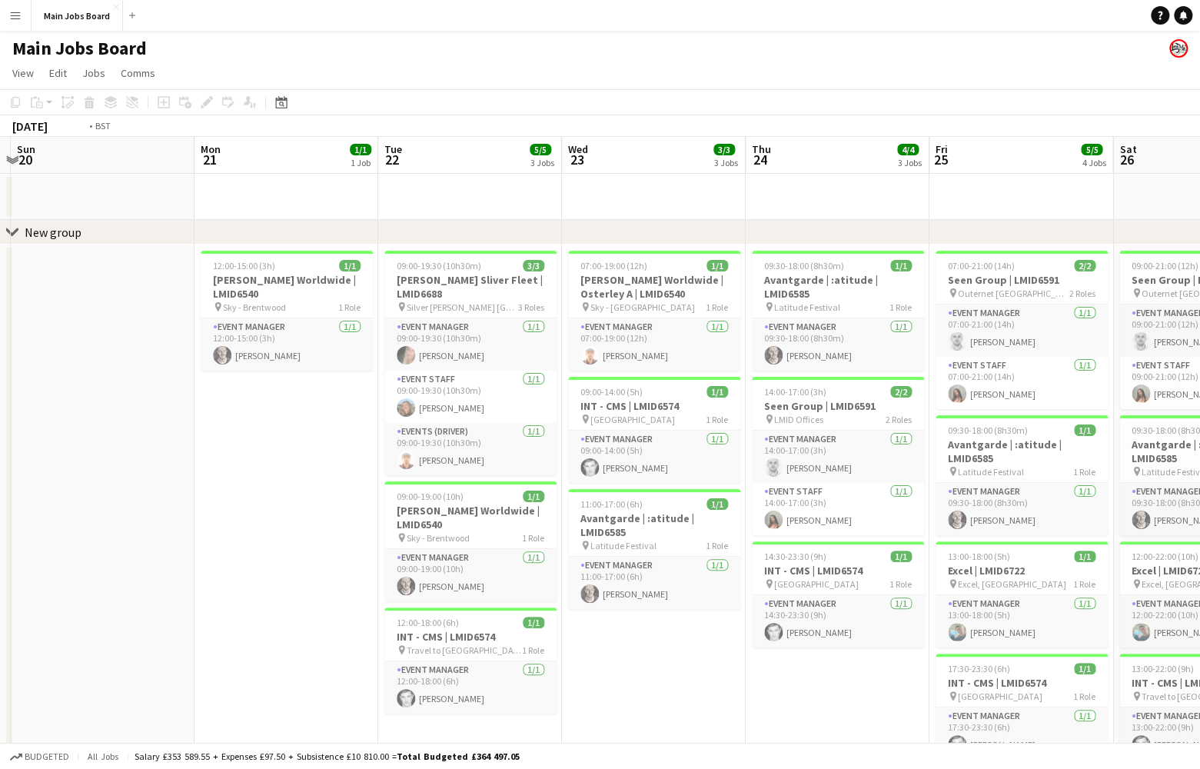
scroll to position [0, 554]
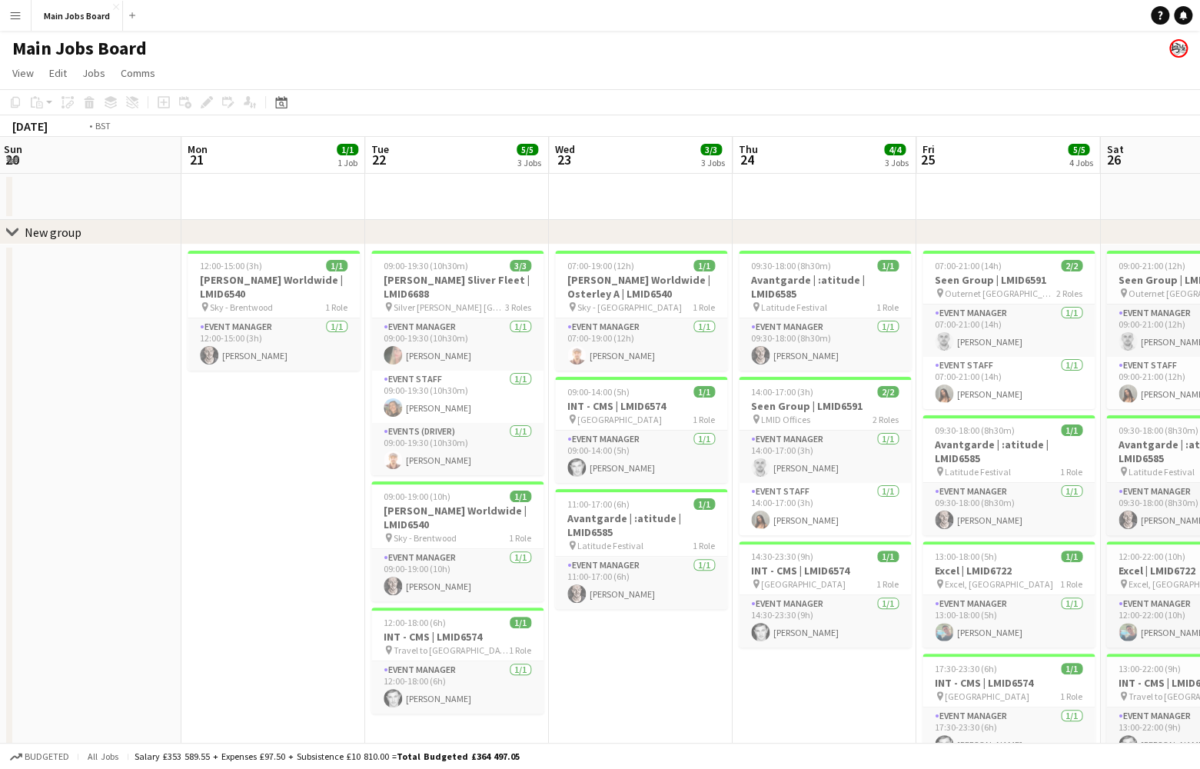
drag, startPoint x: 531, startPoint y: 561, endPoint x: 280, endPoint y: 567, distance: 250.7
click at [280, 568] on app-calendar-viewport "Thu 17 4/4 3 Jobs Fri 18 Sat 19 Sun 20 Mon 21 1/1 1 Job Tue 22 5/5 3 Jobs Wed 2…" at bounding box center [600, 767] width 1200 height 1260
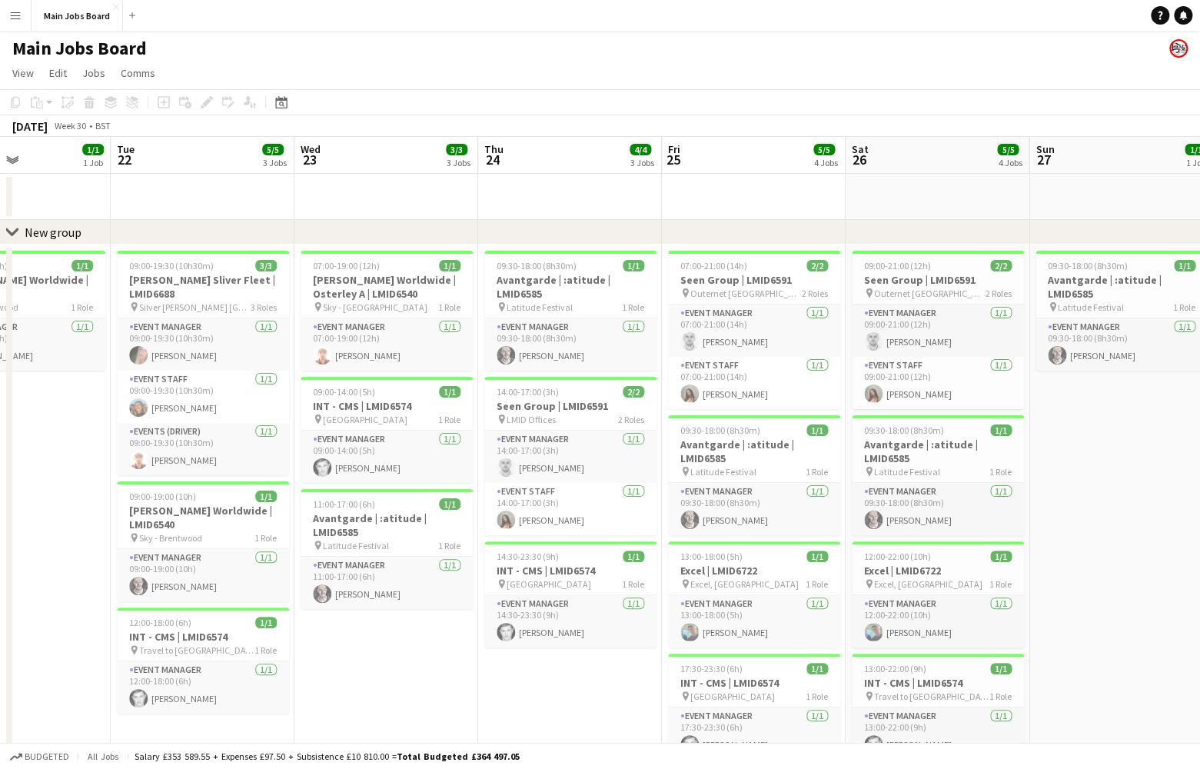
scroll to position [0, 652]
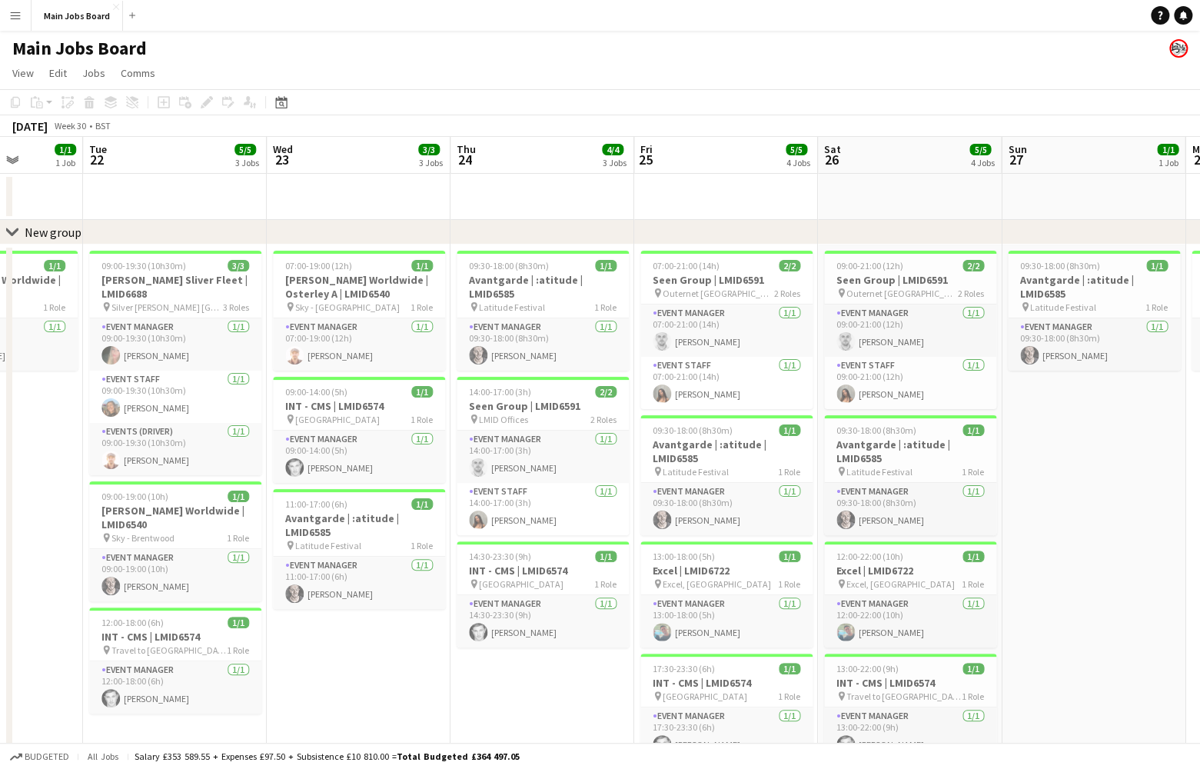
drag, startPoint x: 471, startPoint y: 669, endPoint x: 372, endPoint y: 669, distance: 98.4
click at [372, 669] on app-calendar-viewport "Fri 18 Sat 19 Sun 20 Mon 21 1/1 1 Job Tue 22 5/5 3 Jobs Wed 23 3/3 3 Jobs Thu 2…" at bounding box center [600, 767] width 1200 height 1260
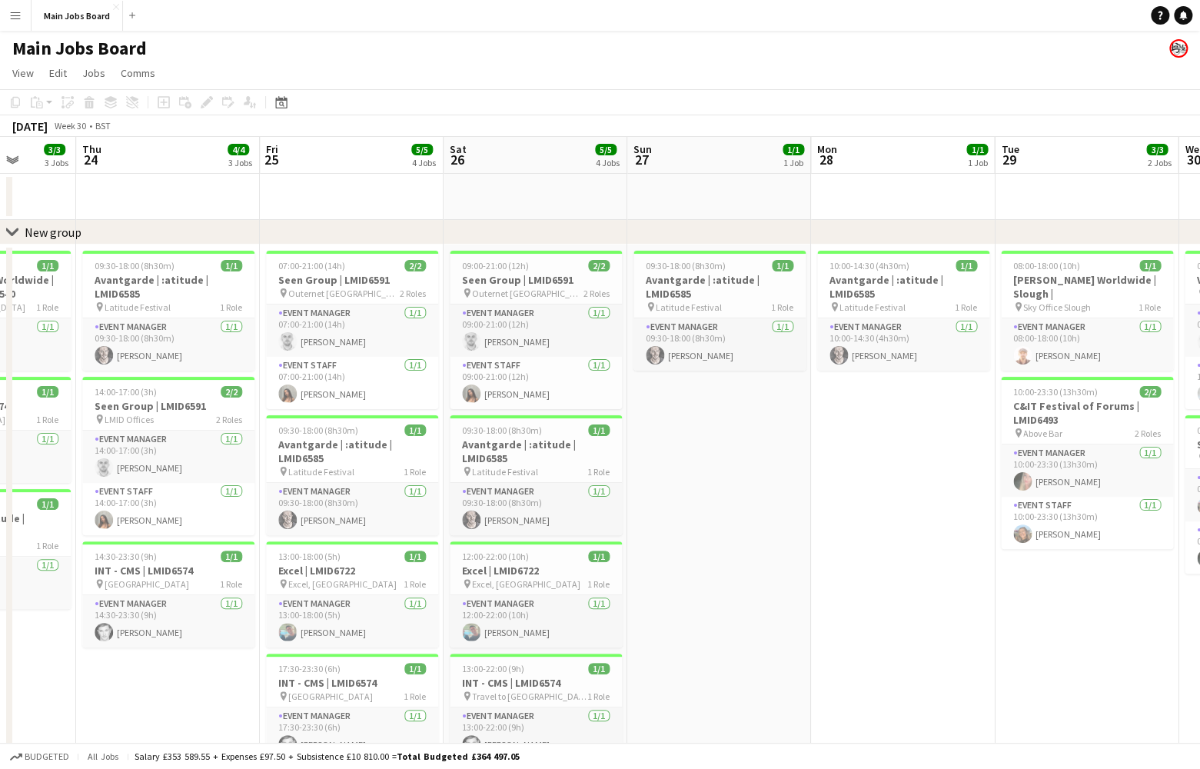
drag, startPoint x: 883, startPoint y: 563, endPoint x: 493, endPoint y: 574, distance: 390.0
click at [493, 574] on app-calendar-viewport "Sun 20 Mon 21 1/1 1 Job Tue 22 5/5 3 Jobs Wed 23 3/3 3 Jobs Thu 24 4/4 3 Jobs F…" at bounding box center [600, 767] width 1200 height 1260
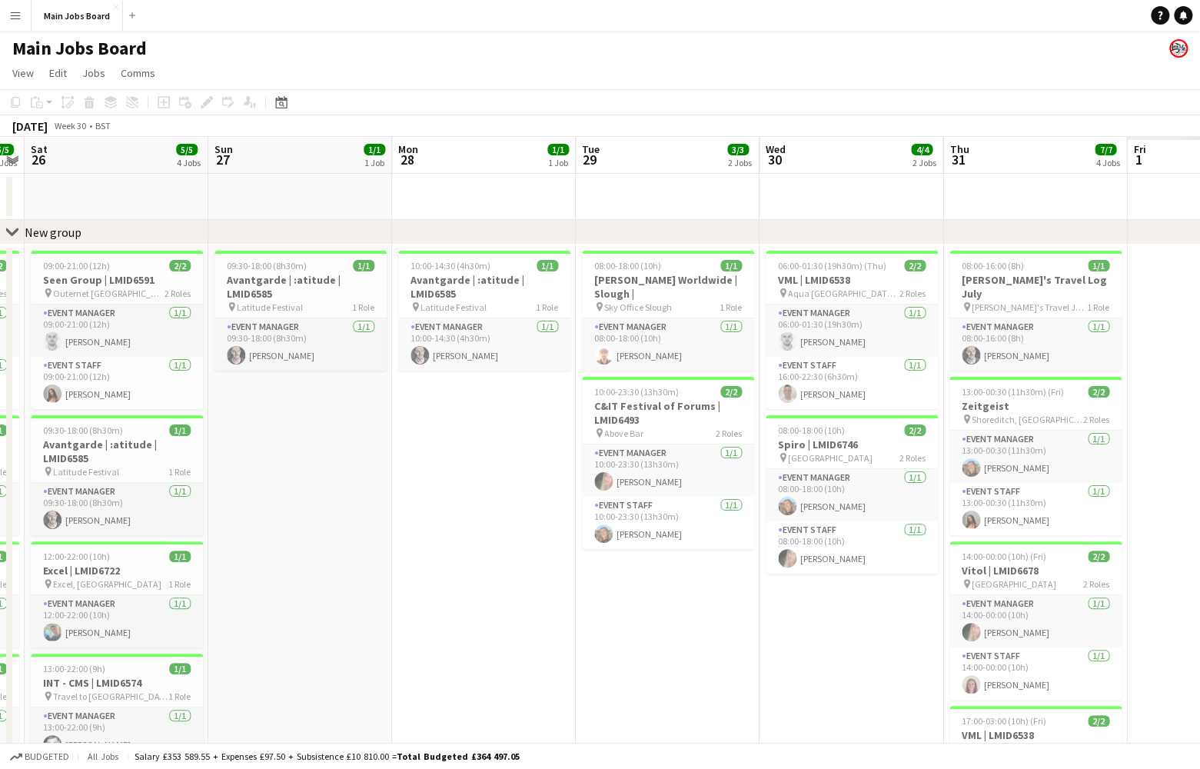
drag, startPoint x: 727, startPoint y: 490, endPoint x: 294, endPoint y: 527, distance: 434.5
click at [294, 527] on app-calendar-viewport "Tue 22 5/5 3 Jobs Wed 23 3/3 3 Jobs Thu 24 4/4 3 Jobs Fri 25 5/5 4 Jobs Sat 26 …" at bounding box center [600, 767] width 1200 height 1260
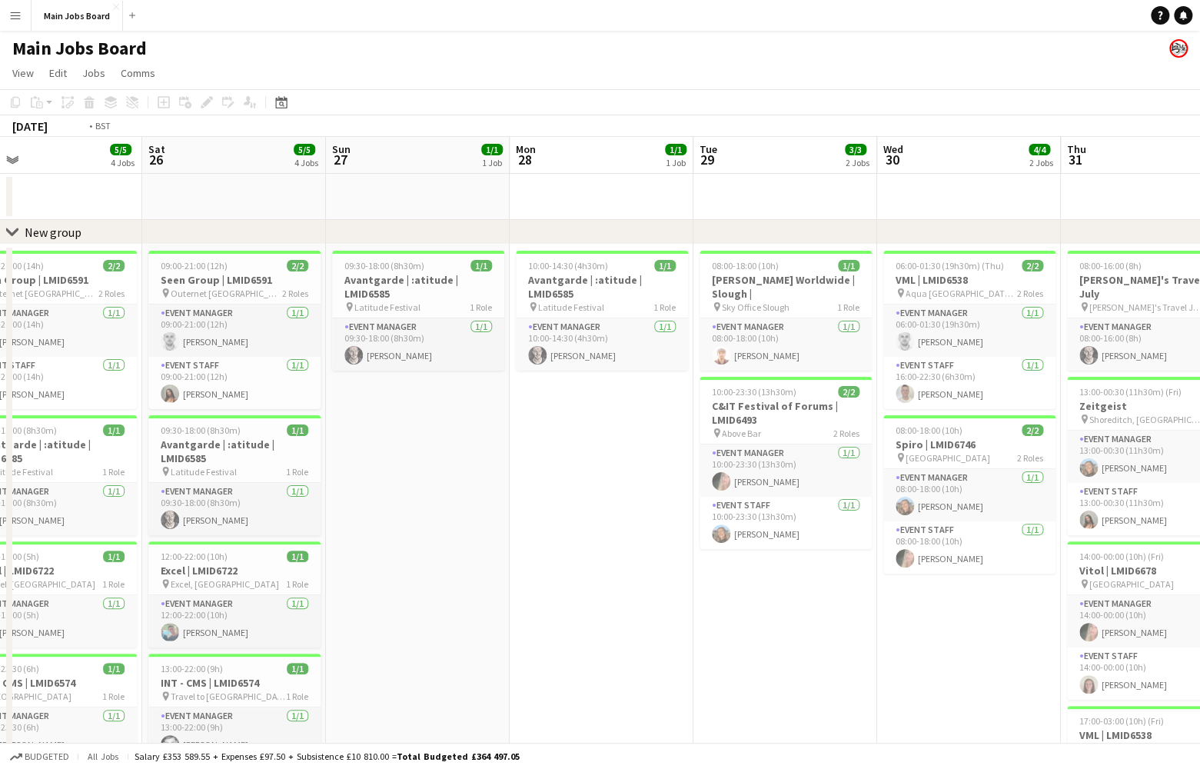
drag, startPoint x: 684, startPoint y: 588, endPoint x: 158, endPoint y: 608, distance: 526.3
click at [158, 608] on app-calendar-viewport "Wed 23 3/3 3 Jobs Thu 24 4/4 3 Jobs Fri 25 5/5 4 Jobs Sat 26 5/5 4 Jobs Sun 27 …" at bounding box center [600, 767] width 1200 height 1260
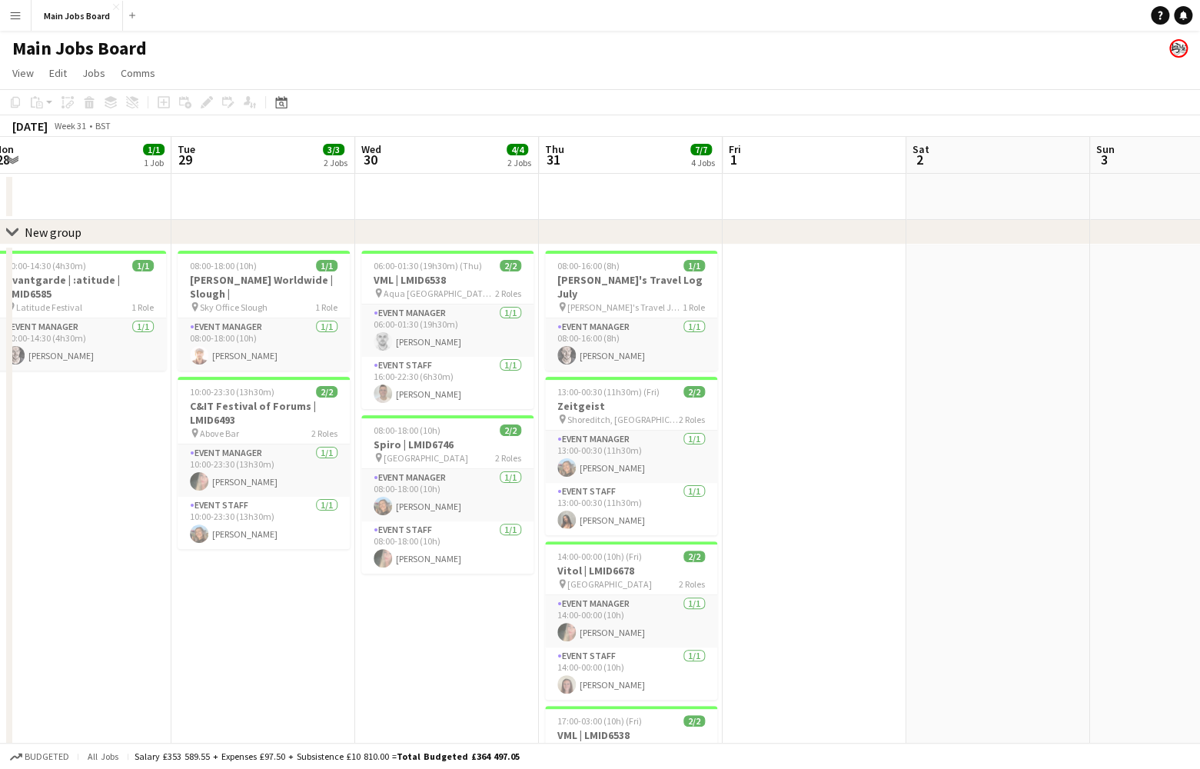
drag, startPoint x: 876, startPoint y: 501, endPoint x: 127, endPoint y: 522, distance: 749.2
click at [127, 522] on app-calendar-viewport "Sat 26 5/5 4 Jobs Sun 27 1/1 1 Job Mon 28 1/1 1 Job Tue 29 3/3 2 Jobs Wed 30 4/…" at bounding box center [600, 767] width 1200 height 1260
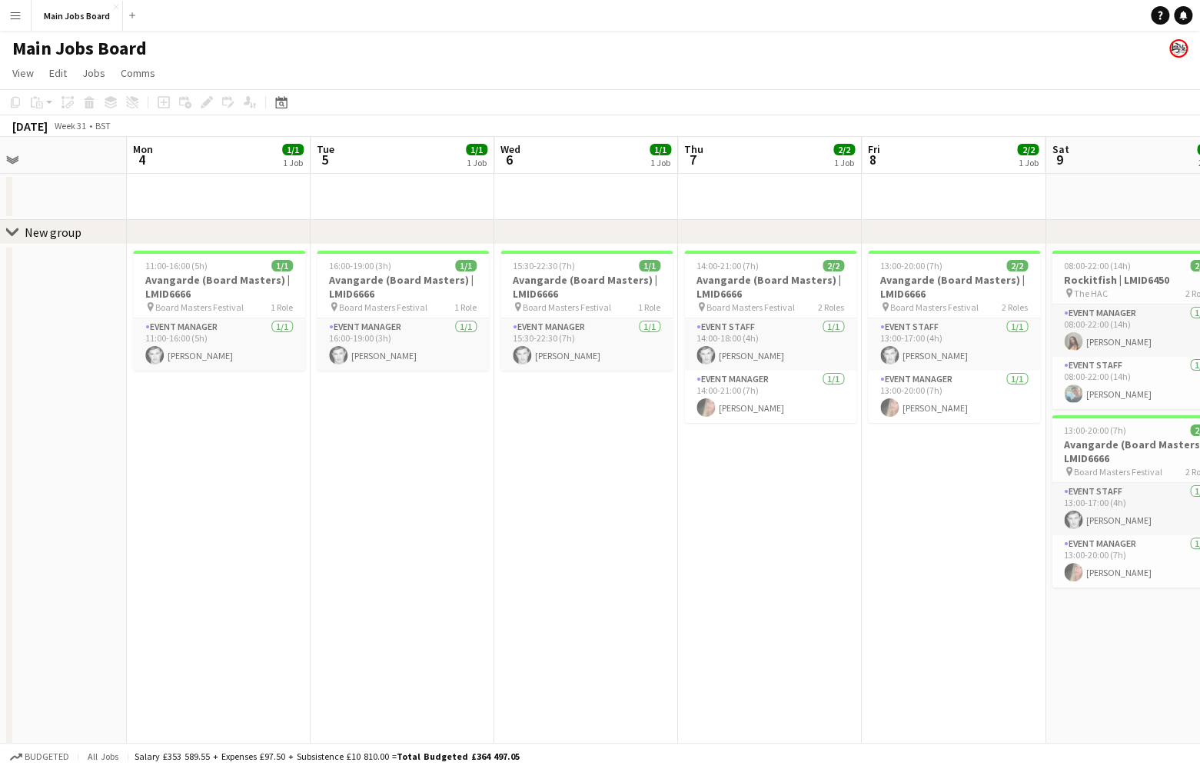
scroll to position [0, 644]
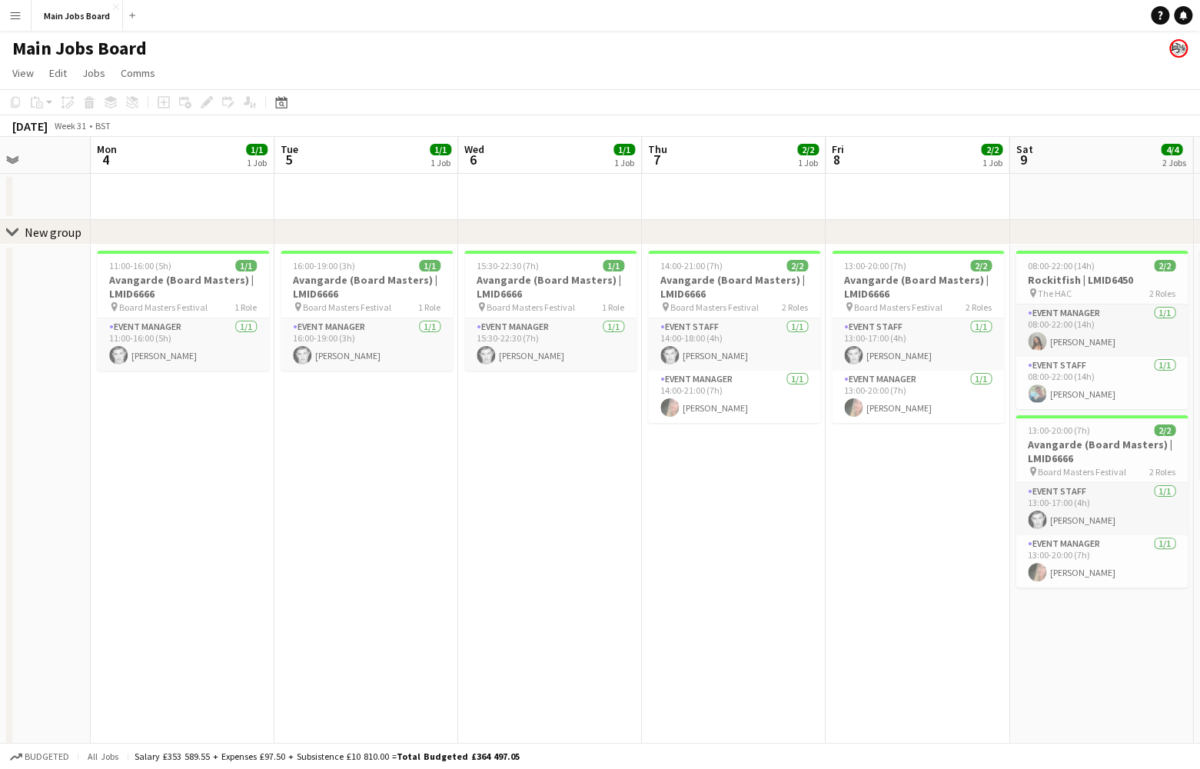
drag, startPoint x: 622, startPoint y: 498, endPoint x: 358, endPoint y: 498, distance: 264.5
click at [358, 498] on app-calendar-viewport "Thu 31 7/7 4 Jobs Fri 1 Sat 2 Sun 3 Mon 4 1/1 1 Job Tue 5 1/1 1 Job Wed 6 1/1 1…" at bounding box center [600, 767] width 1200 height 1260
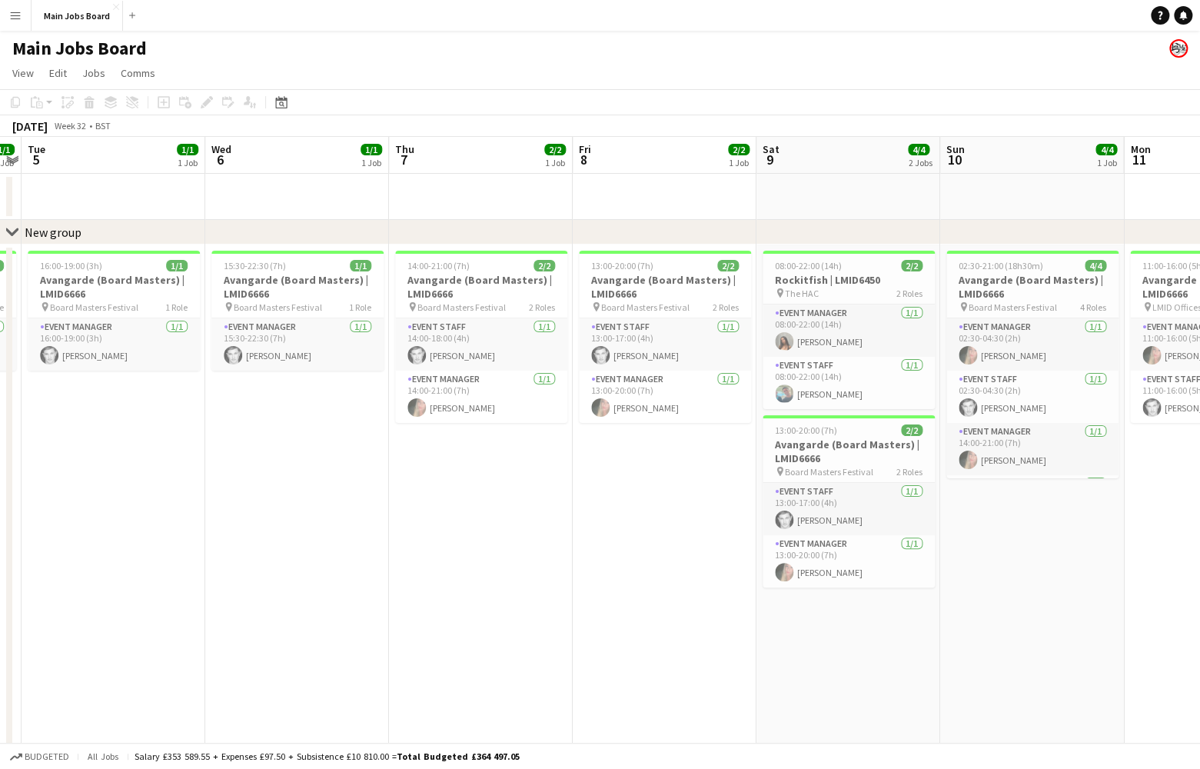
scroll to position [0, 663]
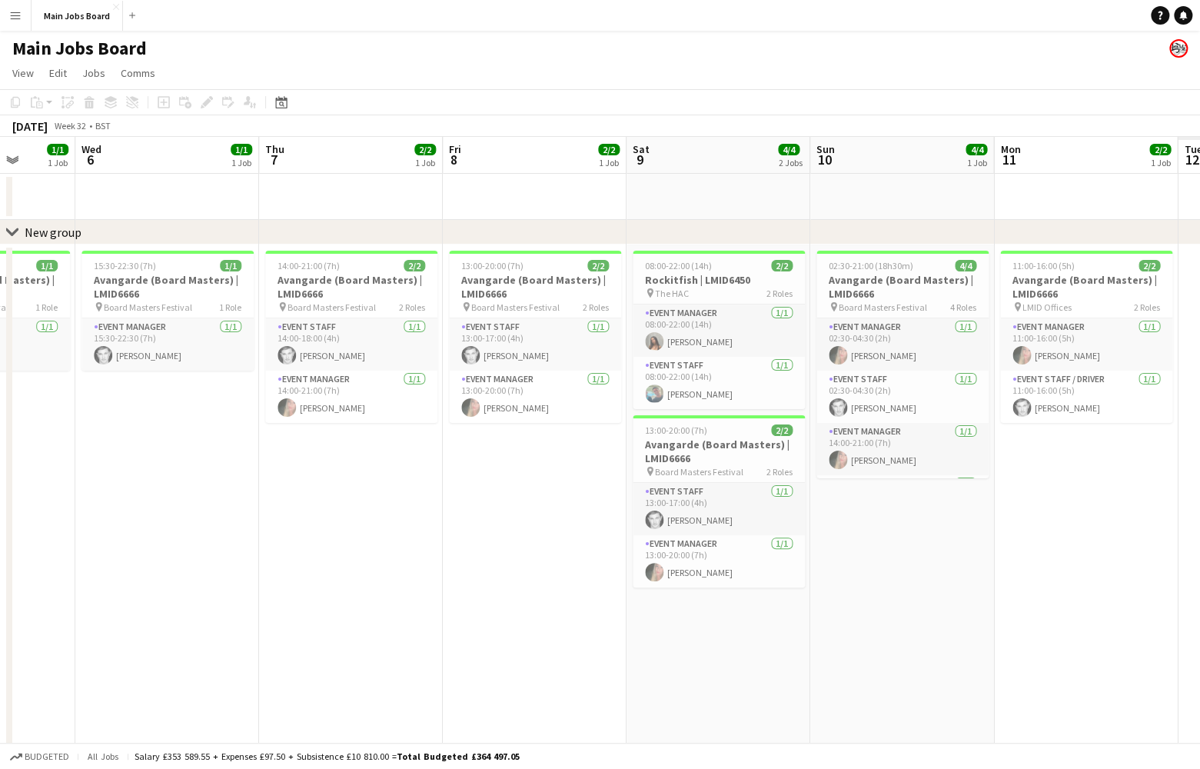
drag, startPoint x: 785, startPoint y: 459, endPoint x: 398, endPoint y: 481, distance: 387.4
click at [399, 481] on app-calendar-viewport "Sat 2 Sun 3 Mon 4 1/1 1 Job Tue 5 1/1 1 Job Wed 6 1/1 1 Job Thu 7 2/2 1 Job Fri…" at bounding box center [600, 767] width 1200 height 1260
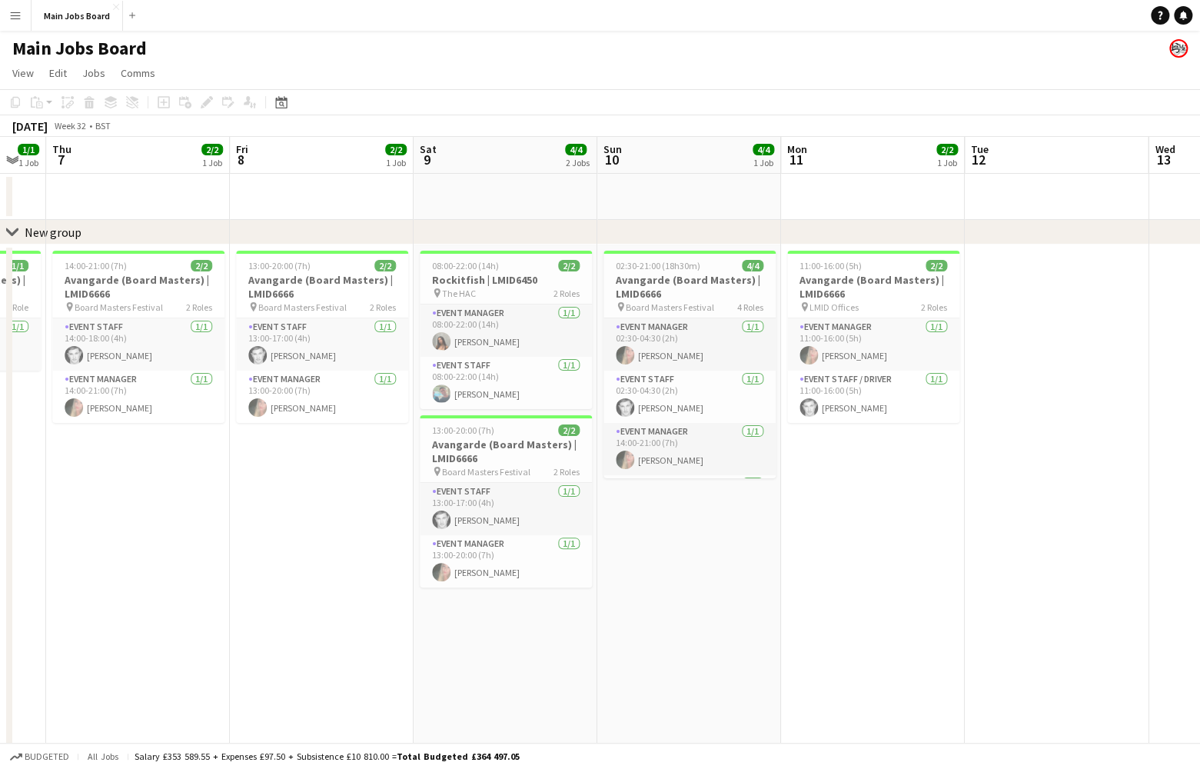
drag, startPoint x: 523, startPoint y: 482, endPoint x: 308, endPoint y: 493, distance: 215.6
click at [308, 493] on app-calendar-viewport "Mon 4 1/1 1 Job Tue 5 1/1 1 Job Wed 6 1/1 1 Job Thu 7 2/2 1 Job Fri 8 2/2 1 Job…" at bounding box center [600, 767] width 1200 height 1260
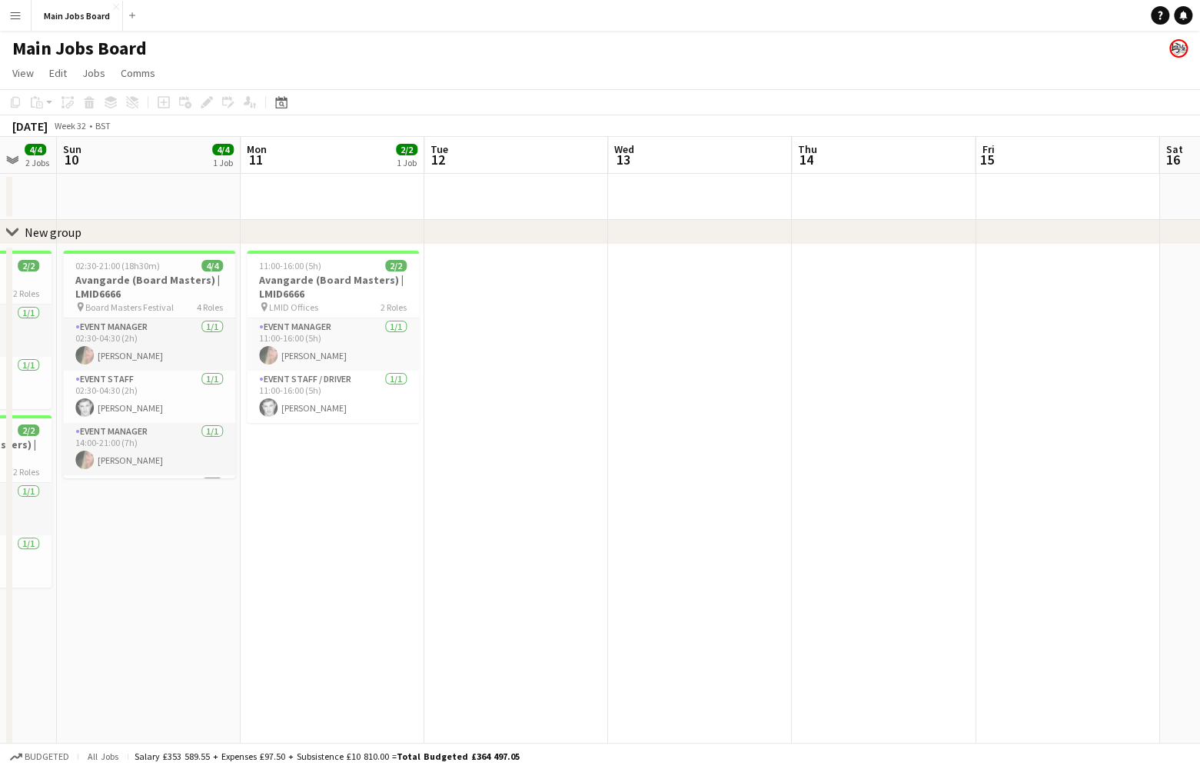
drag, startPoint x: 795, startPoint y: 494, endPoint x: 318, endPoint y: 497, distance: 477.5
click at [318, 497] on app-calendar-viewport "Wed 6 1/1 1 Job Thu 7 2/2 1 Job Fri 8 2/2 1 Job Sat 9 4/4 2 Jobs Sun 10 4/4 1 J…" at bounding box center [600, 767] width 1200 height 1260
click at [15, 22] on button "Menu" at bounding box center [15, 15] width 31 height 31
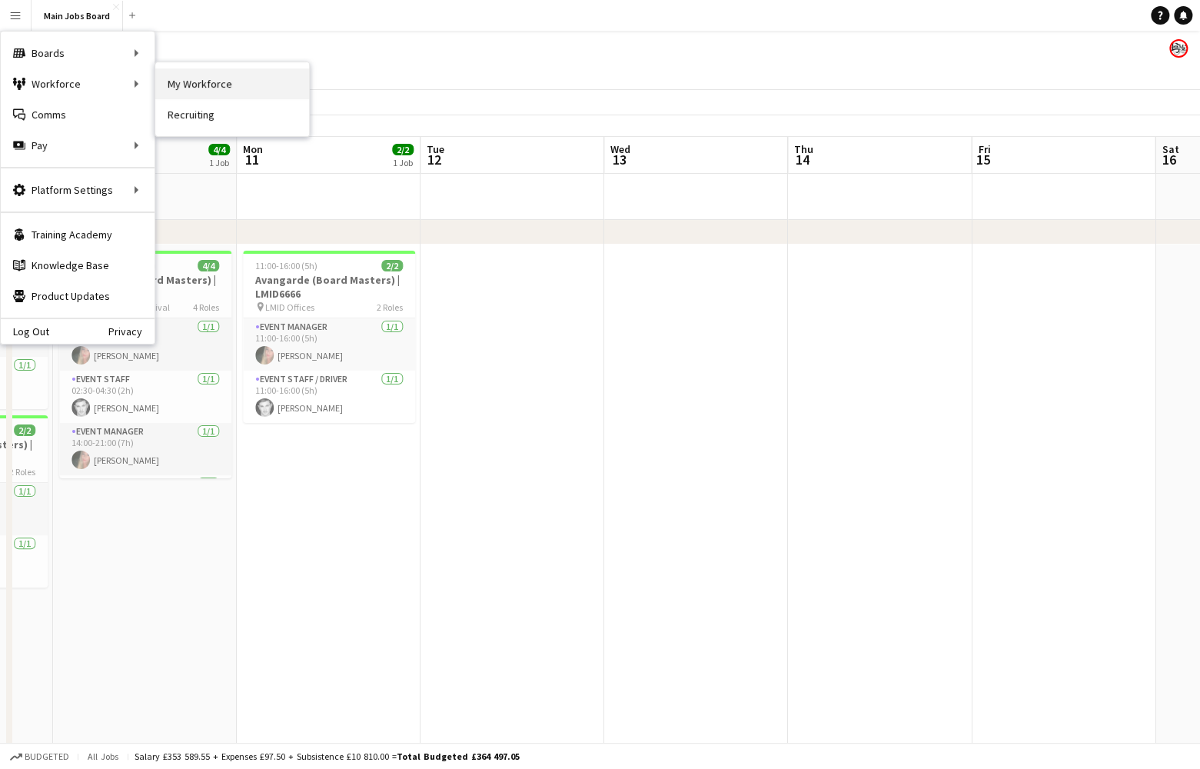
click at [195, 89] on link "My Workforce" at bounding box center [232, 83] width 154 height 31
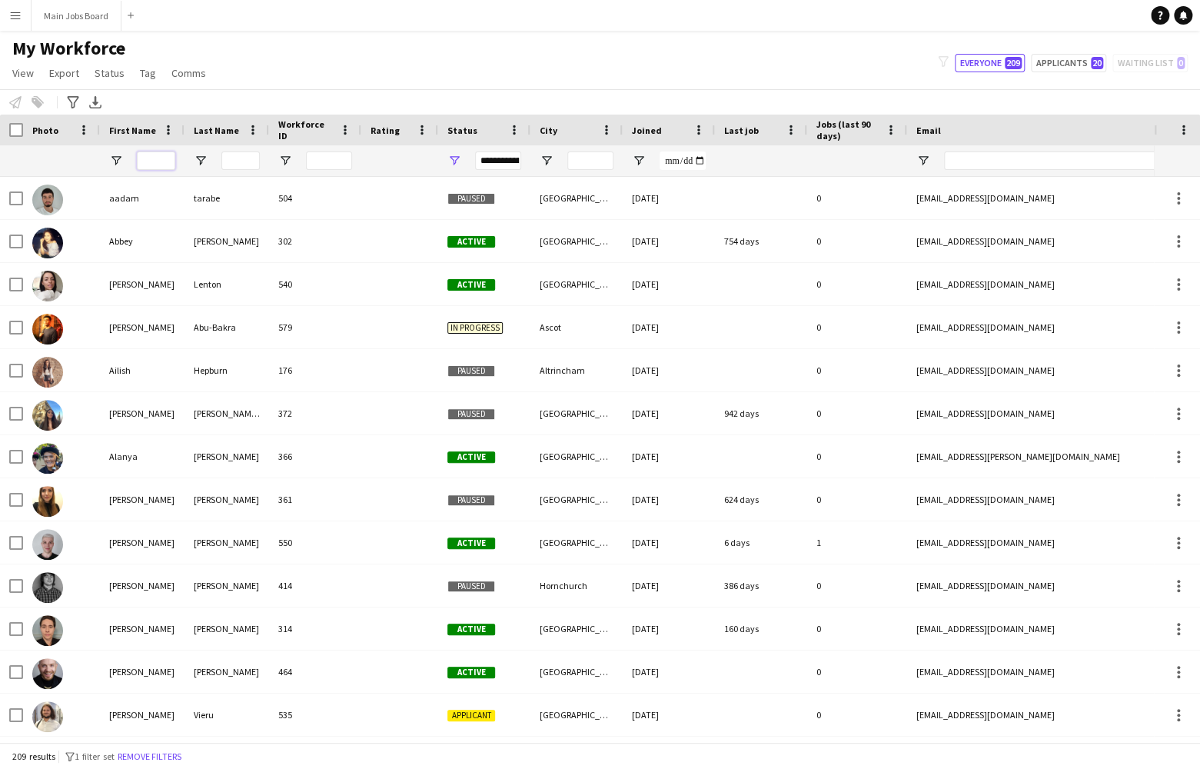
click at [155, 161] on input "First Name Filter Input" at bounding box center [156, 160] width 38 height 18
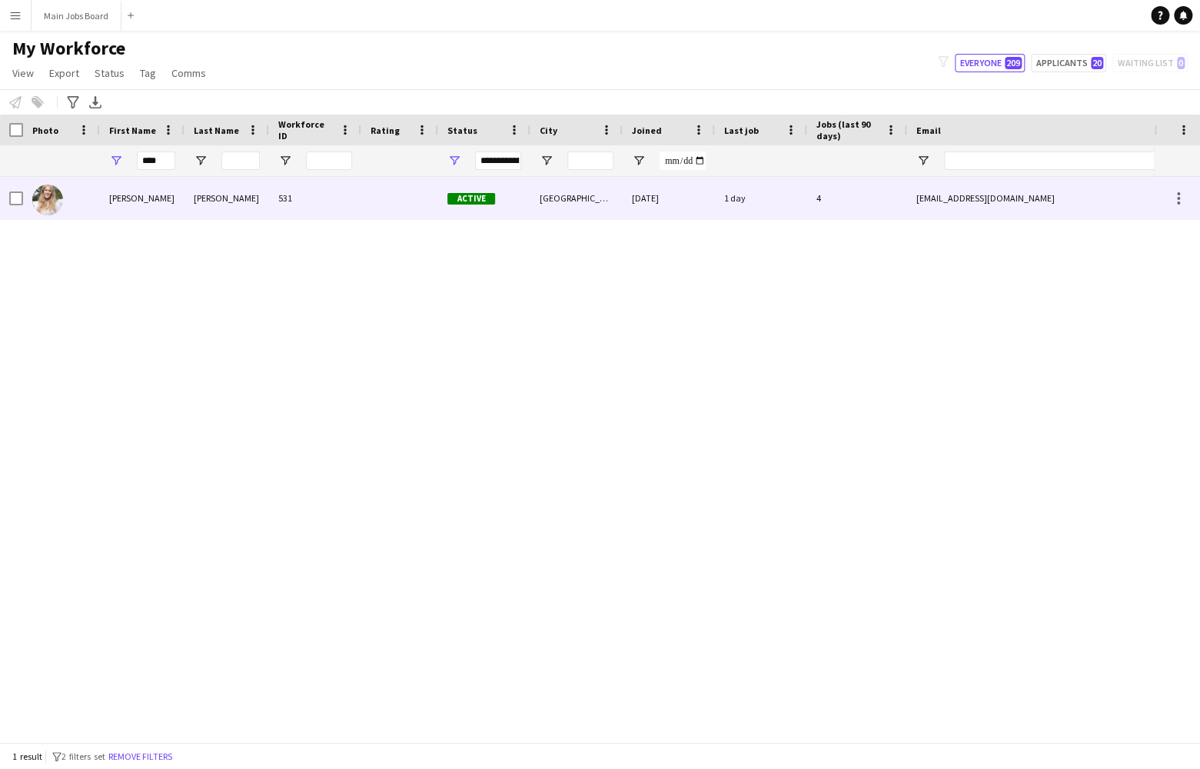
click at [58, 201] on img at bounding box center [47, 200] width 31 height 31
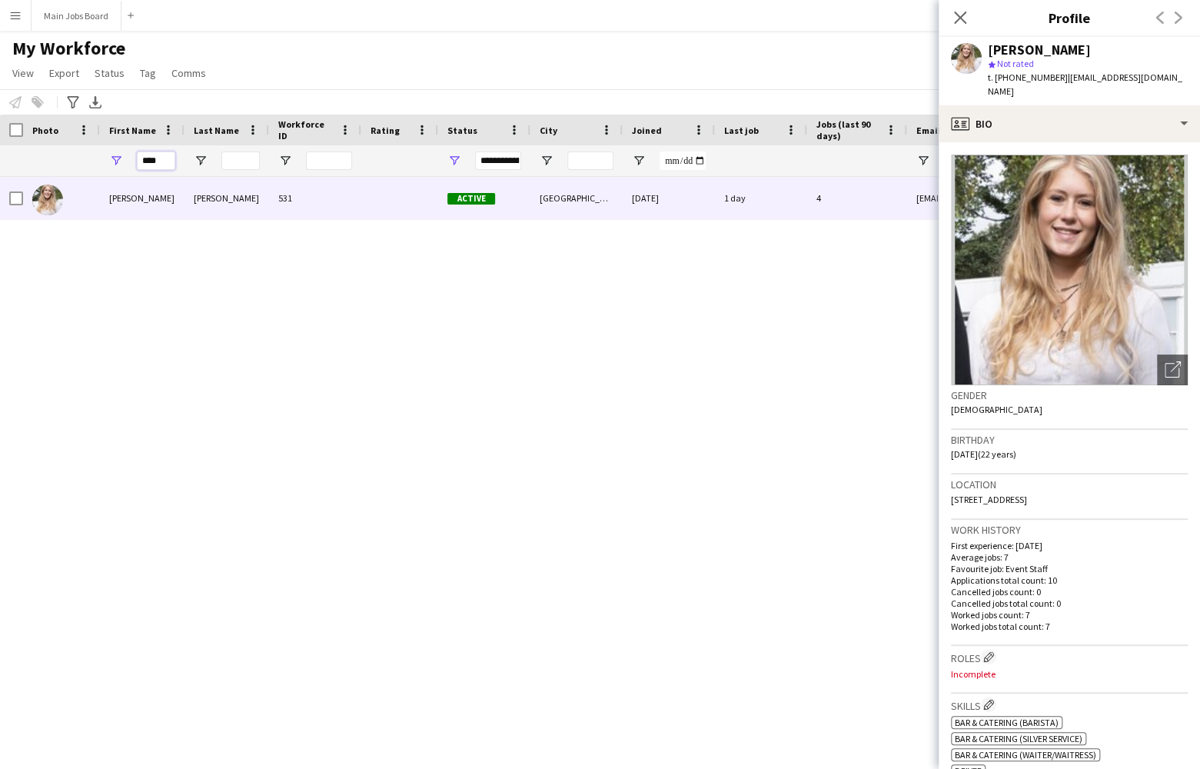
click at [170, 165] on input "****" at bounding box center [156, 160] width 38 height 18
type input "*"
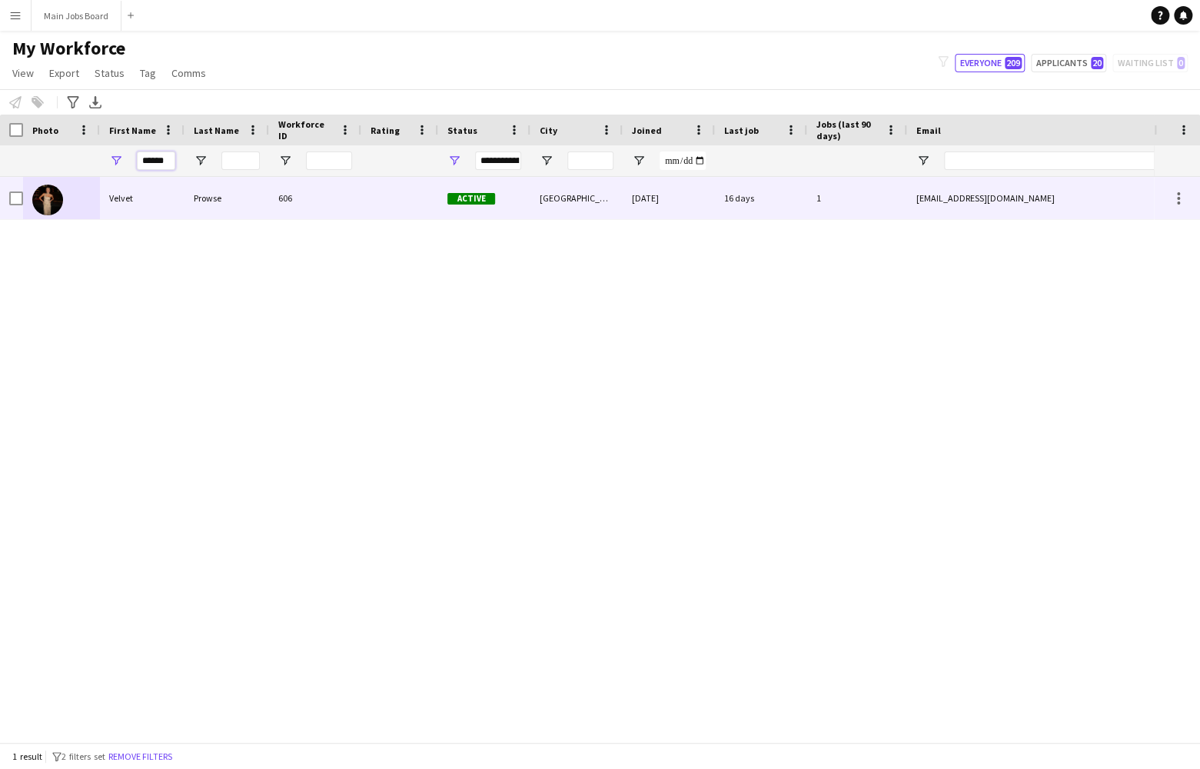
type input "******"
click at [41, 204] on img at bounding box center [47, 200] width 31 height 31
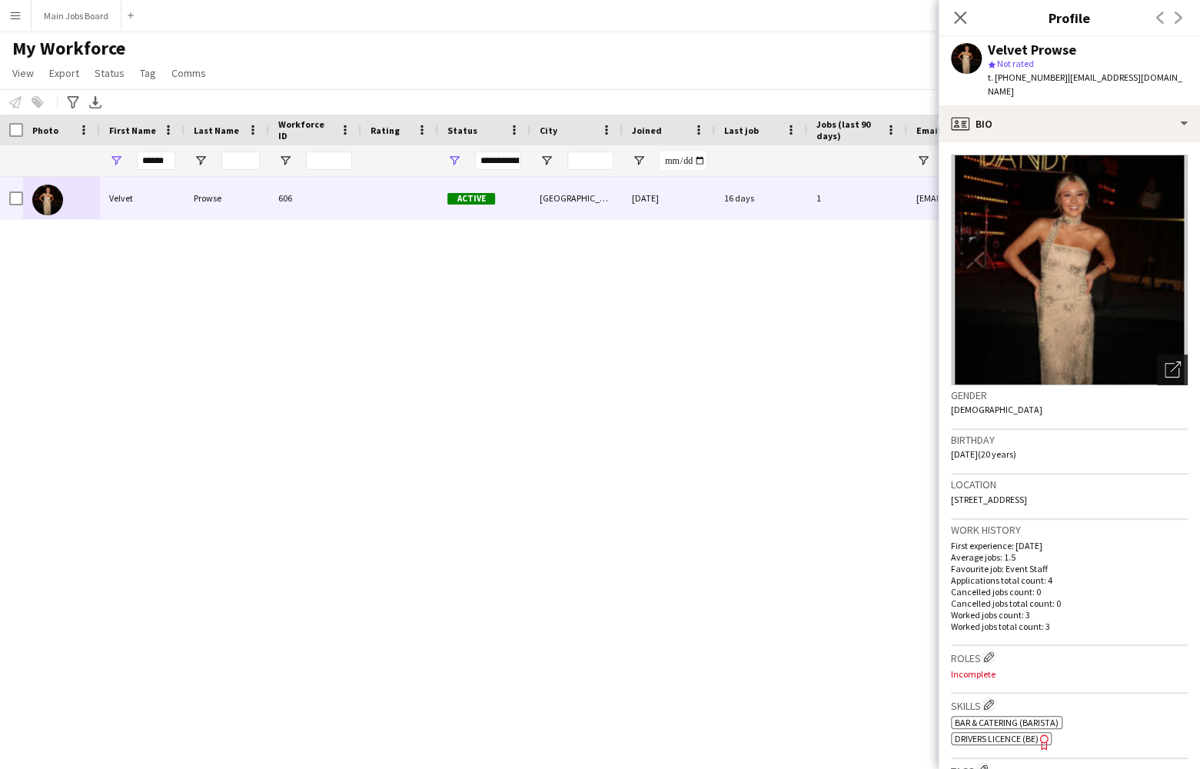
click at [934, 361] on icon "Open photos pop-in" at bounding box center [1173, 369] width 16 height 16
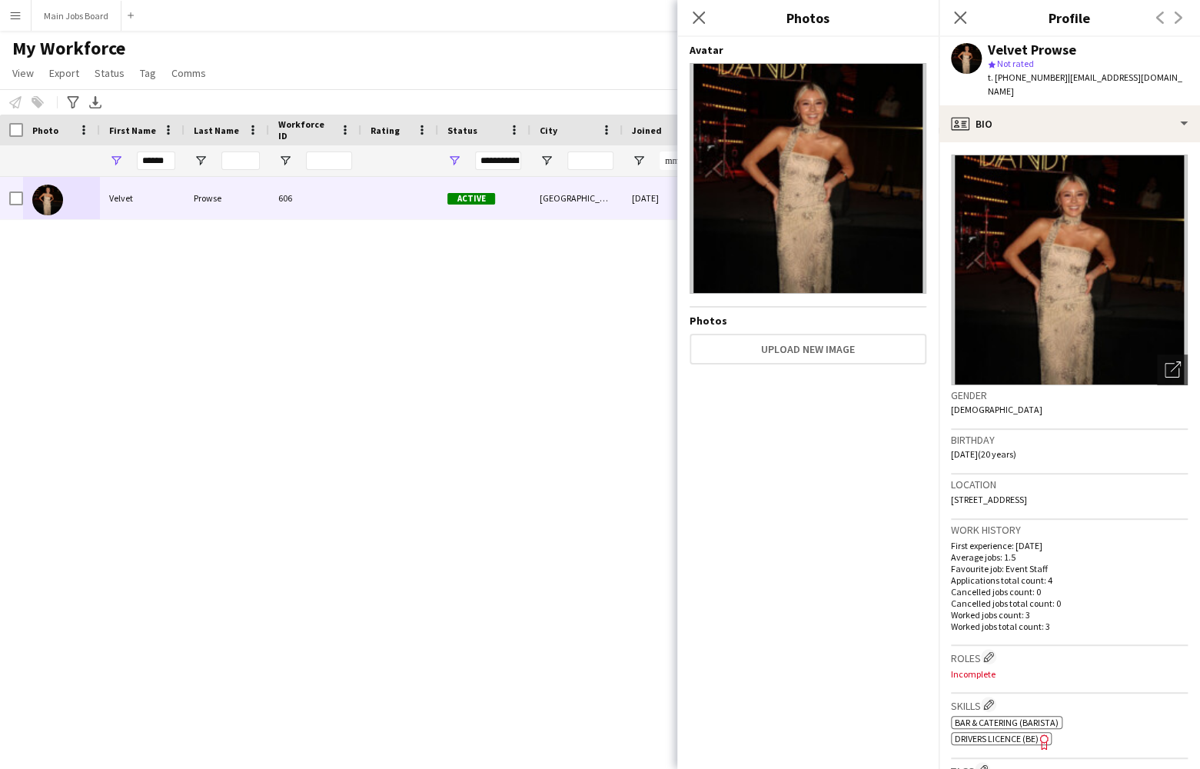
click at [872, 235] on img at bounding box center [808, 178] width 237 height 231
click at [934, 299] on img at bounding box center [1069, 270] width 237 height 231
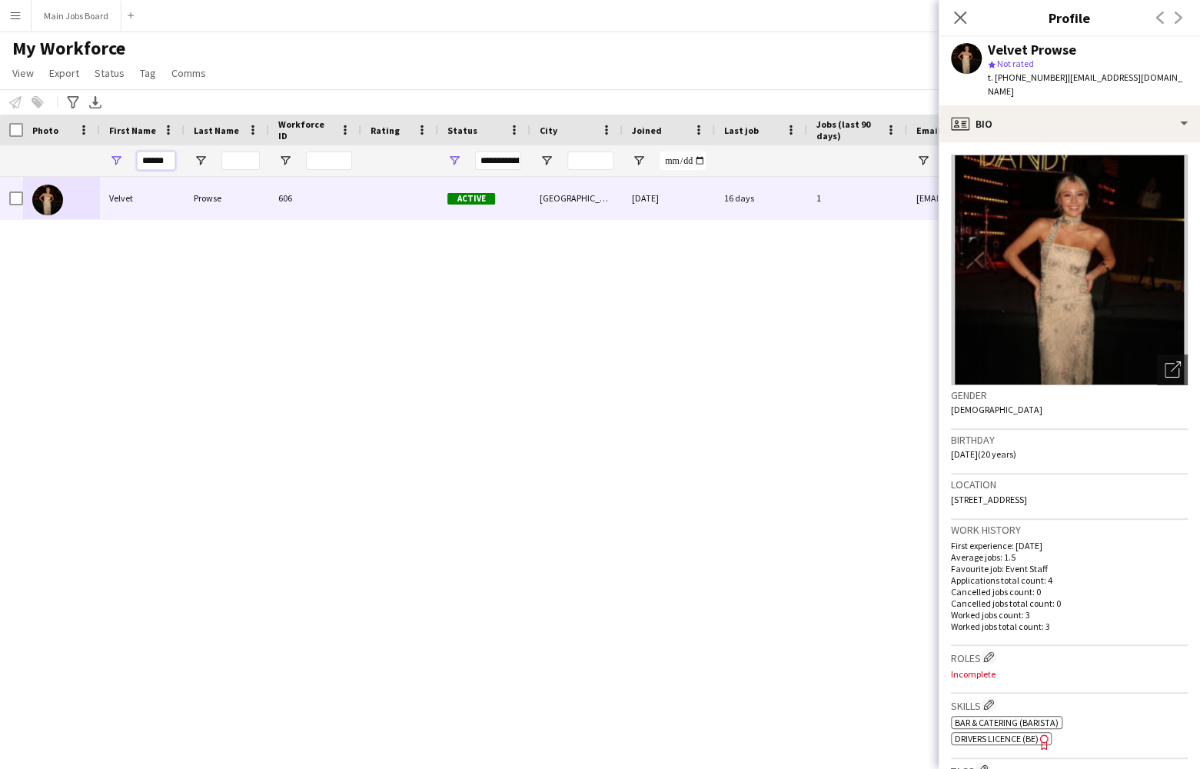
drag, startPoint x: 170, startPoint y: 159, endPoint x: 113, endPoint y: 158, distance: 56.9
click at [137, 159] on input "******" at bounding box center [156, 160] width 38 height 18
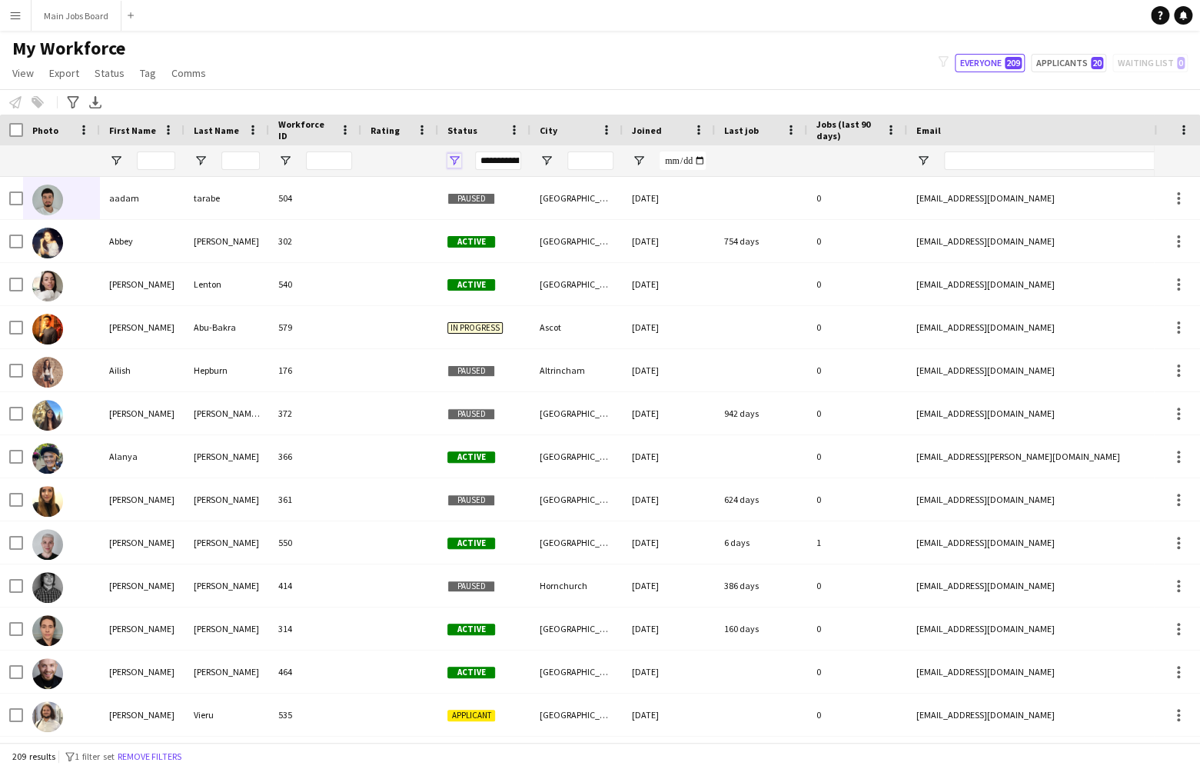
click at [458, 161] on span "Open Filter Menu" at bounding box center [454, 161] width 14 height 14
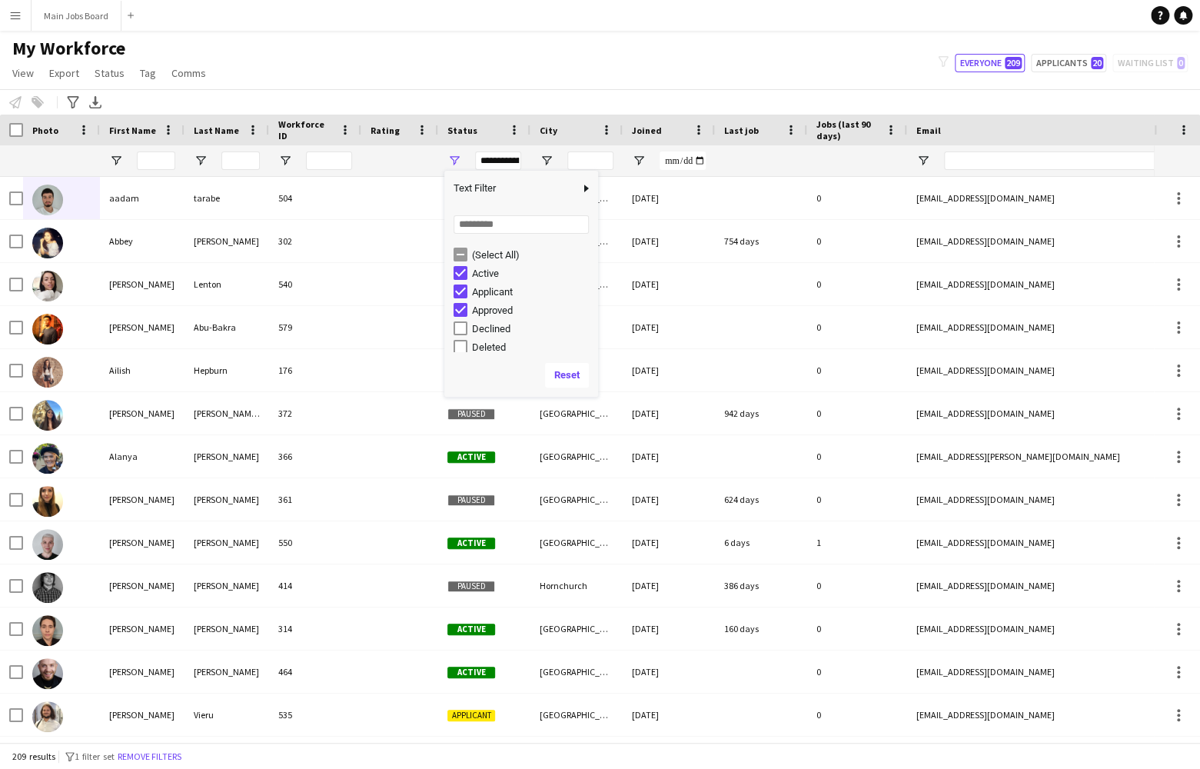
click at [490, 292] on div "Applicant" at bounding box center [532, 292] width 121 height 12
click at [487, 310] on div "Approved" at bounding box center [532, 310] width 121 height 12
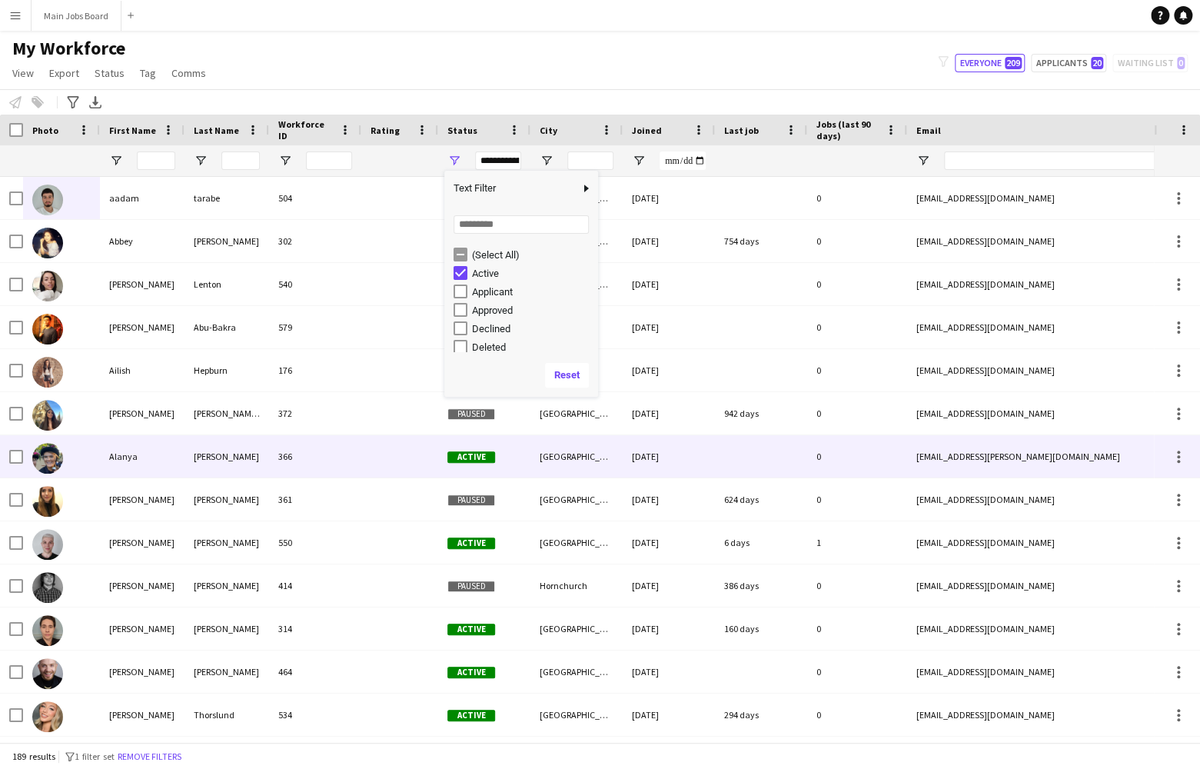
click at [418, 454] on div at bounding box center [399, 456] width 77 height 42
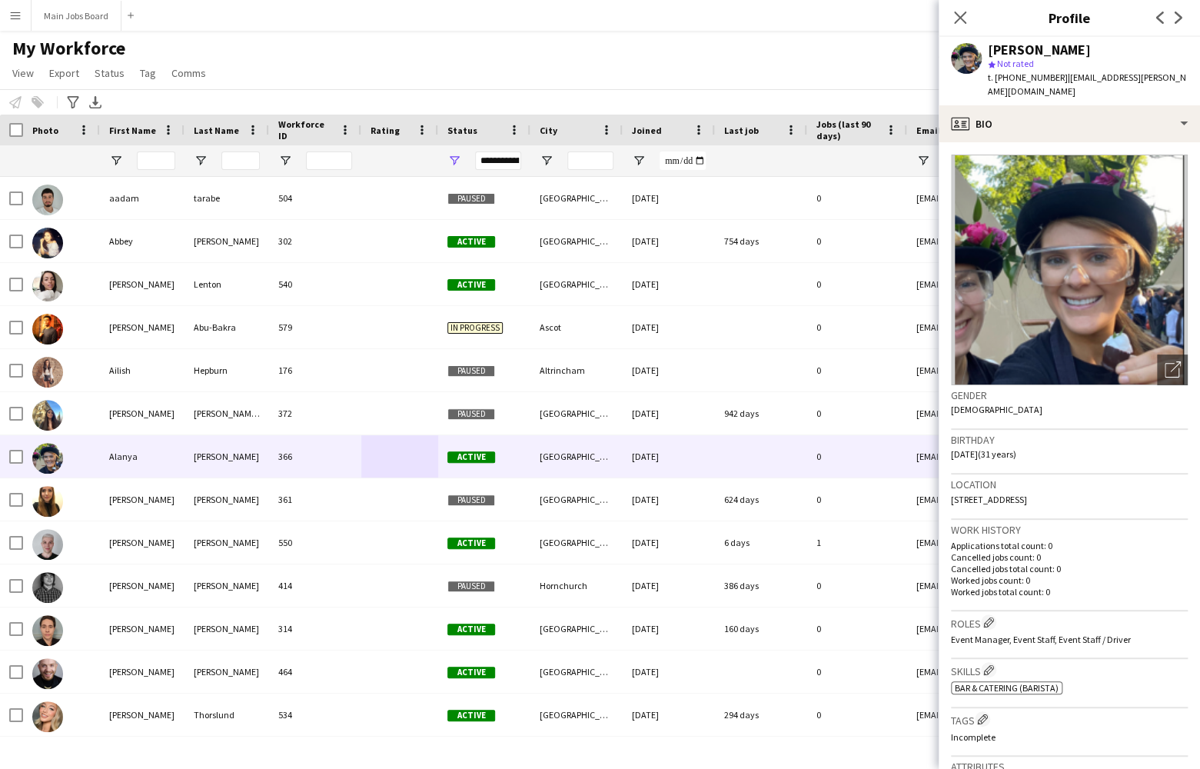
click at [501, 163] on div "**********" at bounding box center [498, 160] width 46 height 18
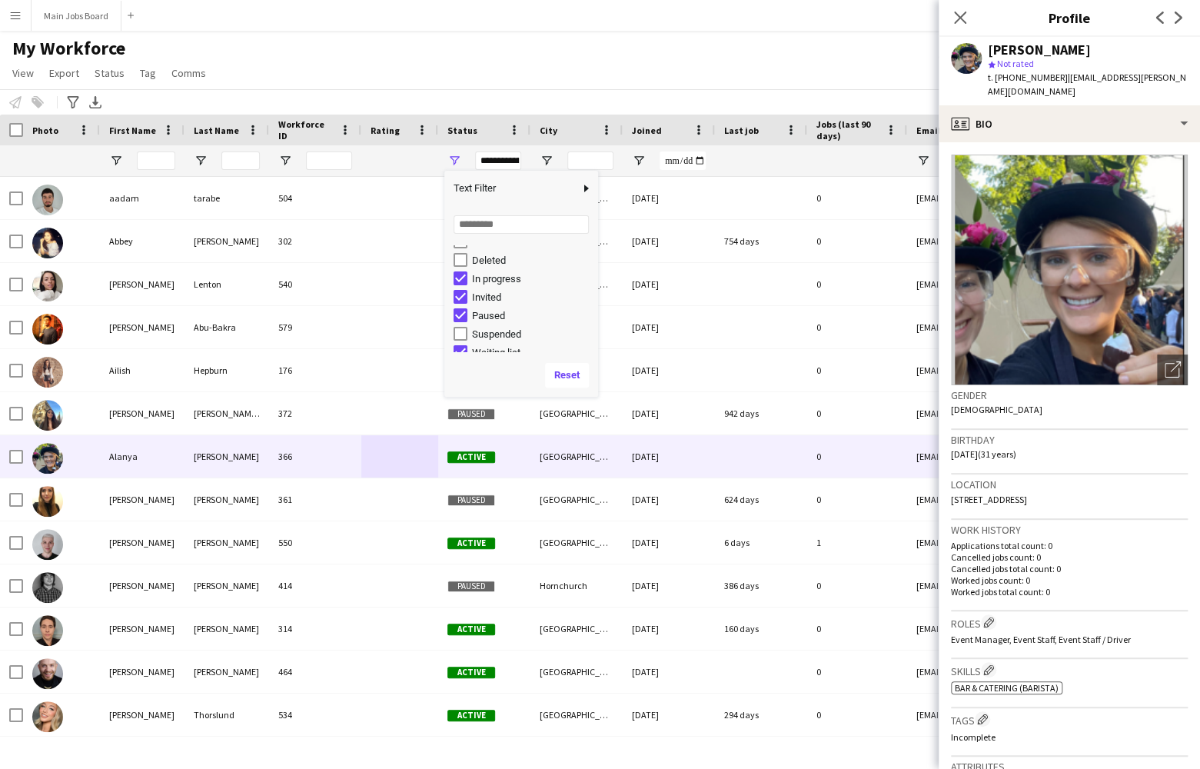
scroll to position [96, 0]
click at [479, 274] on div "In progress" at bounding box center [532, 270] width 121 height 12
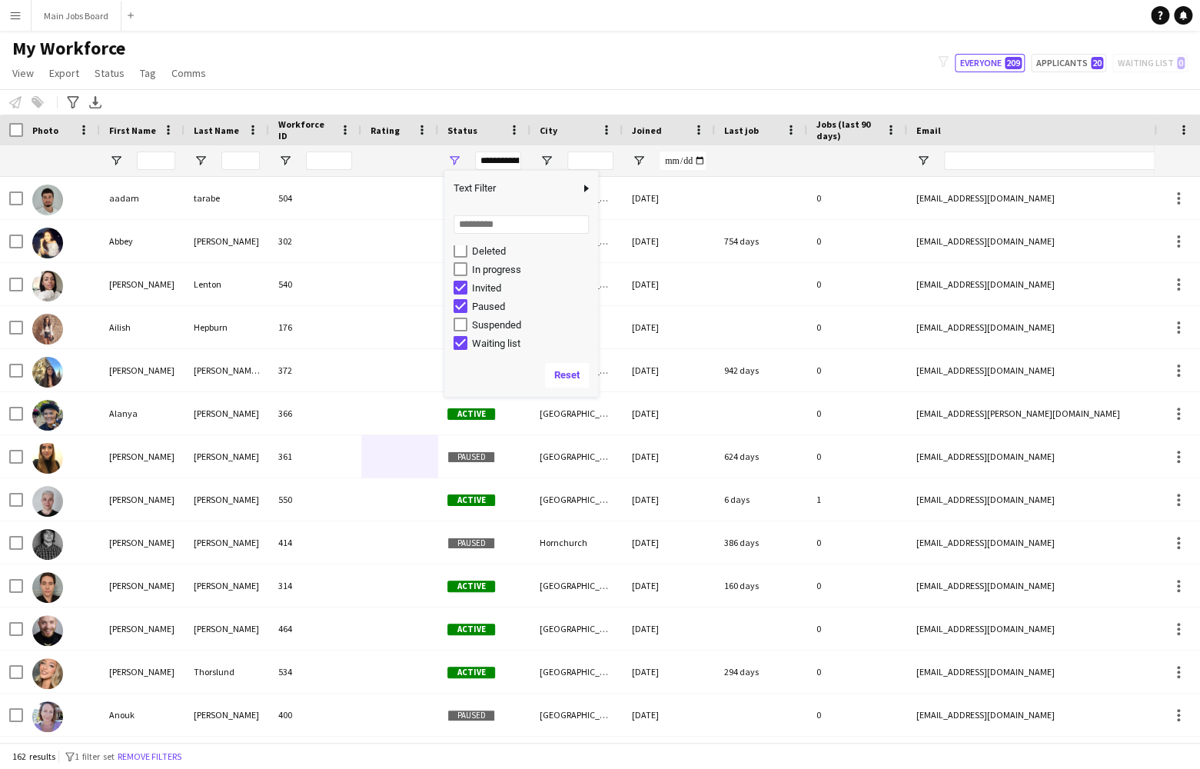
click at [479, 289] on div "Invited" at bounding box center [532, 288] width 121 height 12
click at [480, 308] on div "Paused" at bounding box center [532, 307] width 121 height 12
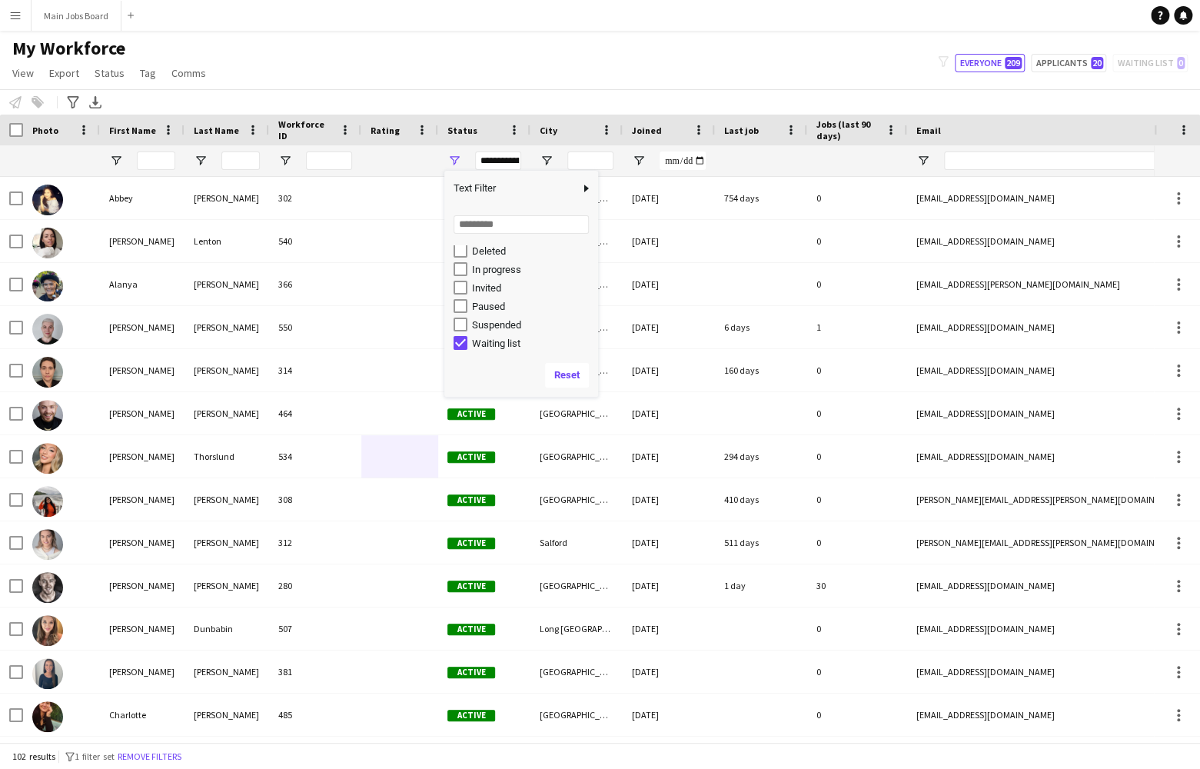
click at [484, 342] on div "Waiting list" at bounding box center [532, 344] width 121 height 12
type input "**********"
click at [439, 54] on div "My Workforce View Views Default view New view Update view Delete view Edit name…" at bounding box center [600, 63] width 1200 height 52
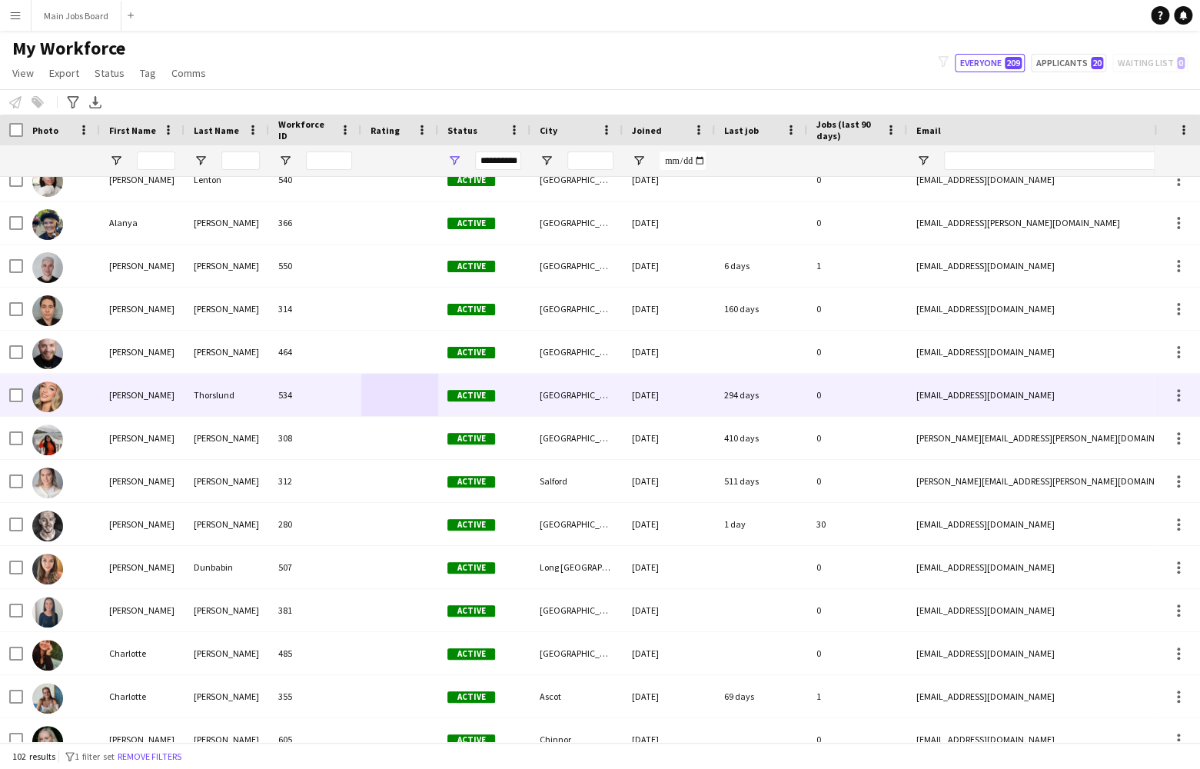
scroll to position [80, 0]
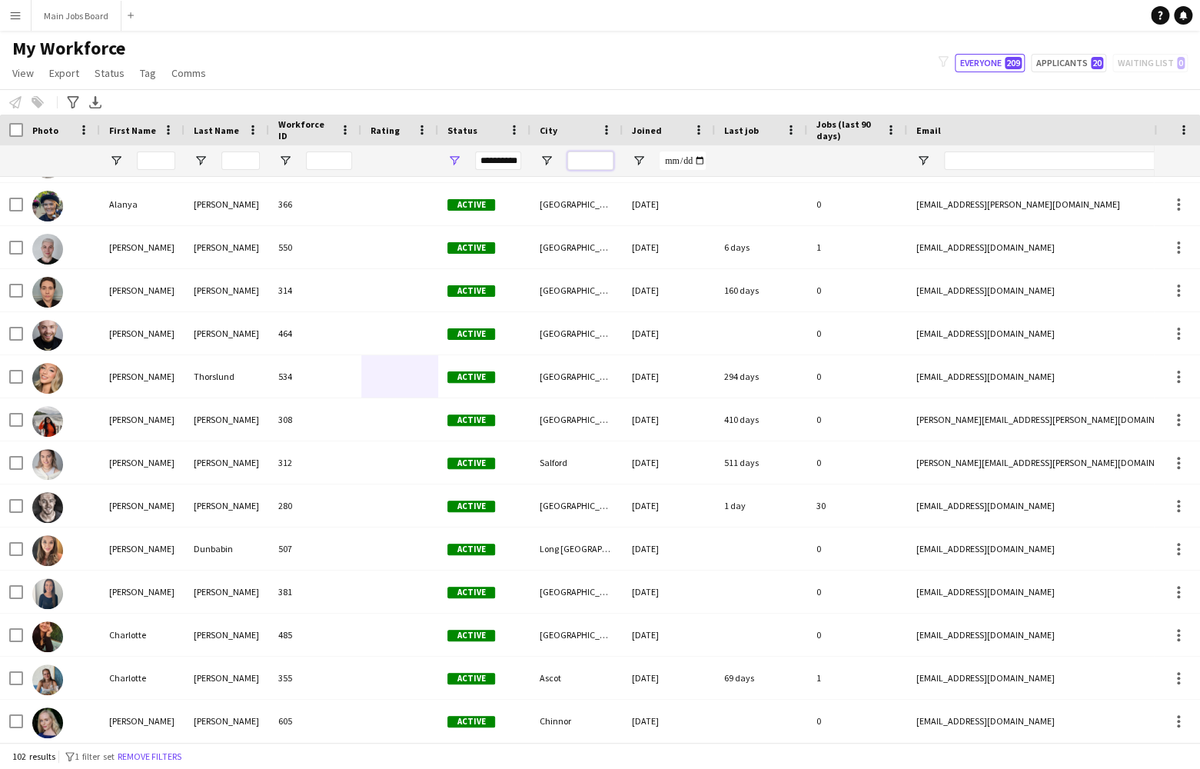
click at [588, 155] on input "City Filter Input" at bounding box center [590, 160] width 46 height 18
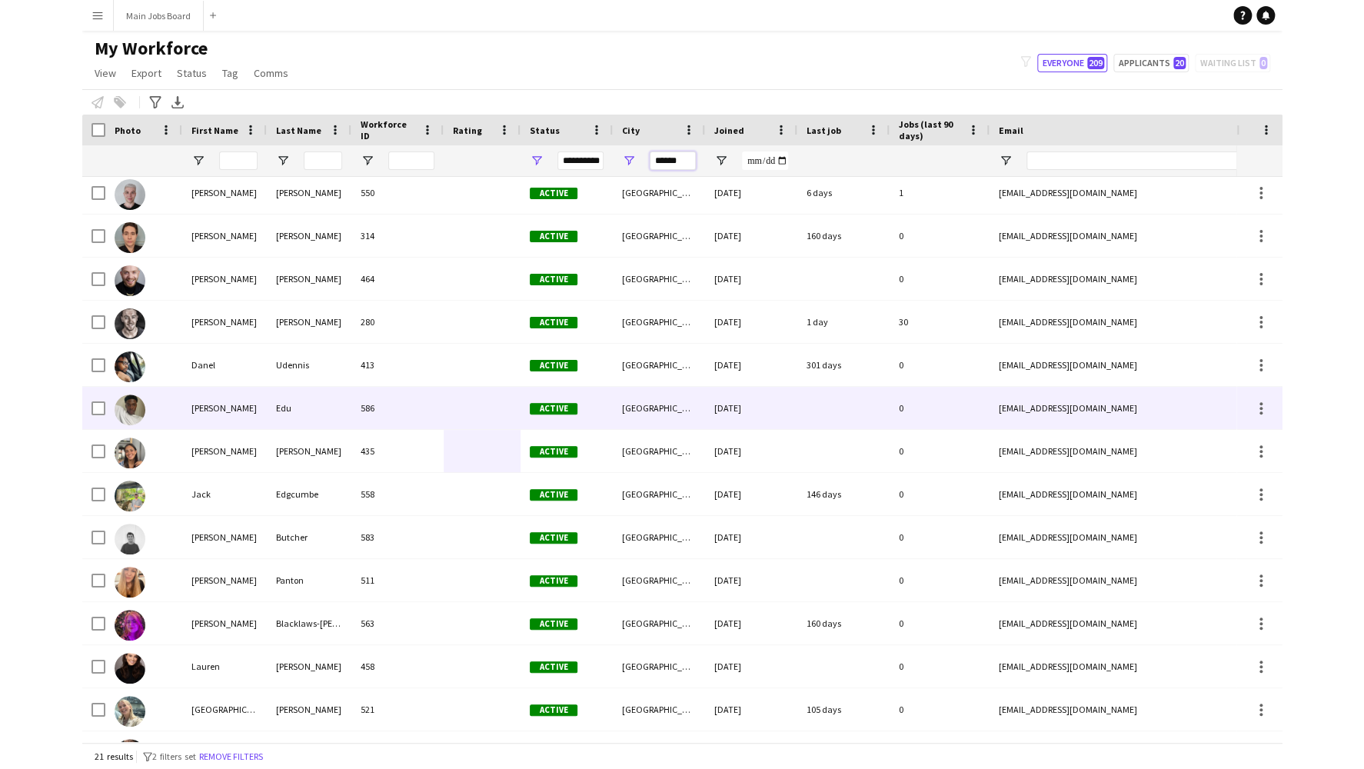
scroll to position [0, 0]
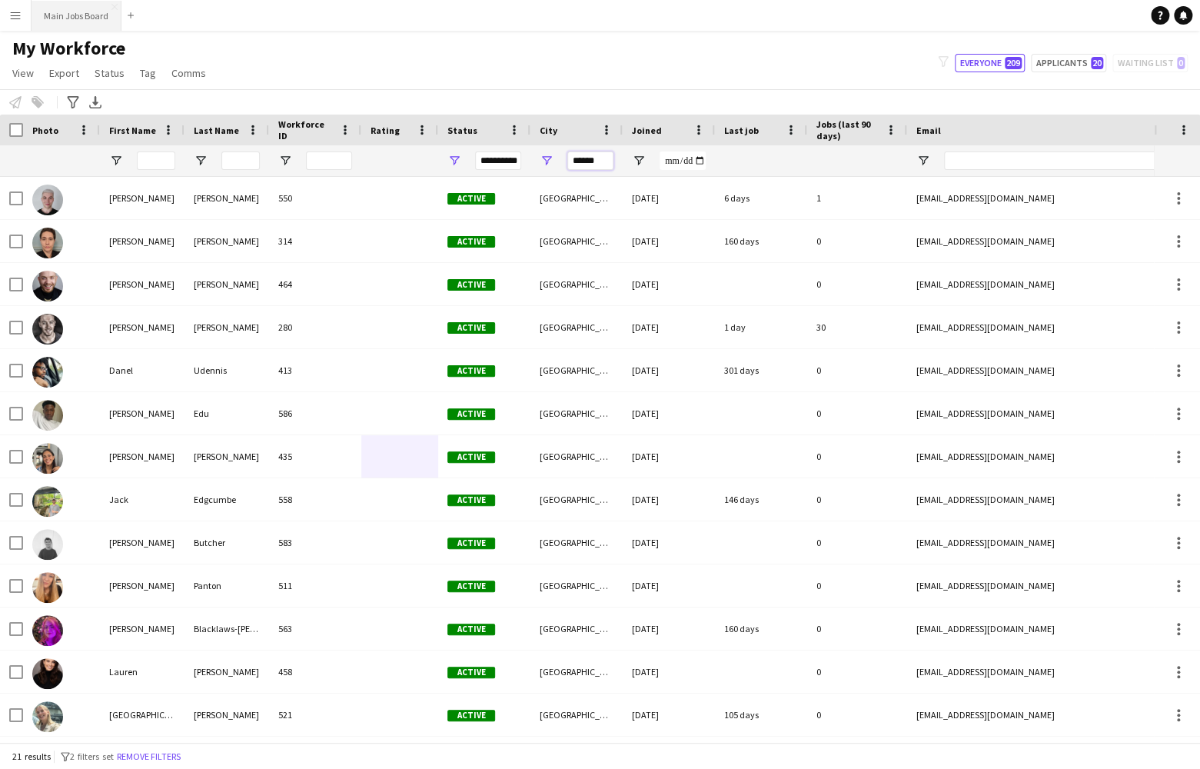
type input "******"
click at [12, 14] on app-icon "Menu" at bounding box center [15, 15] width 12 height 12
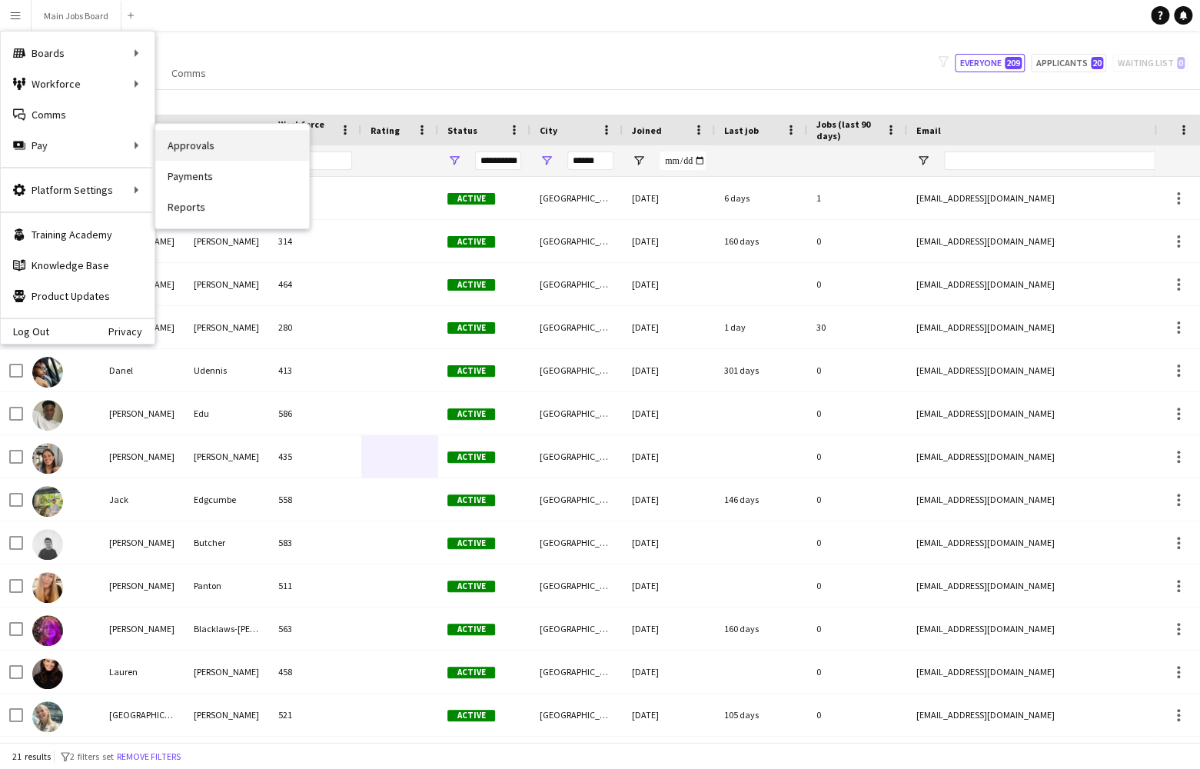
click at [177, 144] on link "Approvals" at bounding box center [232, 145] width 154 height 31
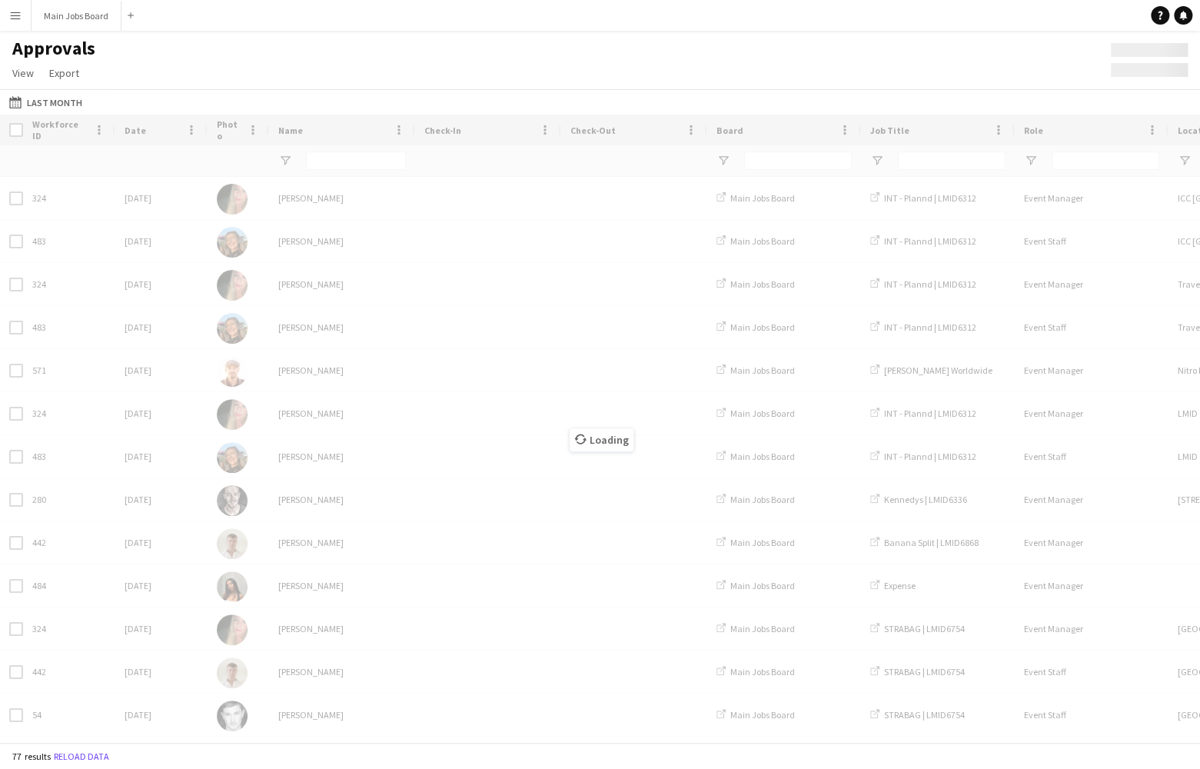
type input "****"
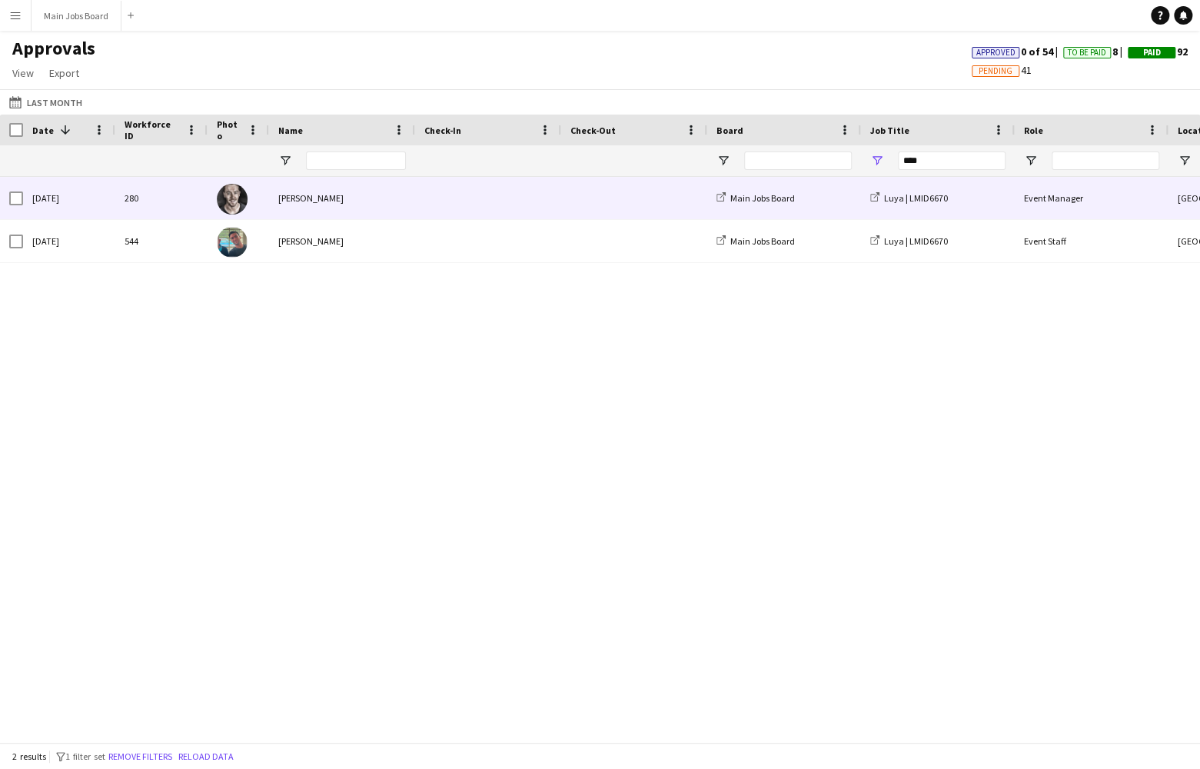
click at [380, 195] on div "[PERSON_NAME]" at bounding box center [342, 198] width 146 height 42
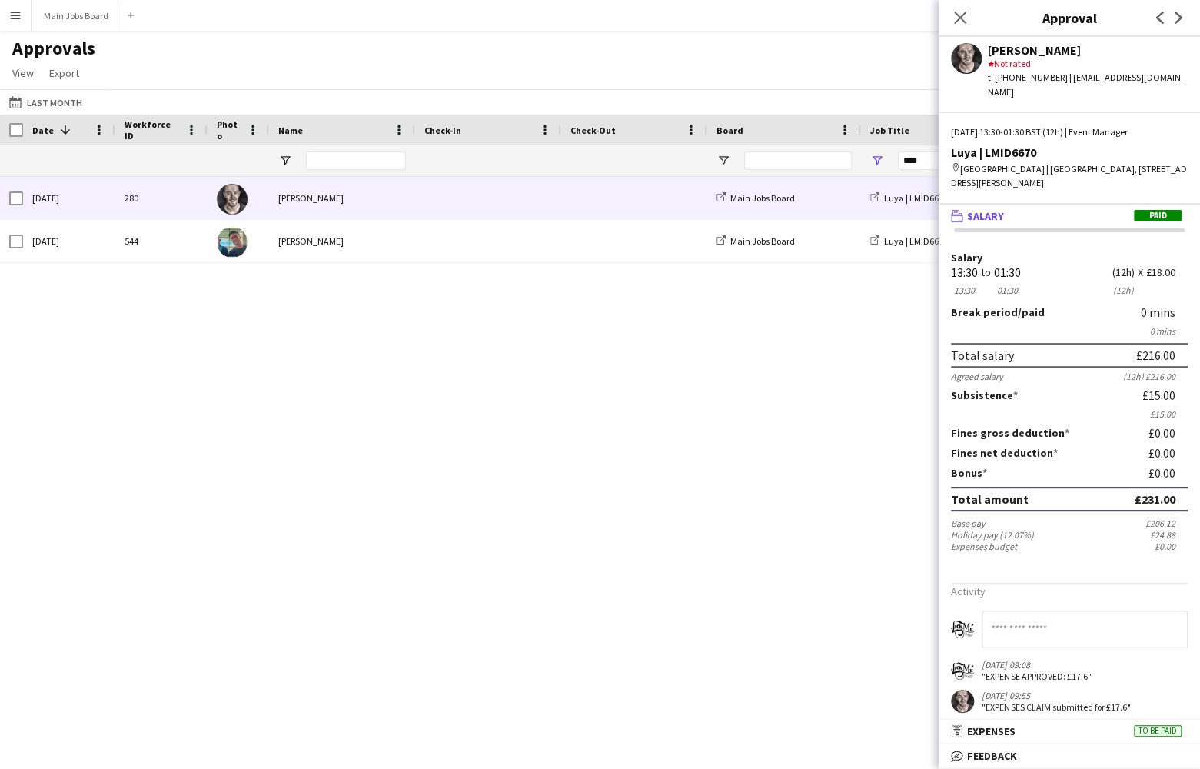
click at [640, 365] on div "280 [DATE] [PERSON_NAME] Main Jobs Board Luya | LMID6670 Event Manager [GEOGRAP…" at bounding box center [600, 459] width 1200 height 565
click at [934, 19] on icon at bounding box center [960, 17] width 15 height 15
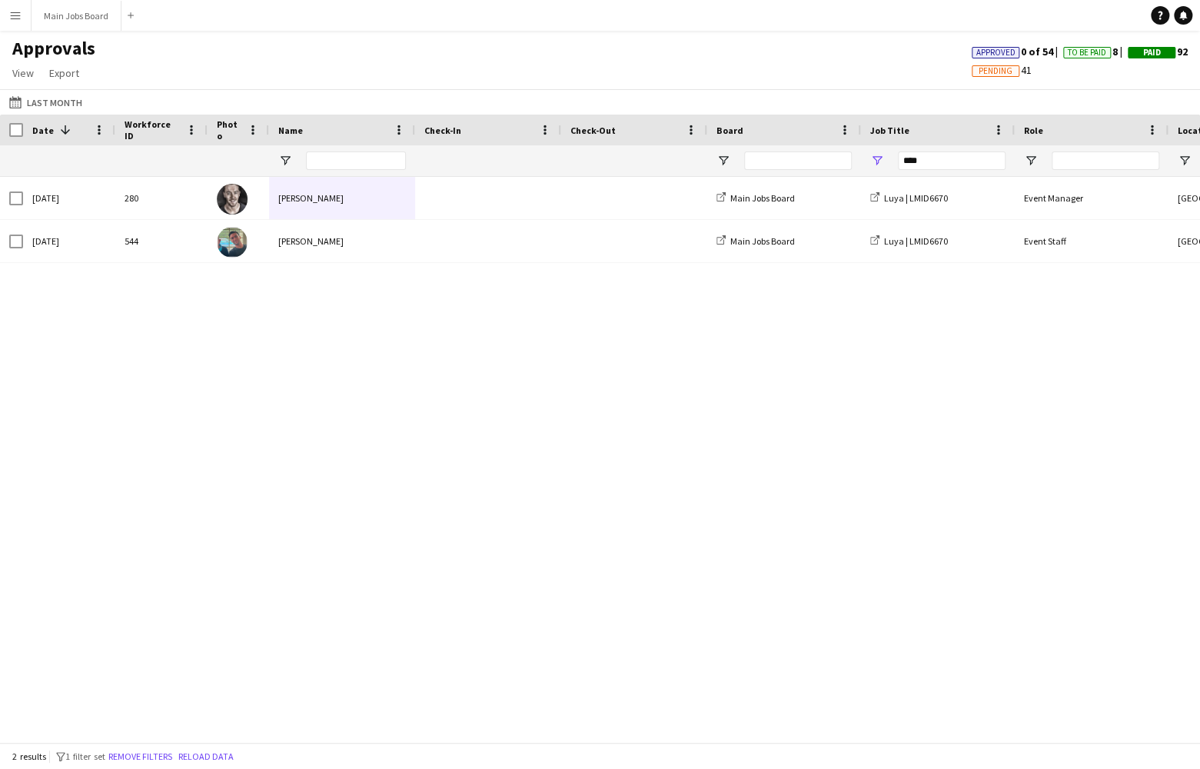
click at [934, 75] on span "Pending" at bounding box center [996, 71] width 34 height 10
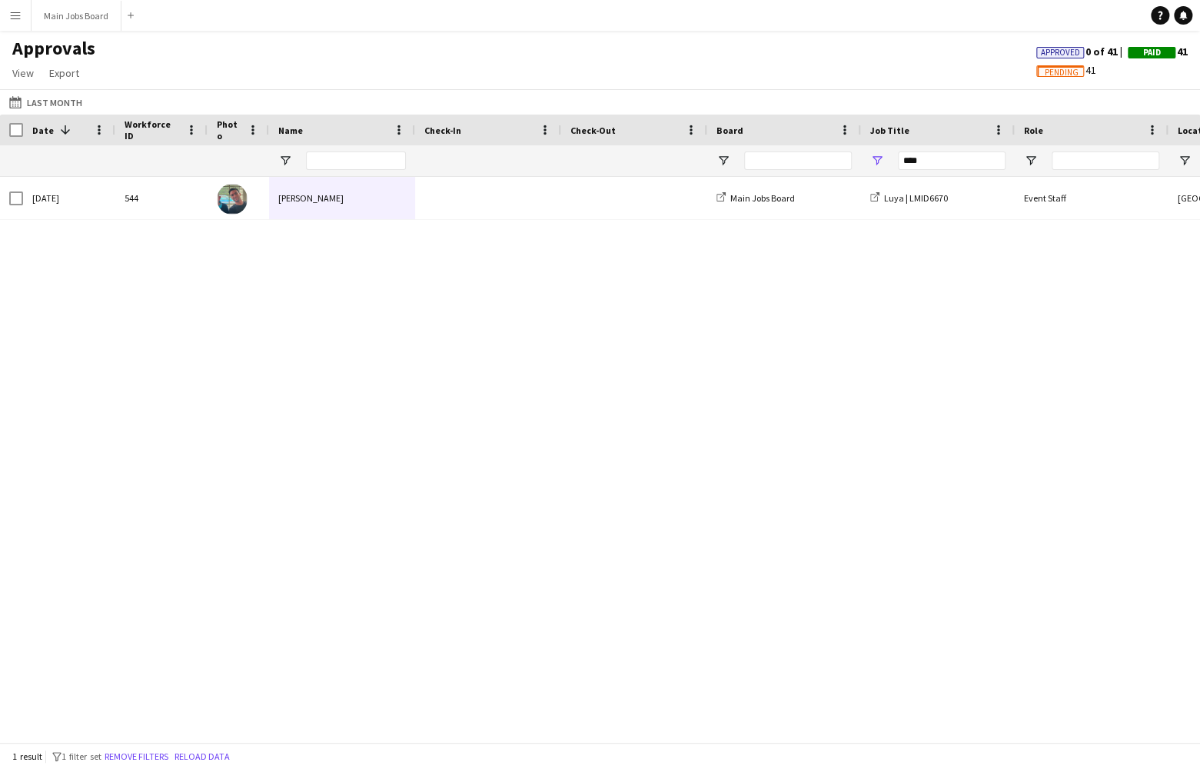
click at [934, 75] on span "Pending" at bounding box center [1062, 73] width 34 height 10
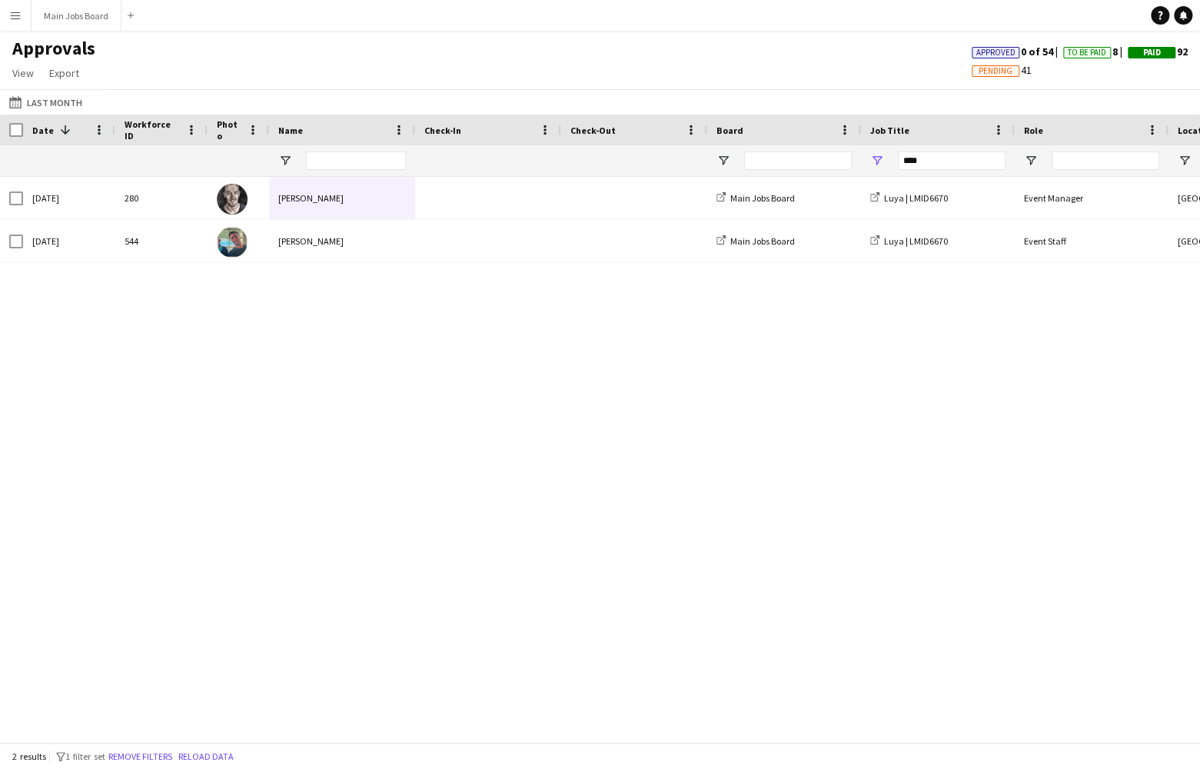
click at [14, 21] on app-icon "Menu" at bounding box center [15, 15] width 12 height 12
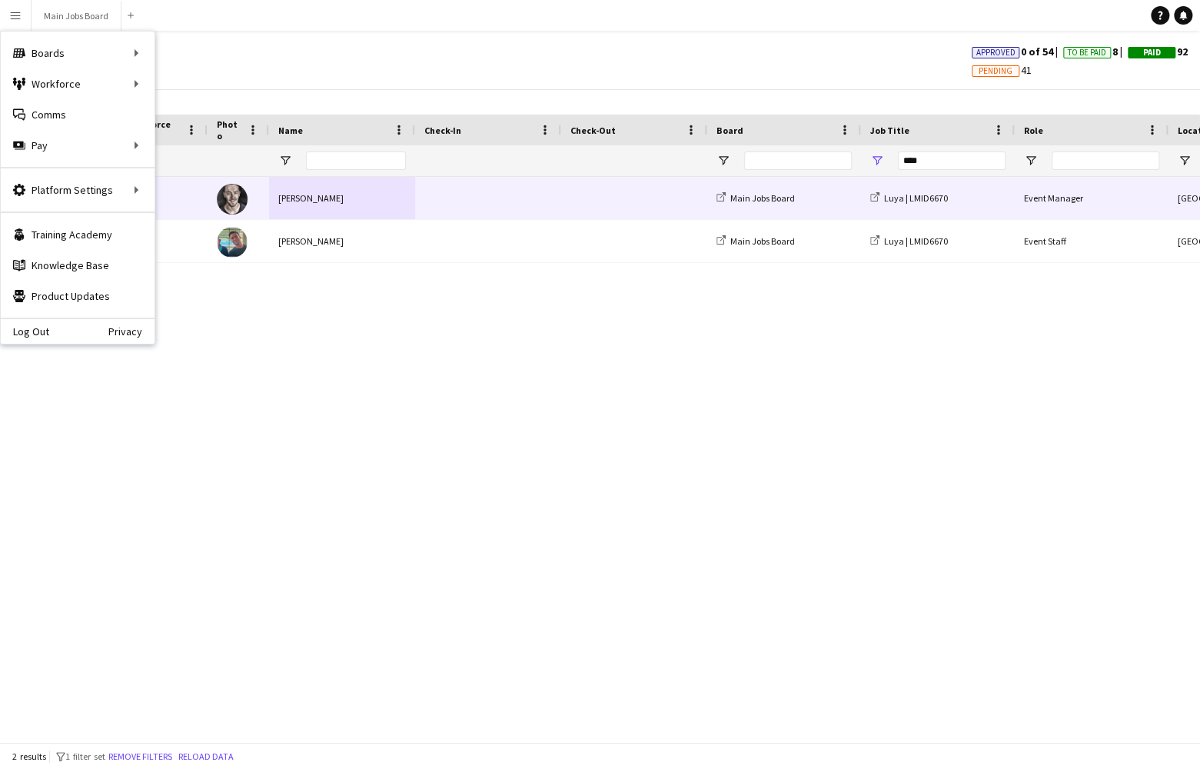
click at [385, 204] on div "[PERSON_NAME]" at bounding box center [342, 198] width 146 height 42
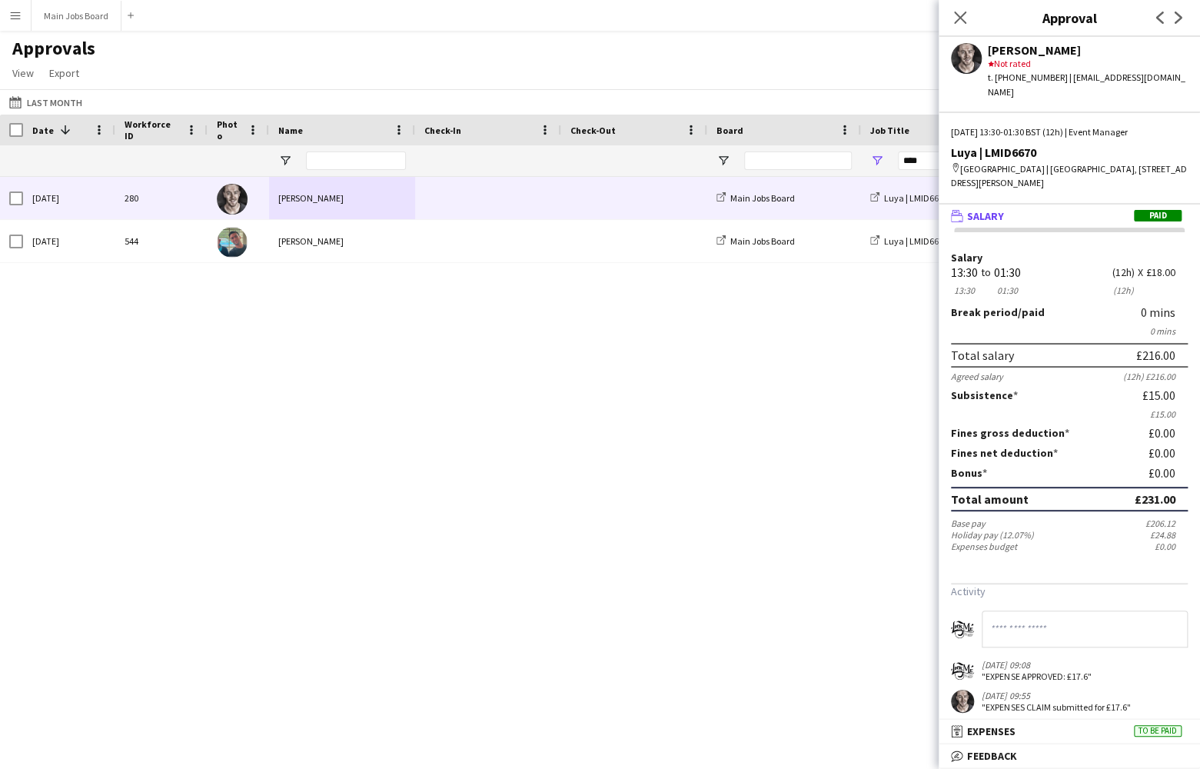
click at [671, 433] on div "544 [DATE] [PERSON_NAME] Main Jobs Board Luya | LMID6670 Event Staff [GEOGRAPHI…" at bounding box center [600, 459] width 1200 height 565
click at [637, 334] on div "544 [DATE] [PERSON_NAME] Main Jobs Board Luya | LMID6670 Event Staff [GEOGRAPHI…" at bounding box center [600, 459] width 1200 height 565
click at [934, 18] on icon "Close pop-in" at bounding box center [960, 17] width 15 height 15
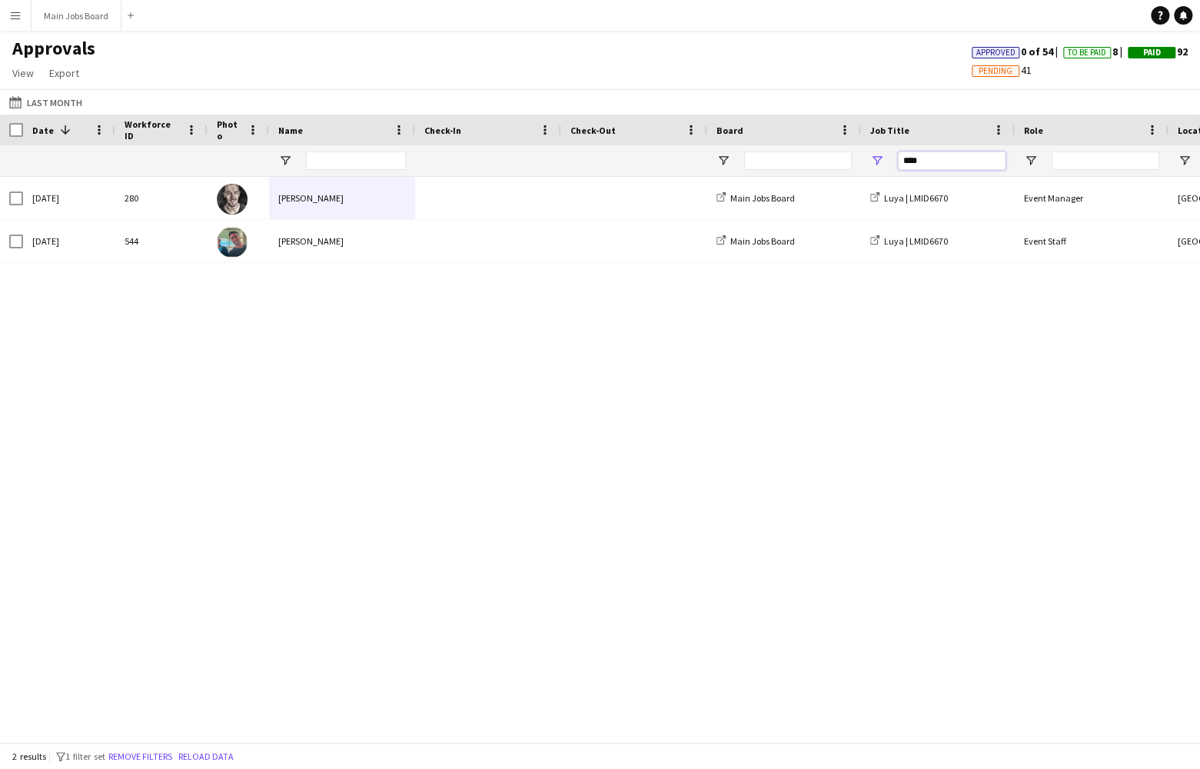
drag, startPoint x: 942, startPoint y: 155, endPoint x: 895, endPoint y: 161, distance: 47.3
click at [898, 161] on input "****" at bounding box center [952, 160] width 108 height 18
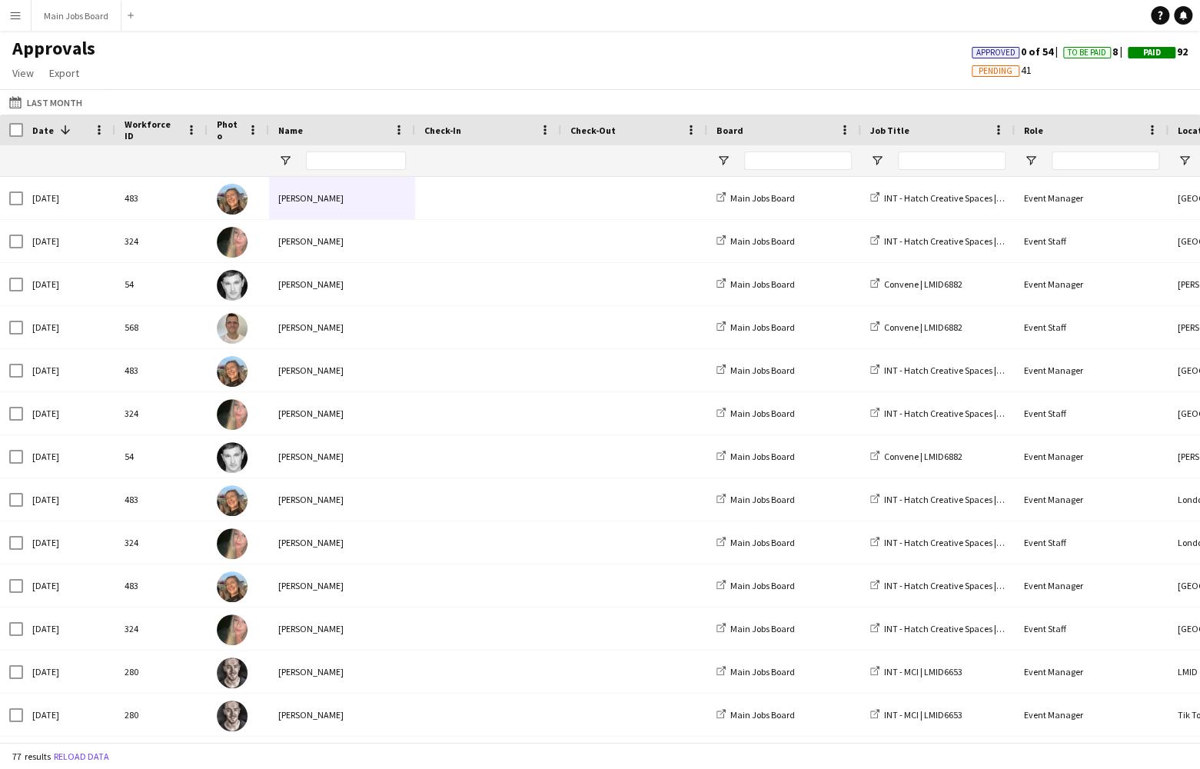
click at [934, 77] on div "Pending 41" at bounding box center [1080, 70] width 241 height 14
click at [934, 52] on span "Approved" at bounding box center [996, 53] width 48 height 12
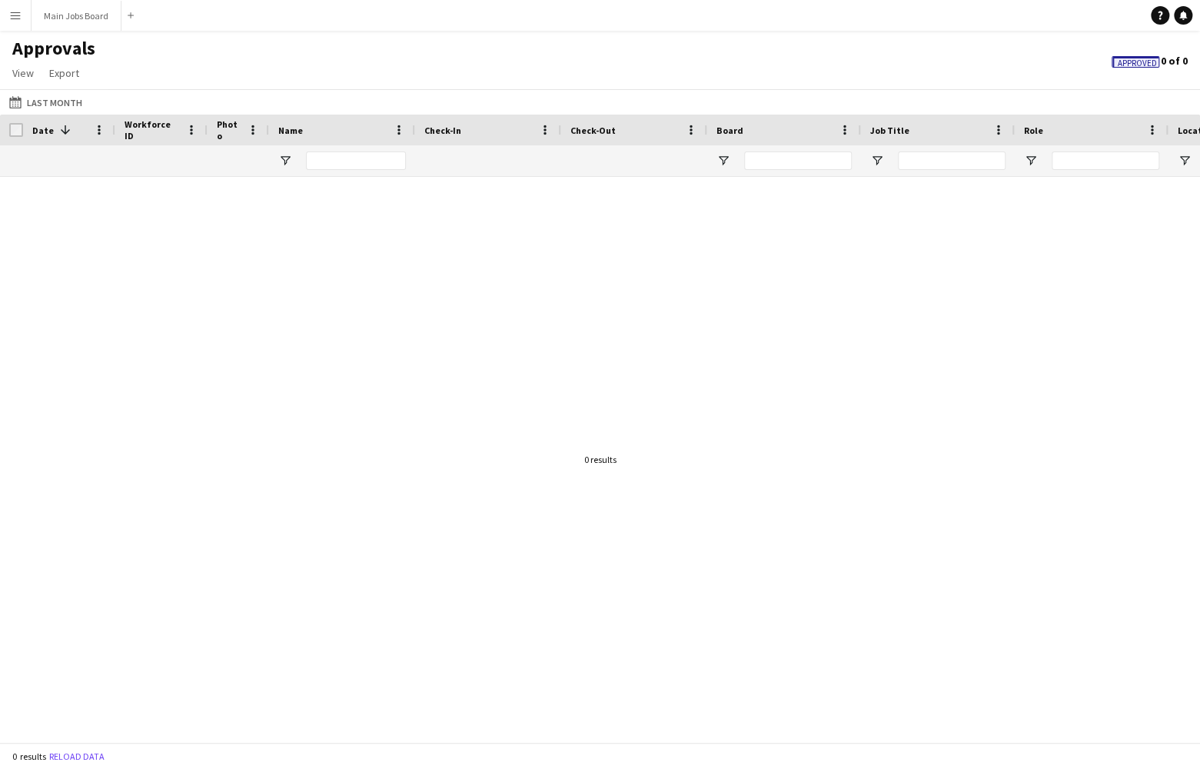
click at [934, 64] on span "Approved" at bounding box center [1137, 63] width 39 height 10
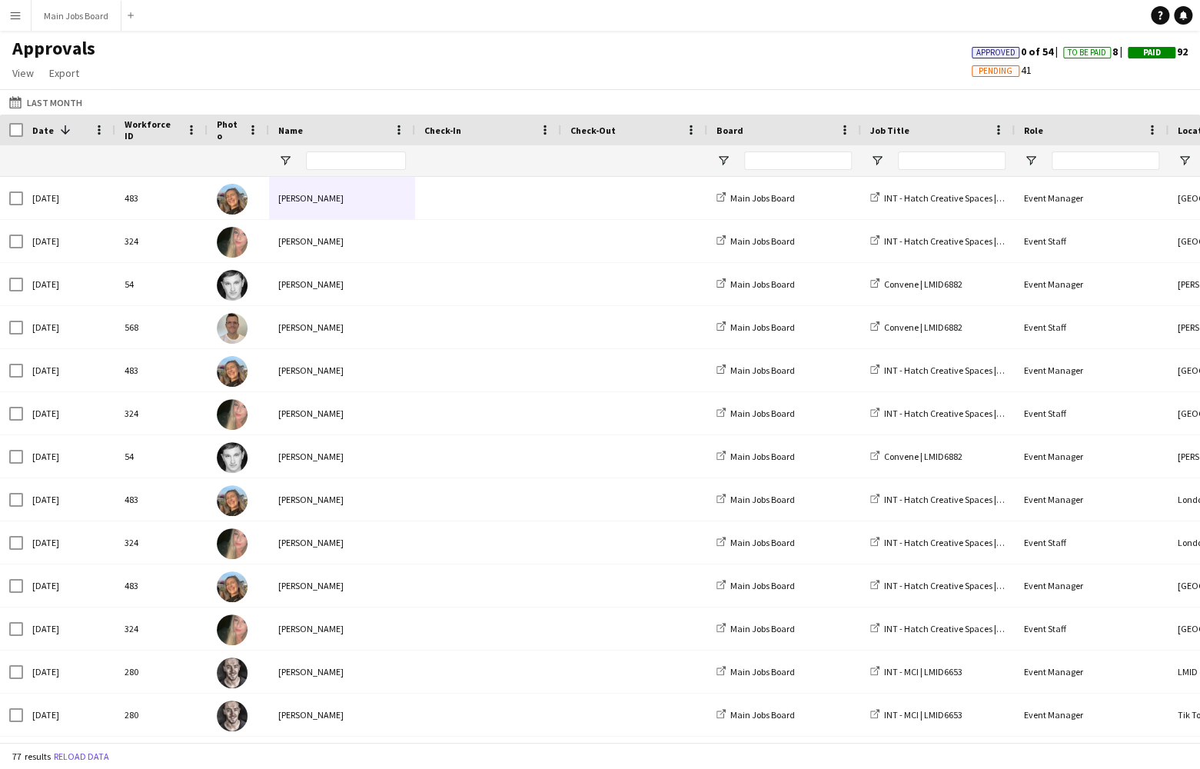
click at [934, 57] on span "To Be Paid" at bounding box center [1087, 53] width 38 height 10
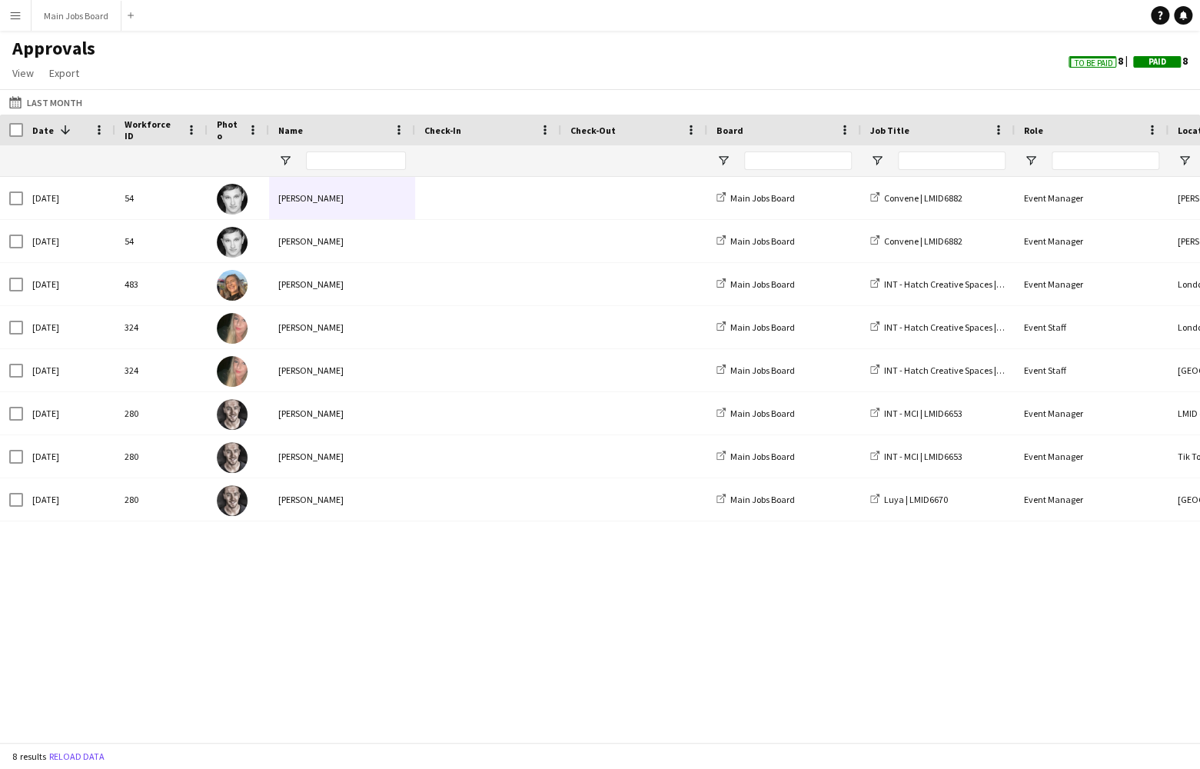
click at [934, 61] on span "Paid" at bounding box center [1157, 62] width 48 height 12
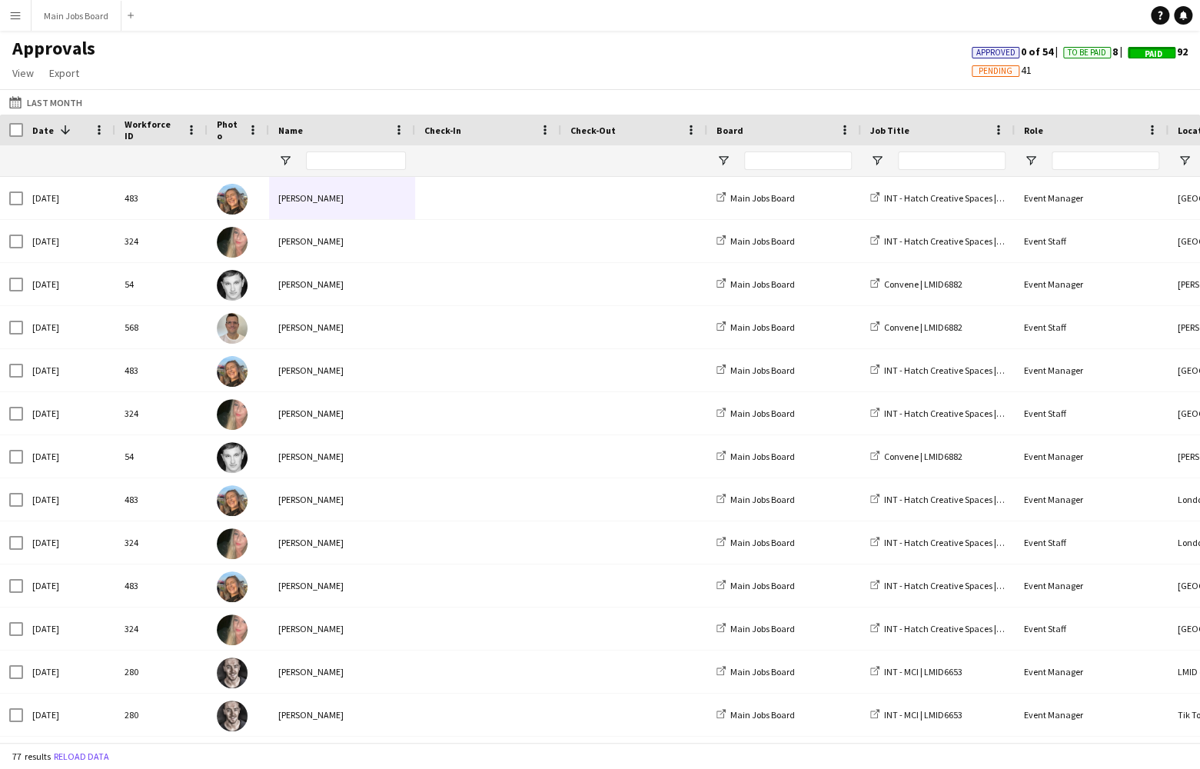
click at [934, 54] on span "Paid" at bounding box center [1154, 54] width 18 height 10
click at [934, 81] on div "Approved 0 of 54 To Be Paid 8 Paid 92 Pending 41" at bounding box center [1080, 63] width 241 height 37
click at [934, 71] on span "Pending" at bounding box center [996, 71] width 34 height 10
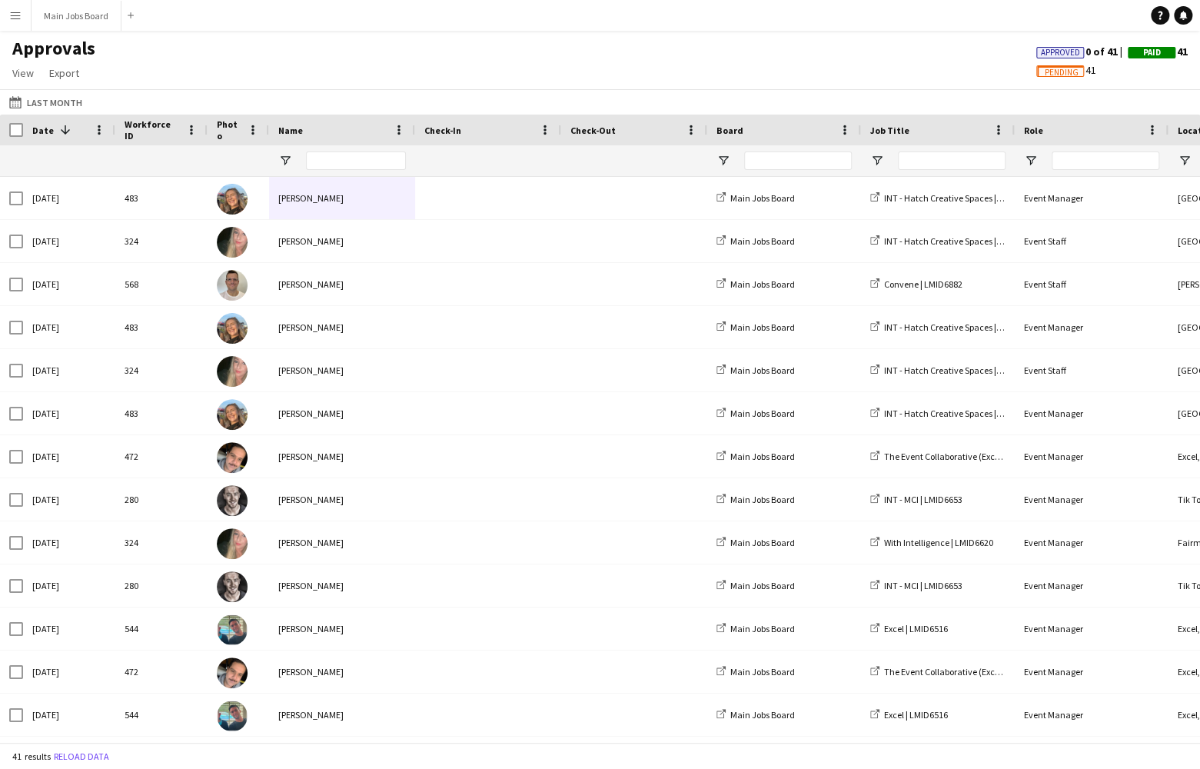
click at [934, 72] on span "Pending" at bounding box center [1062, 73] width 34 height 10
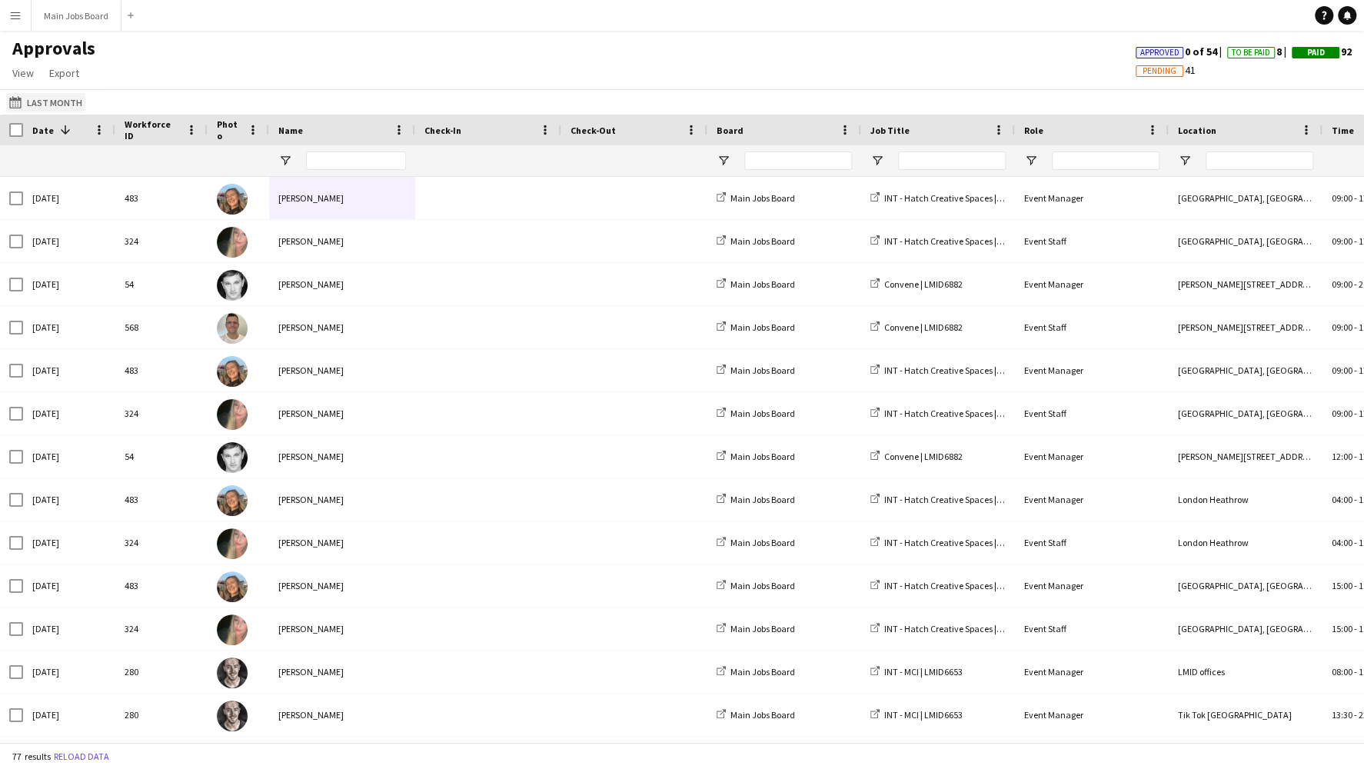
click at [59, 104] on button "Last Month Last Month" at bounding box center [45, 102] width 79 height 18
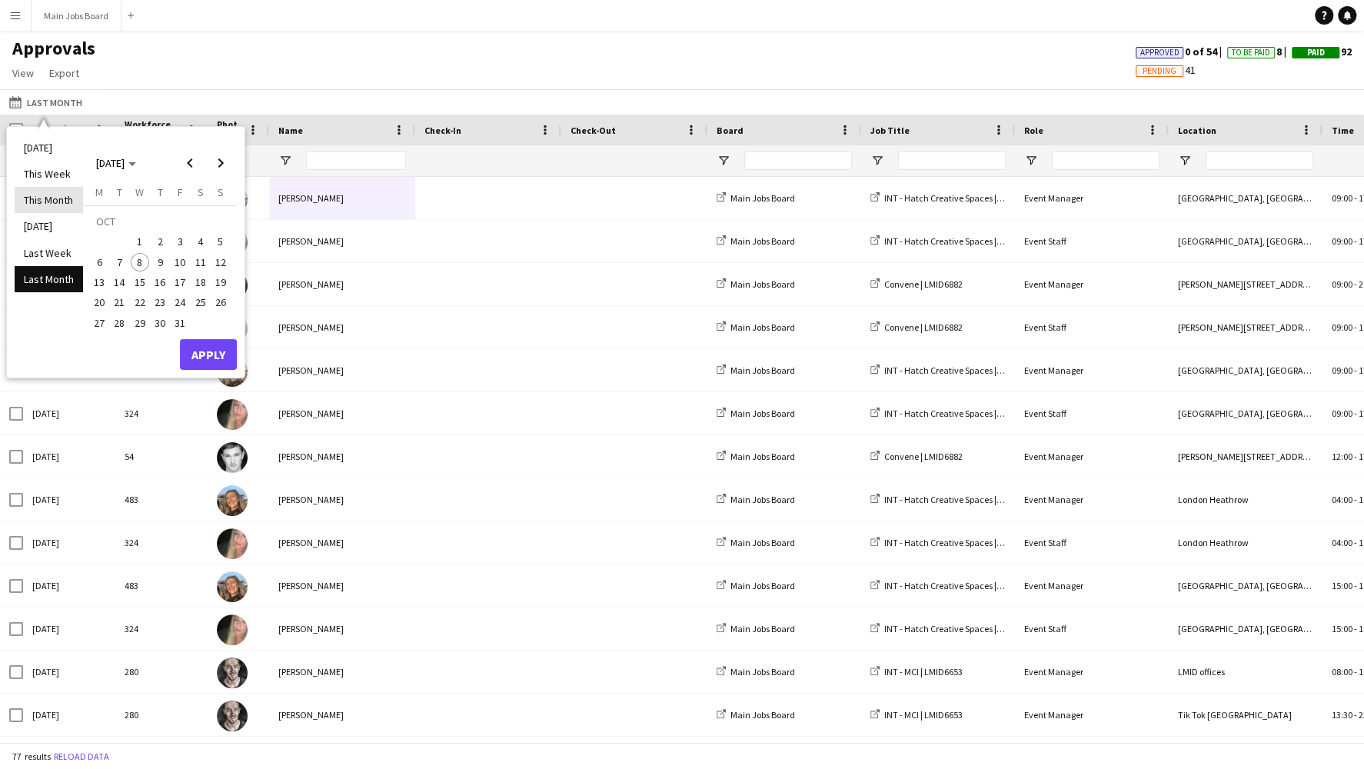
click at [57, 203] on li "This Month" at bounding box center [49, 200] width 68 height 26
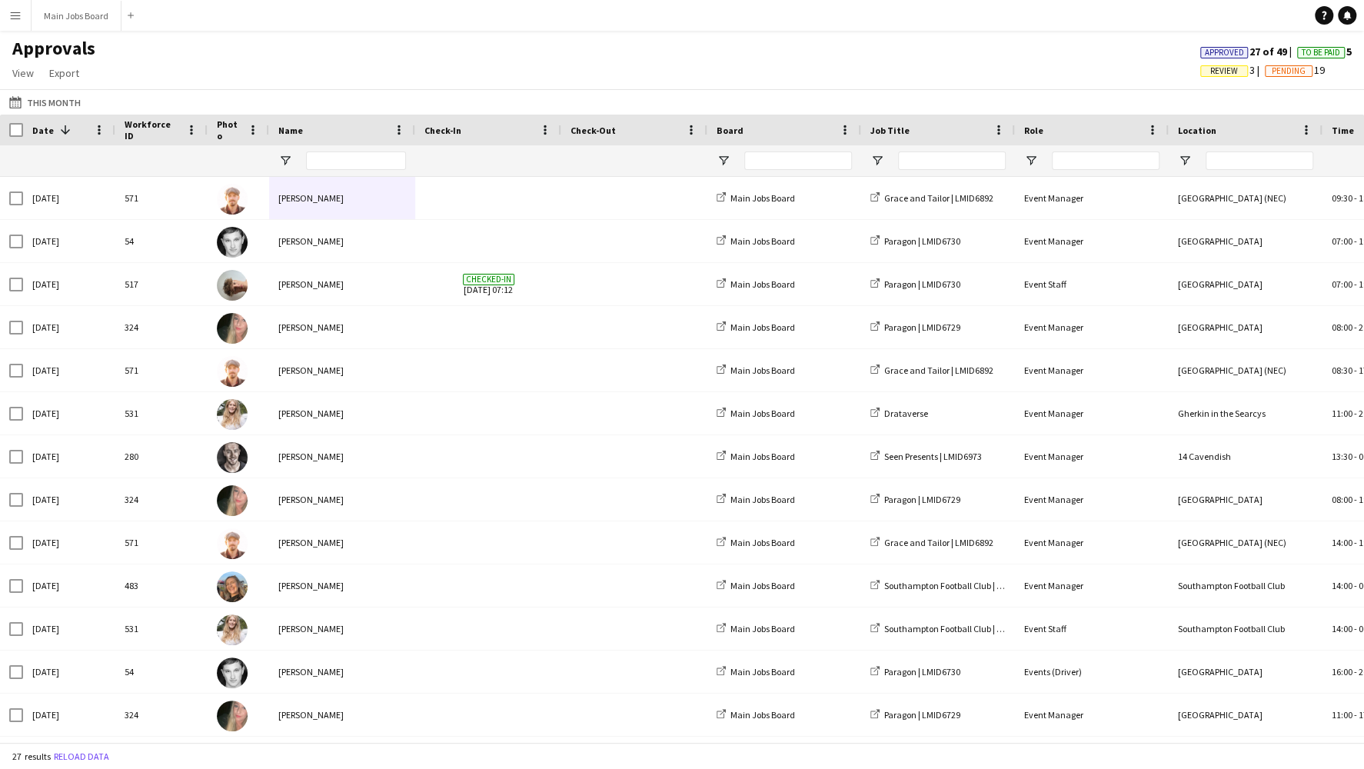
click at [934, 78] on div "Approved 27 of 49 To Be Paid 5 Review 3 Pending 19" at bounding box center [1276, 63] width 176 height 37
click at [934, 73] on span "Review" at bounding box center [1224, 71] width 28 height 10
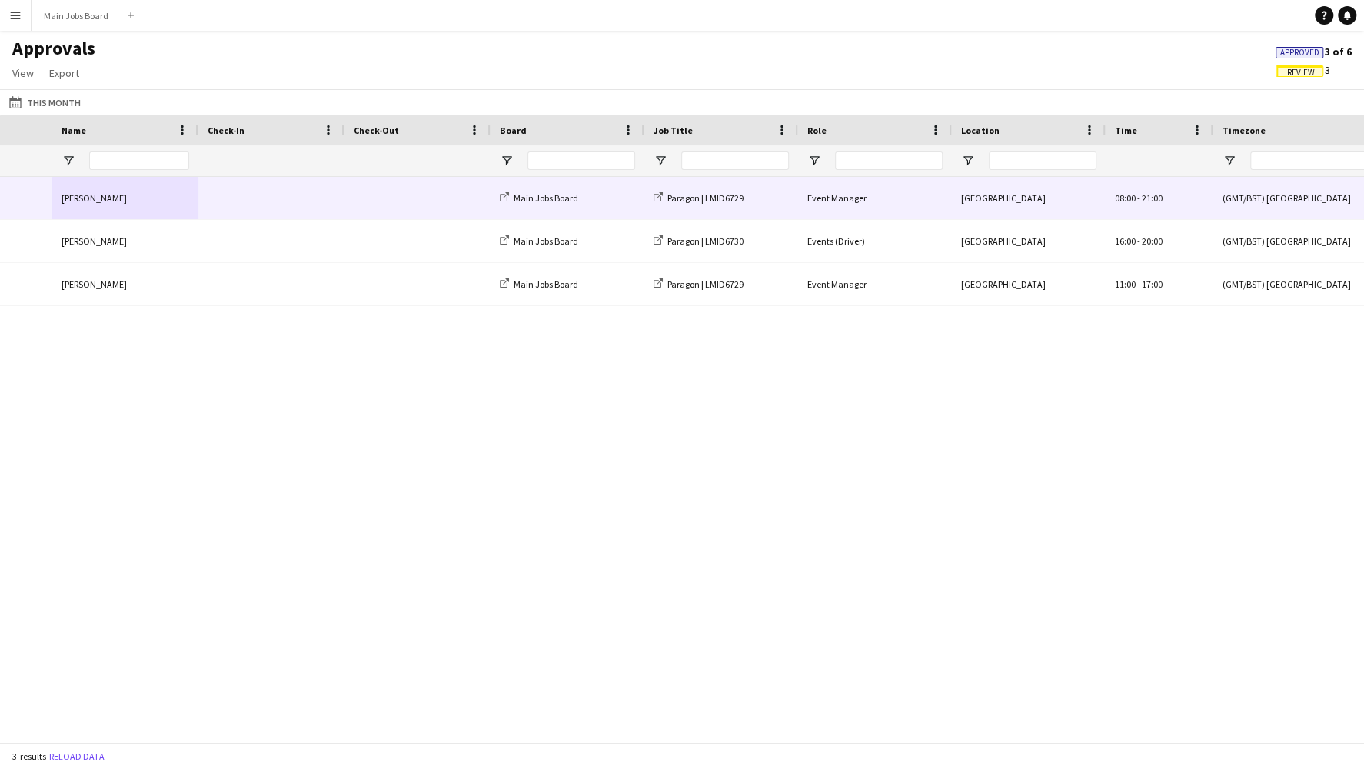
scroll to position [0, 583]
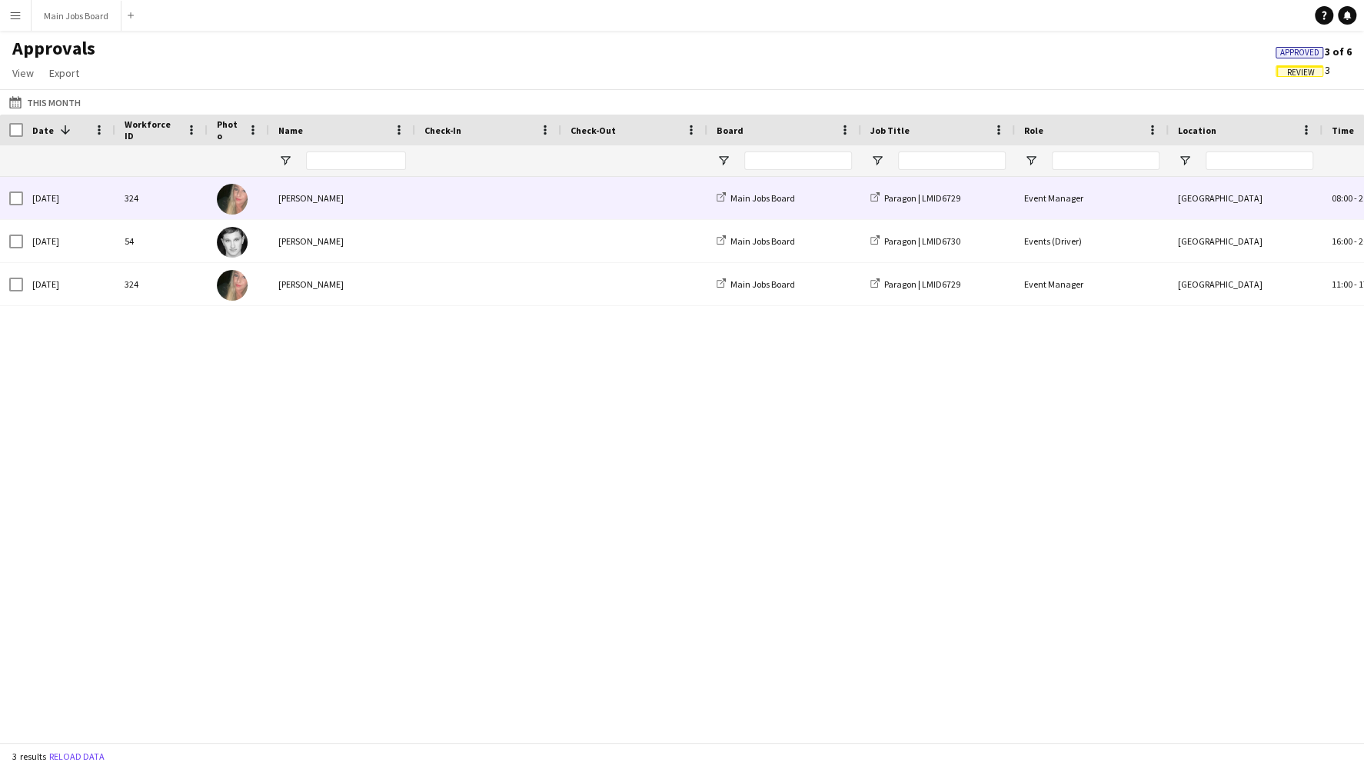
click at [324, 205] on div "[PERSON_NAME]" at bounding box center [342, 198] width 146 height 42
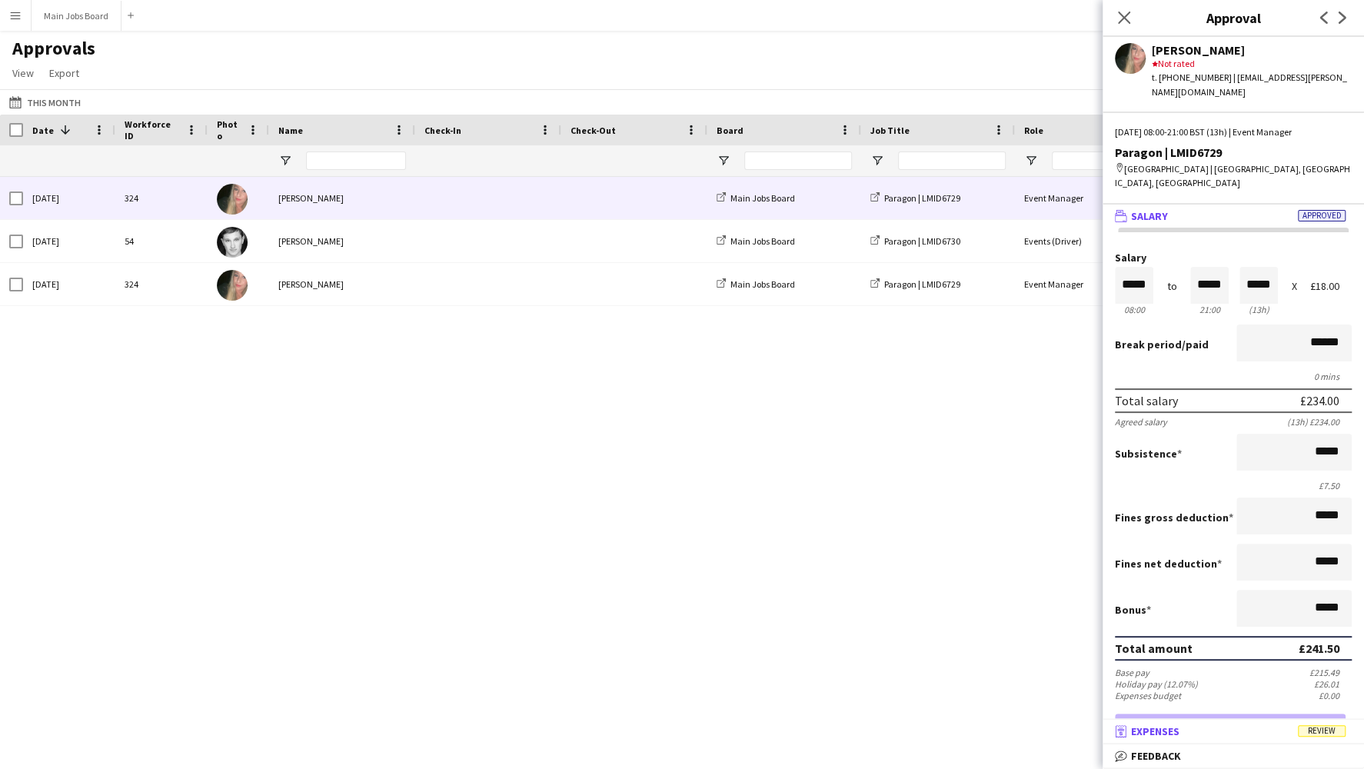
click at [934, 677] on mat-panel-title "receipt Expenses Review" at bounding box center [1230, 731] width 255 height 14
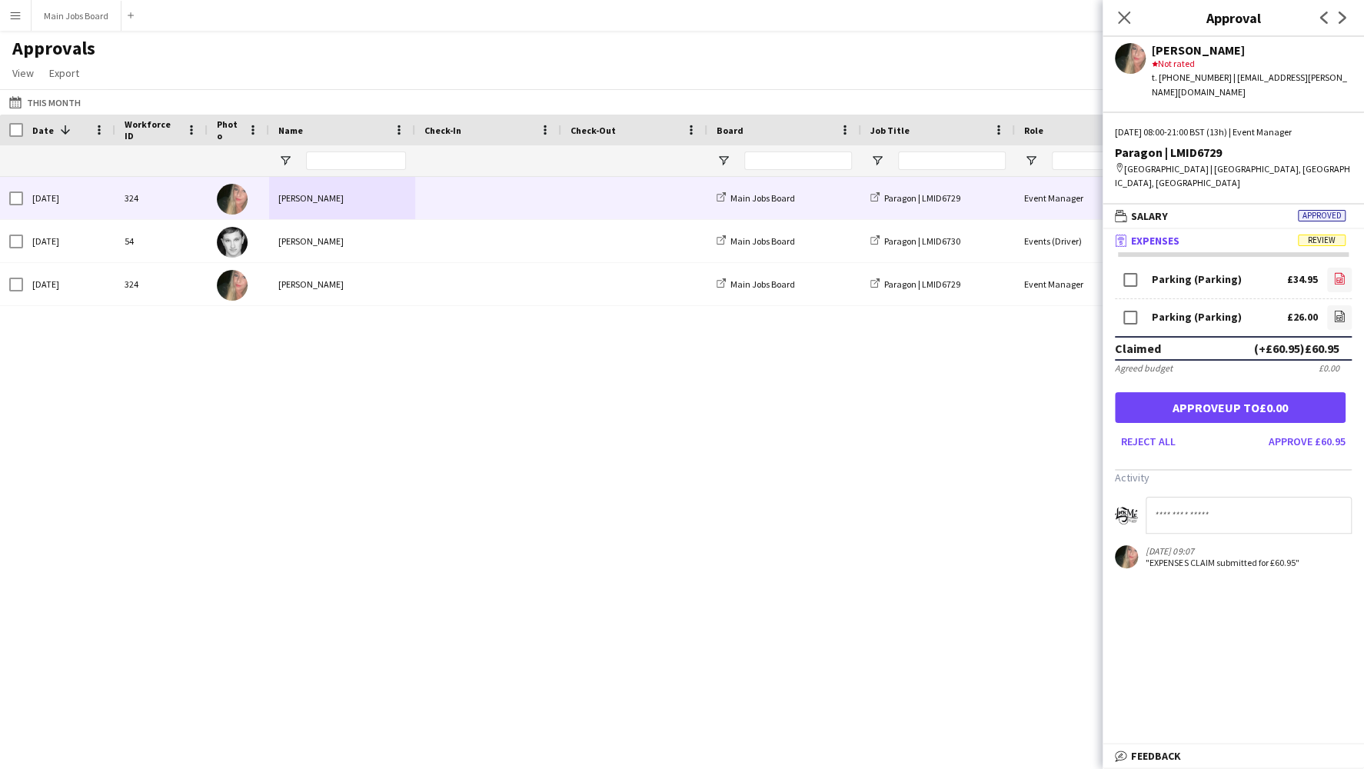
click at [934, 280] on icon "file-image" at bounding box center [1339, 278] width 12 height 12
click at [934, 316] on icon "file-image" at bounding box center [1339, 316] width 12 height 12
click at [934, 439] on button "Approve £60.95" at bounding box center [1307, 441] width 89 height 25
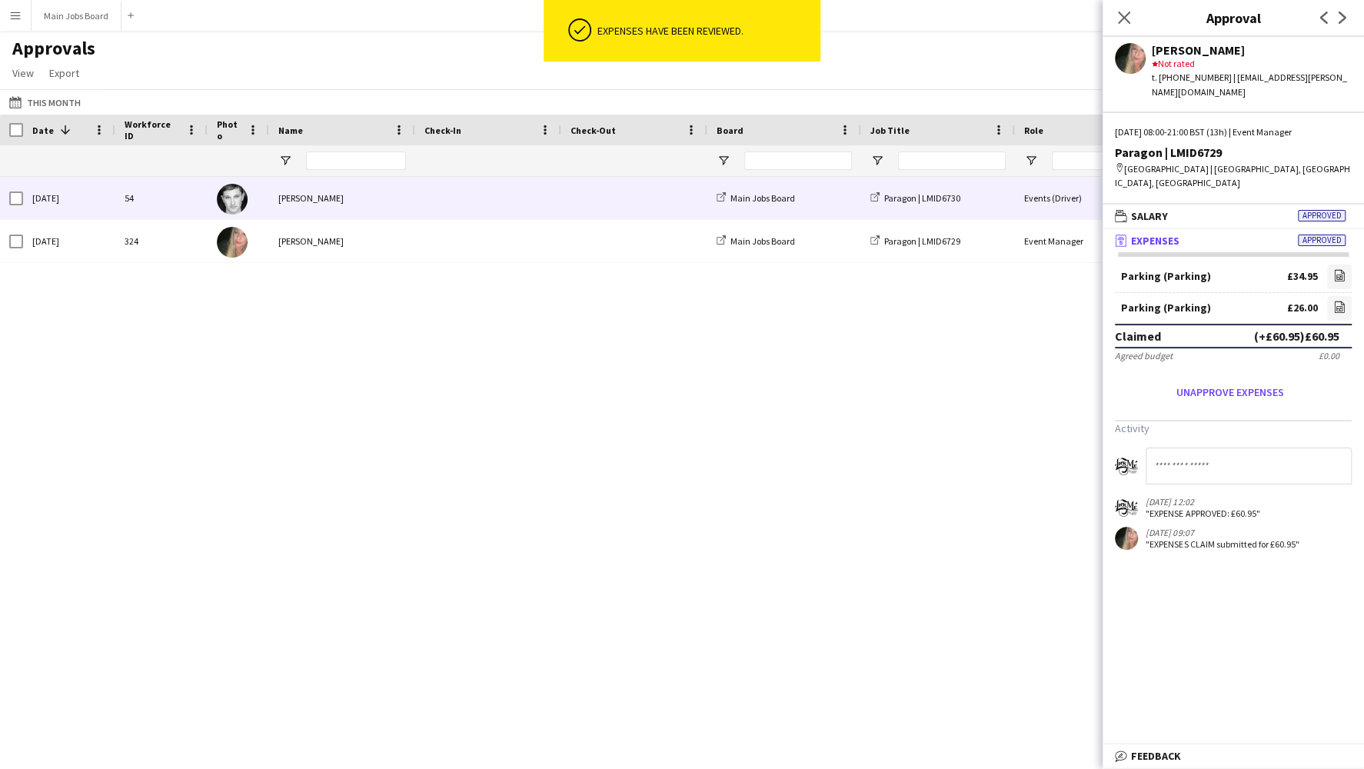
click at [497, 195] on span at bounding box center [488, 198] width 128 height 42
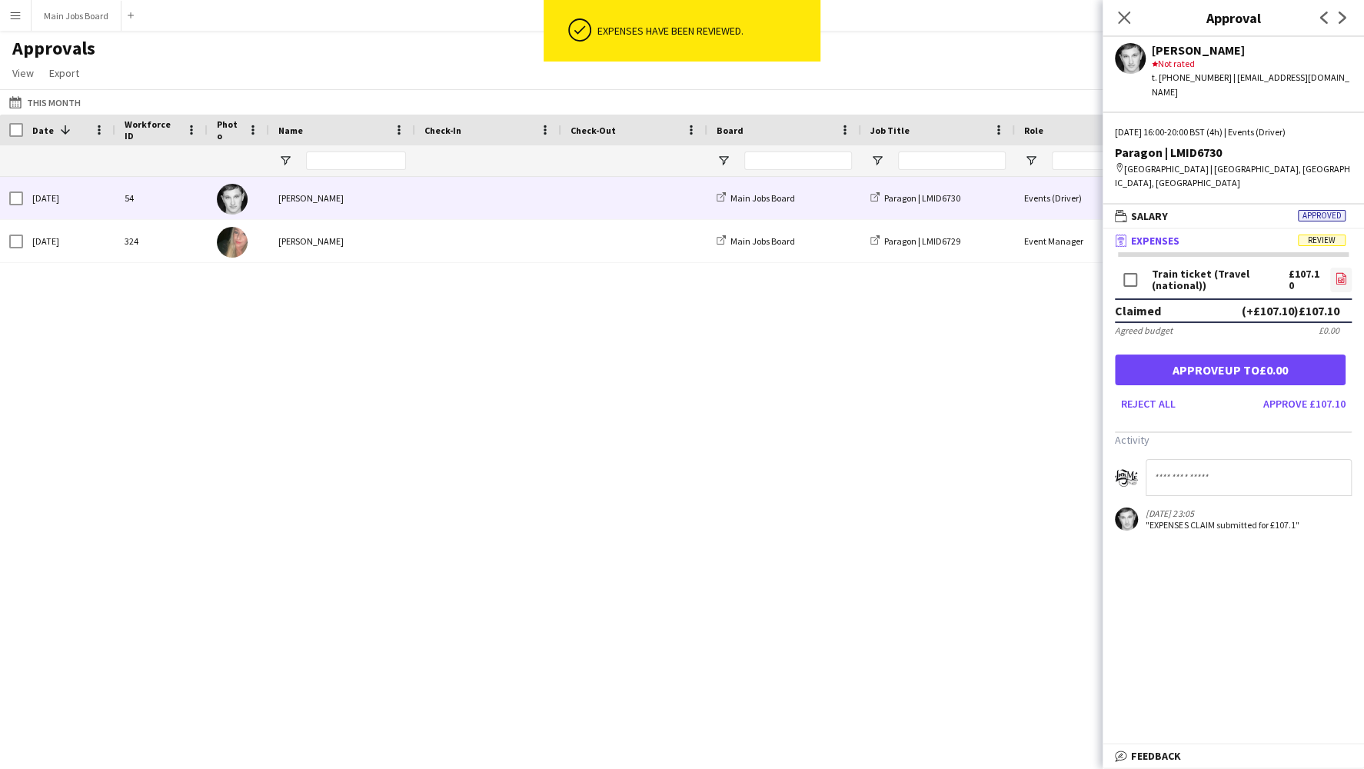
click at [934, 281] on icon "file-image" at bounding box center [1341, 278] width 12 height 12
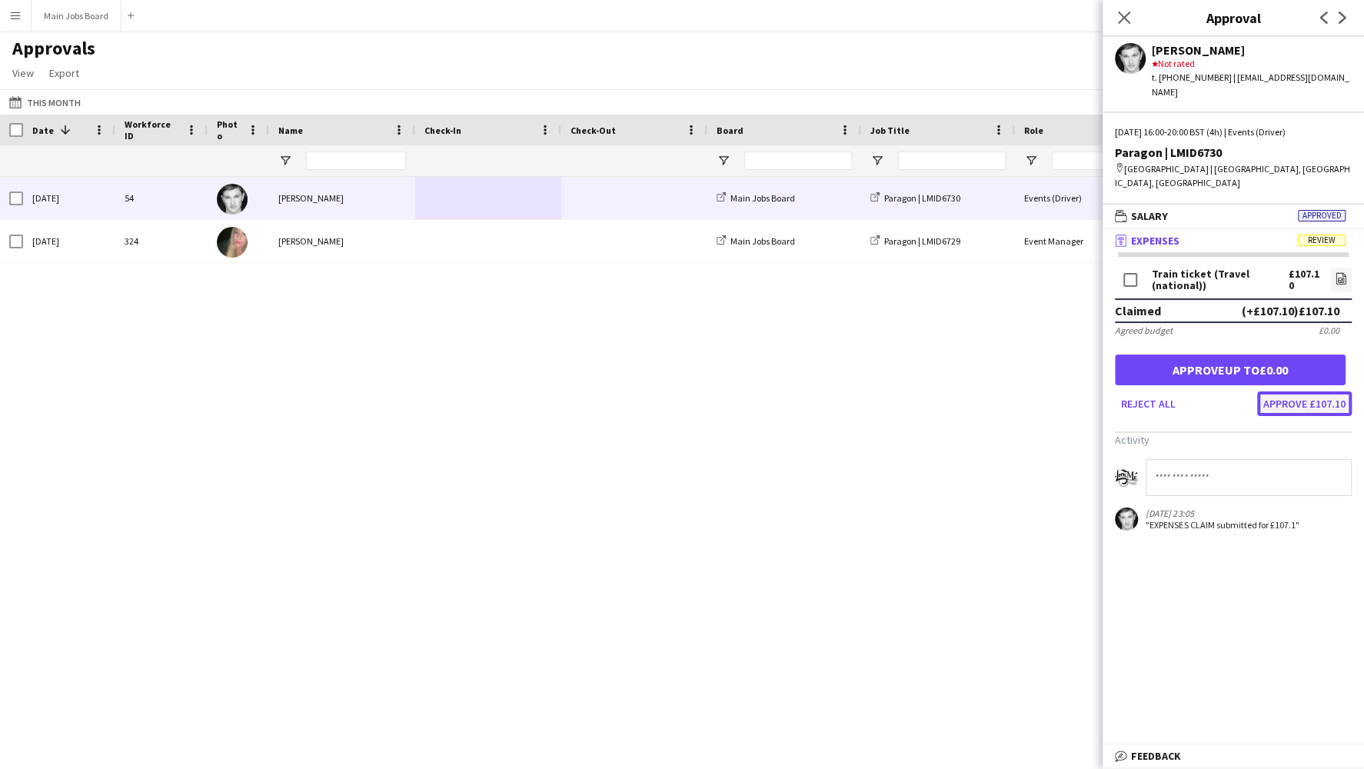
click at [934, 399] on button "Approve £107.10" at bounding box center [1304, 403] width 95 height 25
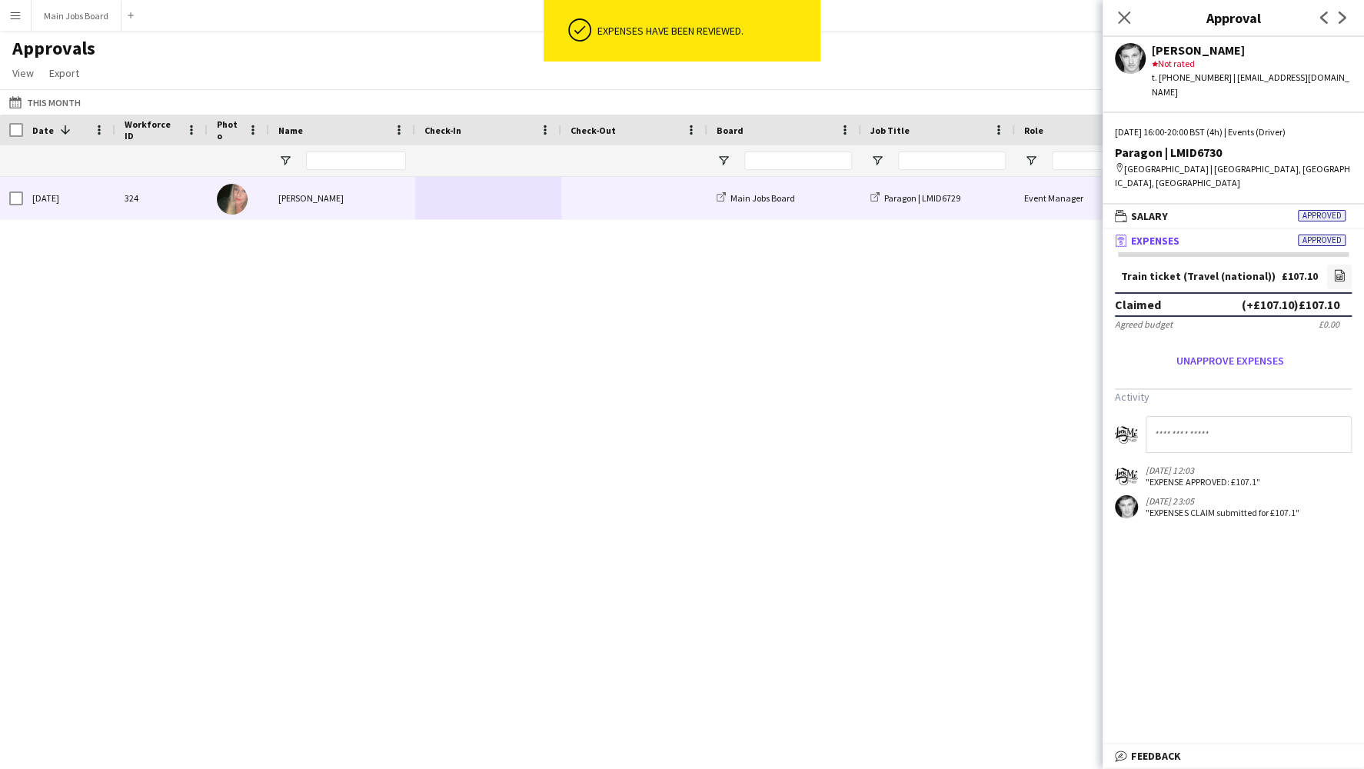
click at [332, 203] on div "[PERSON_NAME]" at bounding box center [342, 198] width 146 height 42
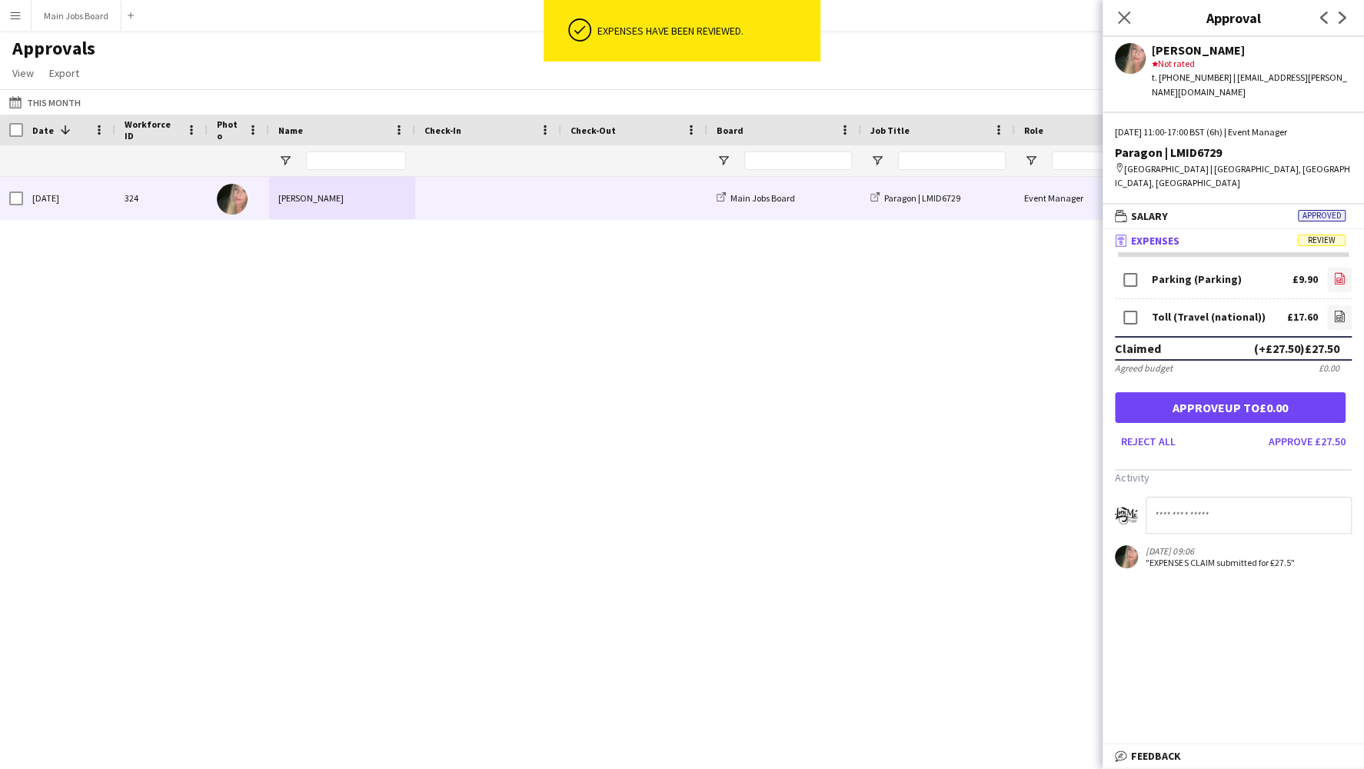
click at [934, 273] on icon "file-image" at bounding box center [1339, 278] width 12 height 12
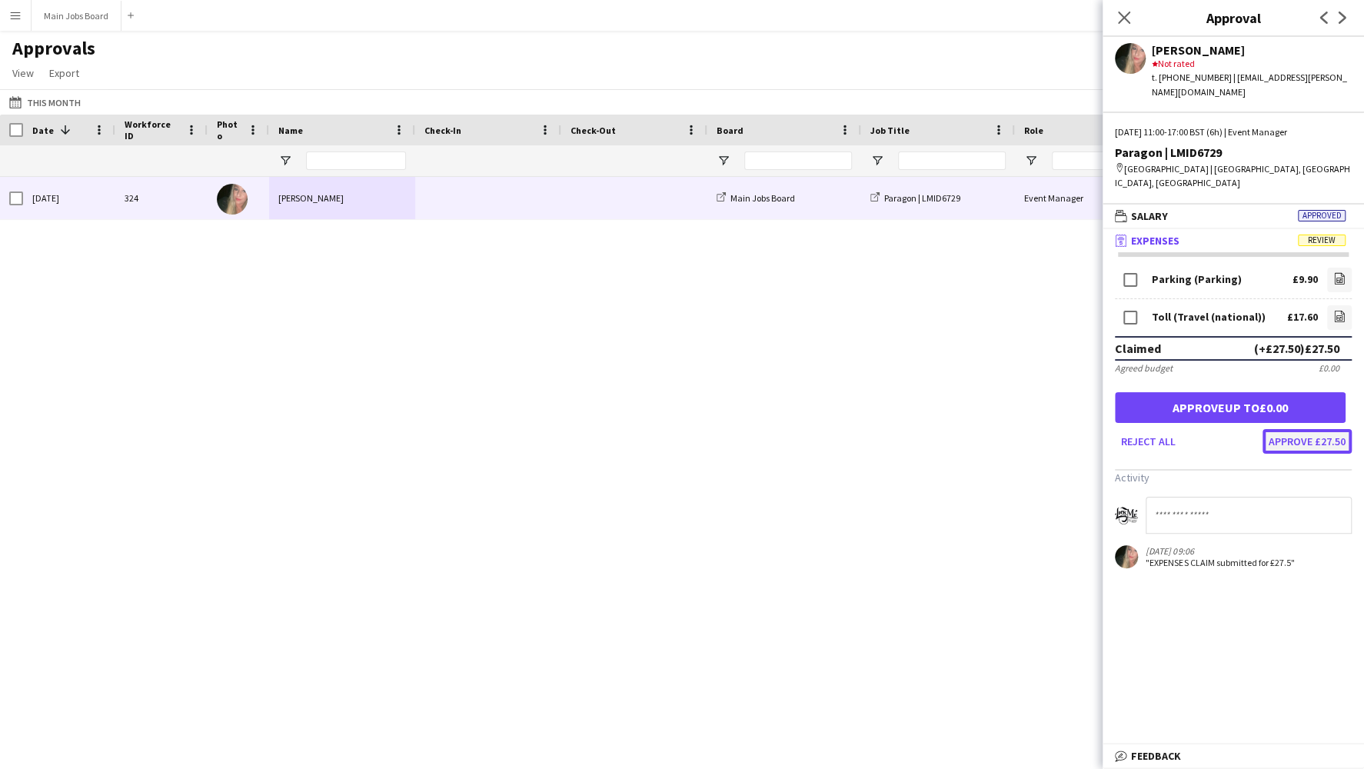
click at [934, 444] on button "Approve £27.50" at bounding box center [1307, 441] width 89 height 25
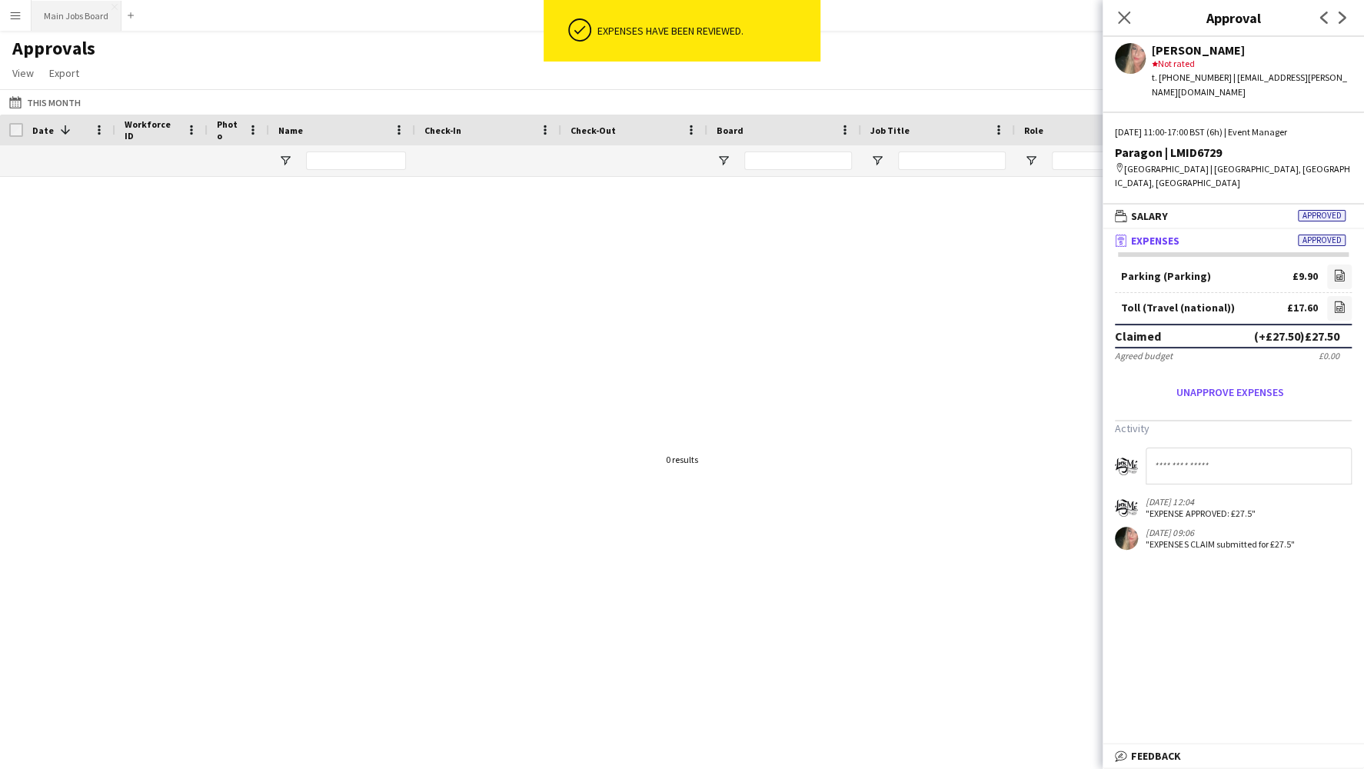
click at [85, 15] on button "Main Jobs Board Close" at bounding box center [77, 16] width 90 height 30
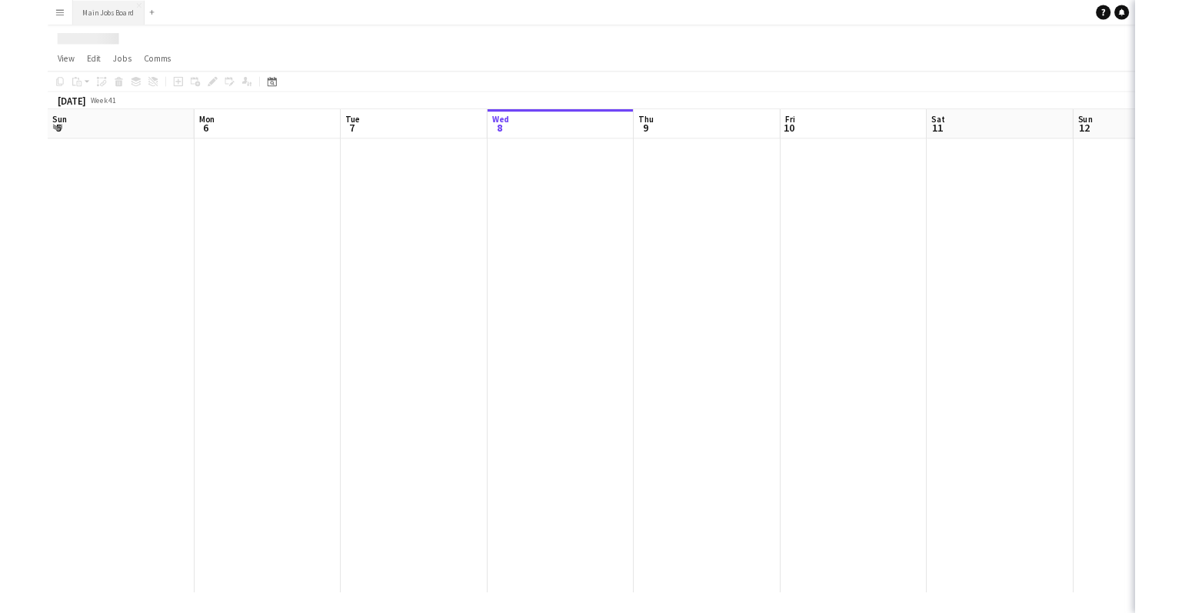
scroll to position [0, 368]
